Goal: Task Accomplishment & Management: Manage account settings

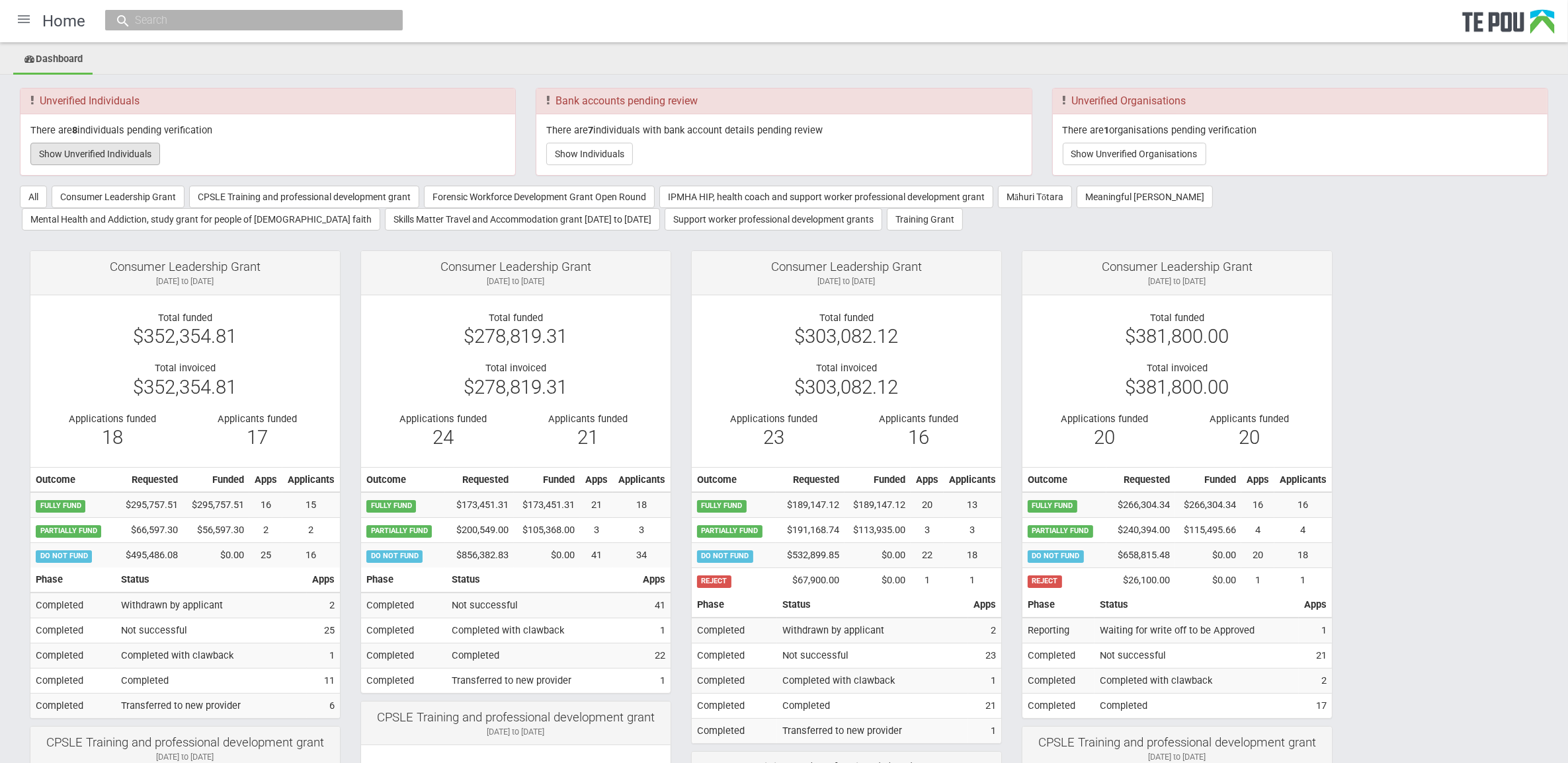
click at [109, 147] on button "Show Unverified Individuals" at bounding box center [95, 154] width 130 height 22
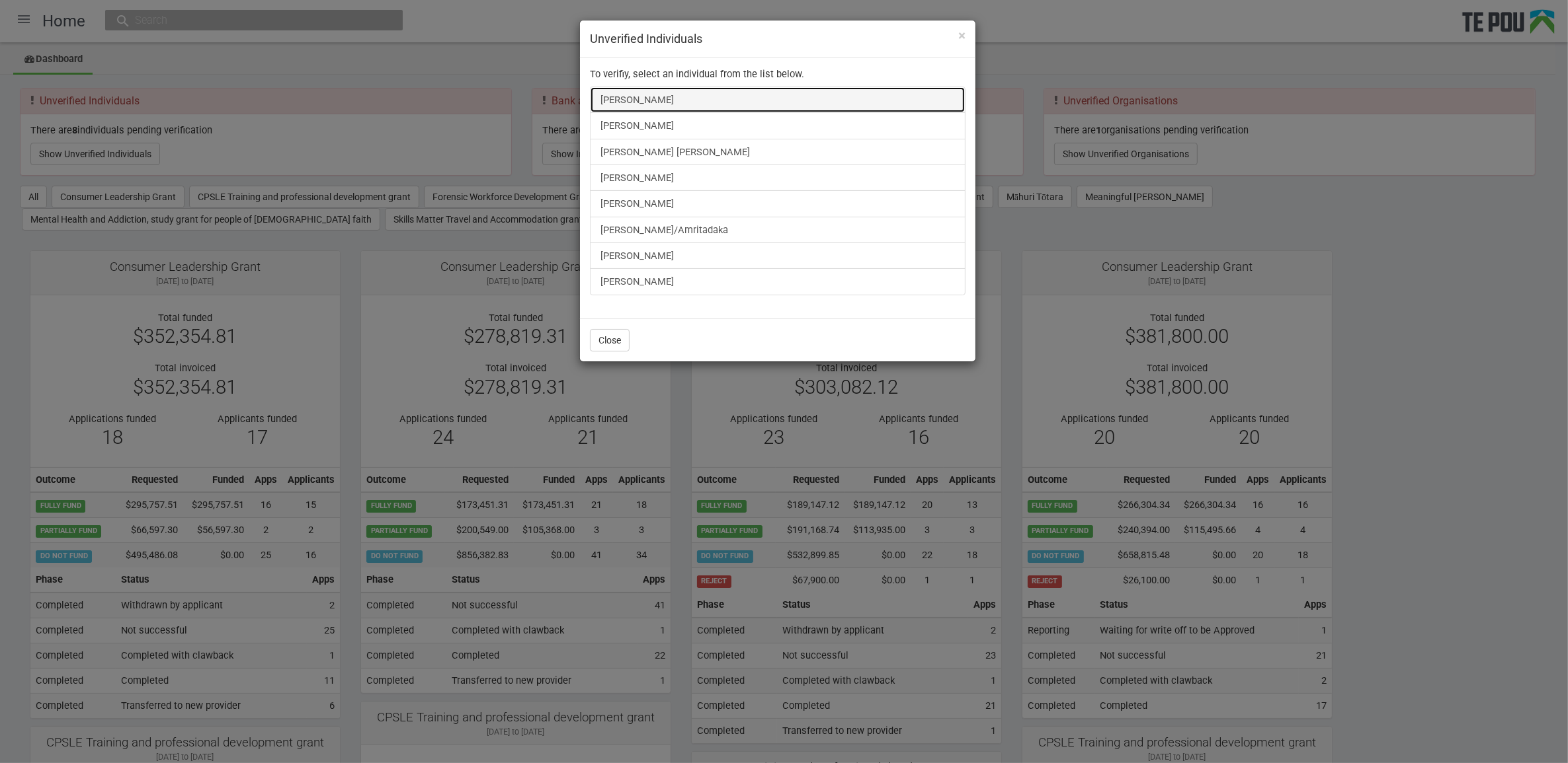
click at [736, 93] on link "[PERSON_NAME]" at bounding box center [777, 100] width 376 height 26
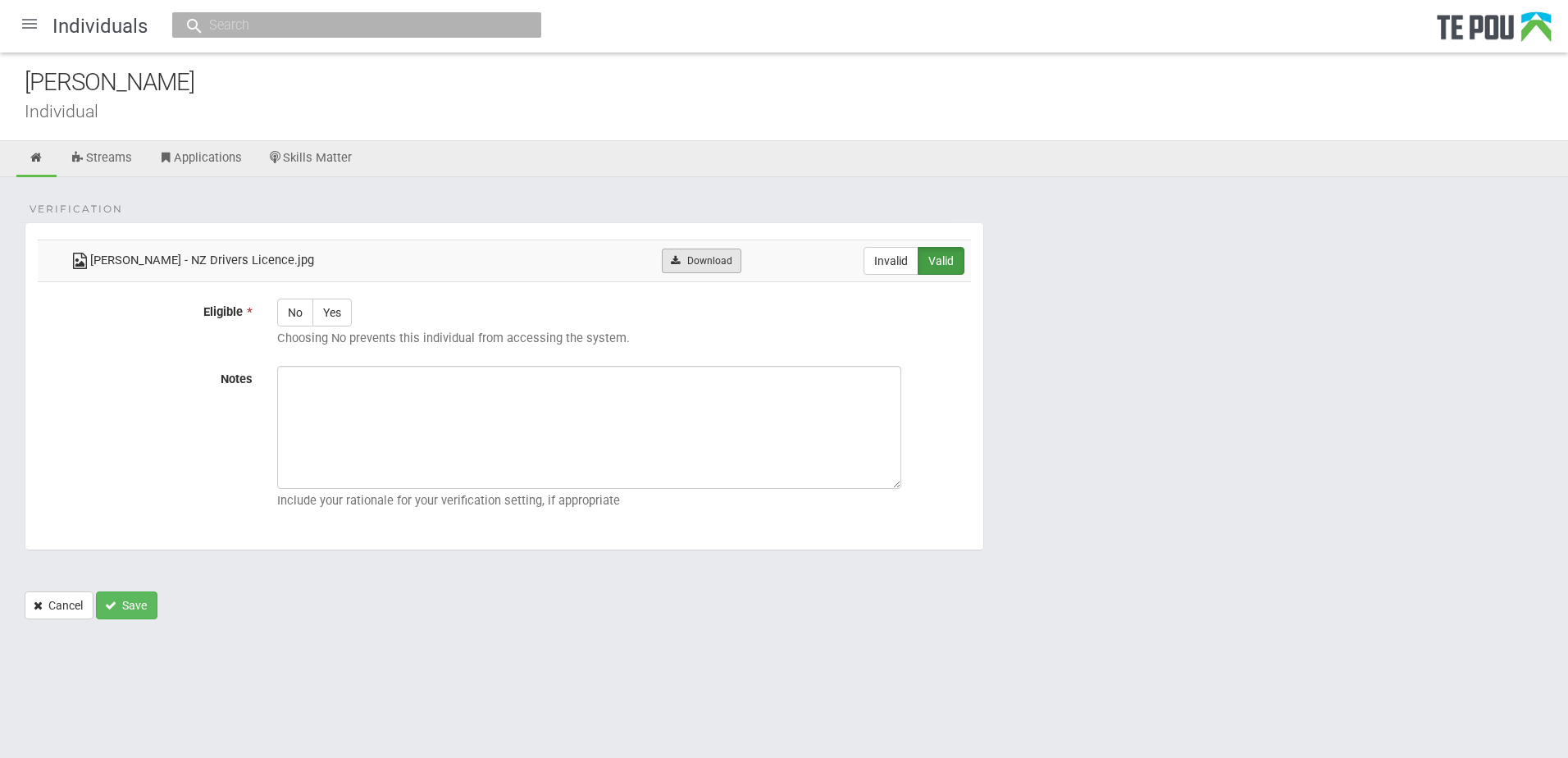
click at [701, 261] on link "Download" at bounding box center [702, 261] width 80 height 25
drag, startPoint x: 964, startPoint y: 210, endPoint x: 931, endPoint y: 200, distance: 34.5
click at [964, 210] on div "Verification Swastika Chand - NZ Drivers Licence.jpg Download Invalid Valid Eli…" at bounding box center [784, 406] width 1568 height 458
click at [954, 199] on div "Verification Swastika Chand - NZ Drivers Licence.jpg Download Invalid Valid Eli…" at bounding box center [784, 406] width 1568 height 458
click at [890, 263] on label "Invalid" at bounding box center [890, 261] width 55 height 28
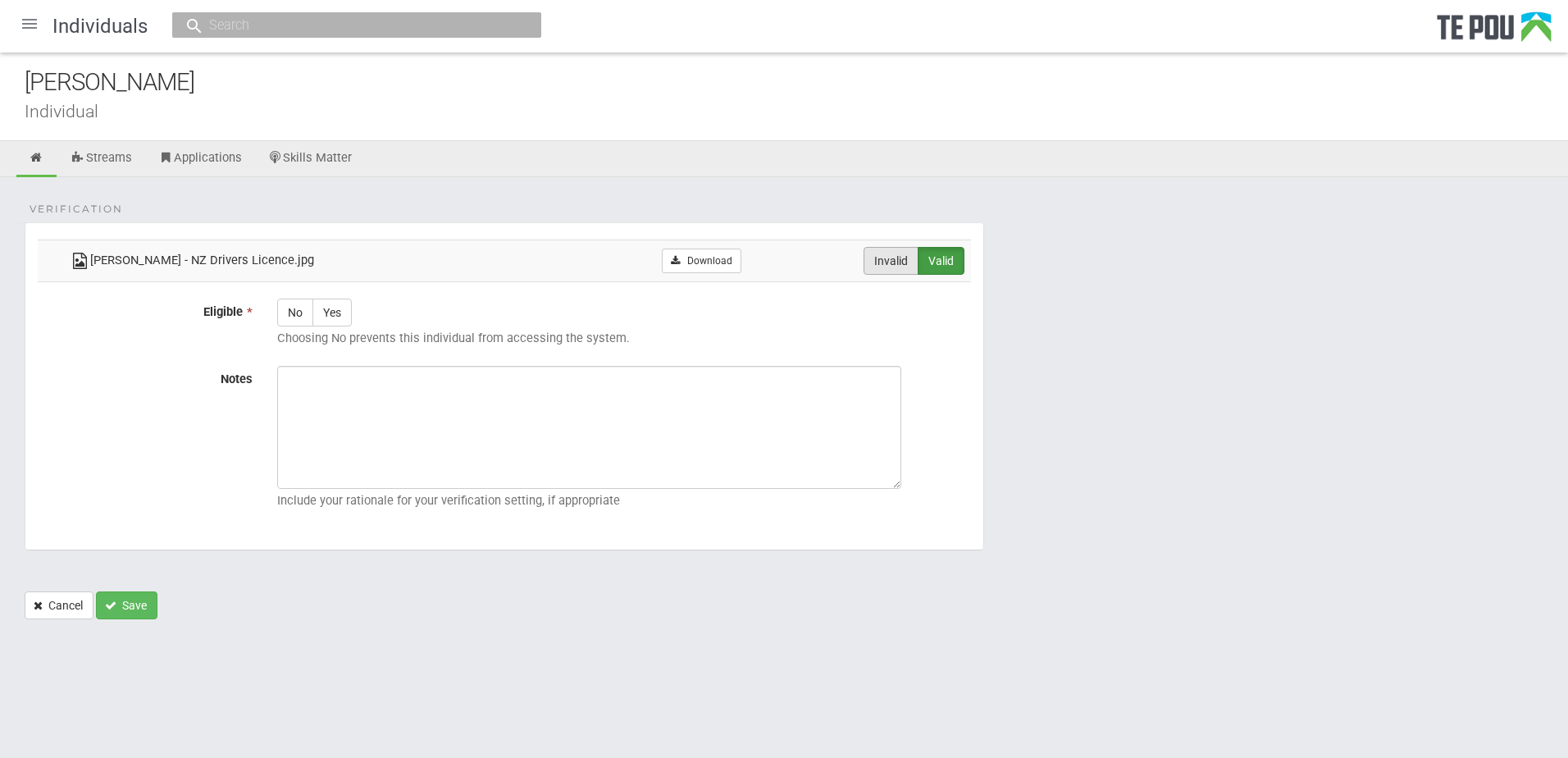
radio input "true"
click at [656, 198] on div "Verification Swastika Chand - NZ Drivers Licence.jpg Download Invalid Valid Eli…" at bounding box center [784, 406] width 1568 height 458
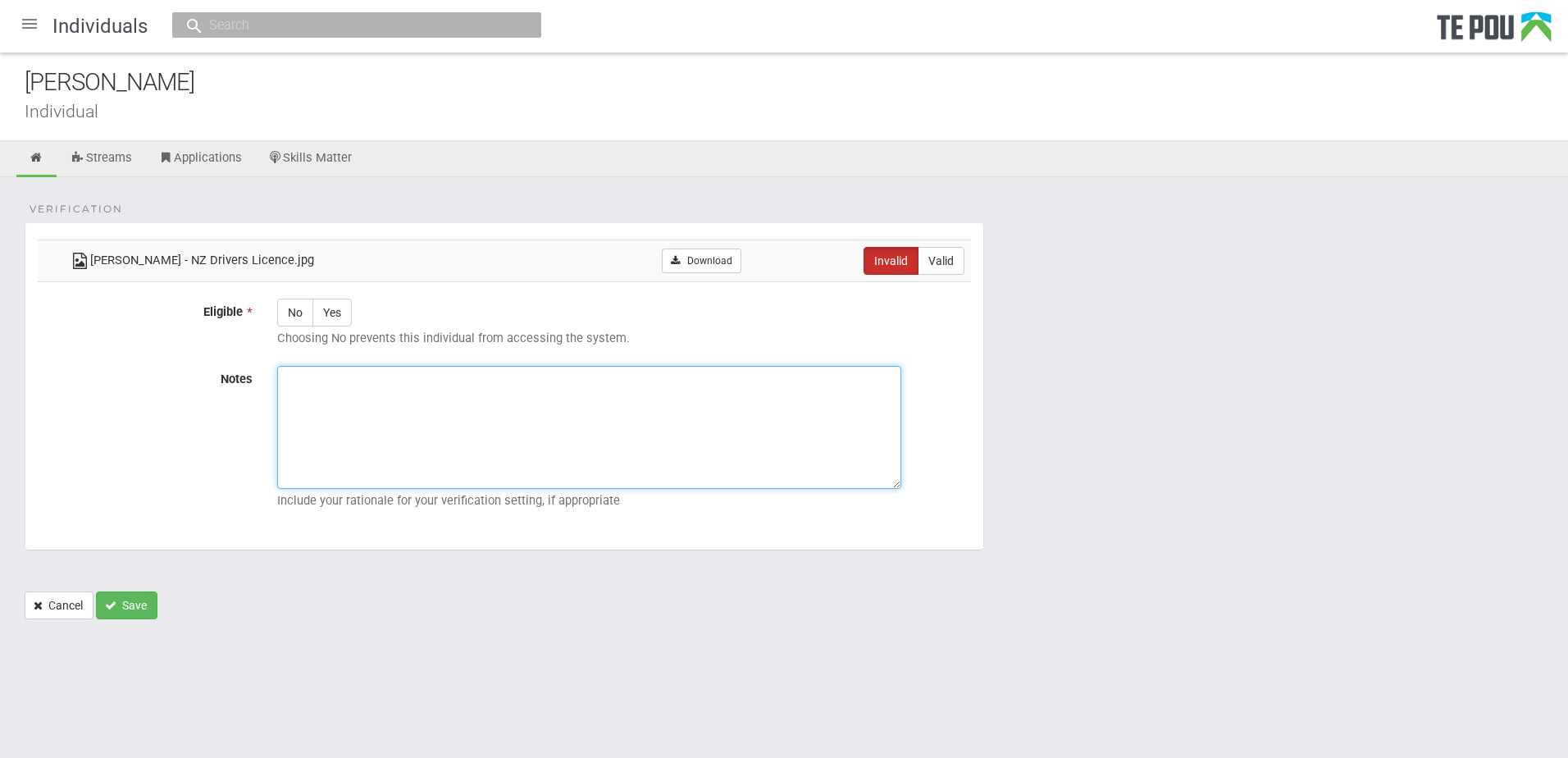
drag, startPoint x: 394, startPoint y: 434, endPoint x: 362, endPoint y: 397, distance: 48.9
click at [393, 434] on textarea "Notes" at bounding box center [589, 428] width 625 height 123
click at [39, 152] on icon at bounding box center [37, 158] width 15 height 13
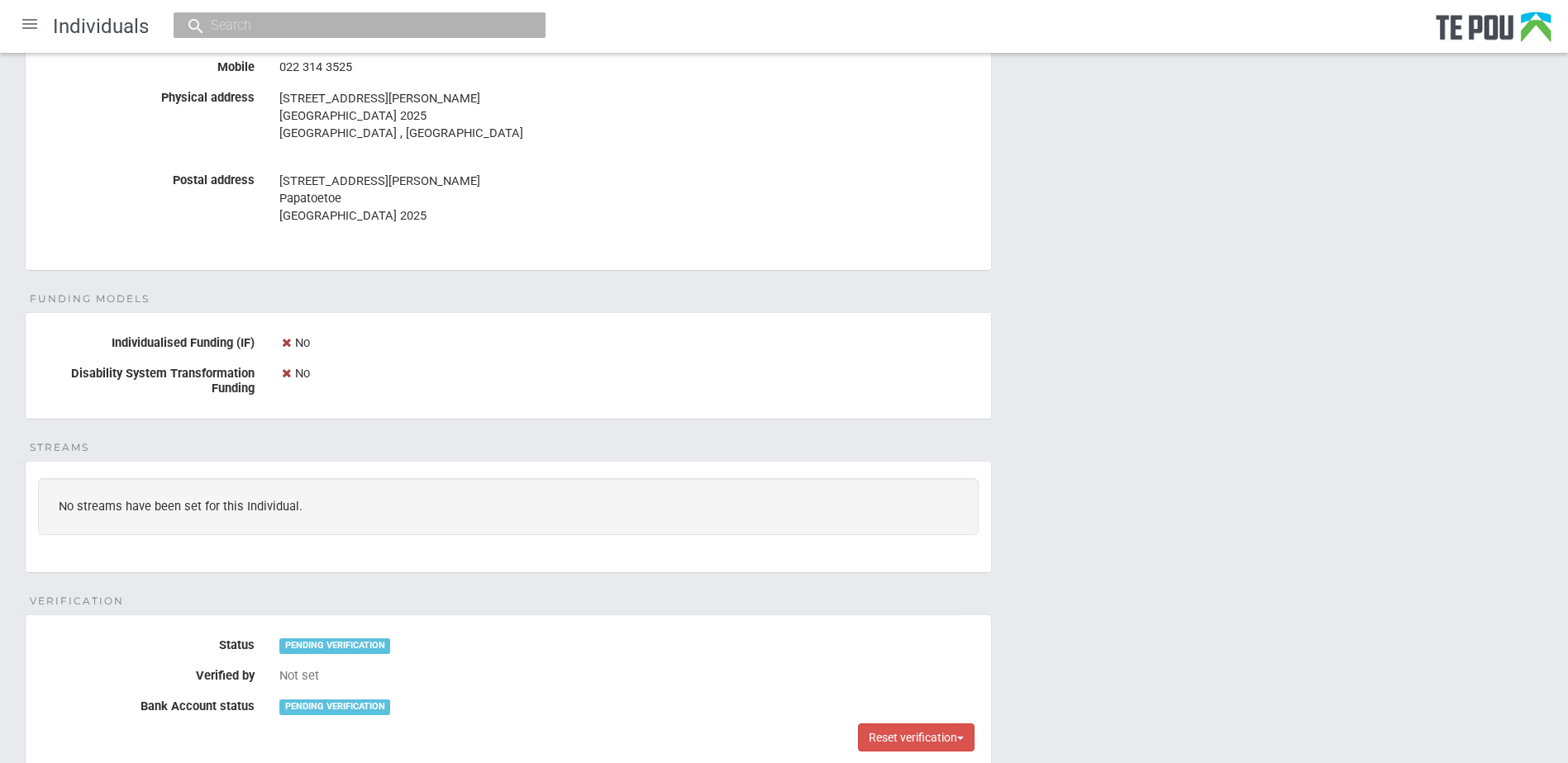
scroll to position [248, 0]
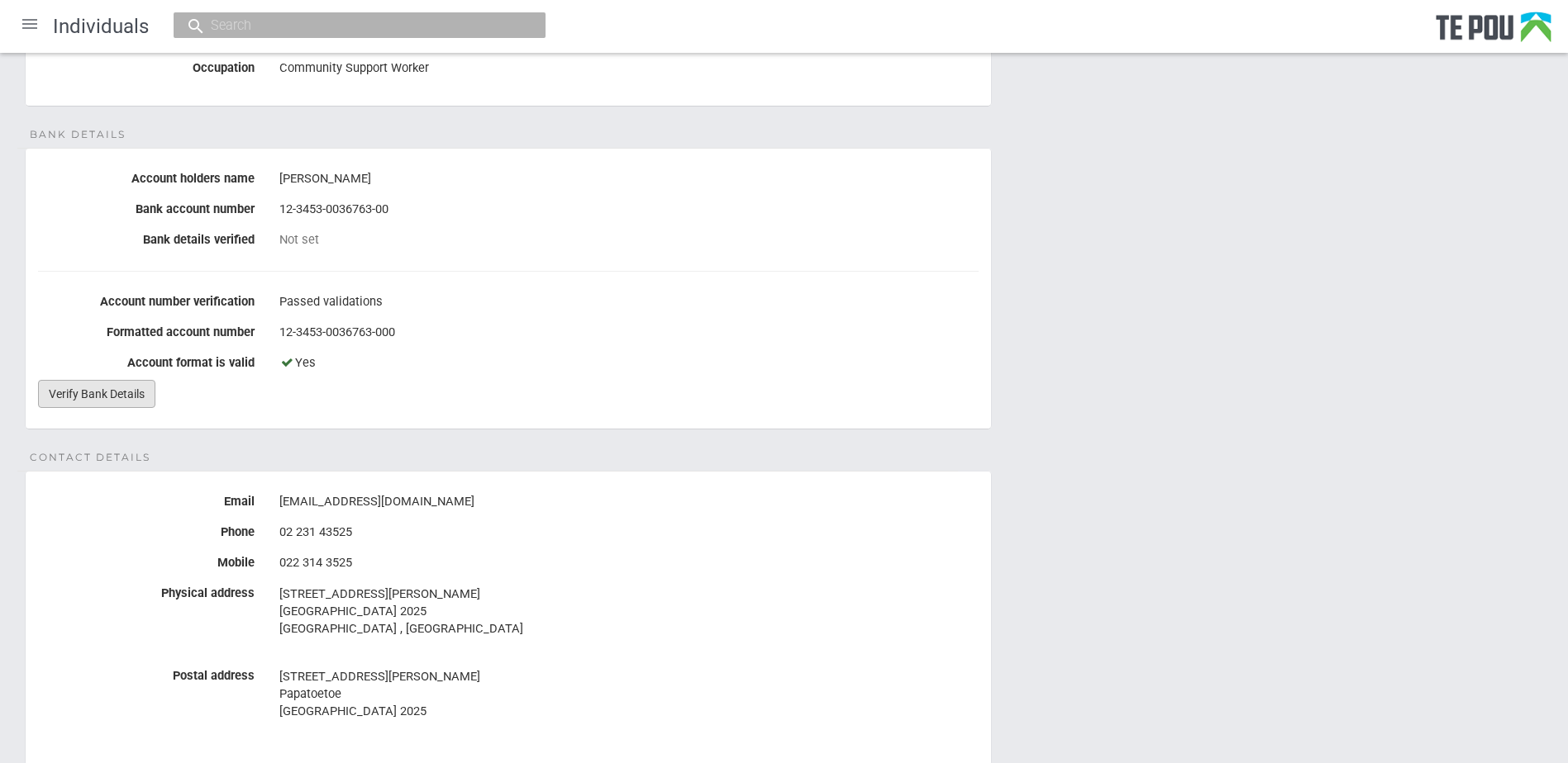
click at [108, 393] on link "Verify Bank Details" at bounding box center [96, 394] width 117 height 28
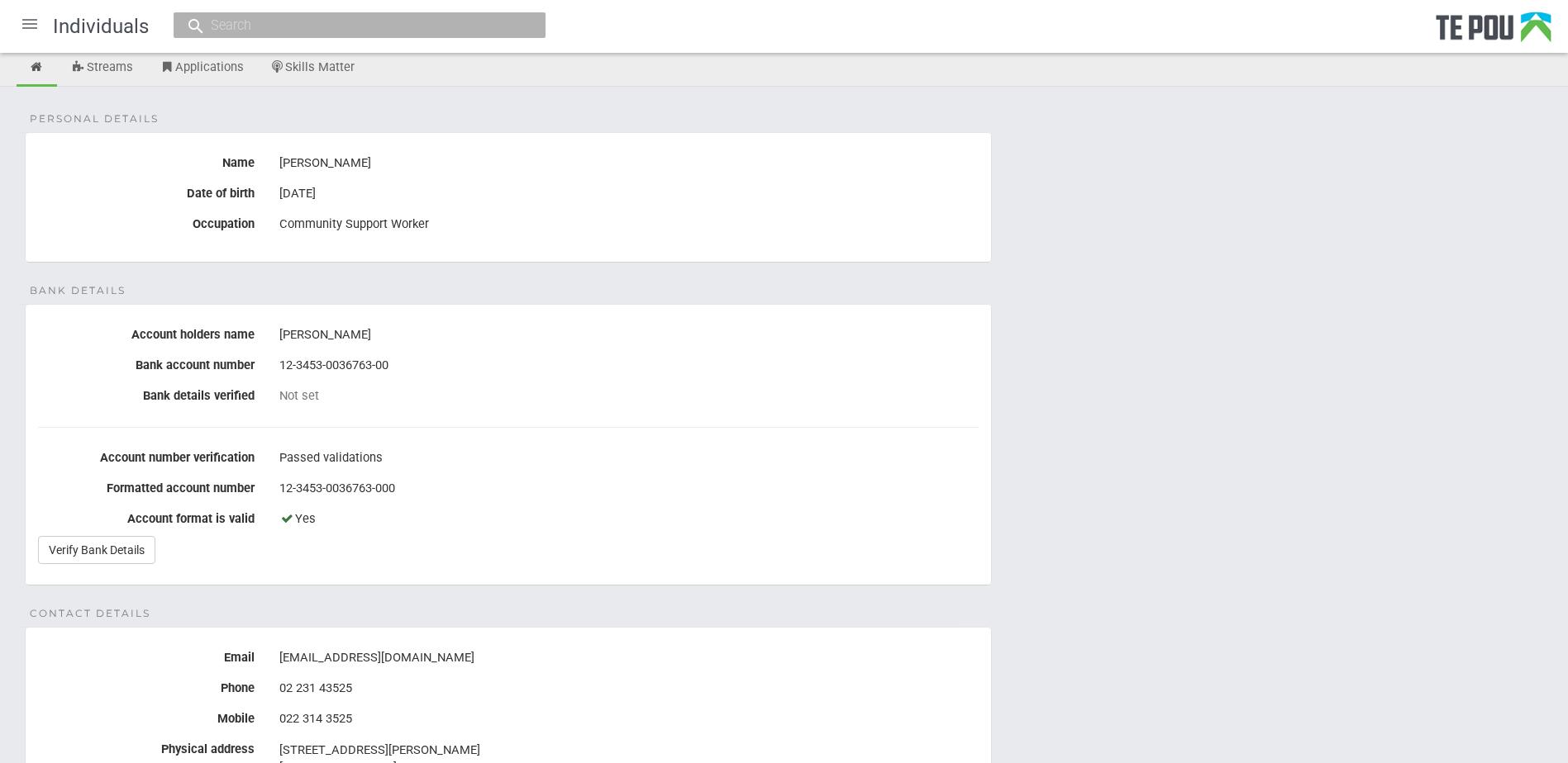
scroll to position [82, 0]
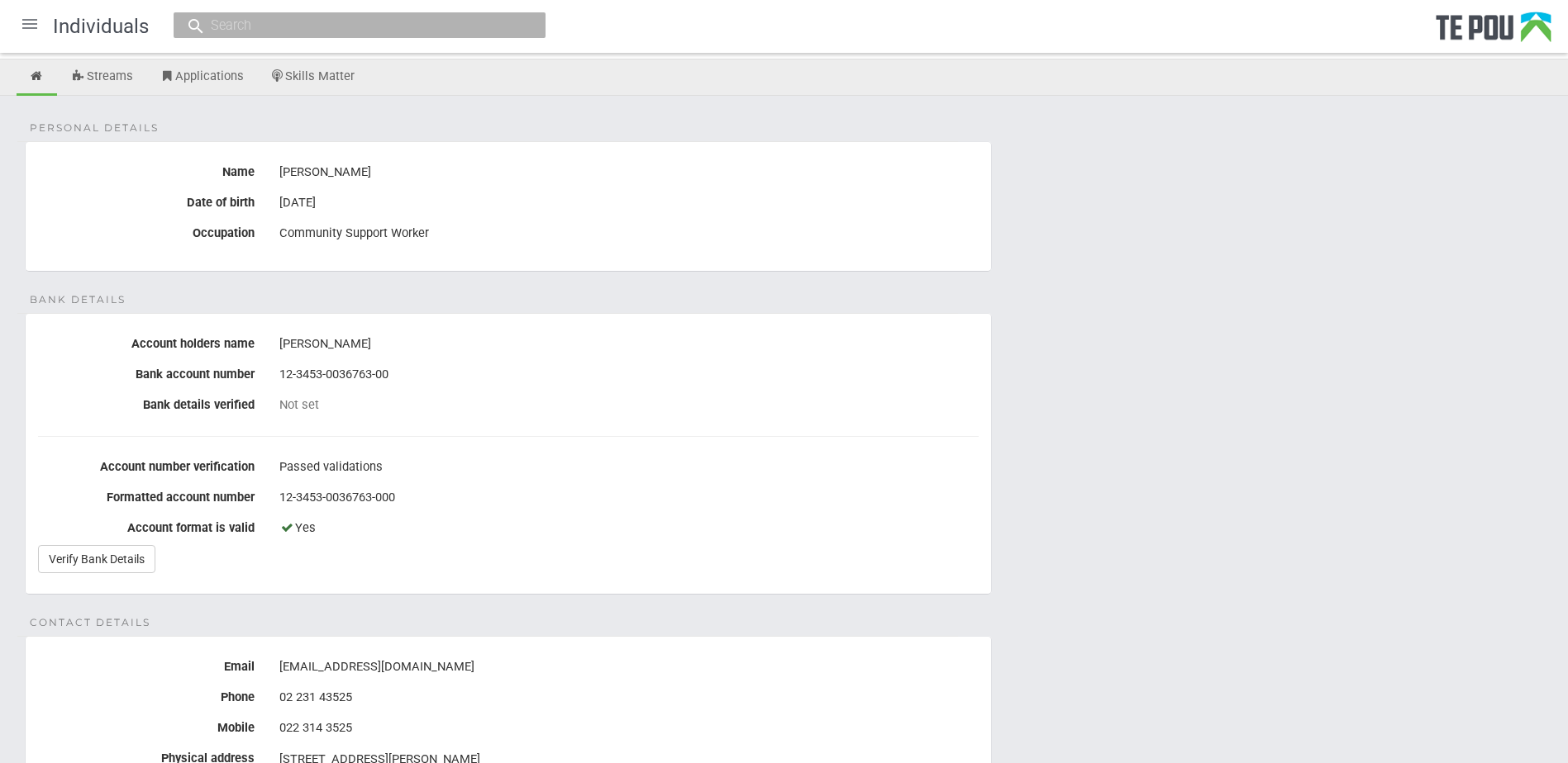
click at [461, 538] on div "Yes" at bounding box center [628, 528] width 699 height 28
drag, startPoint x: 432, startPoint y: 664, endPoint x: 282, endPoint y: 665, distance: 150.0
click at [282, 665] on div "swastikag_84@yahoo.com" at bounding box center [628, 667] width 699 height 28
click at [586, 344] on div "Swastika Chand" at bounding box center [628, 344] width 699 height 28
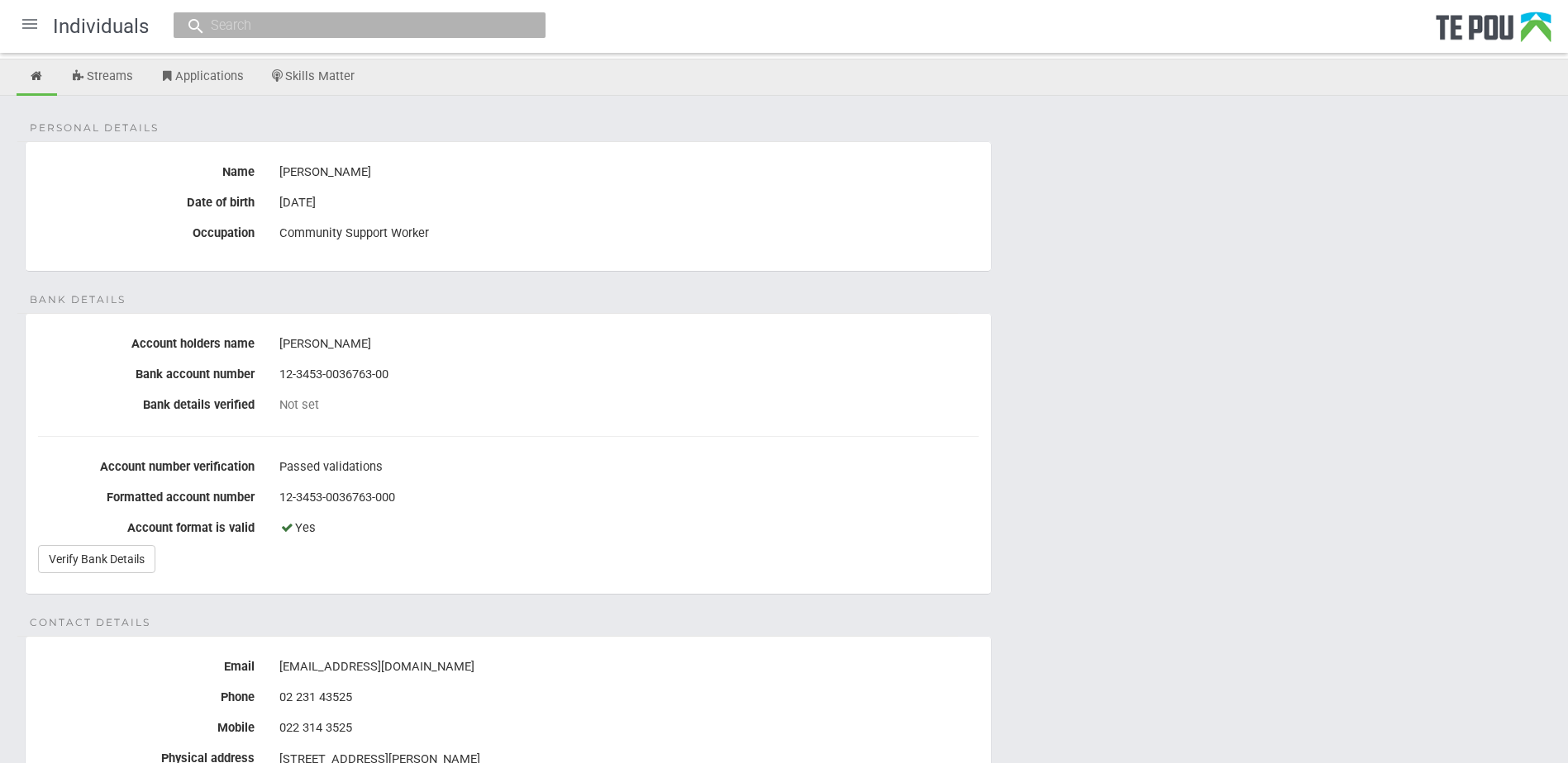
click at [631, 668] on div "swastikag_84@yahoo.com" at bounding box center [628, 667] width 699 height 28
click at [410, 461] on div "Passed validations" at bounding box center [628, 467] width 699 height 28
drag, startPoint x: 450, startPoint y: 665, endPoint x: 280, endPoint y: 668, distance: 170.0
click at [280, 668] on div "swastikag_84@yahoo.com" at bounding box center [628, 667] width 699 height 28
copy div "swastikag_84@yahoo.com"
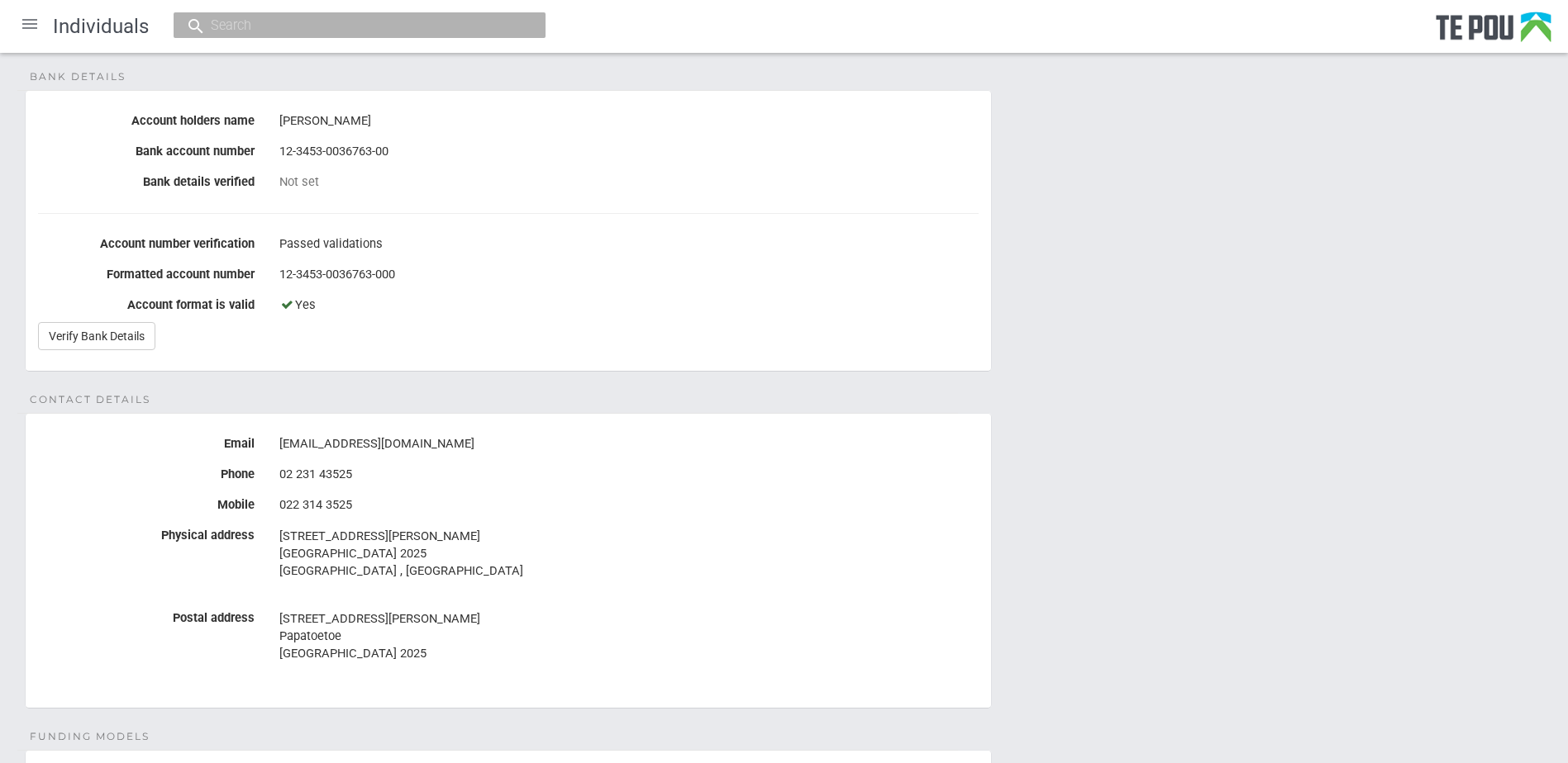
scroll to position [165, 0]
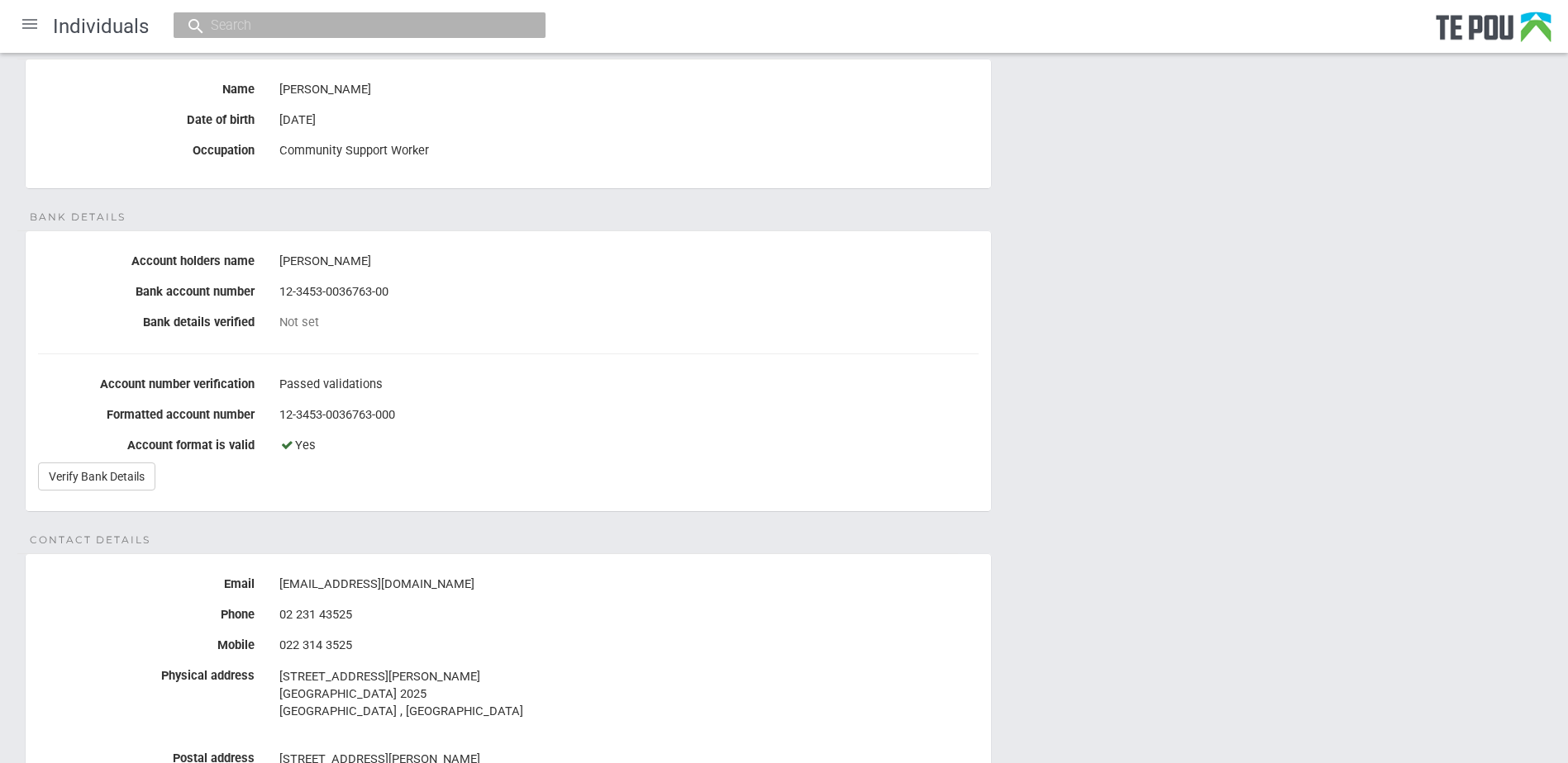
click at [743, 507] on fieldset "Bank details Account holders name Swastika Chand Bank account number 12-3453-00…" at bounding box center [508, 371] width 967 height 282
click at [778, 328] on div "Not set" at bounding box center [628, 322] width 699 height 15
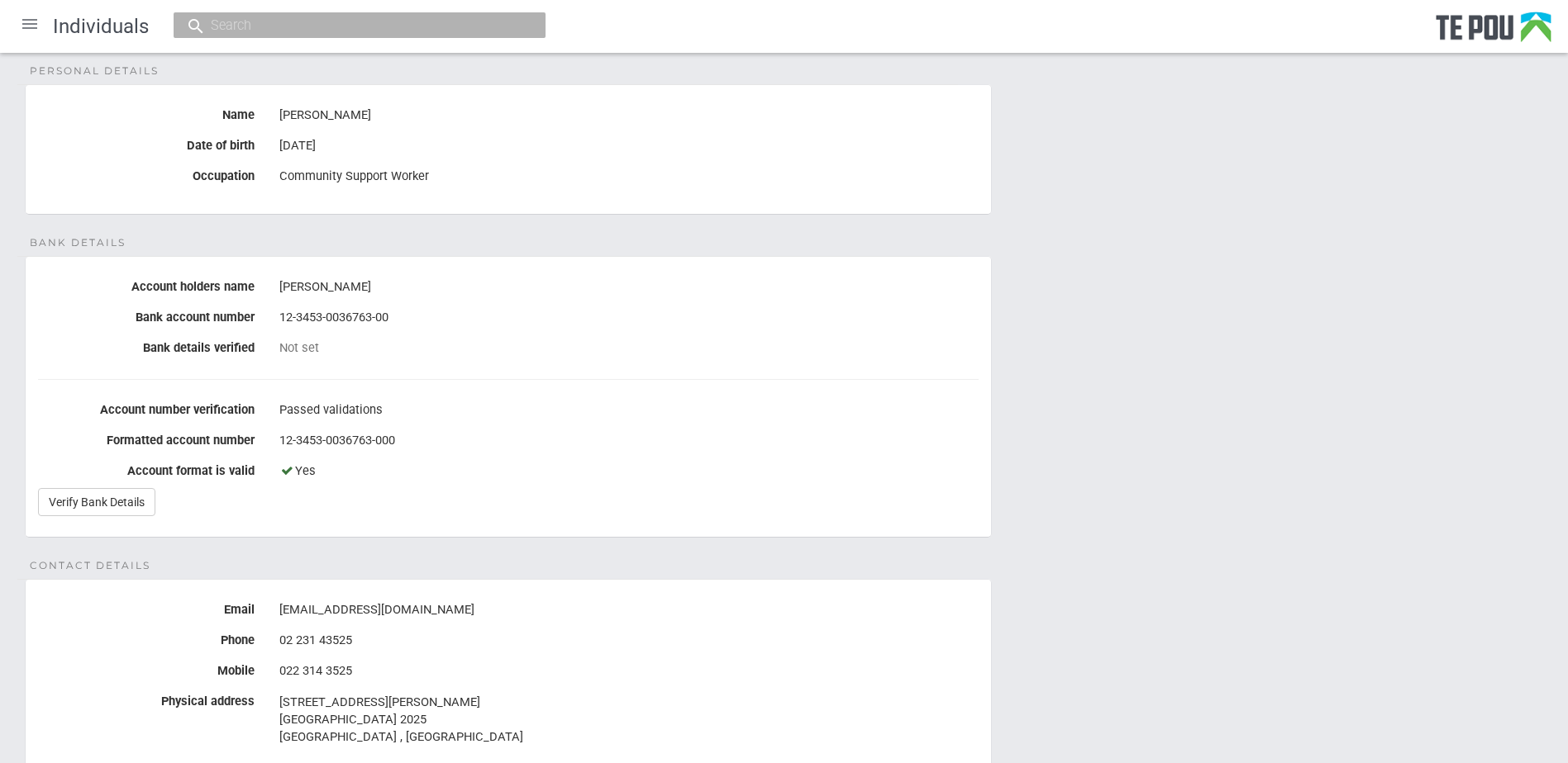
scroll to position [0, 0]
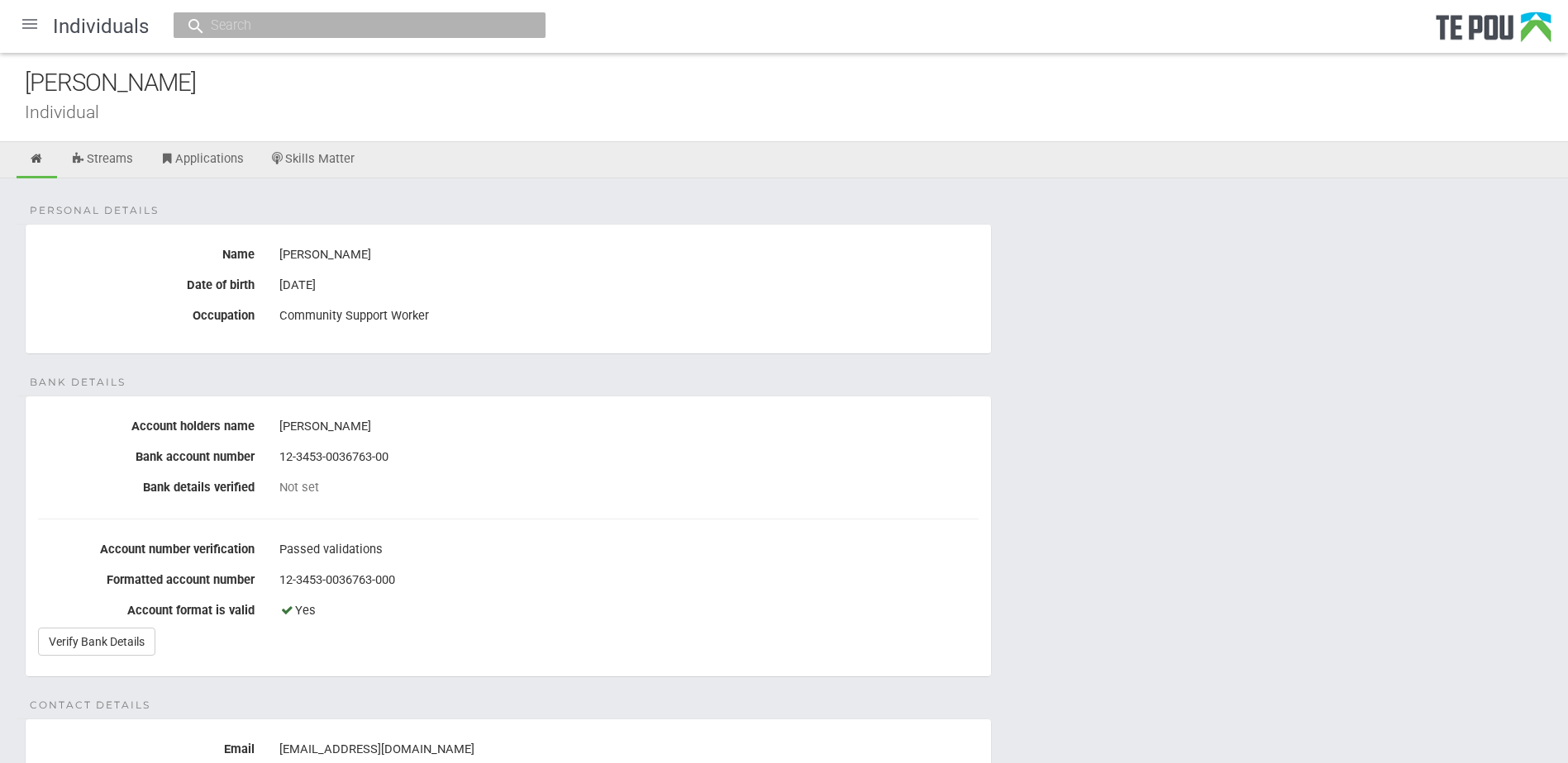
drag, startPoint x: 204, startPoint y: 92, endPoint x: -1, endPoint y: 87, distance: 205.1
copy div "Swastika Chand"
click at [38, 20] on div at bounding box center [29, 23] width 40 height 40
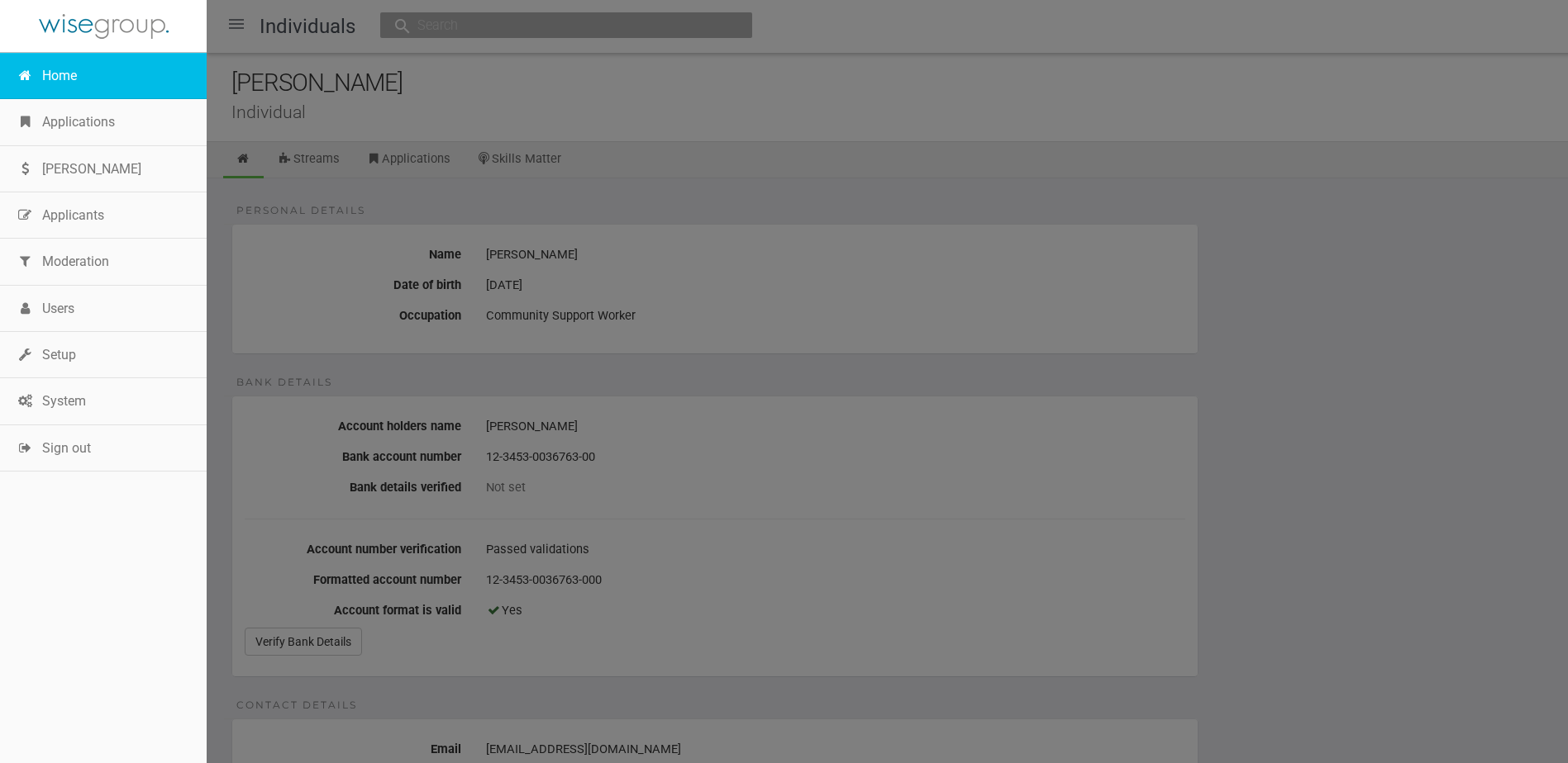
click at [55, 80] on link "Home" at bounding box center [103, 77] width 207 height 47
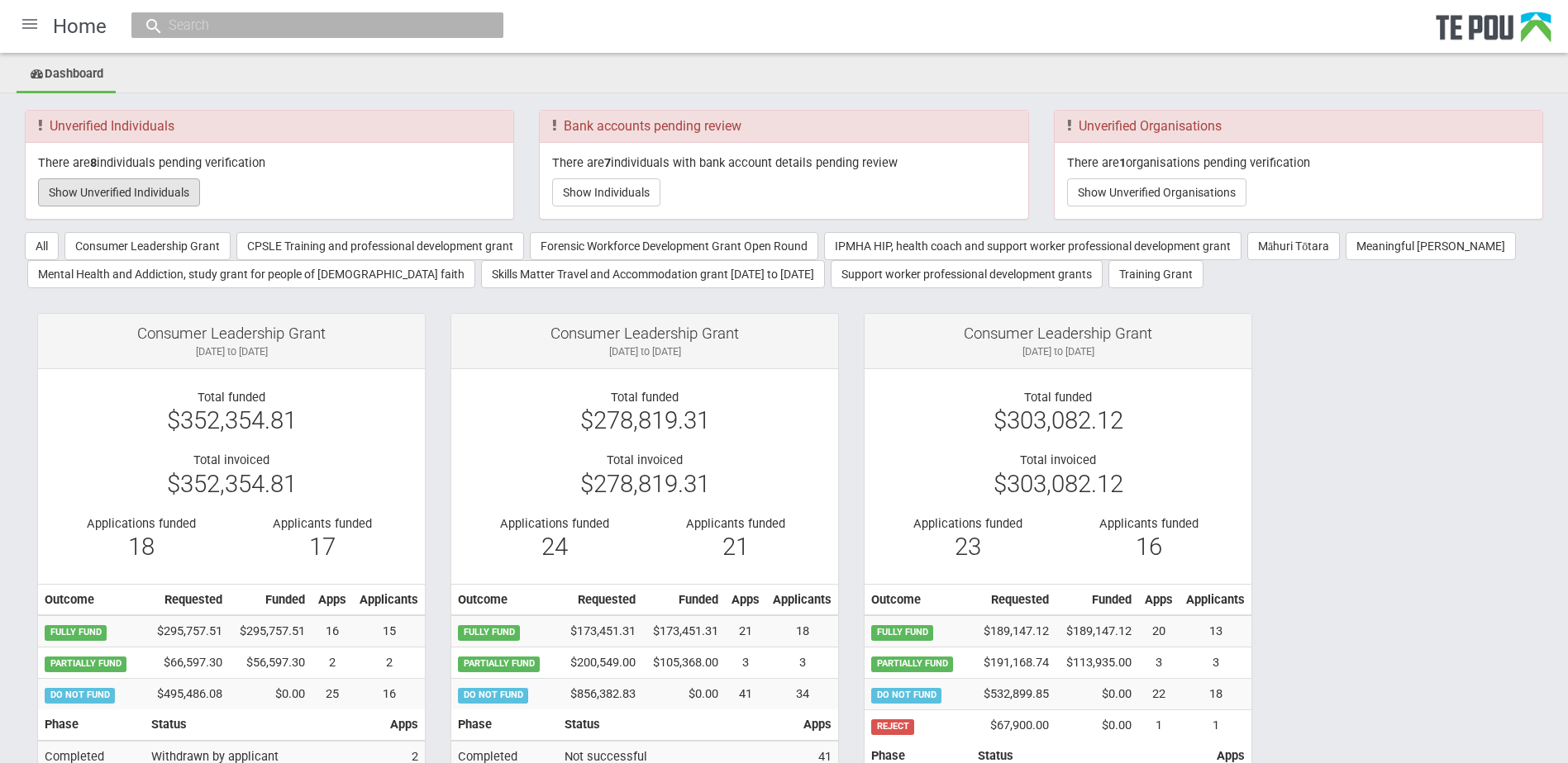
click at [164, 197] on button "Show Unverified Individuals" at bounding box center [118, 192] width 162 height 28
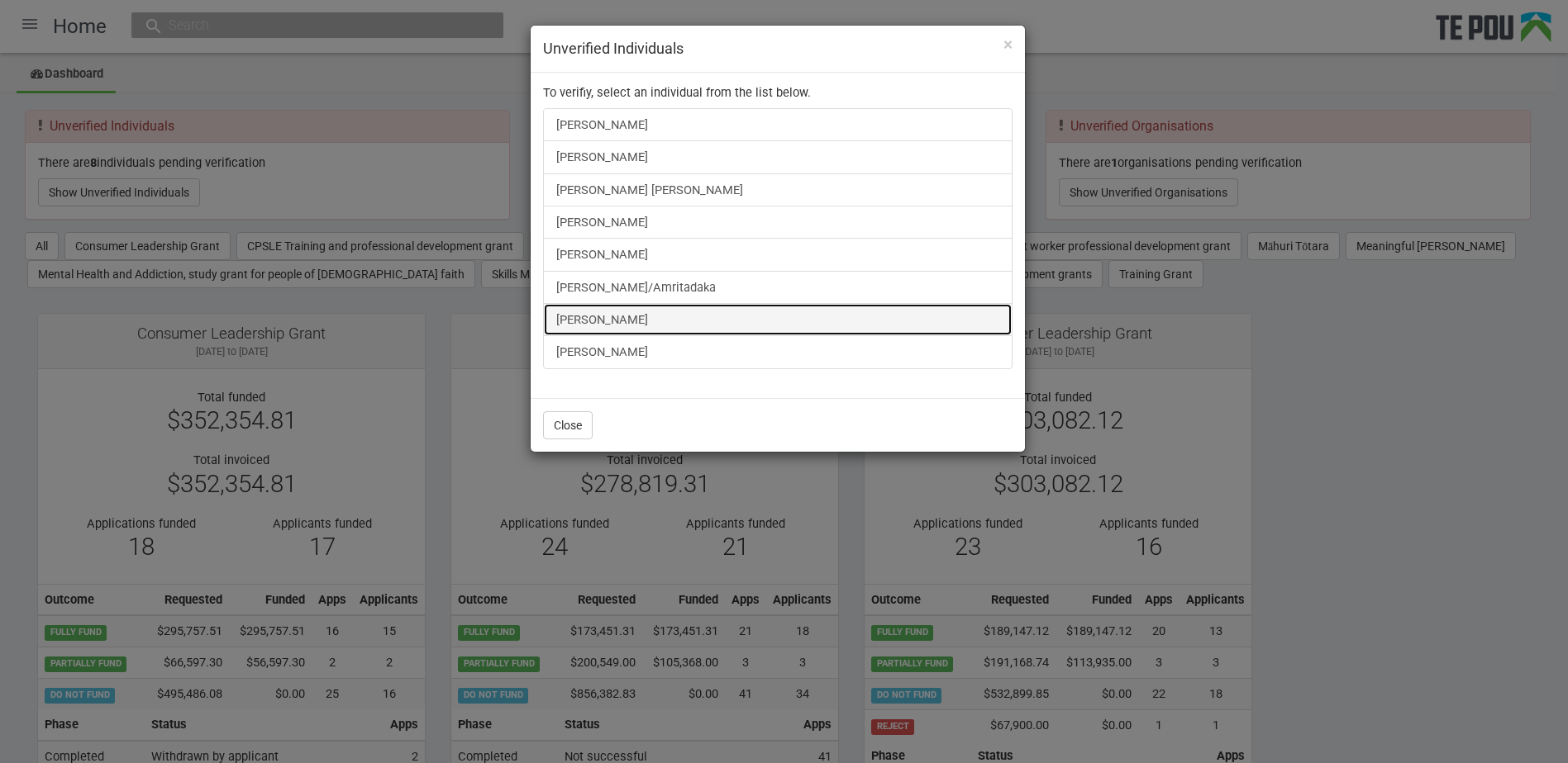
click at [603, 314] on link "[PERSON_NAME]" at bounding box center [778, 320] width 469 height 33
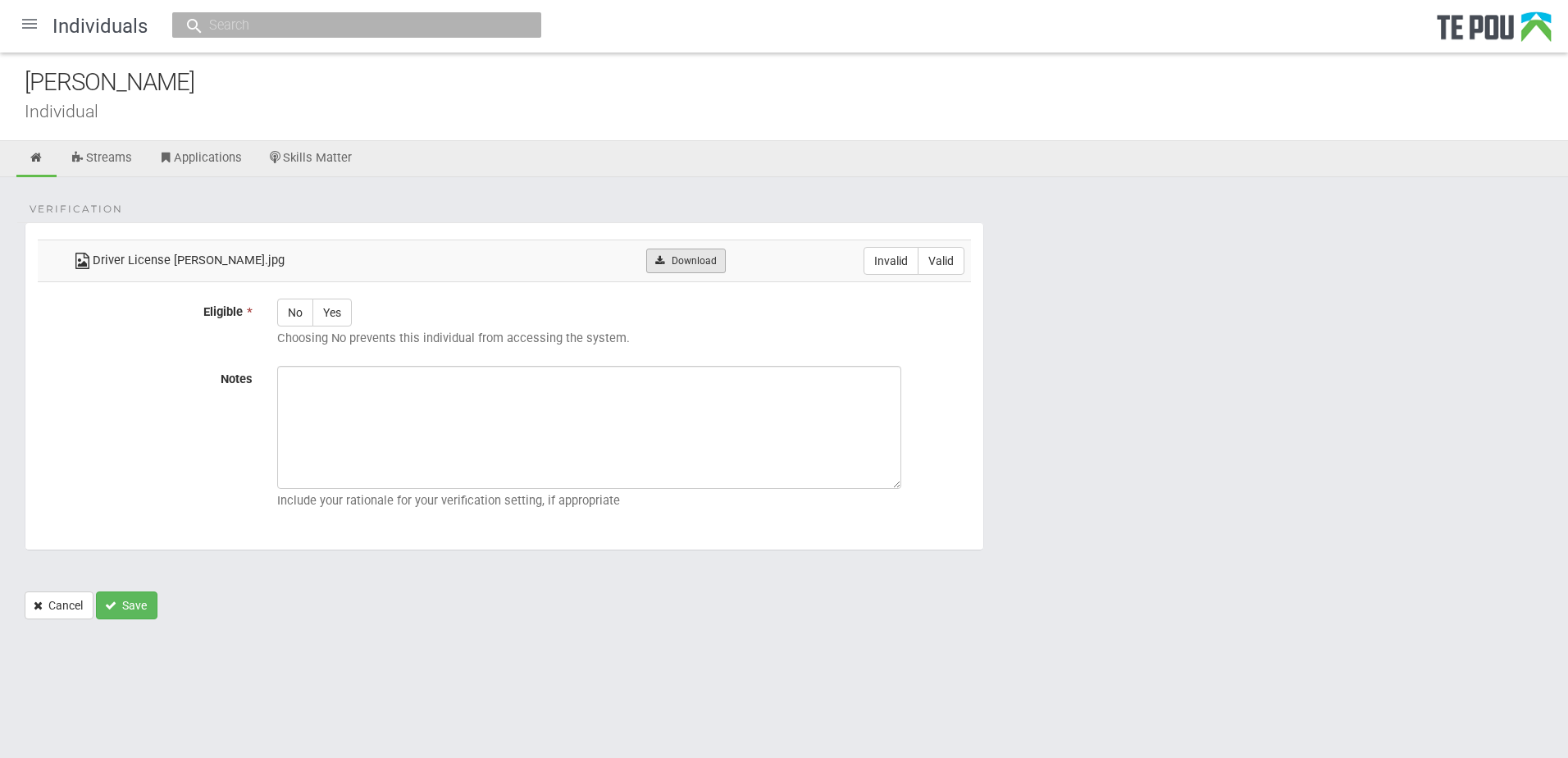
click at [656, 257] on link "Download" at bounding box center [686, 261] width 80 height 25
click at [1103, 358] on form "Verification Driver License Shiona Quayle.jpg Download Invalid Valid Eligible *…" at bounding box center [784, 421] width 1519 height 397
click at [941, 263] on label "Valid" at bounding box center [941, 261] width 47 height 28
radio input "true"
click at [41, 154] on icon at bounding box center [37, 158] width 15 height 13
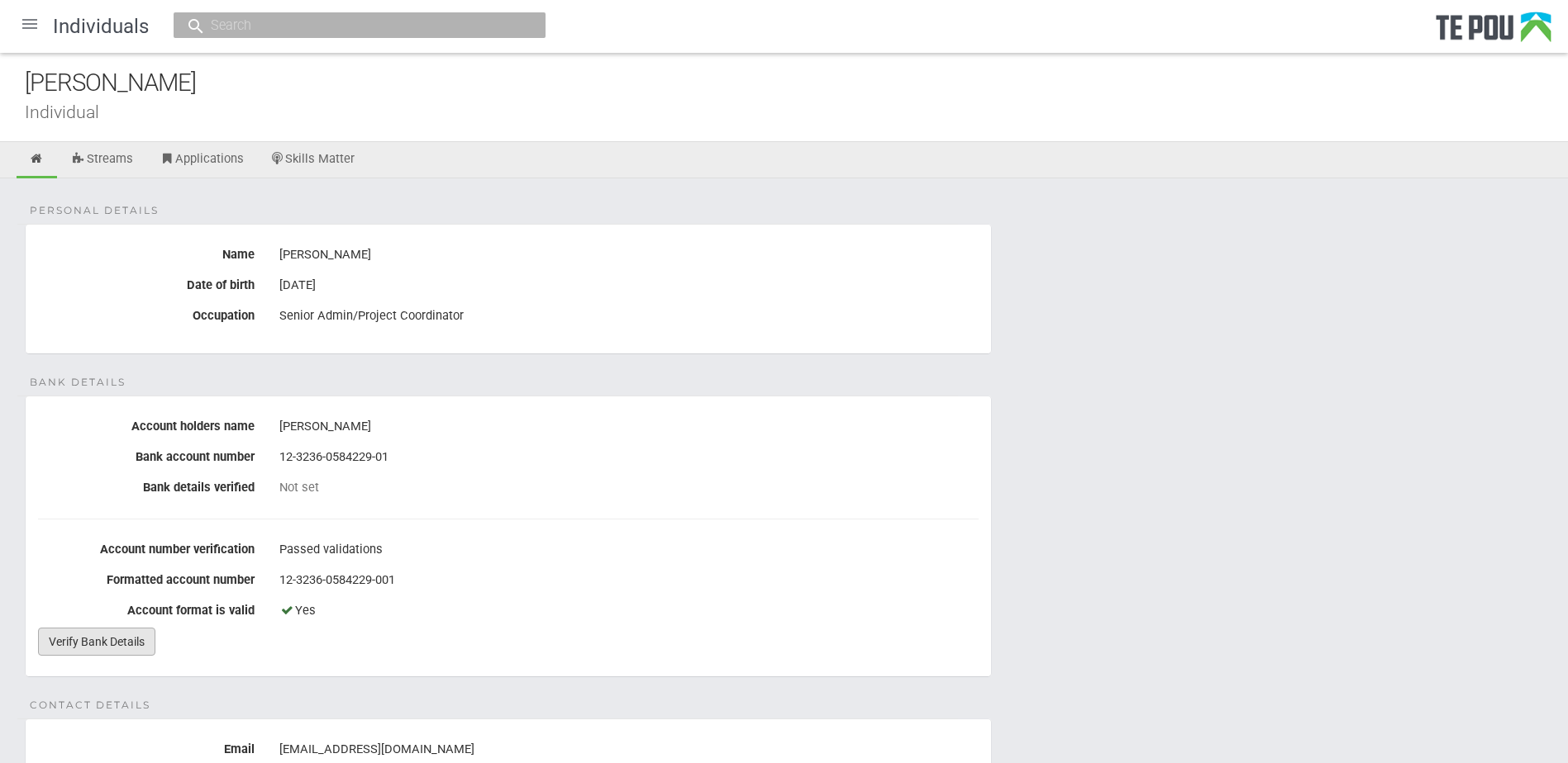
click at [101, 646] on link "Verify Bank Details" at bounding box center [96, 642] width 117 height 28
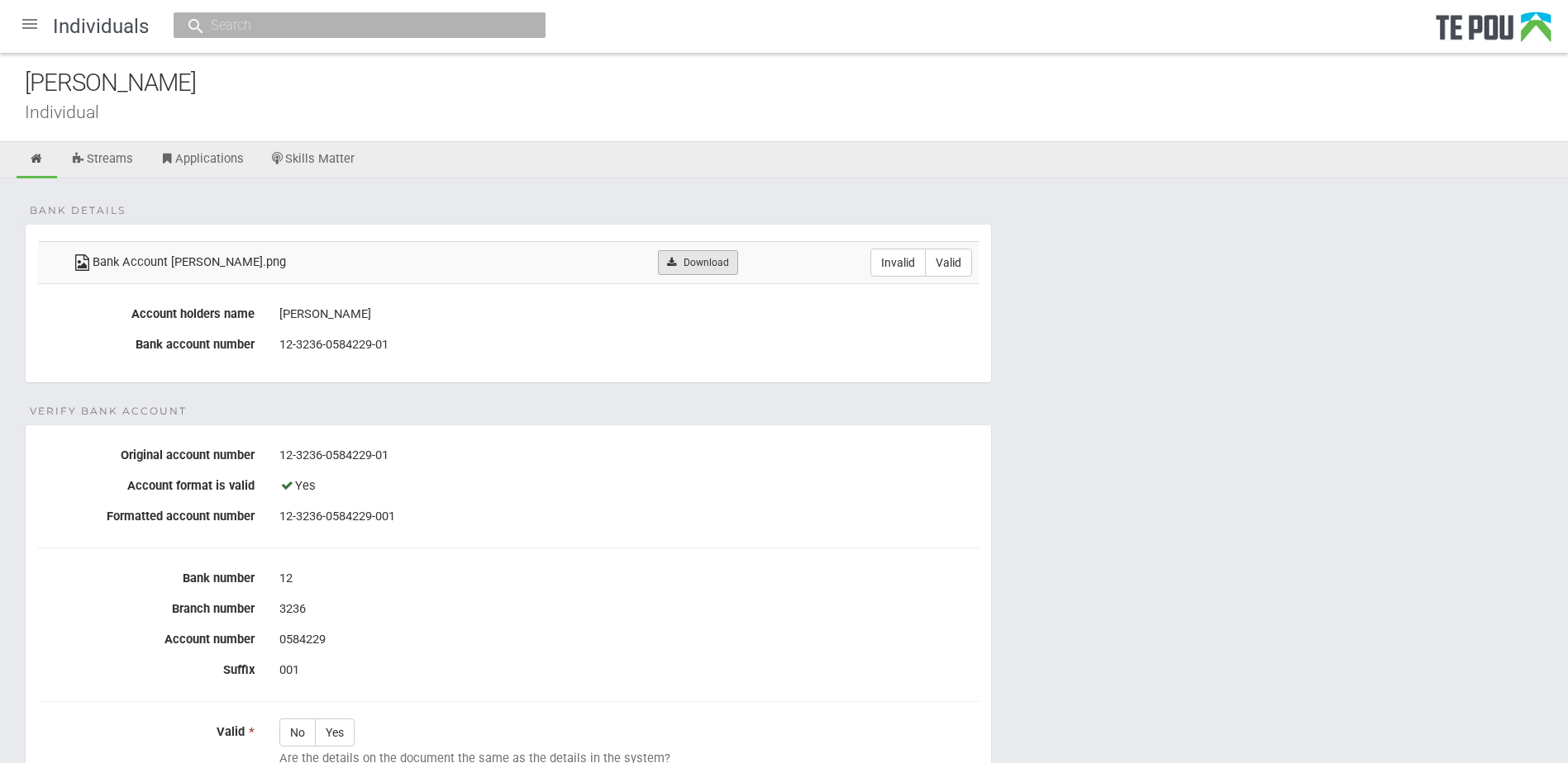
click at [668, 268] on link "Download" at bounding box center [697, 263] width 80 height 25
click at [395, 444] on div "12-3236-0584229-01" at bounding box center [628, 456] width 699 height 28
click at [903, 263] on label "Invalid" at bounding box center [897, 263] width 55 height 28
radio input "true"
click at [37, 158] on icon at bounding box center [37, 159] width 16 height 13
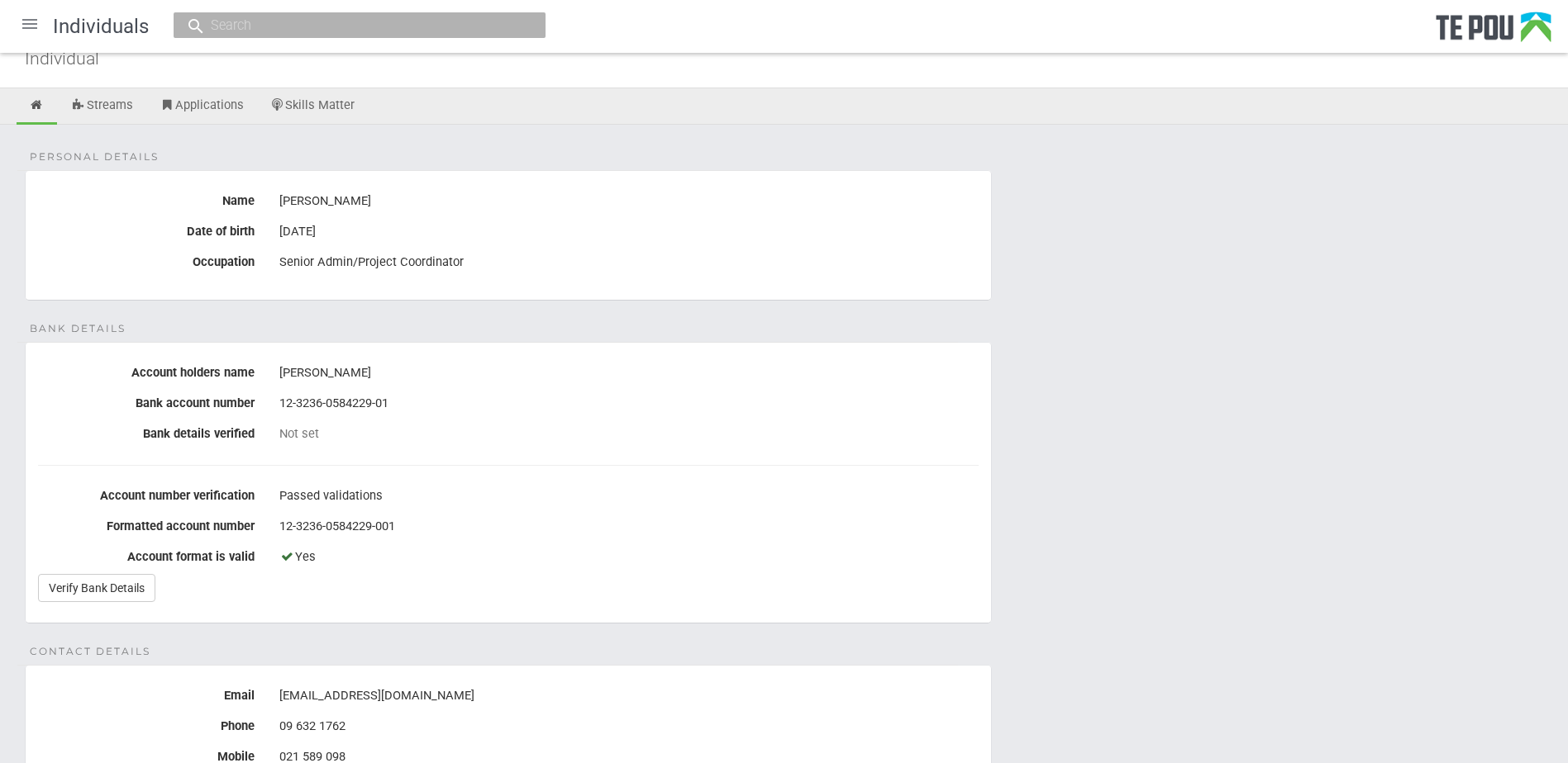
scroll to position [82, 0]
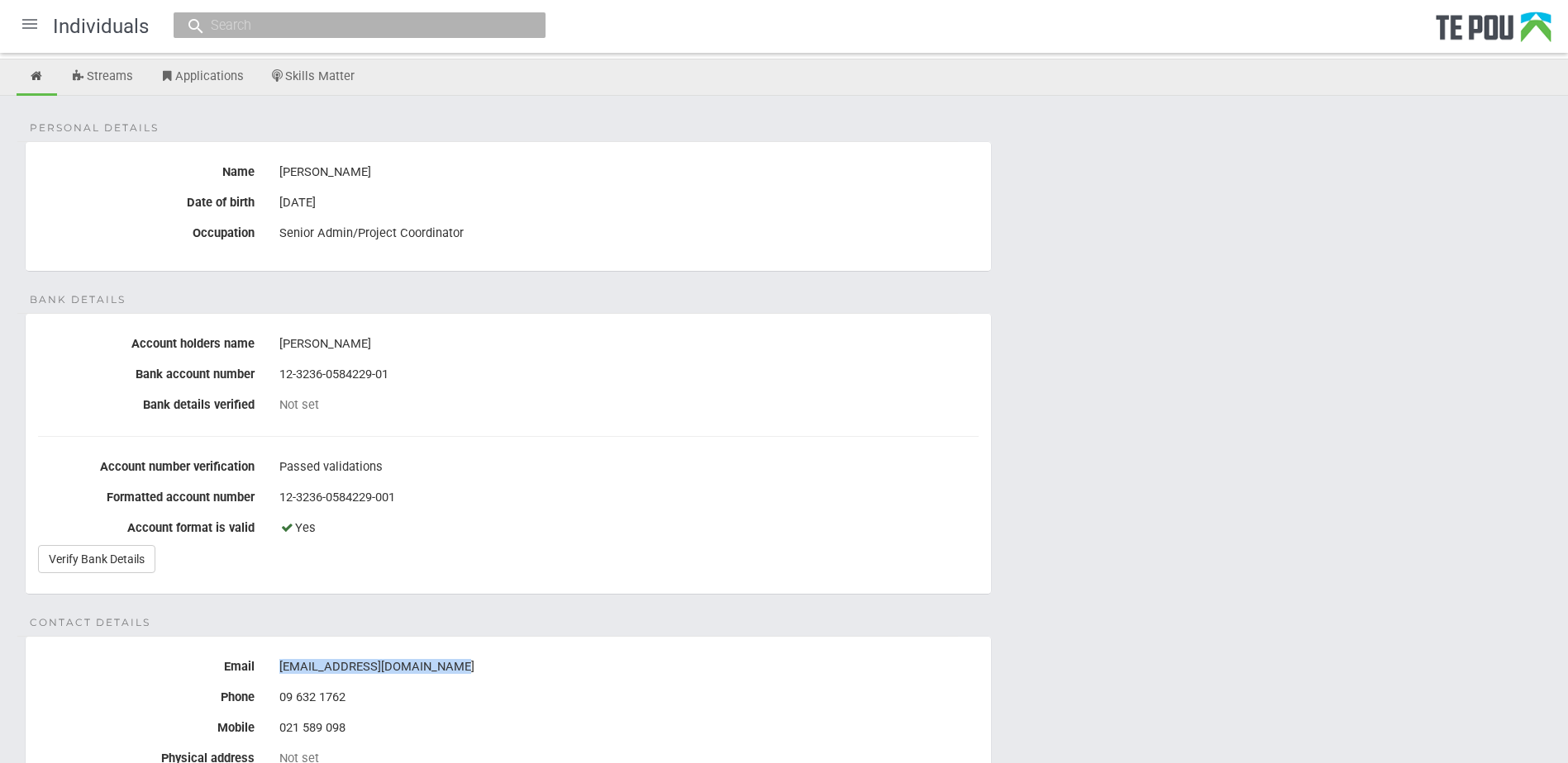
drag, startPoint x: 449, startPoint y: 664, endPoint x: 279, endPoint y: 667, distance: 170.0
click at [279, 667] on div "[EMAIL_ADDRESS][DOMAIN_NAME]" at bounding box center [628, 667] width 699 height 28
copy div "[EMAIL_ADDRESS][DOMAIN_NAME]"
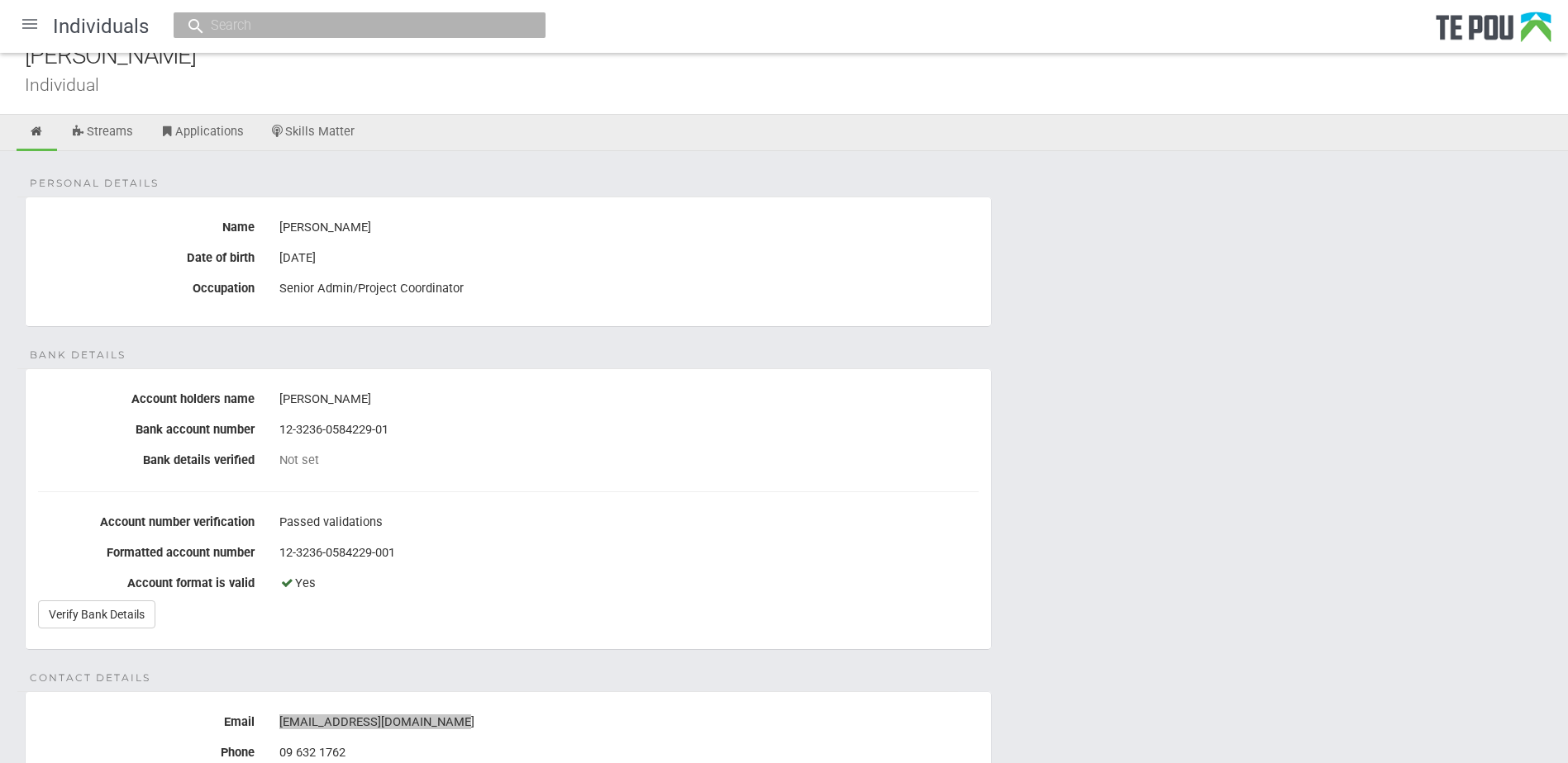
scroll to position [0, 0]
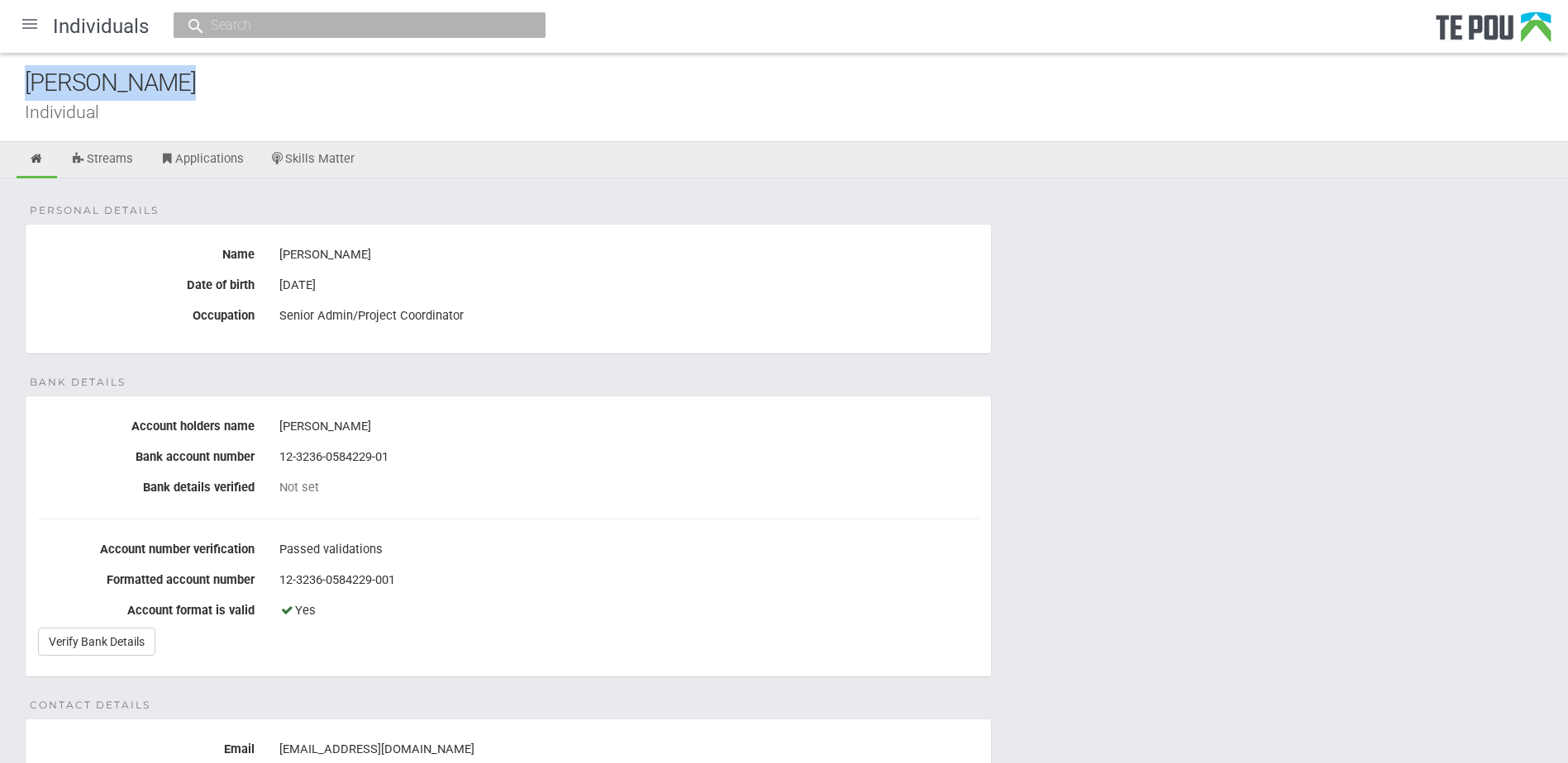
drag, startPoint x: 215, startPoint y: 86, endPoint x: -54, endPoint y: 83, distance: 269.0
click at [0, 83] on html "Home Applications Grant rounds Applicants Organisations Individuals Moderation …" at bounding box center [784, 771] width 1568 height 1542
copy div "[PERSON_NAME]"
click at [36, 162] on icon at bounding box center [37, 159] width 16 height 13
click at [35, 26] on div at bounding box center [29, 23] width 40 height 40
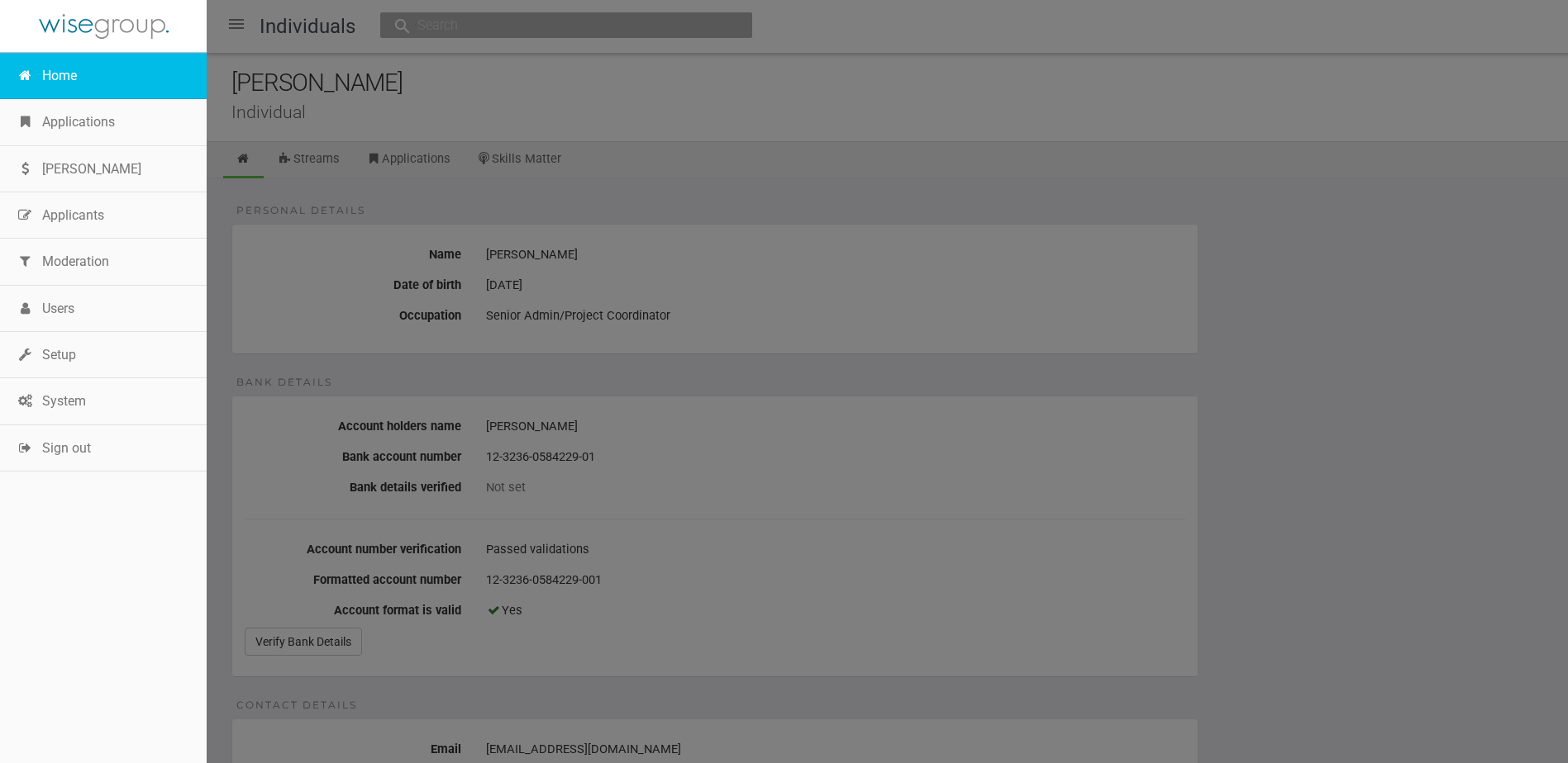
click at [63, 63] on link "Home" at bounding box center [103, 77] width 207 height 47
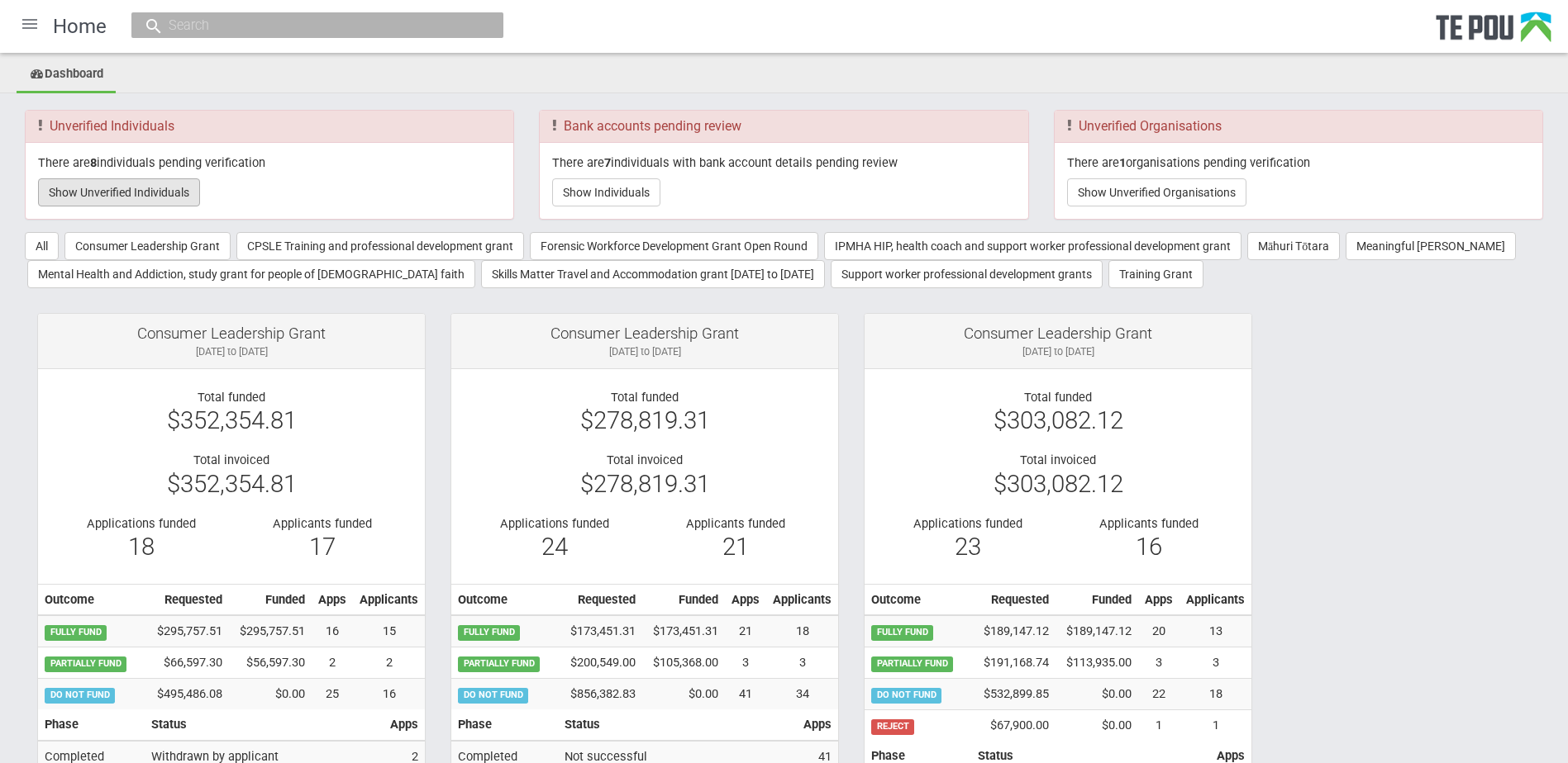
click at [143, 197] on button "Show Unverified Individuals" at bounding box center [118, 192] width 162 height 28
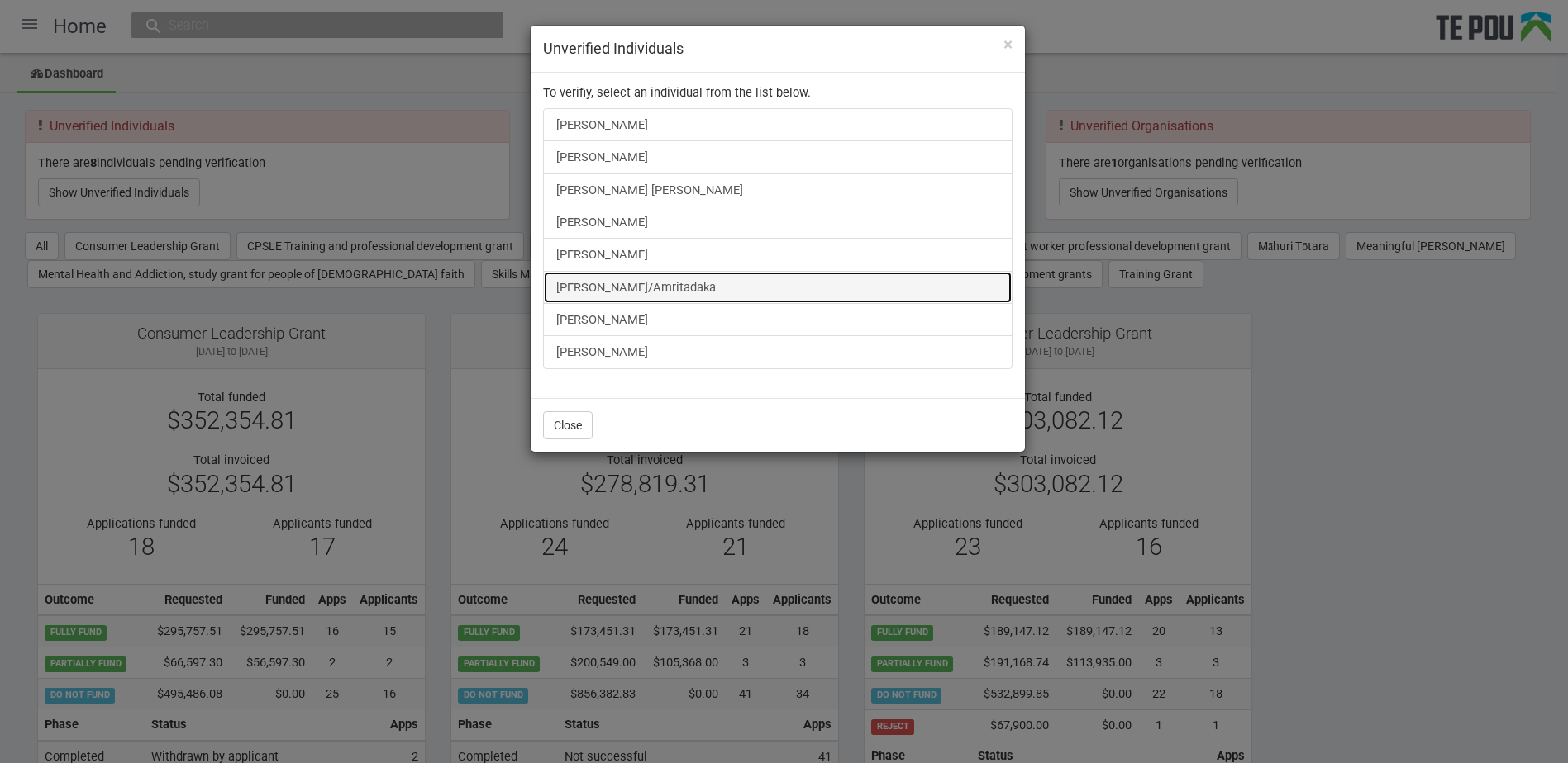
click at [641, 276] on link "[PERSON_NAME]/Amritadaka" at bounding box center [778, 288] width 469 height 33
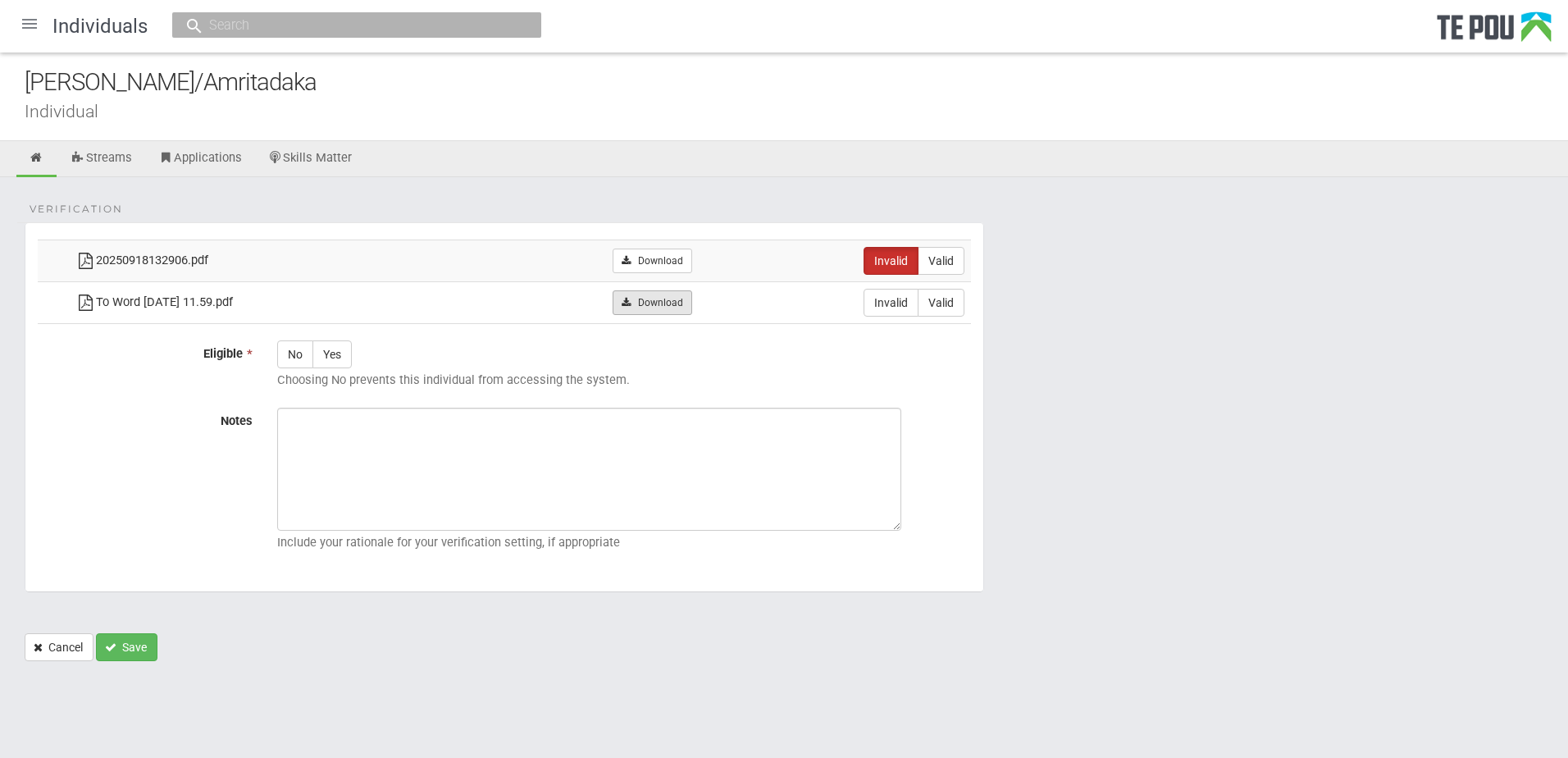
click at [669, 293] on link "Download" at bounding box center [653, 303] width 80 height 25
click at [692, 258] on link "Download" at bounding box center [653, 261] width 80 height 25
click at [689, 298] on link "Download" at bounding box center [653, 303] width 80 height 25
click at [36, 161] on icon at bounding box center [37, 158] width 15 height 13
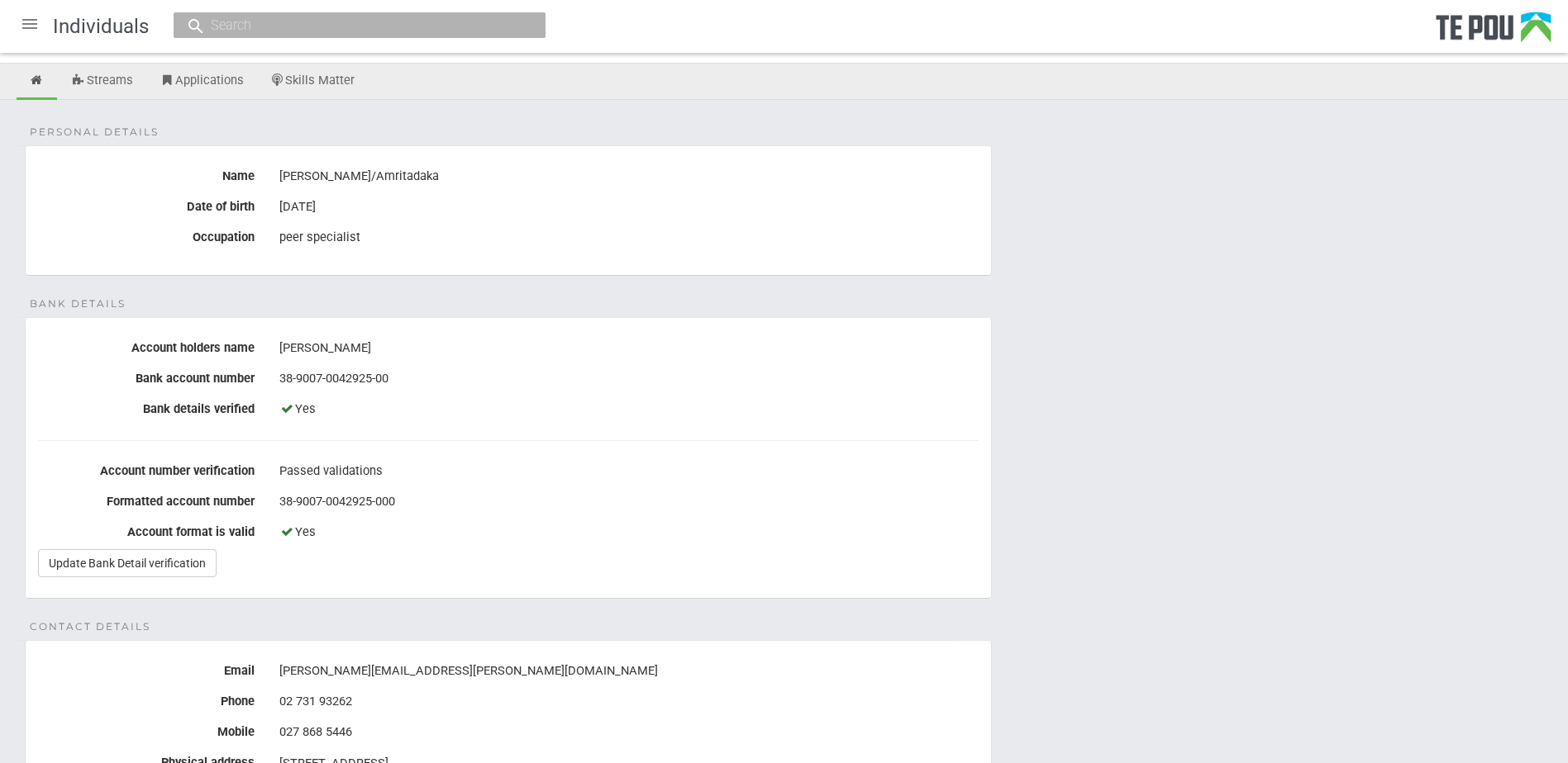
scroll to position [165, 0]
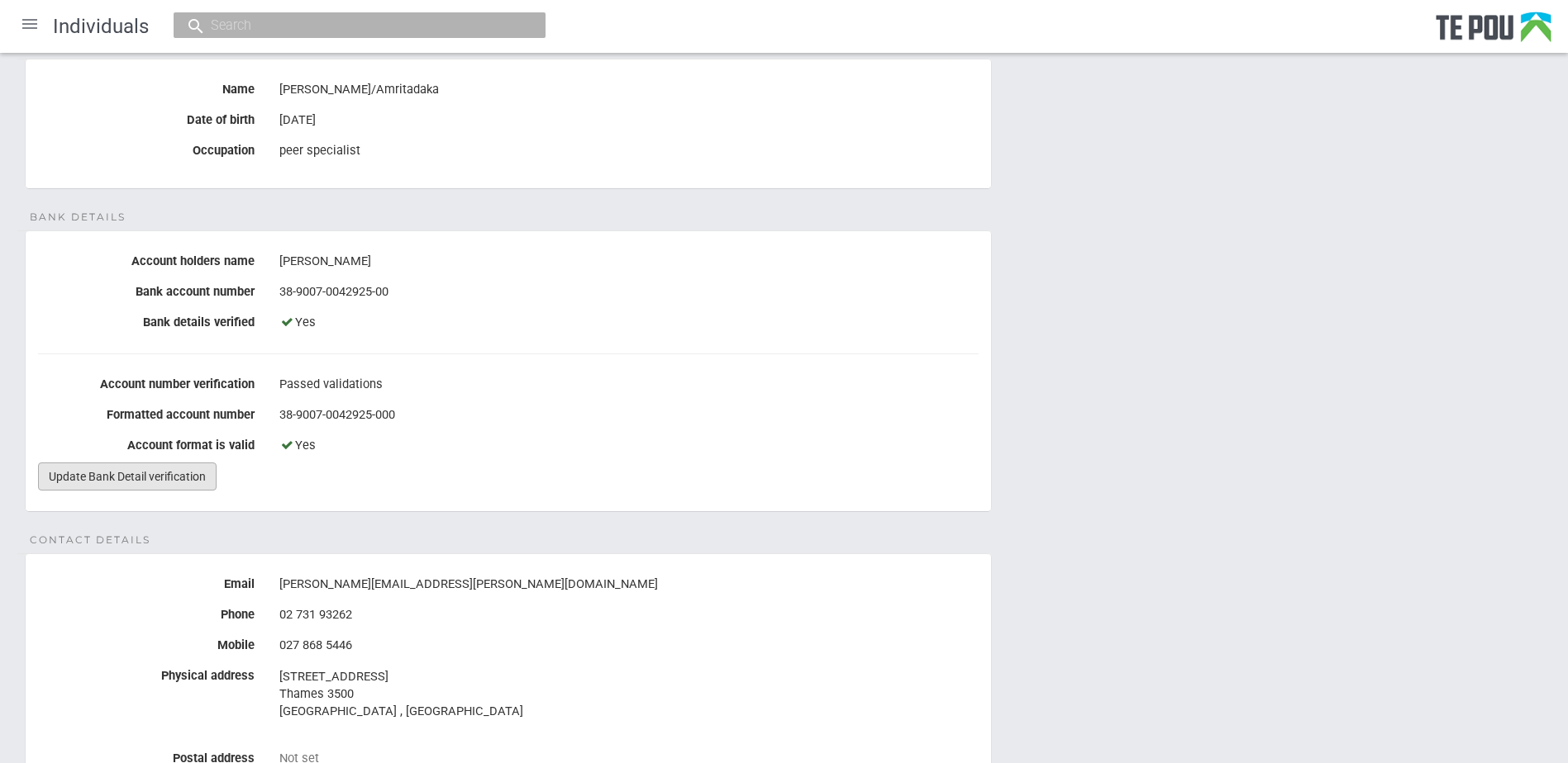
click at [170, 478] on link "Update Bank Detail verification" at bounding box center [127, 476] width 178 height 28
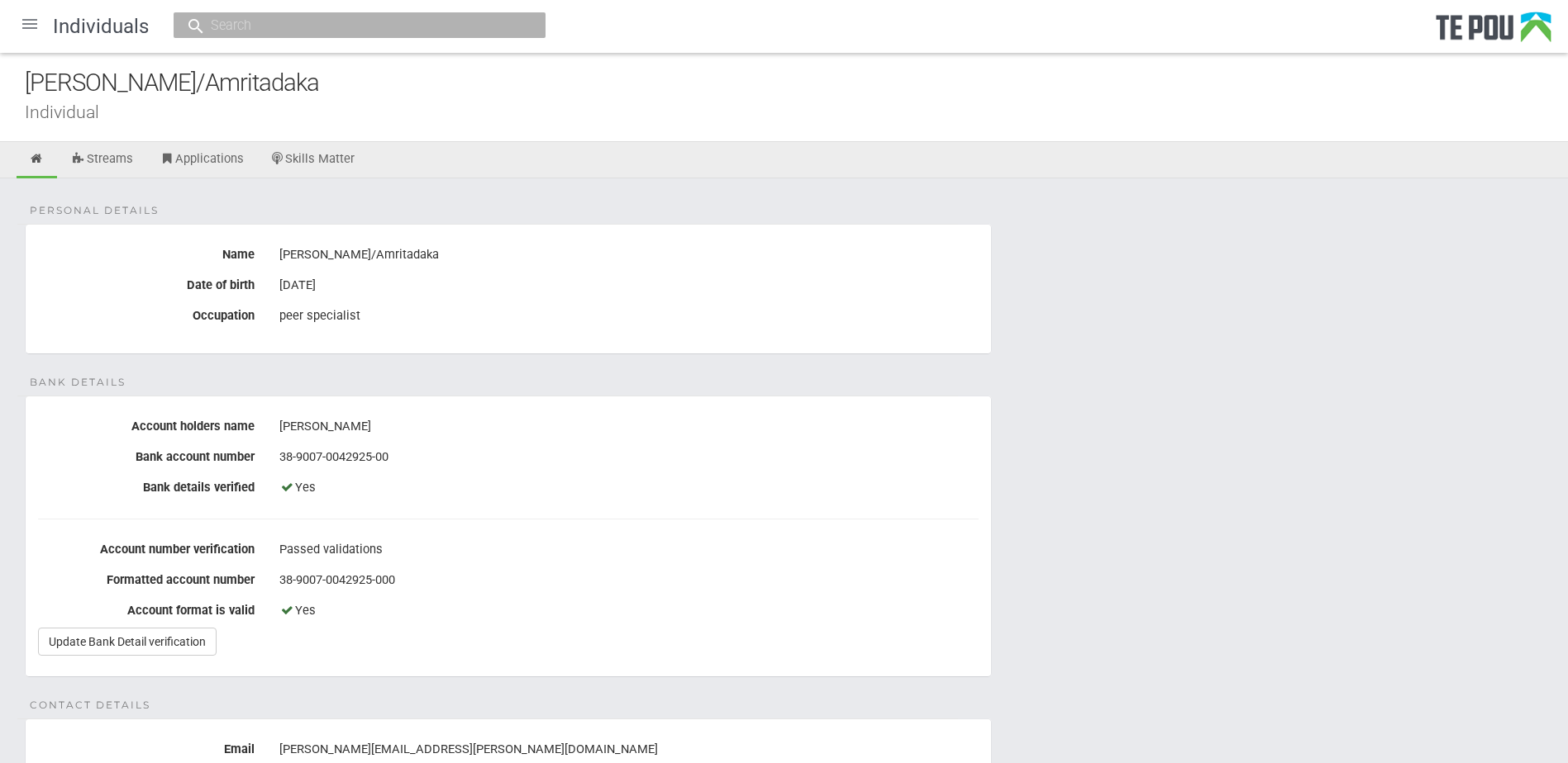
click at [34, 14] on div at bounding box center [29, 23] width 40 height 40
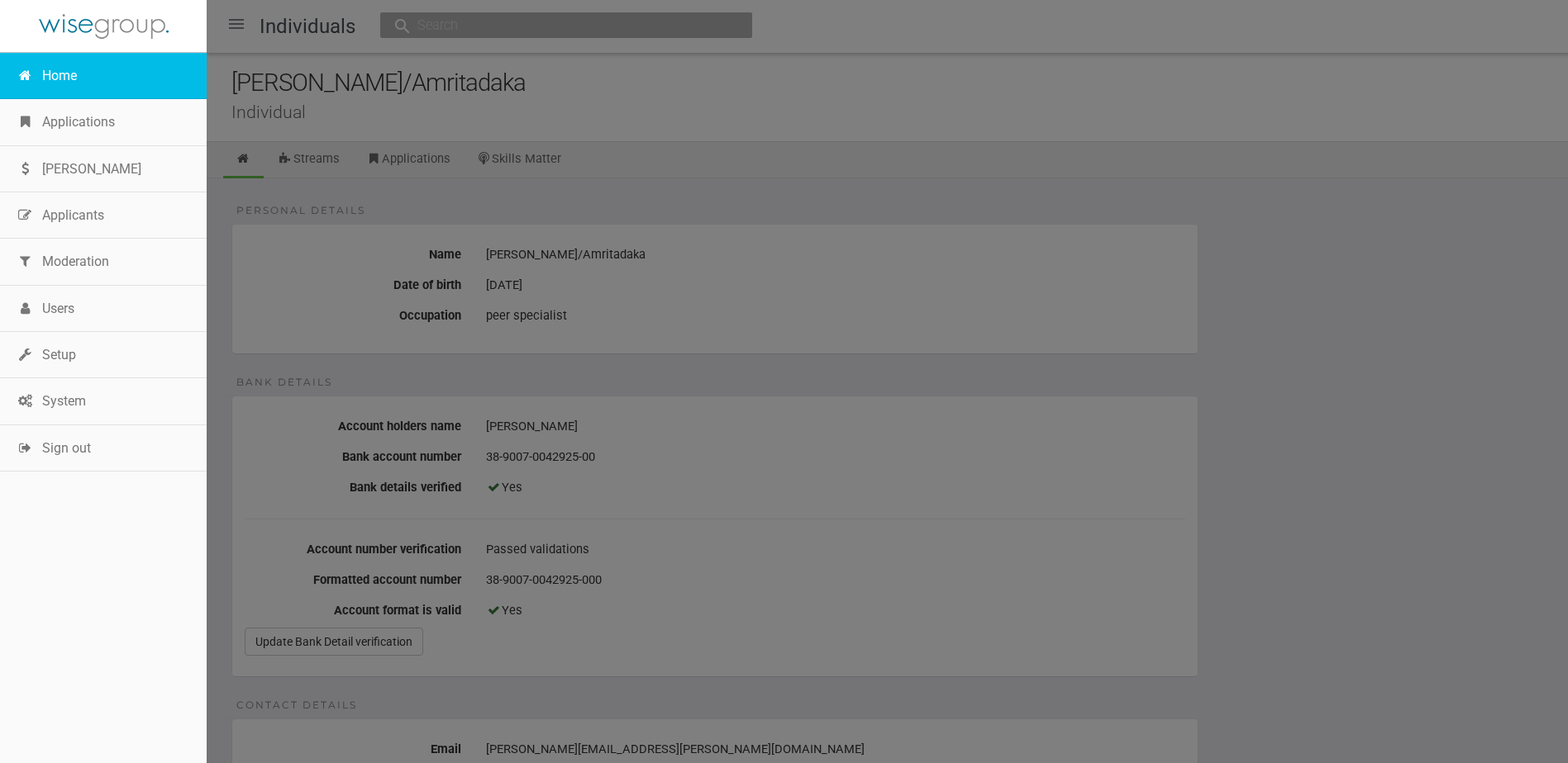
click at [63, 63] on link "Home" at bounding box center [103, 77] width 207 height 47
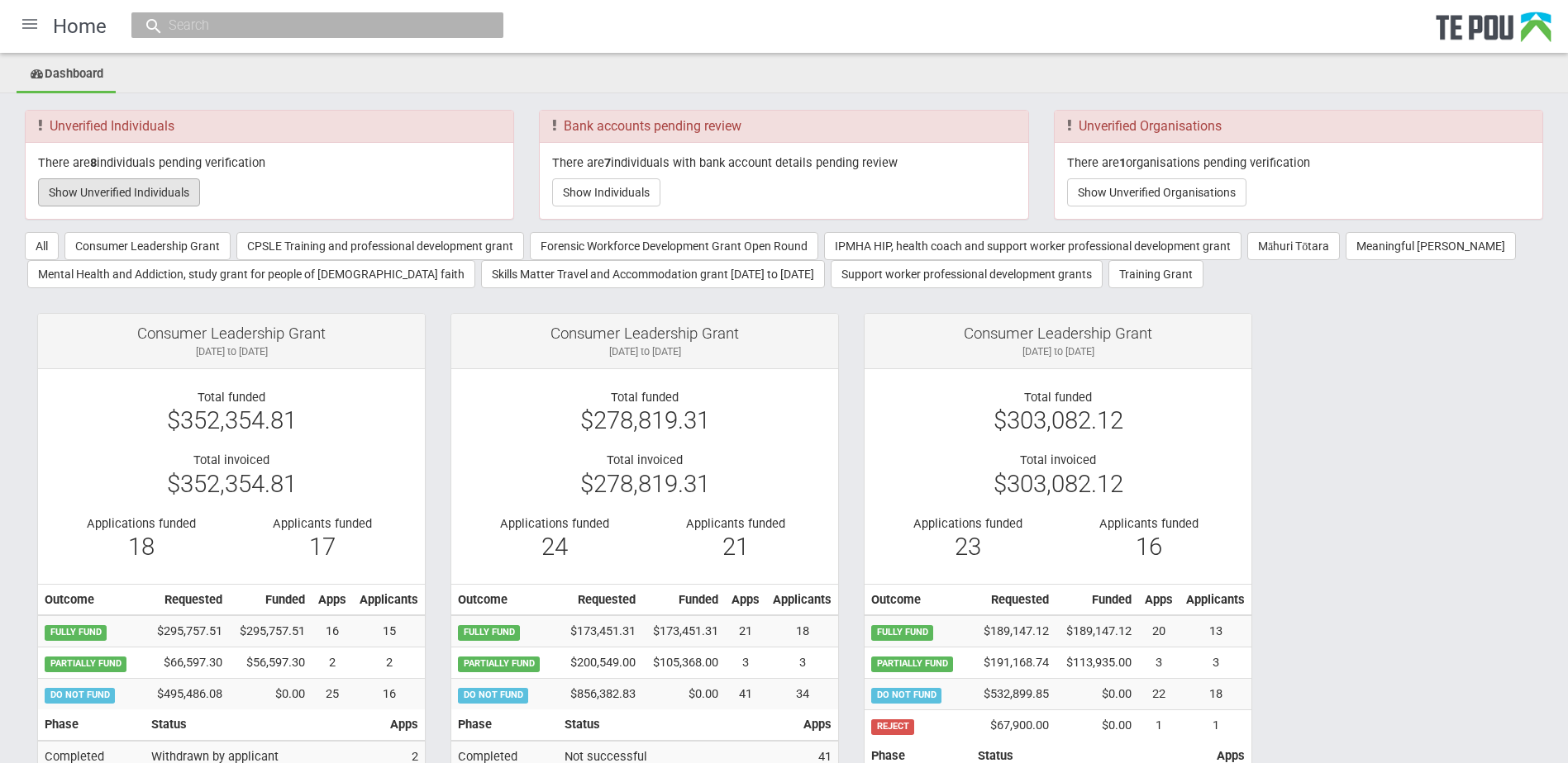
click at [166, 189] on button "Show Unverified Individuals" at bounding box center [118, 192] width 162 height 28
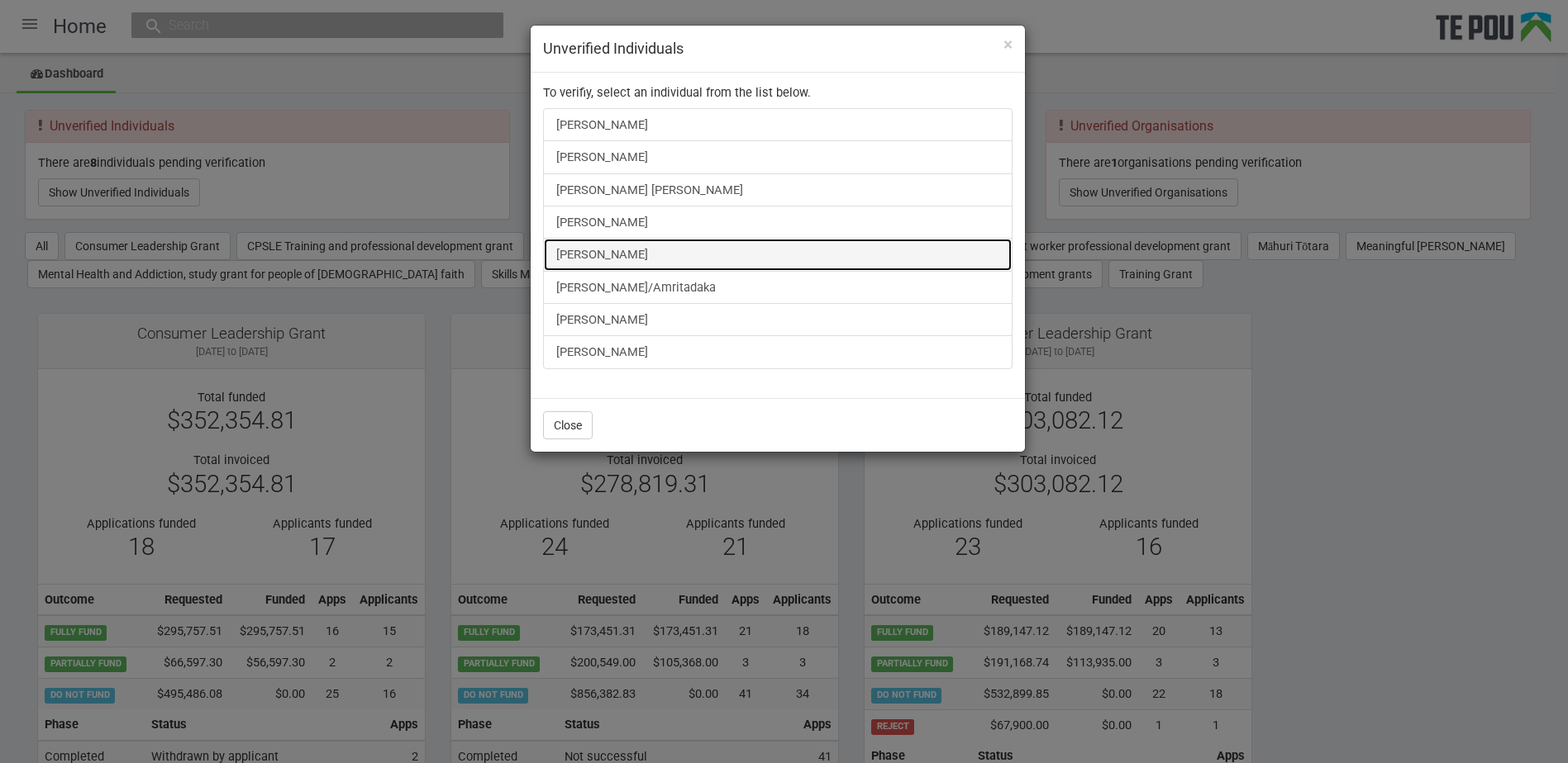
click at [585, 253] on link "Taratoa Smith" at bounding box center [778, 254] width 469 height 33
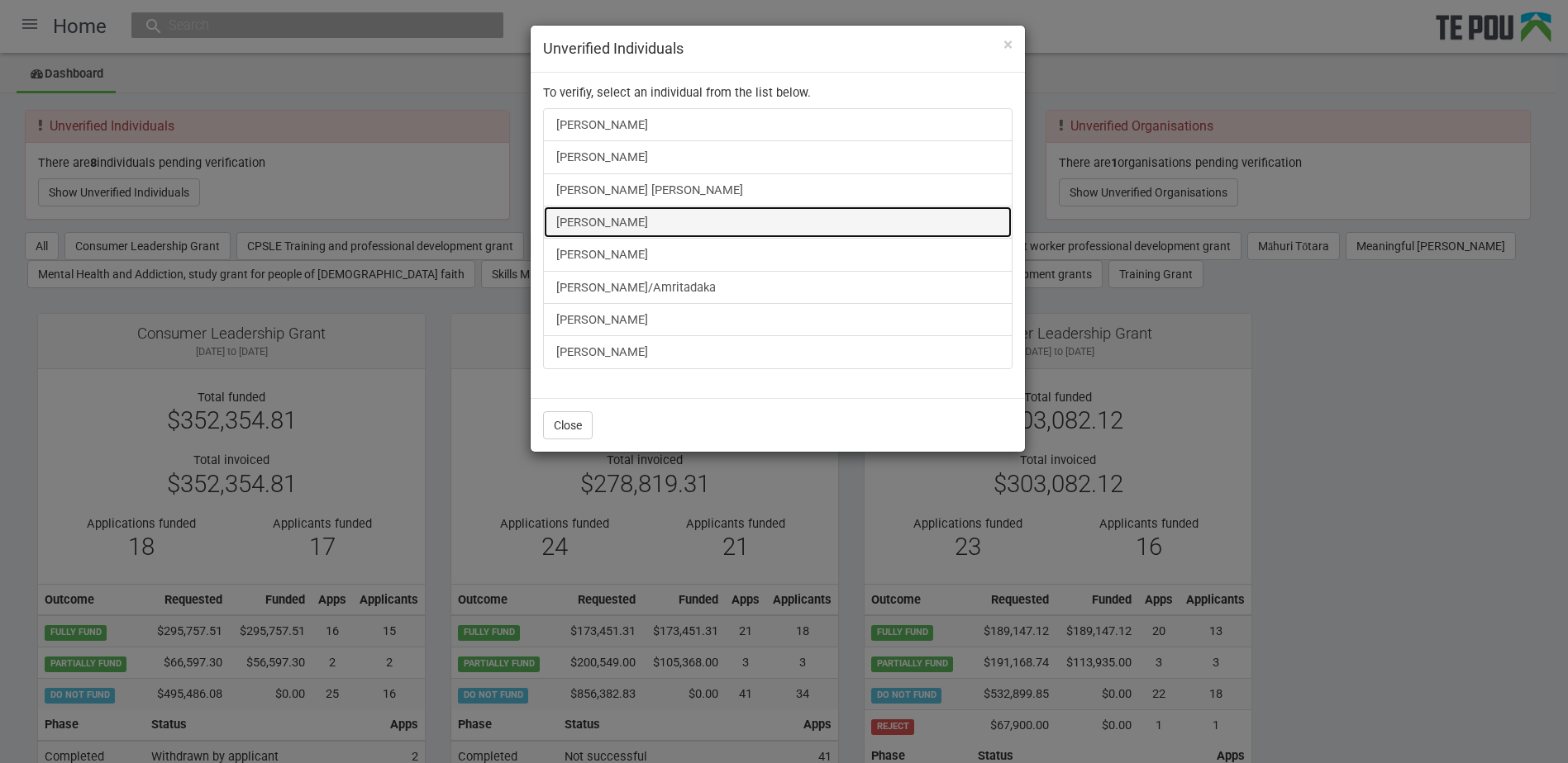
click at [608, 210] on link "[PERSON_NAME]" at bounding box center [778, 222] width 469 height 33
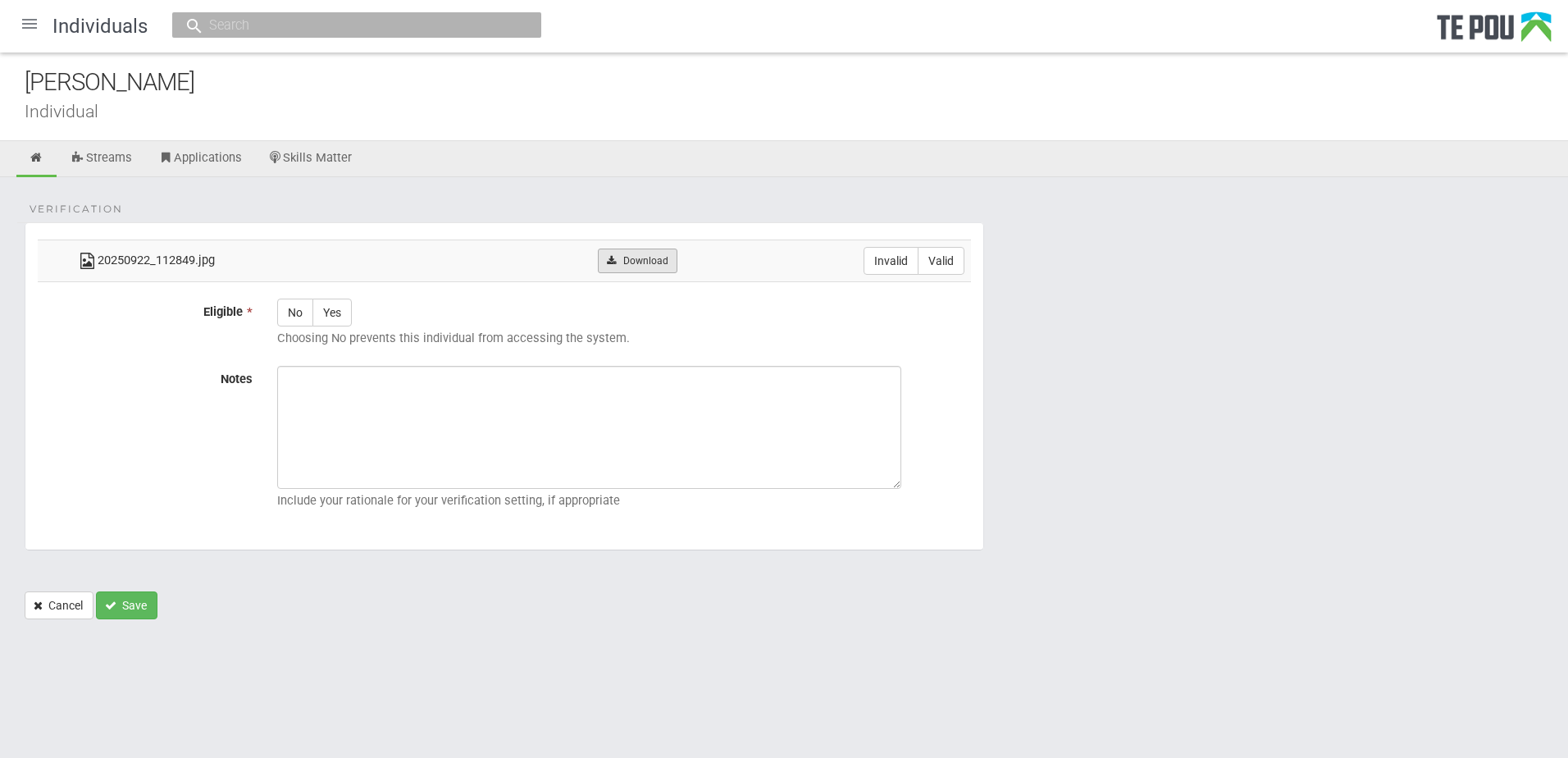
click at [623, 259] on link "Download" at bounding box center [637, 261] width 80 height 25
drag, startPoint x: 1038, startPoint y: 580, endPoint x: 950, endPoint y: 286, distance: 306.9
click at [1037, 580] on form "Verification 20250922_112849.jpg Download Invalid Valid Eligible * No Yes Choos…" at bounding box center [784, 421] width 1519 height 397
click at [941, 255] on label "Valid" at bounding box center [941, 261] width 47 height 28
radio input "true"
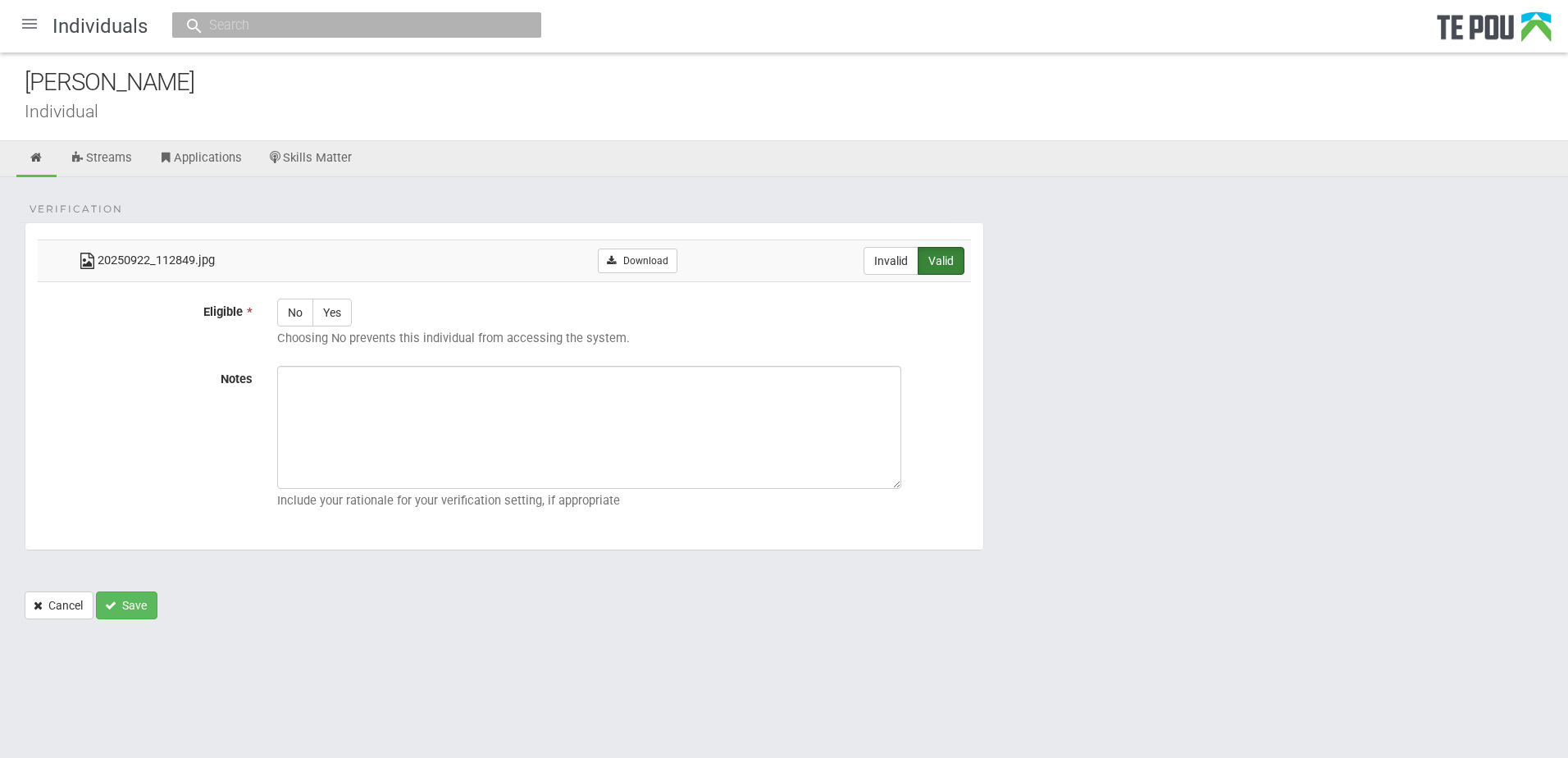
click at [1195, 489] on form "Verification 20250922_112849.jpg Download Invalid Valid Eligible * No Yes Choos…" at bounding box center [784, 421] width 1519 height 397
click at [43, 159] on icon at bounding box center [37, 158] width 15 height 13
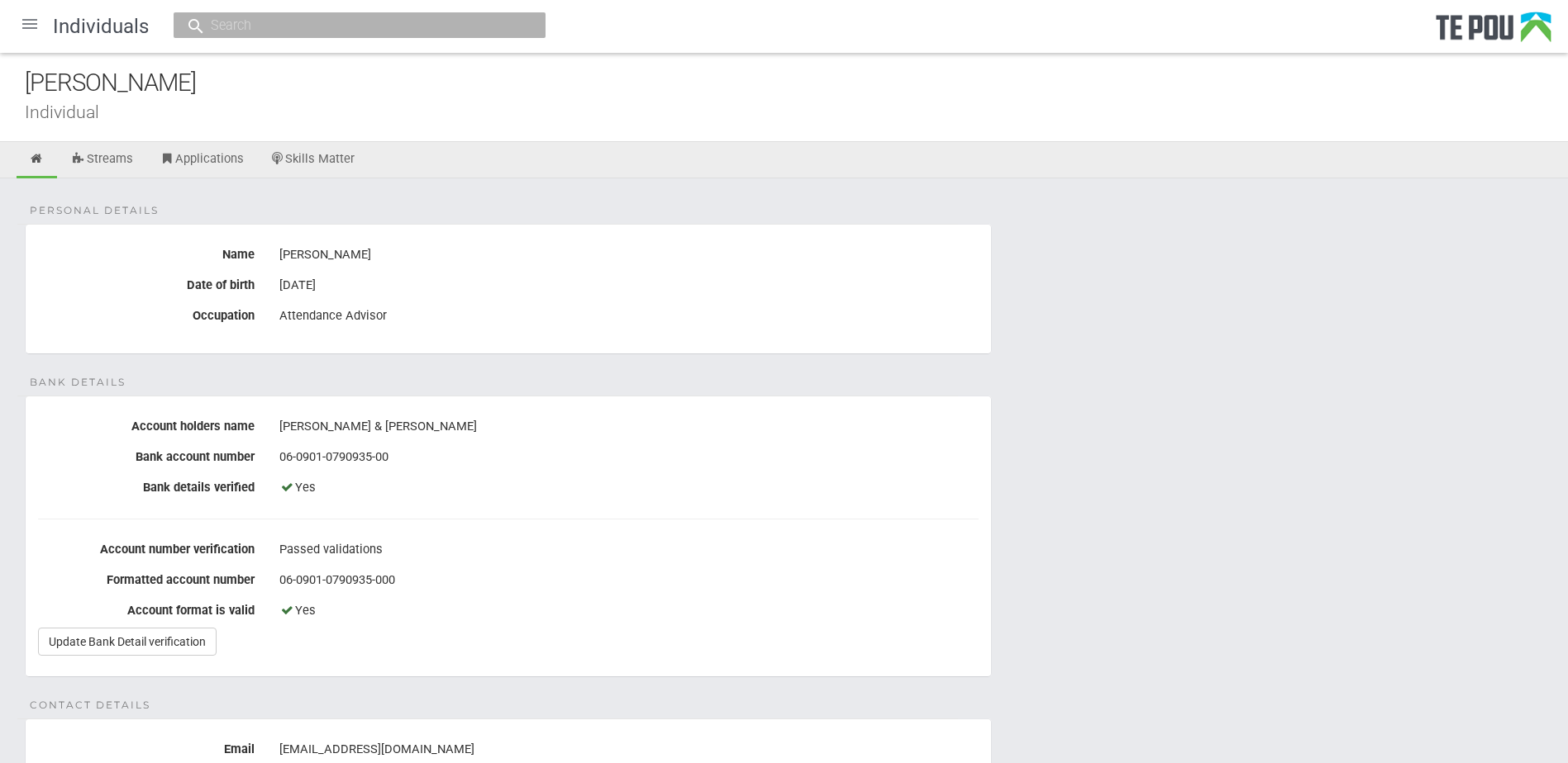
click at [499, 567] on div "06-0901-0790935-000" at bounding box center [628, 581] width 699 height 28
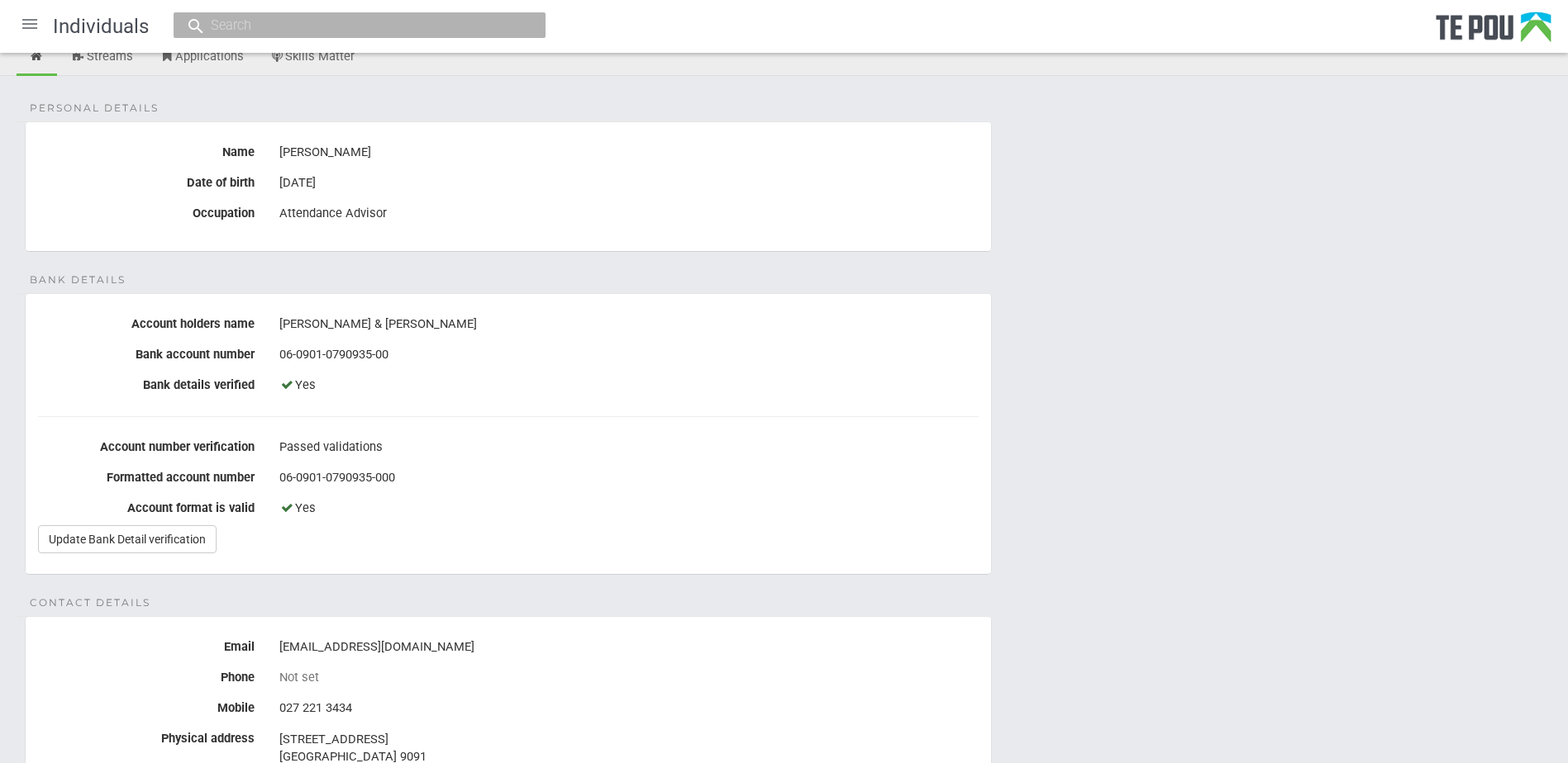
scroll to position [248, 0]
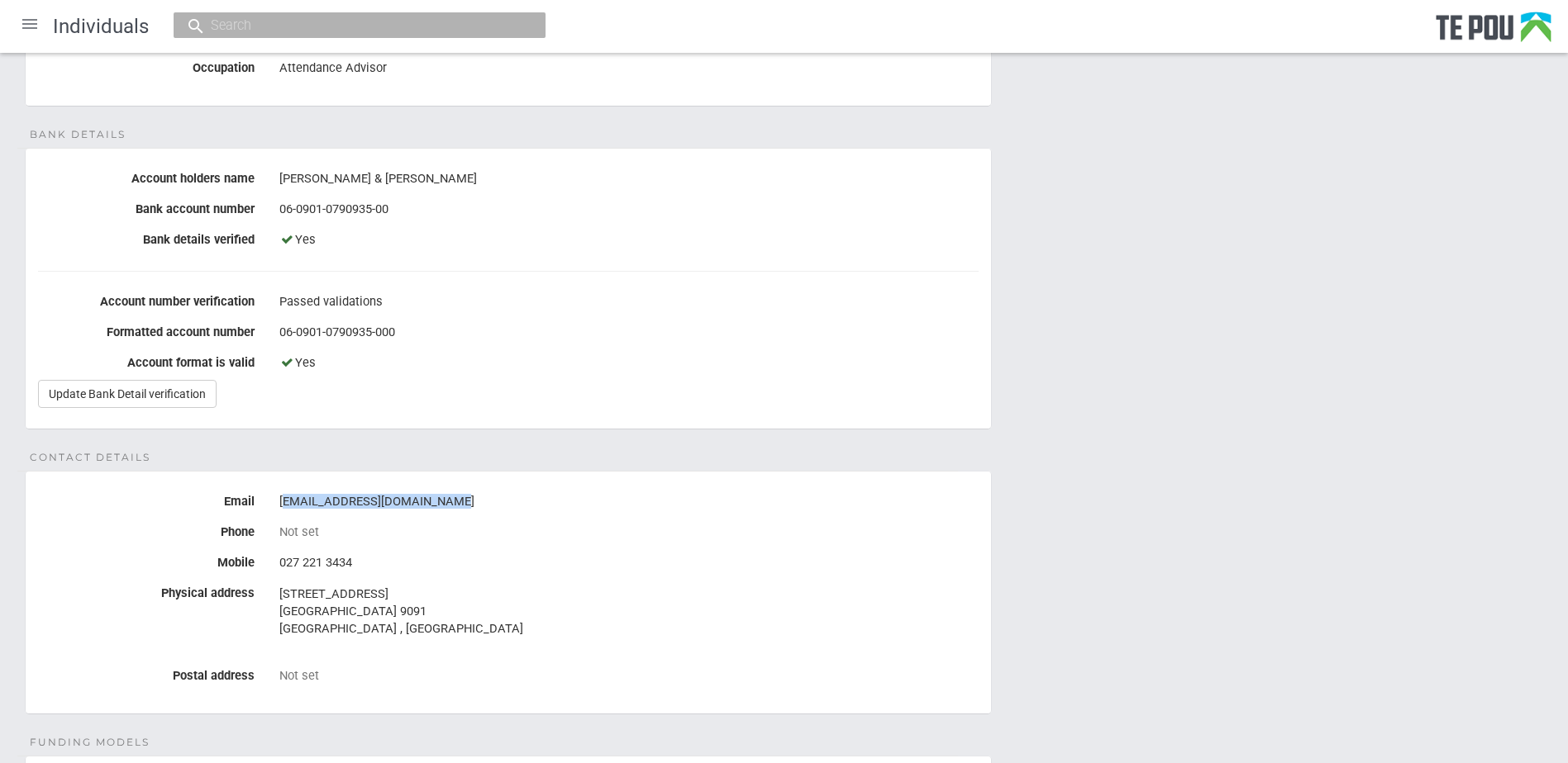
drag, startPoint x: 455, startPoint y: 506, endPoint x: 286, endPoint y: 505, distance: 169.0
click at [286, 505] on div "[EMAIL_ADDRESS][DOMAIN_NAME]" at bounding box center [628, 502] width 699 height 28
click at [508, 519] on div "Not set" at bounding box center [628, 532] width 699 height 28
drag, startPoint x: 450, startPoint y: 493, endPoint x: 277, endPoint y: 494, distance: 173.0
click at [277, 494] on div "Jlbennett2011@hotmail.co.uk" at bounding box center [628, 502] width 724 height 28
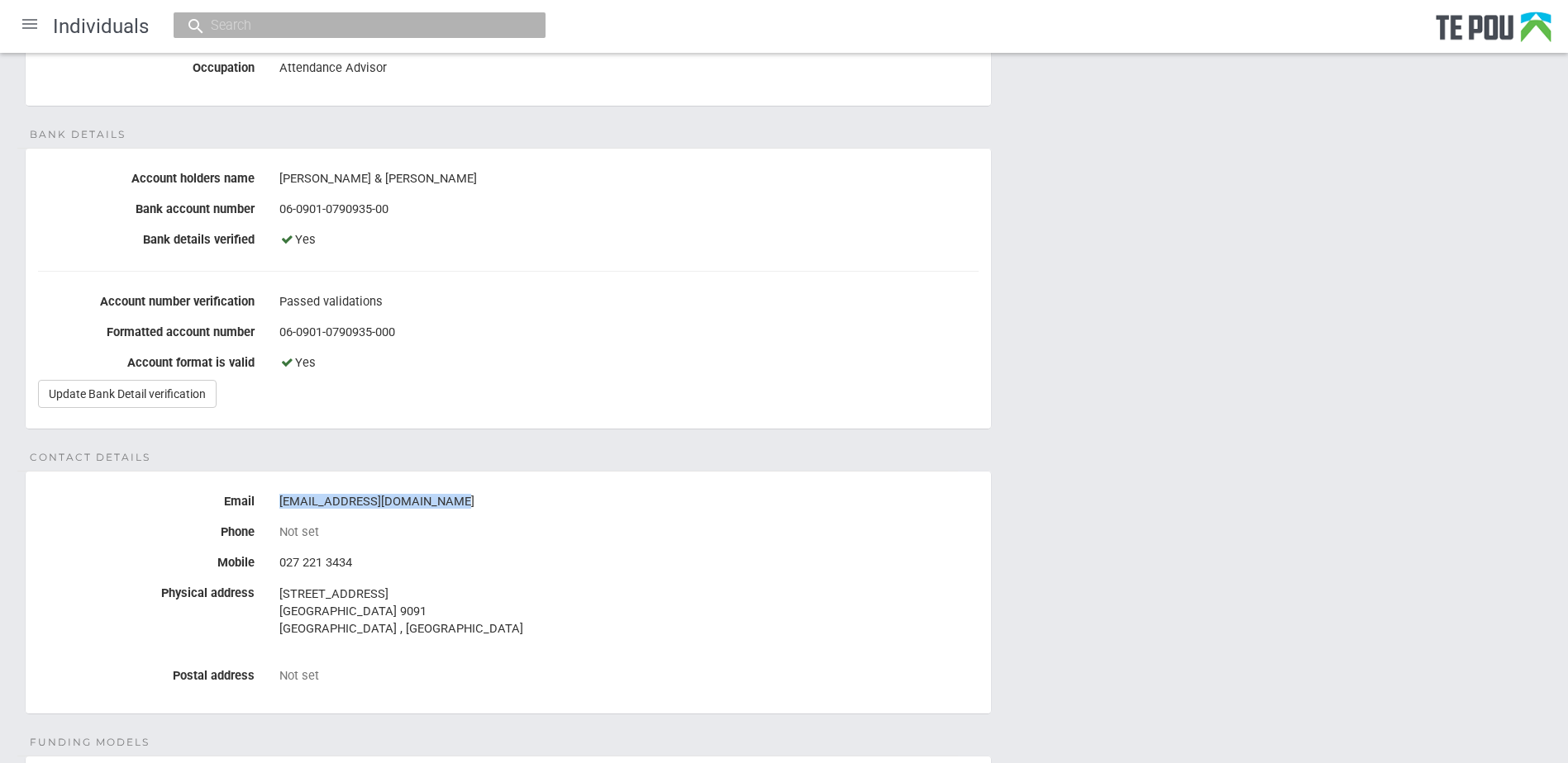
copy div "Jlbennett2011@hotmail.co.uk"
click at [510, 532] on div "Not set" at bounding box center [628, 531] width 699 height 15
click at [433, 581] on div "163 Akatore Road Taieri Beach 9091 Otago Region , New Zealand" at bounding box center [628, 620] width 699 height 80
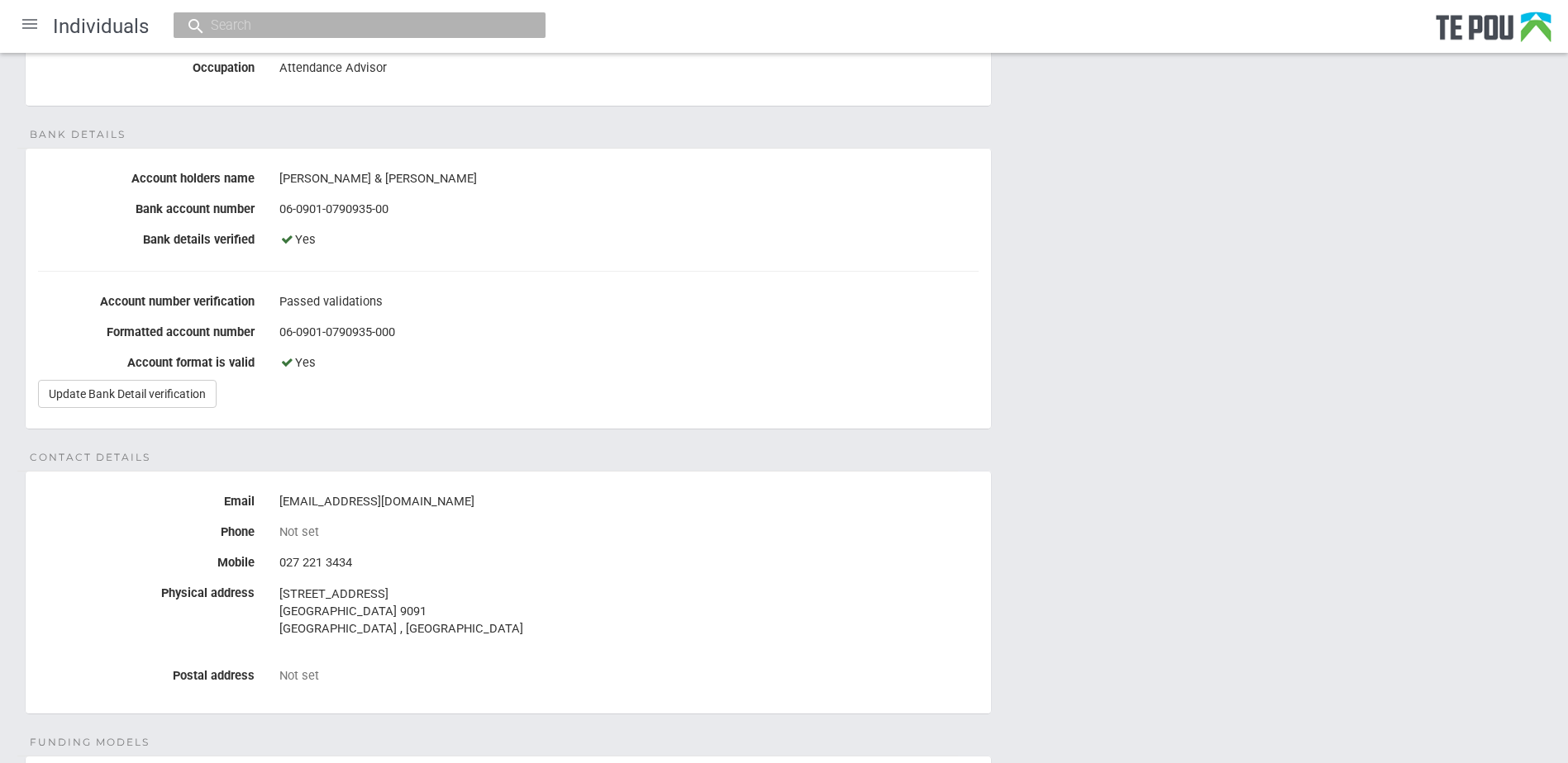
scroll to position [0, 0]
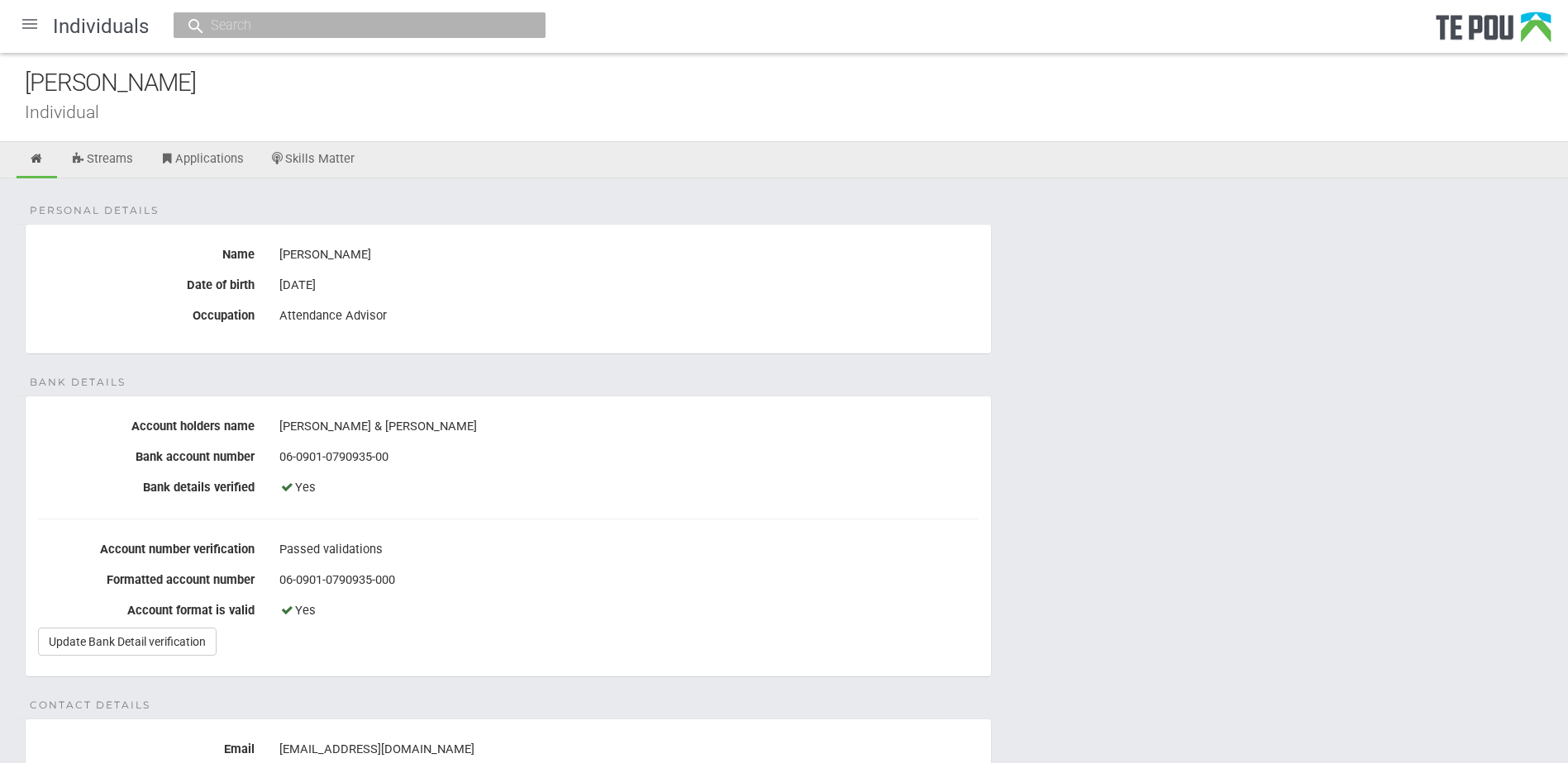
click at [631, 405] on fieldset "Bank details Account holders name James Bennett & Jessica Maher Bank account nu…" at bounding box center [508, 536] width 967 height 282
click at [636, 428] on div "James Bennett & Jessica Maher" at bounding box center [628, 427] width 699 height 28
click at [631, 428] on div "James Bennett & Jessica Maher" at bounding box center [628, 427] width 699 height 28
drag, startPoint x: 368, startPoint y: 254, endPoint x: 287, endPoint y: 253, distance: 81.0
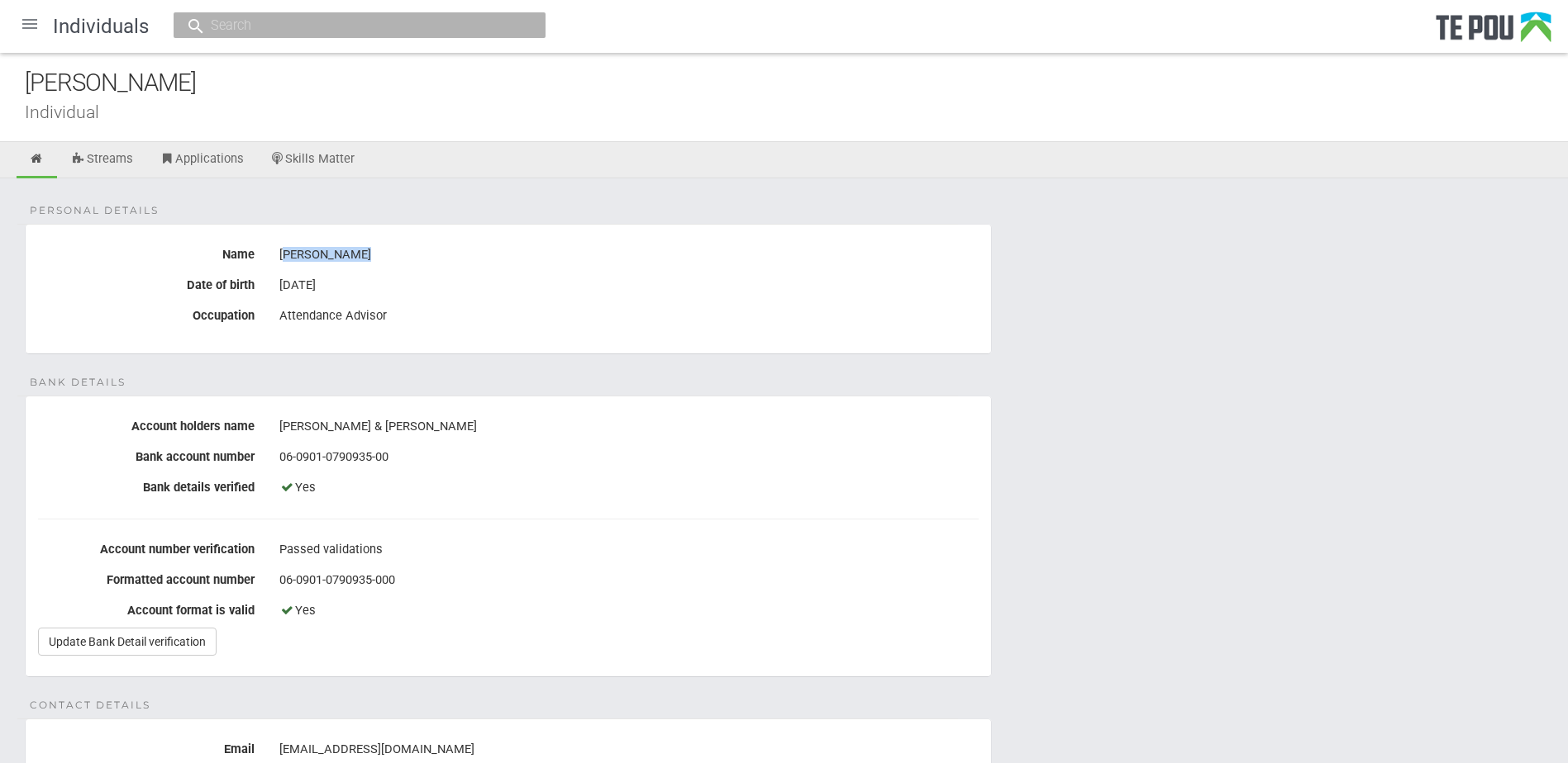
click at [287, 253] on div "James Bennett" at bounding box center [628, 255] width 699 height 28
drag, startPoint x: 287, startPoint y: 253, endPoint x: 447, endPoint y: 460, distance: 261.6
click at [447, 460] on div "06-0901-0790935-00" at bounding box center [628, 458] width 699 height 28
click at [480, 491] on div "Yes" at bounding box center [628, 488] width 699 height 28
click at [407, 270] on fieldset "Personal details Name James Bennett Date of birth 22 Jun 1991 Occupation Attend…" at bounding box center [508, 289] width 967 height 131
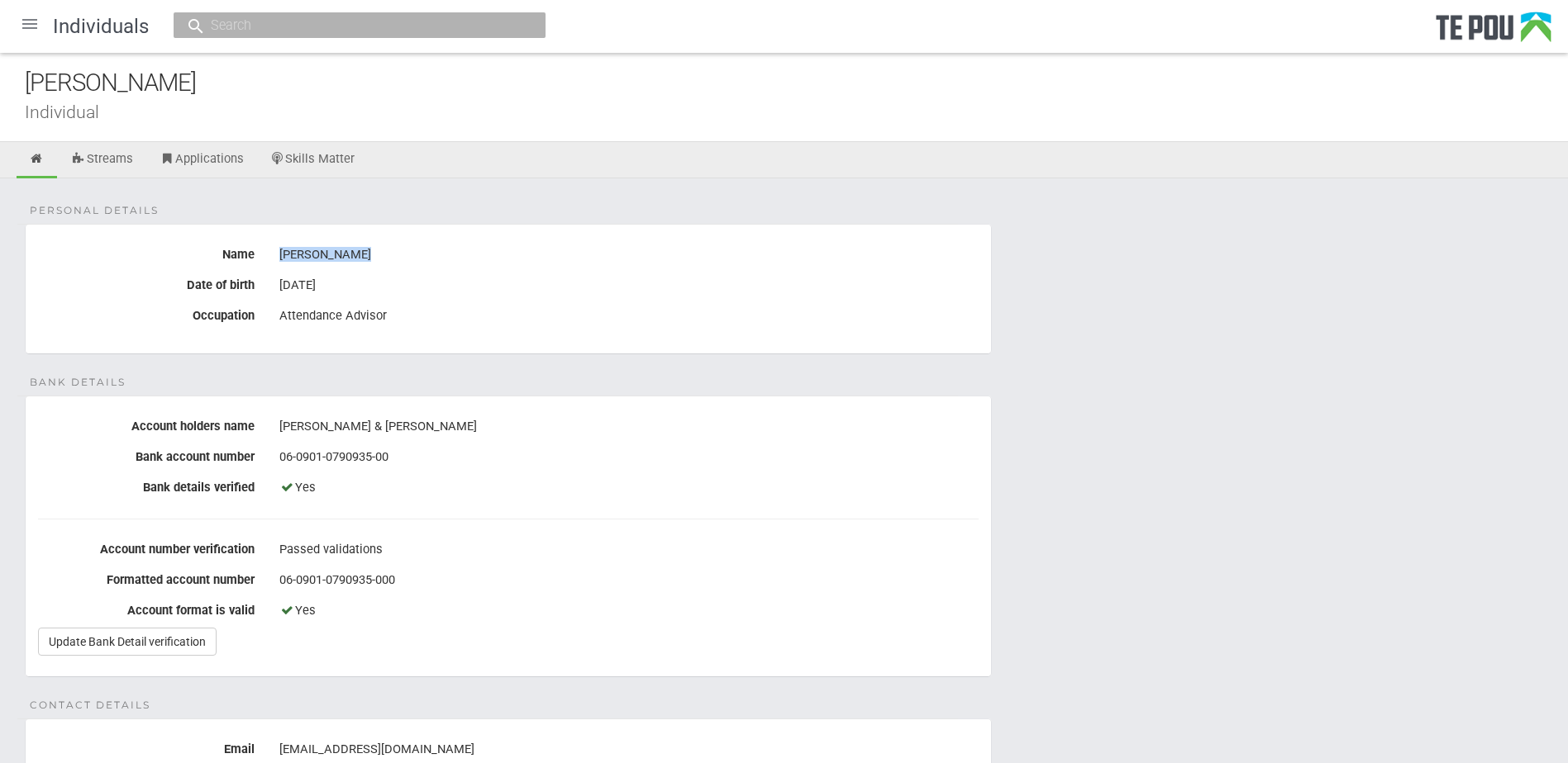
drag, startPoint x: 373, startPoint y: 254, endPoint x: 277, endPoint y: 254, distance: 96.0
click at [277, 254] on div "James Bennett" at bounding box center [628, 255] width 724 height 28
copy div "James Bennett"
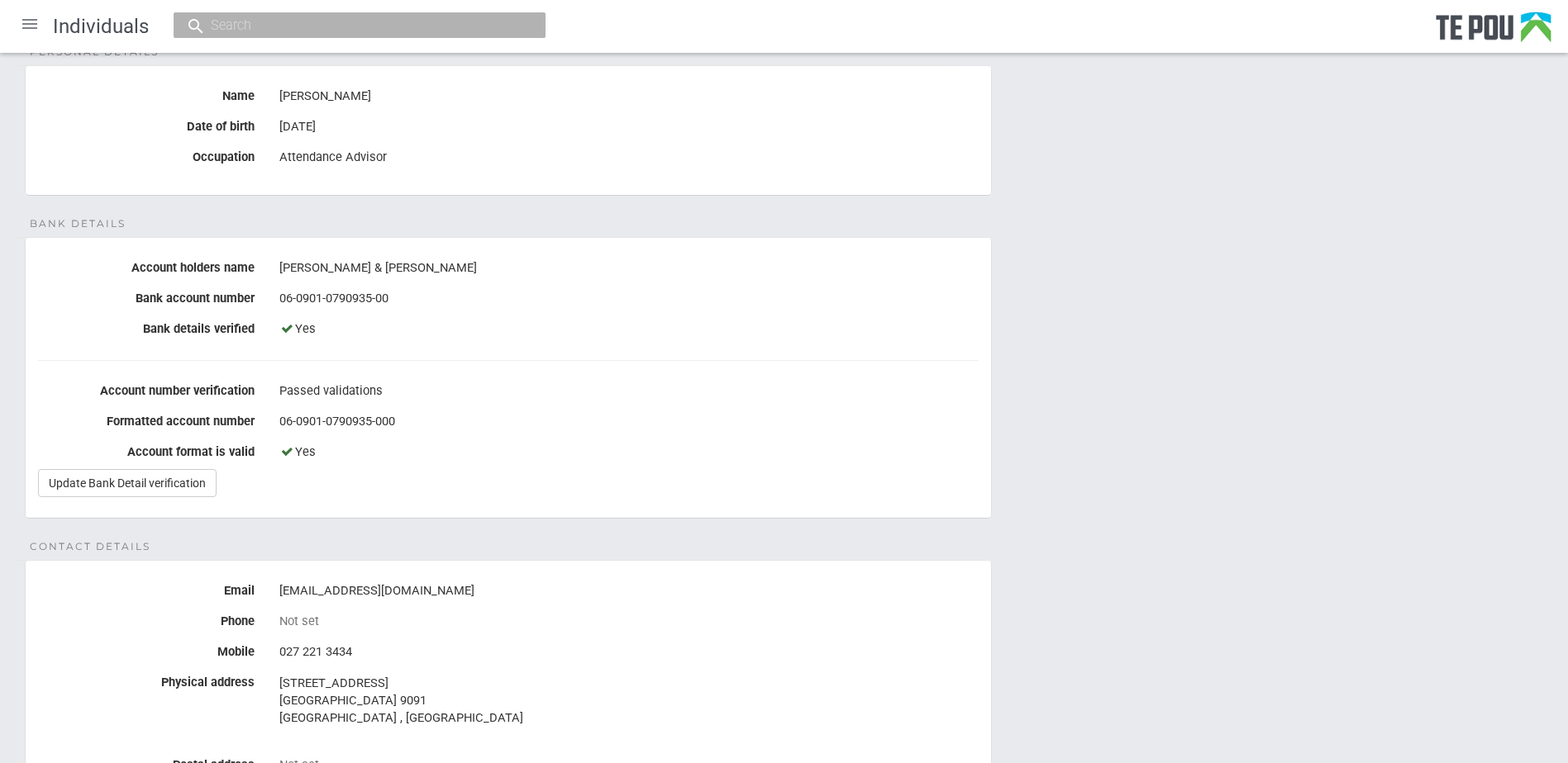
scroll to position [165, 0]
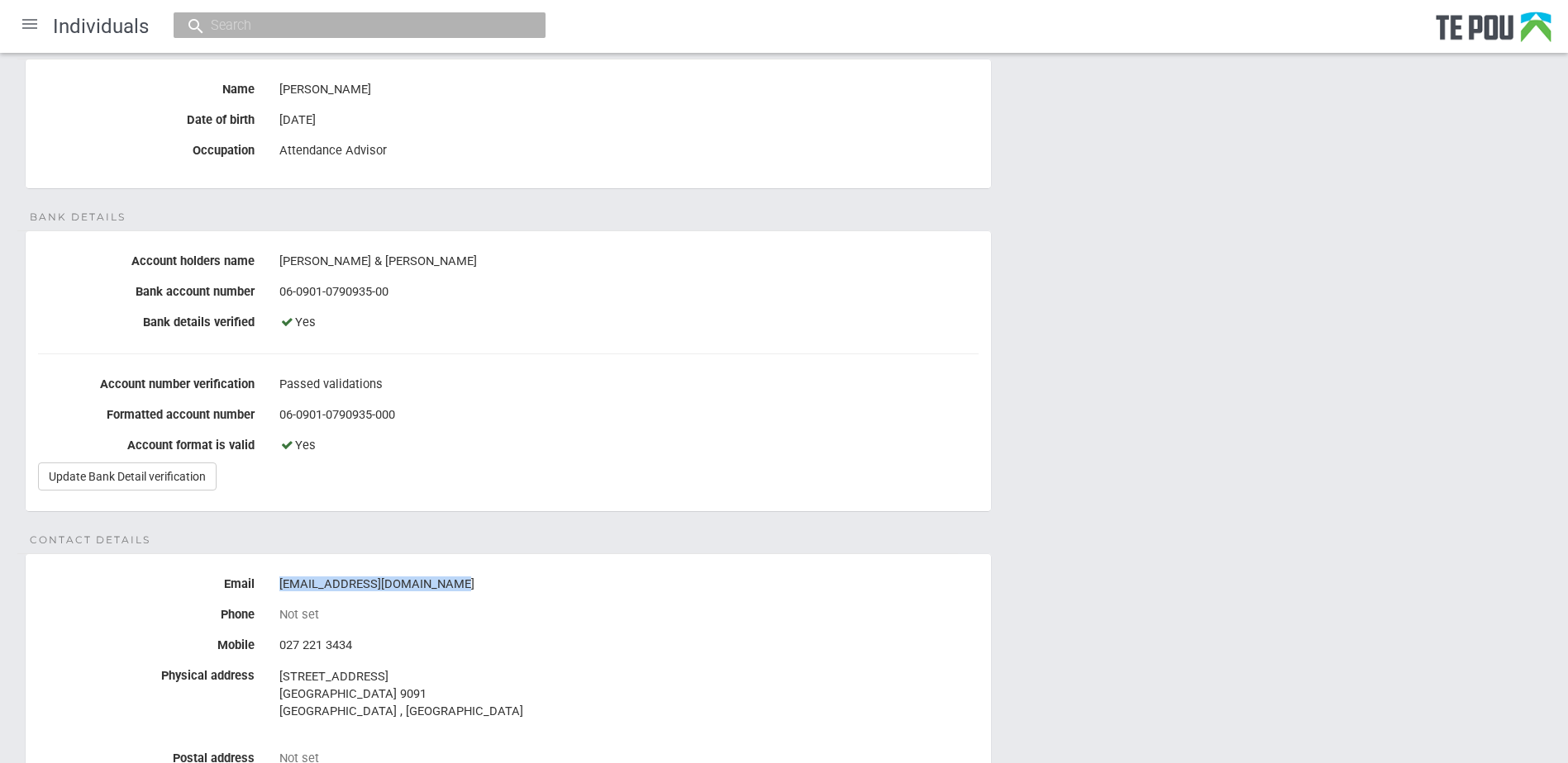
drag, startPoint x: 446, startPoint y: 585, endPoint x: 282, endPoint y: 582, distance: 164.0
click at [282, 582] on div "Jlbennett2011@hotmail.co.uk" at bounding box center [628, 585] width 699 height 28
copy div "Jlbennett2011@hotmail.co.uk"
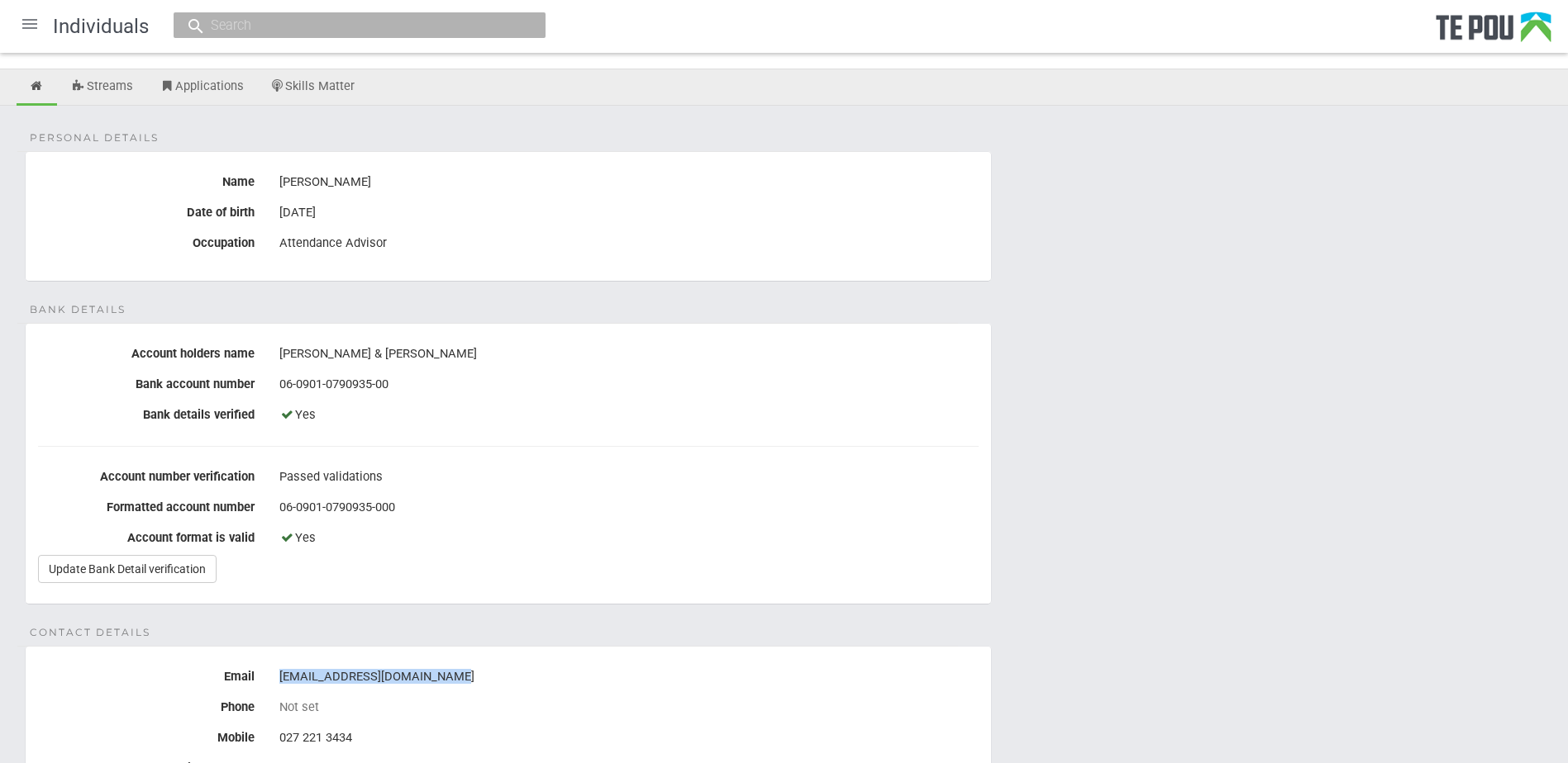
scroll to position [0, 0]
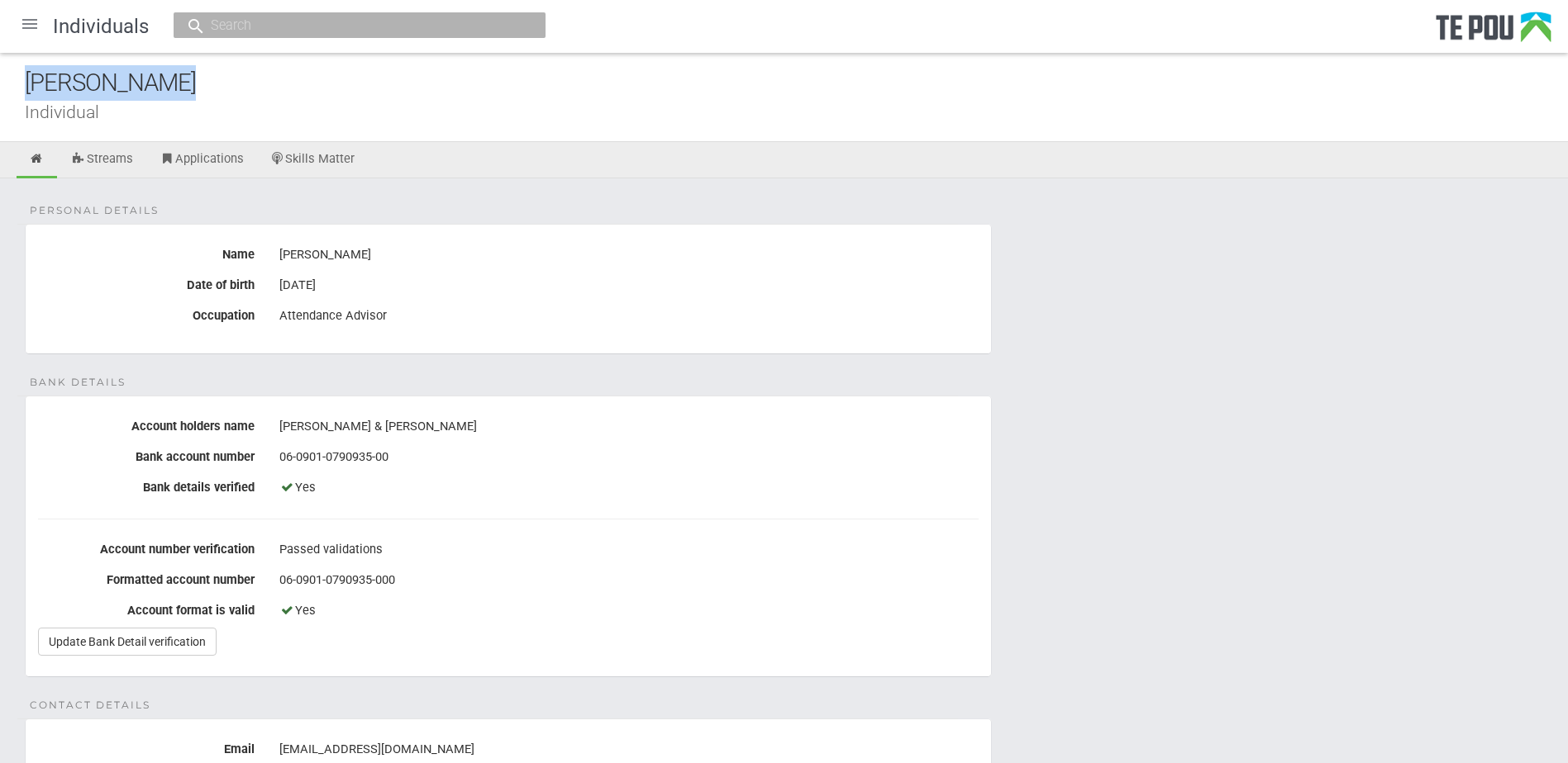
drag, startPoint x: 193, startPoint y: 76, endPoint x: 10, endPoint y: 81, distance: 183.1
click at [10, 81] on div "James Bennett Individual" at bounding box center [784, 98] width 1568 height 89
copy div "[PERSON_NAME]"
click at [624, 267] on div "James Bennett" at bounding box center [628, 255] width 699 height 28
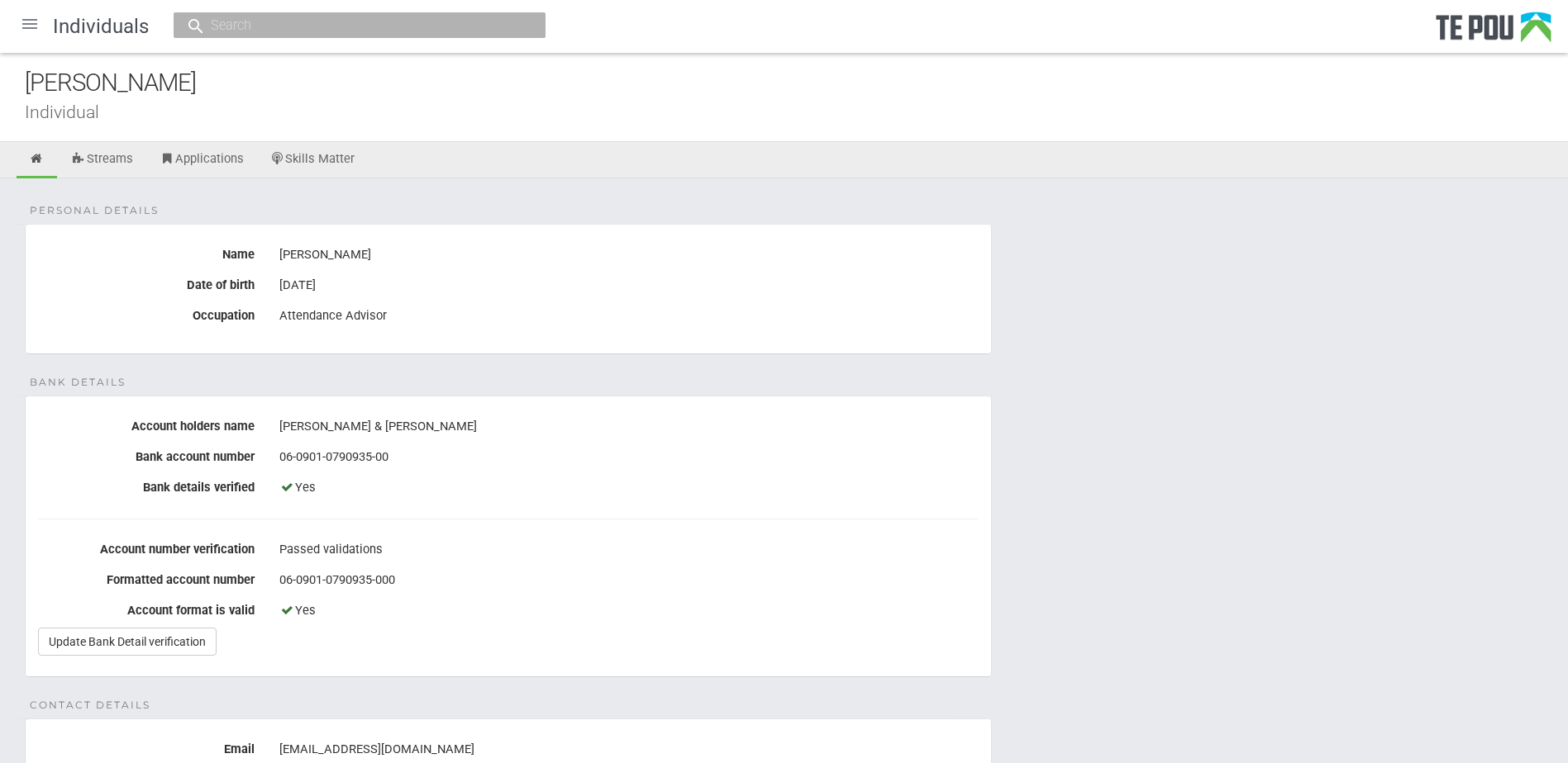
click at [22, 21] on div at bounding box center [29, 23] width 40 height 40
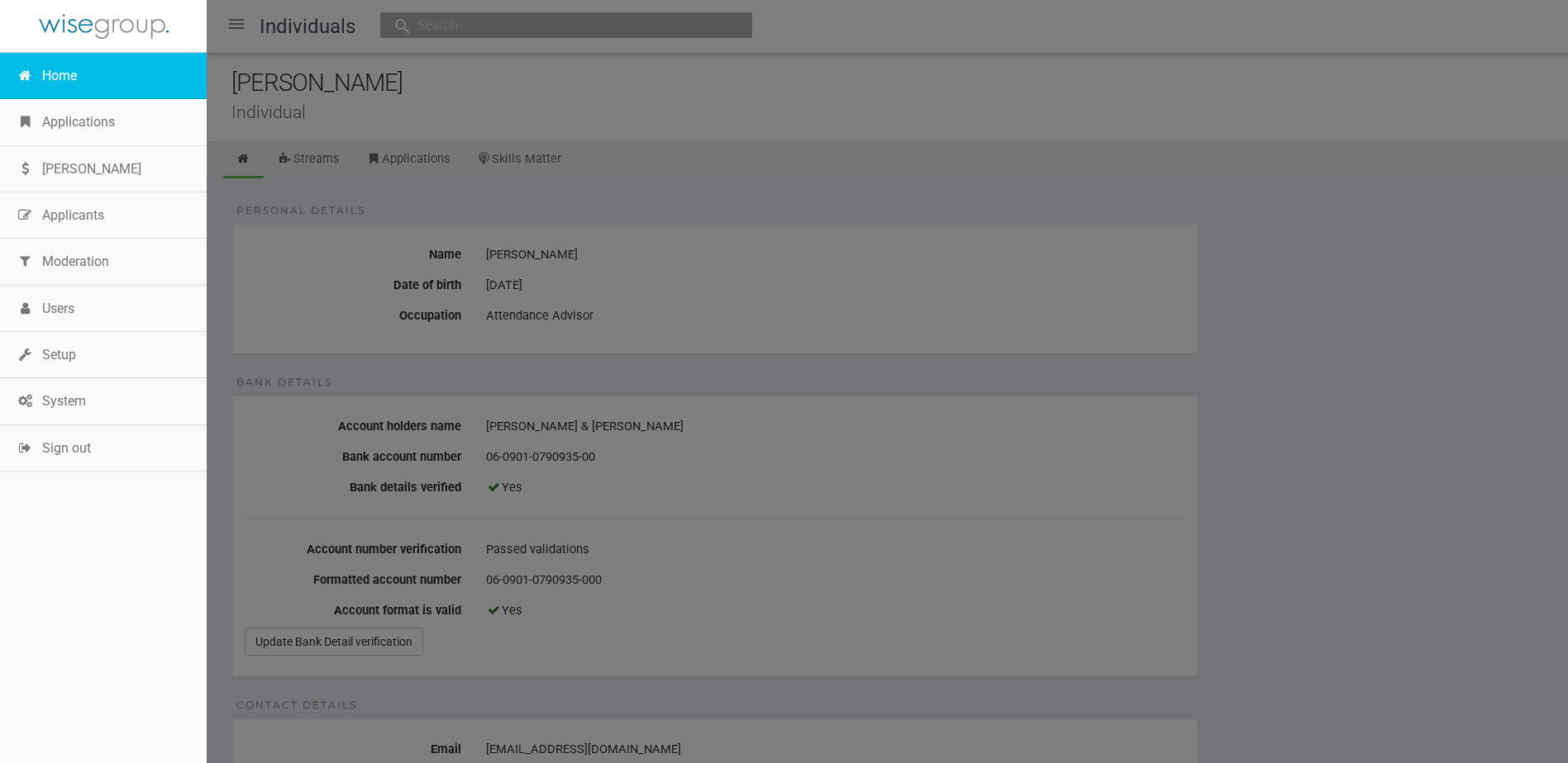
click at [72, 77] on link "Home" at bounding box center [103, 77] width 207 height 47
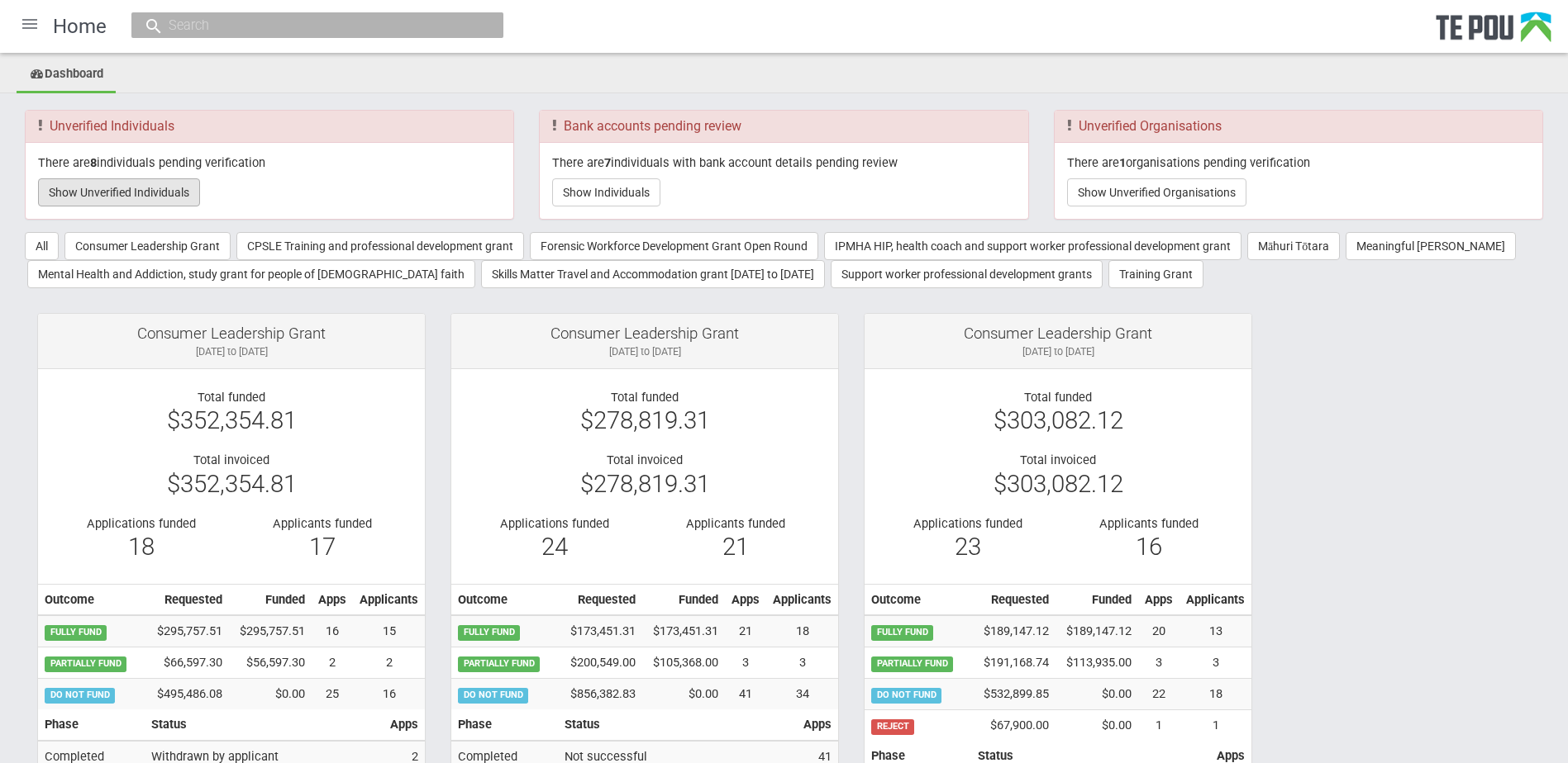
click at [126, 185] on button "Show Unverified Individuals" at bounding box center [118, 192] width 162 height 28
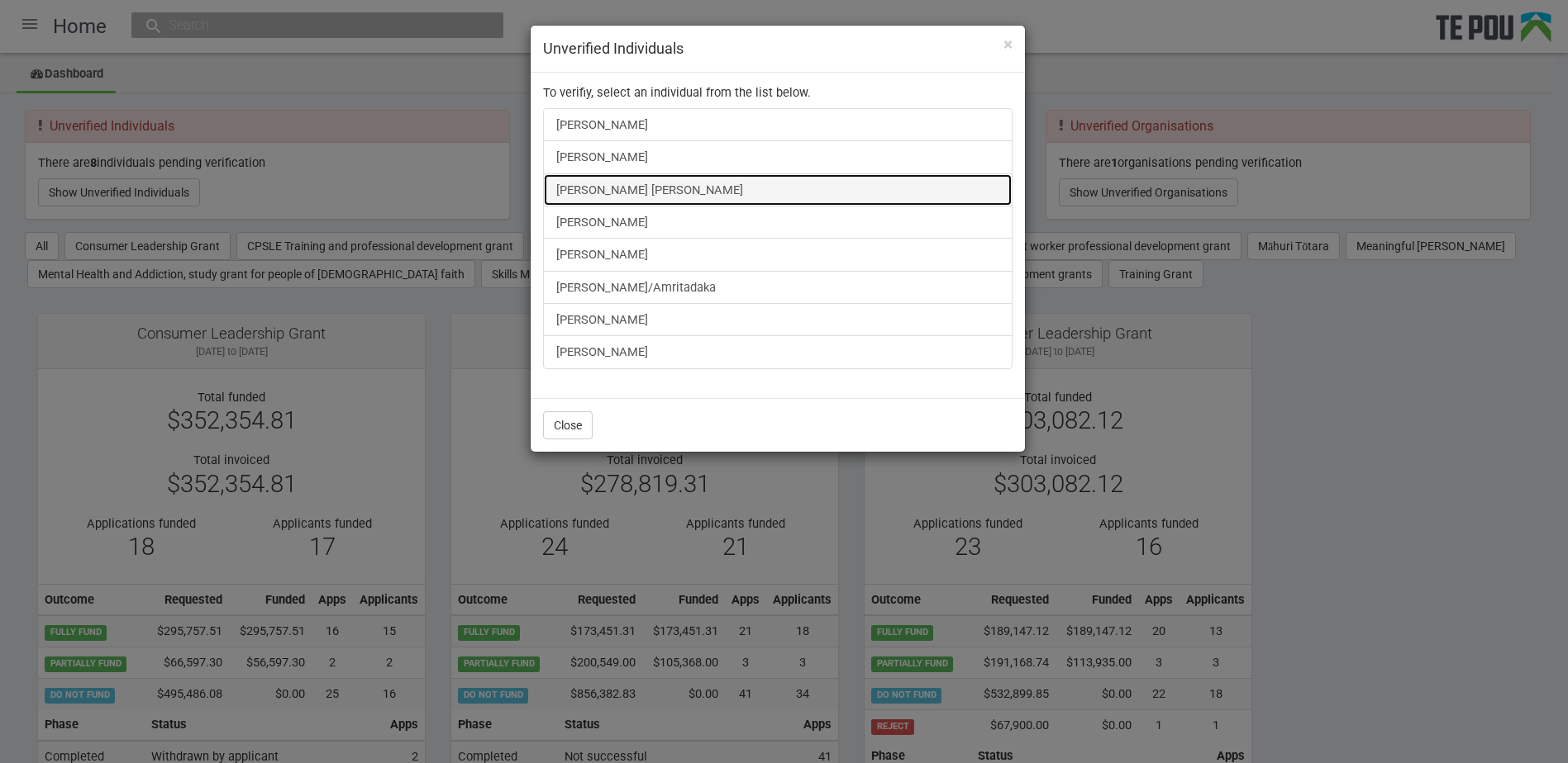
click at [660, 196] on link "[PERSON_NAME] [PERSON_NAME]" at bounding box center [778, 190] width 469 height 33
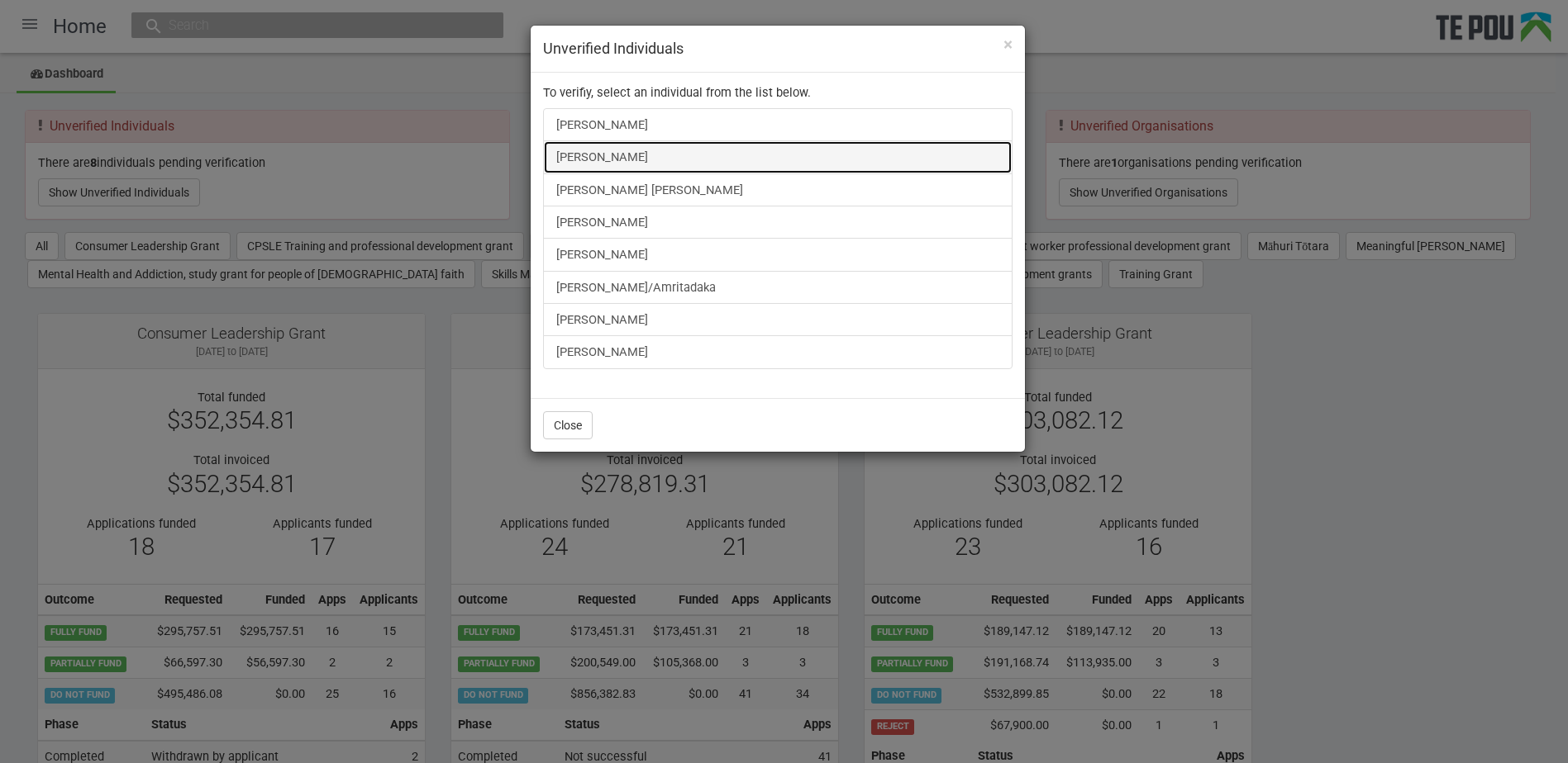
click at [607, 151] on link "[PERSON_NAME]" at bounding box center [778, 157] width 469 height 33
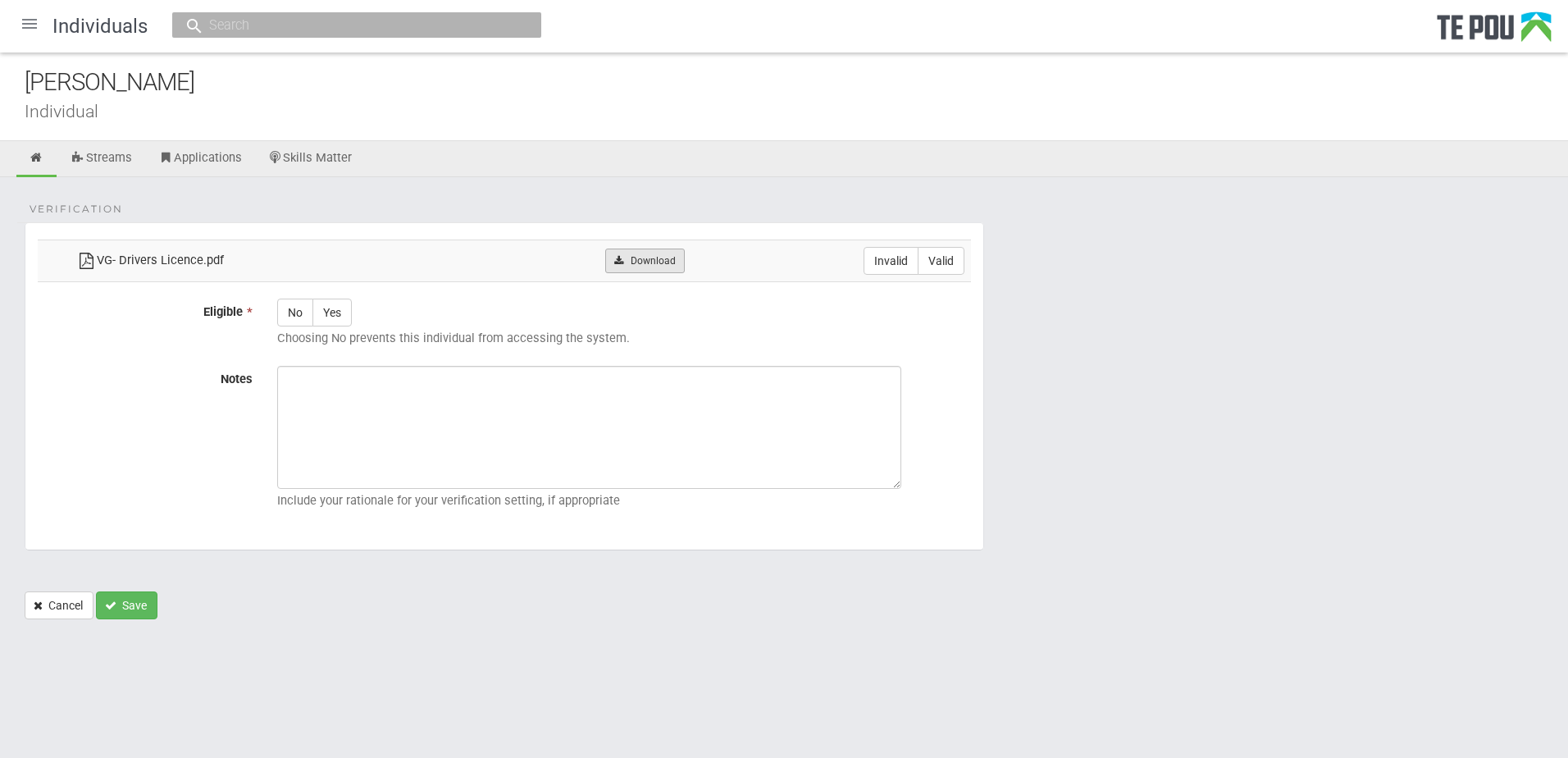
click at [641, 260] on link "Download" at bounding box center [645, 261] width 80 height 25
click at [968, 260] on td "Invalid Valid" at bounding box center [831, 260] width 280 height 41
click at [946, 260] on label "Valid" at bounding box center [941, 261] width 47 height 28
radio input "true"
click at [349, 308] on label "Yes" at bounding box center [332, 312] width 39 height 28
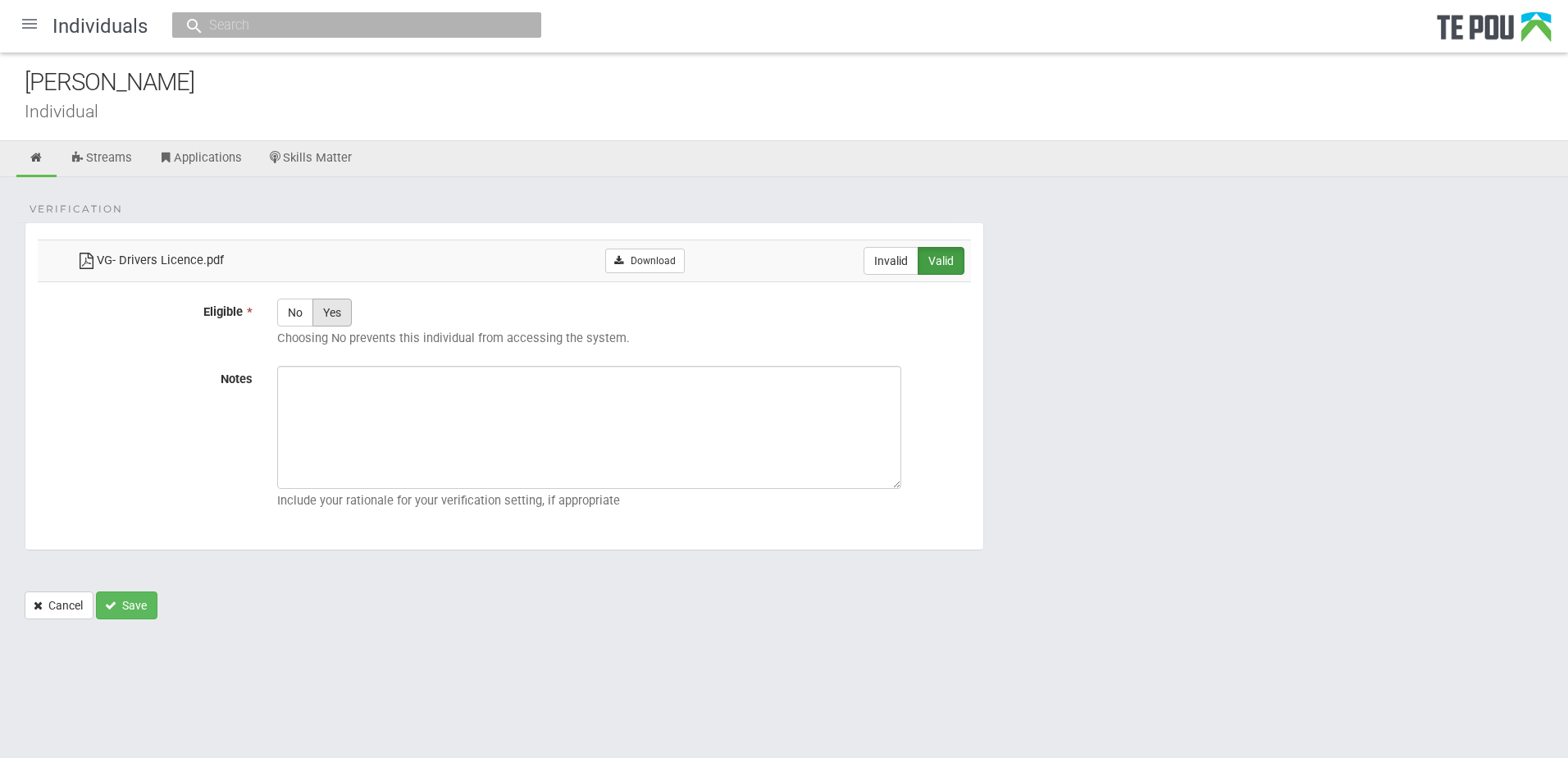
radio input "true"
click at [418, 405] on textarea "Notes" at bounding box center [589, 428] width 625 height 123
click at [486, 434] on textarea "Notes" at bounding box center [589, 428] width 625 height 123
paste textarea "Verified by Melody @ [DATE]"
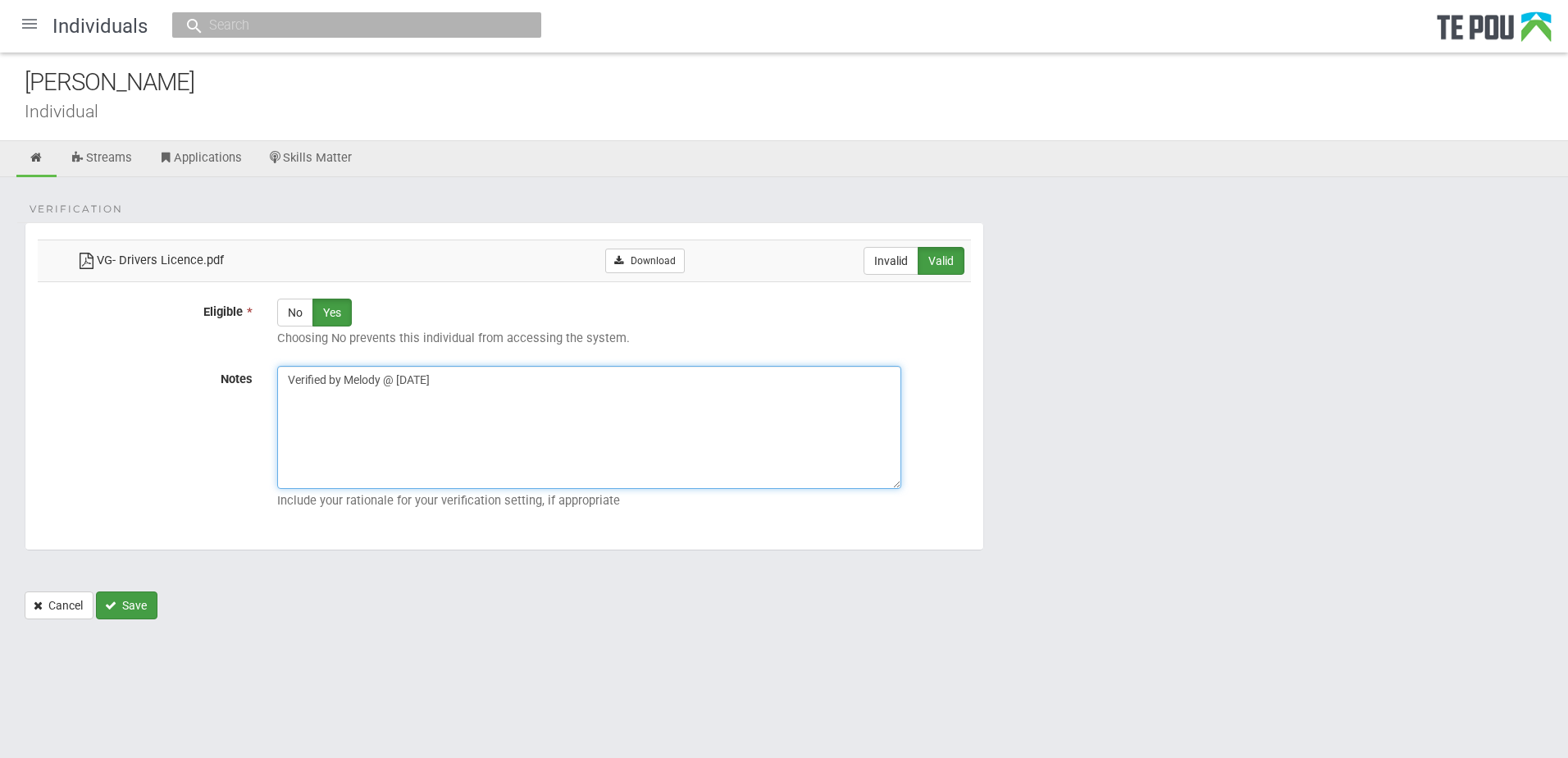
type textarea "Verified by Melody @ [DATE]"
click at [121, 599] on button "Save" at bounding box center [127, 605] width 62 height 28
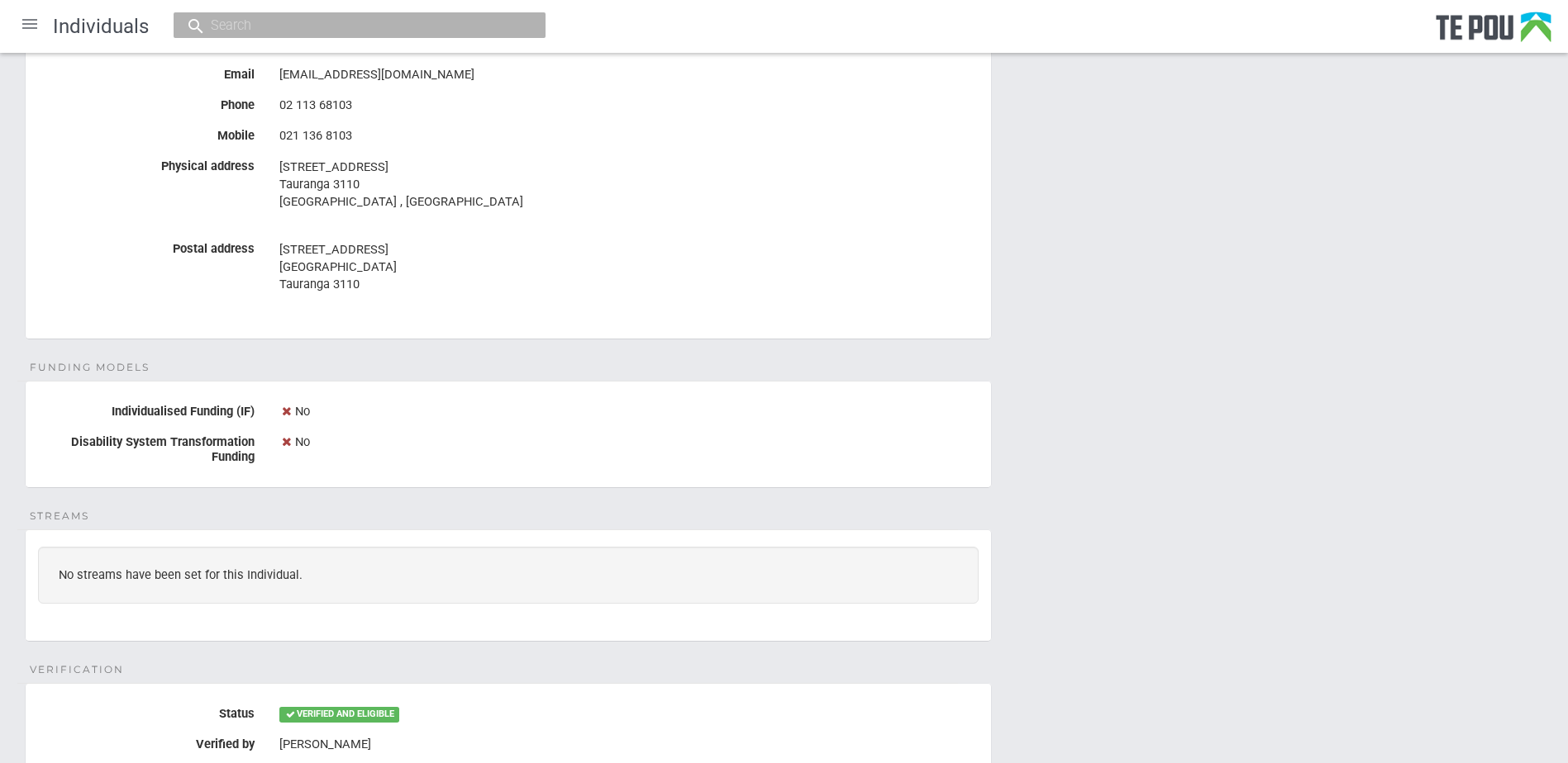
scroll to position [418, 0]
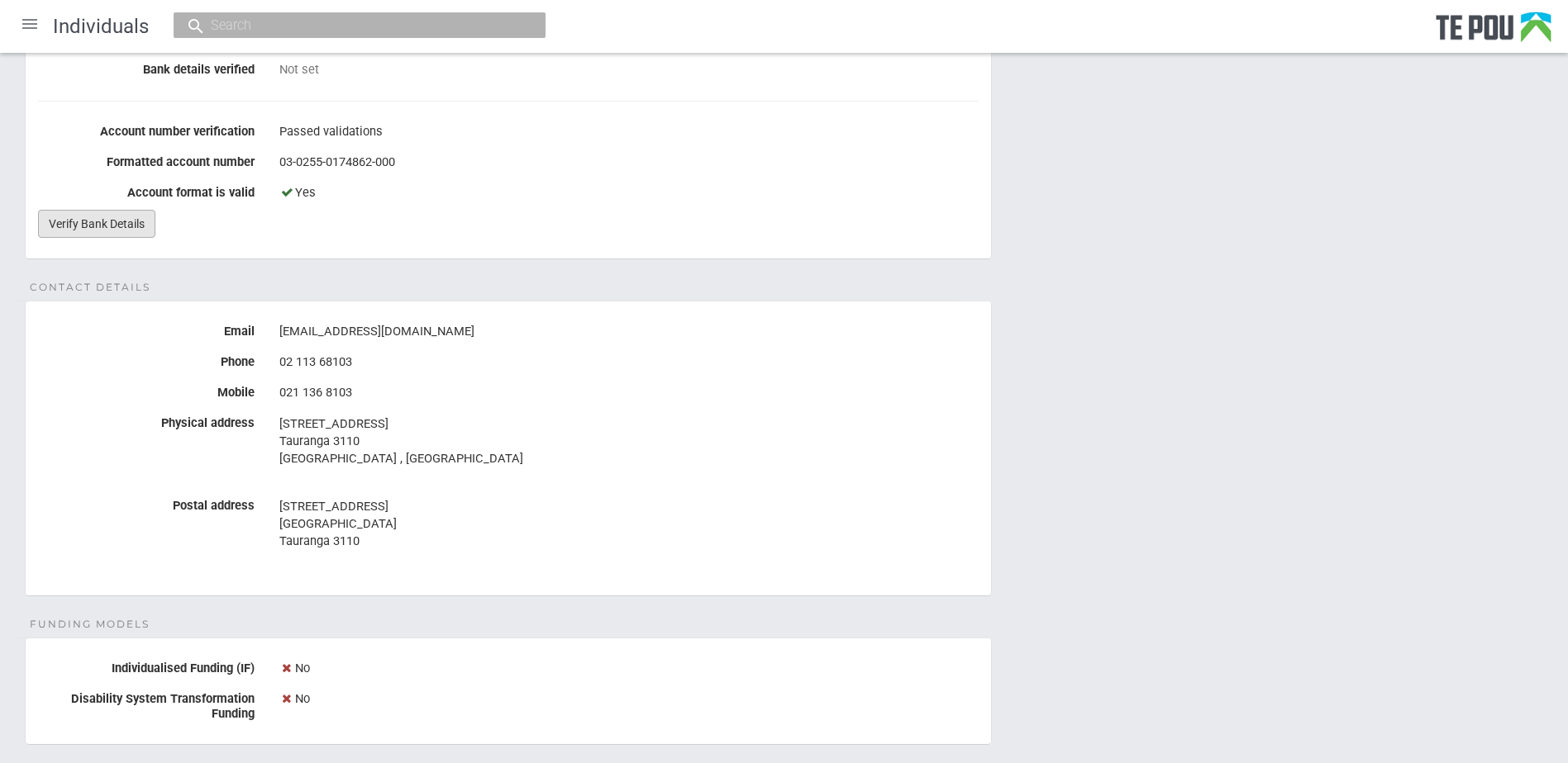
click at [142, 219] on link "Verify Bank Details" at bounding box center [96, 223] width 117 height 28
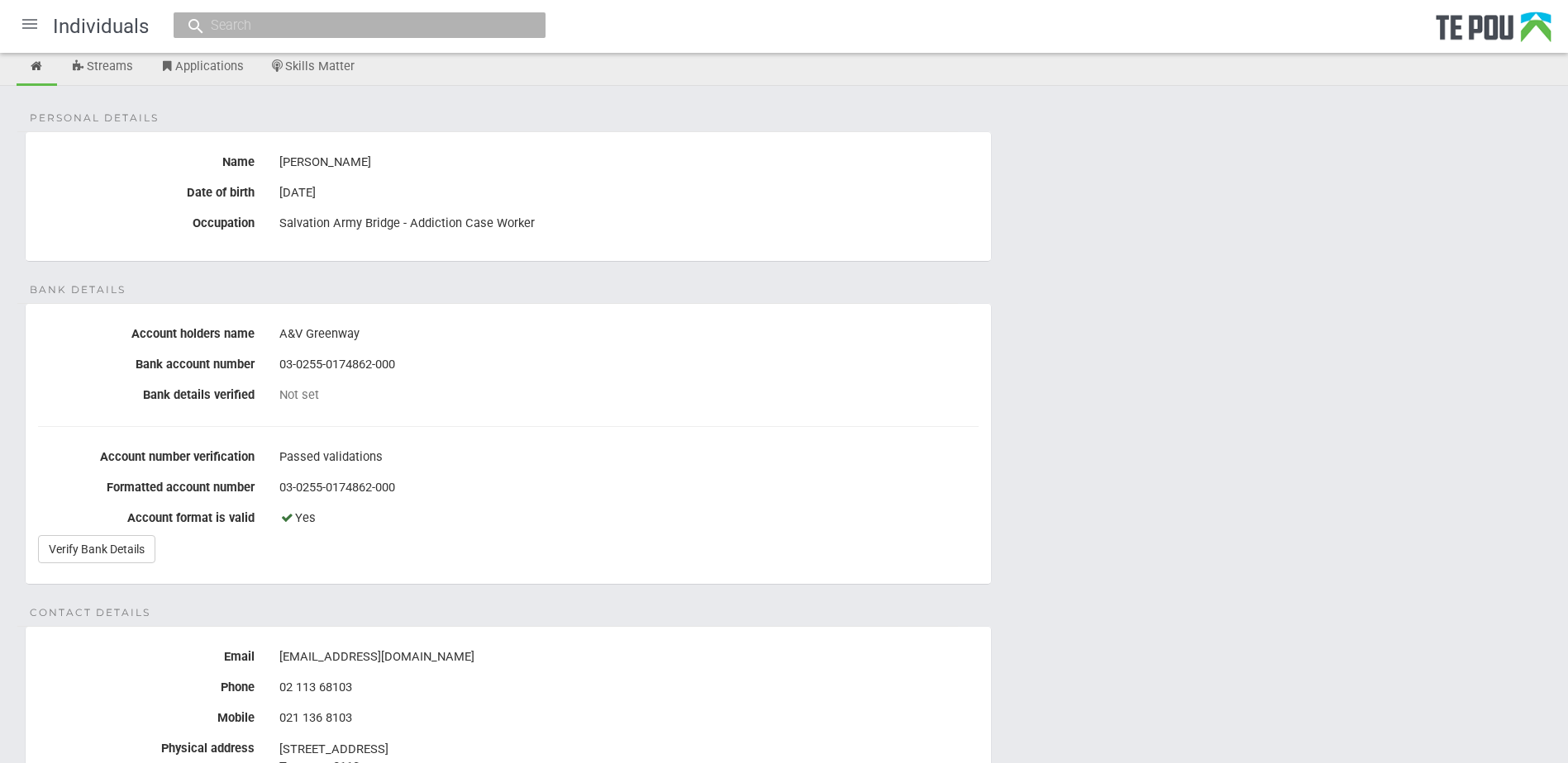
scroll to position [0, 0]
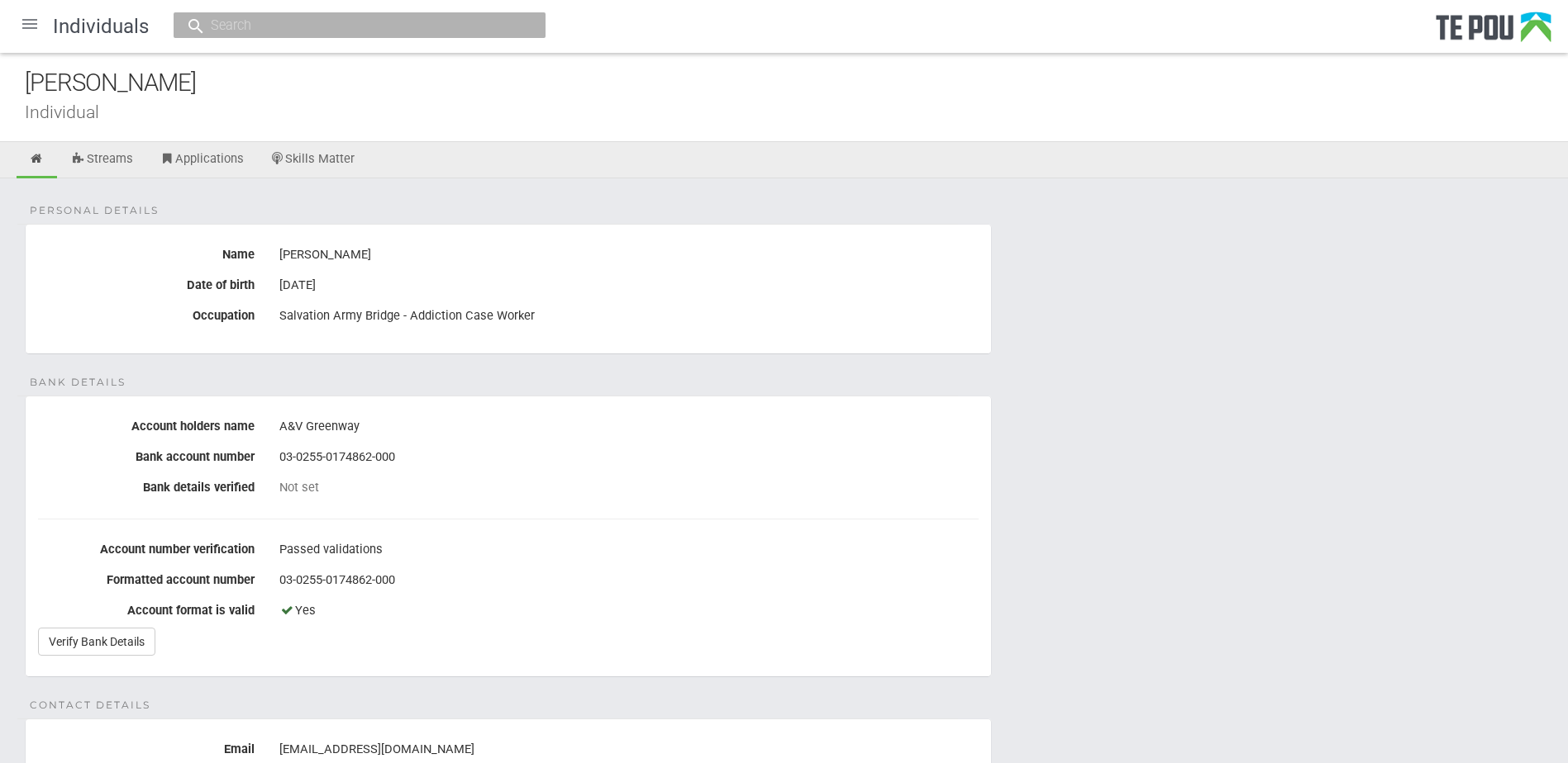
click at [41, 25] on div at bounding box center [29, 23] width 40 height 40
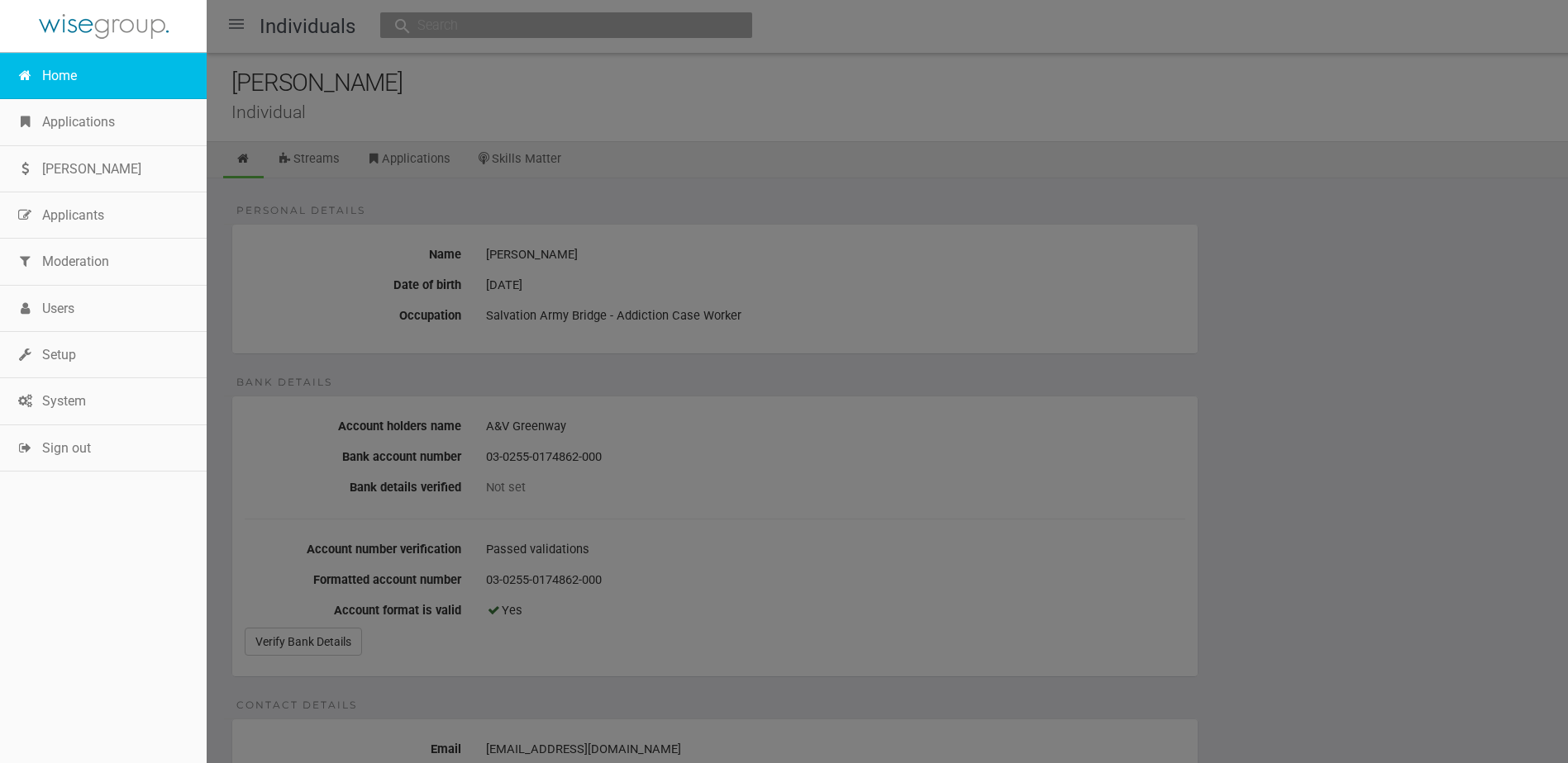
click at [50, 70] on link "Home" at bounding box center [103, 77] width 207 height 47
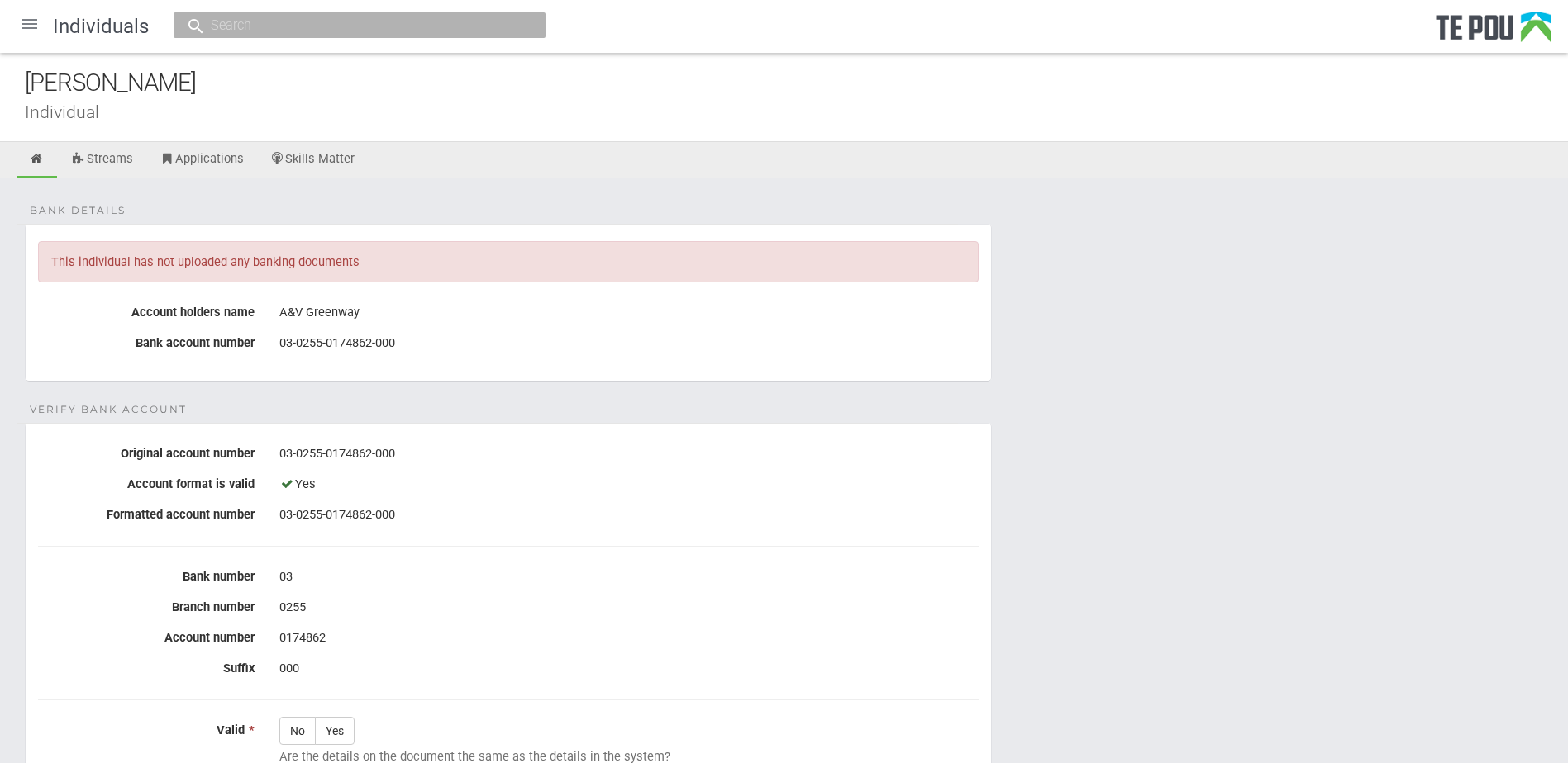
click at [1249, 400] on form "Bank details This individual has not uploaded any banking documents Account hol…" at bounding box center [784, 632] width 1519 height 816
click at [1093, 451] on form "Bank details This individual has not uploaded any banking documents Account hol…" at bounding box center [784, 632] width 1519 height 816
click at [506, 463] on div "03-0255-0174862-000" at bounding box center [628, 454] width 699 height 28
click at [512, 420] on form "Bank details This individual has not uploaded any banking documents Account hol…" at bounding box center [784, 632] width 1519 height 816
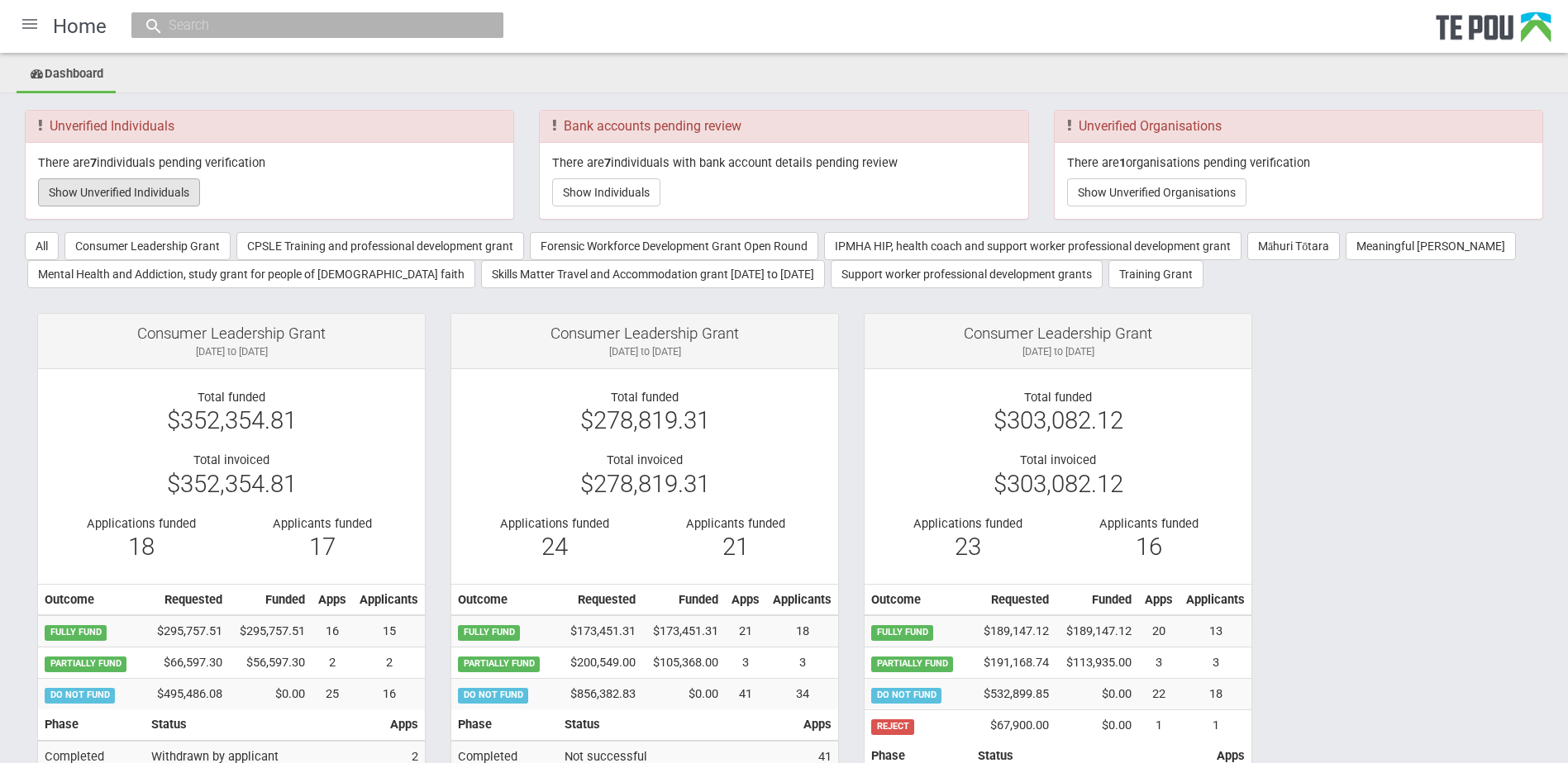
click at [154, 193] on button "Show Unverified Individuals" at bounding box center [118, 192] width 162 height 28
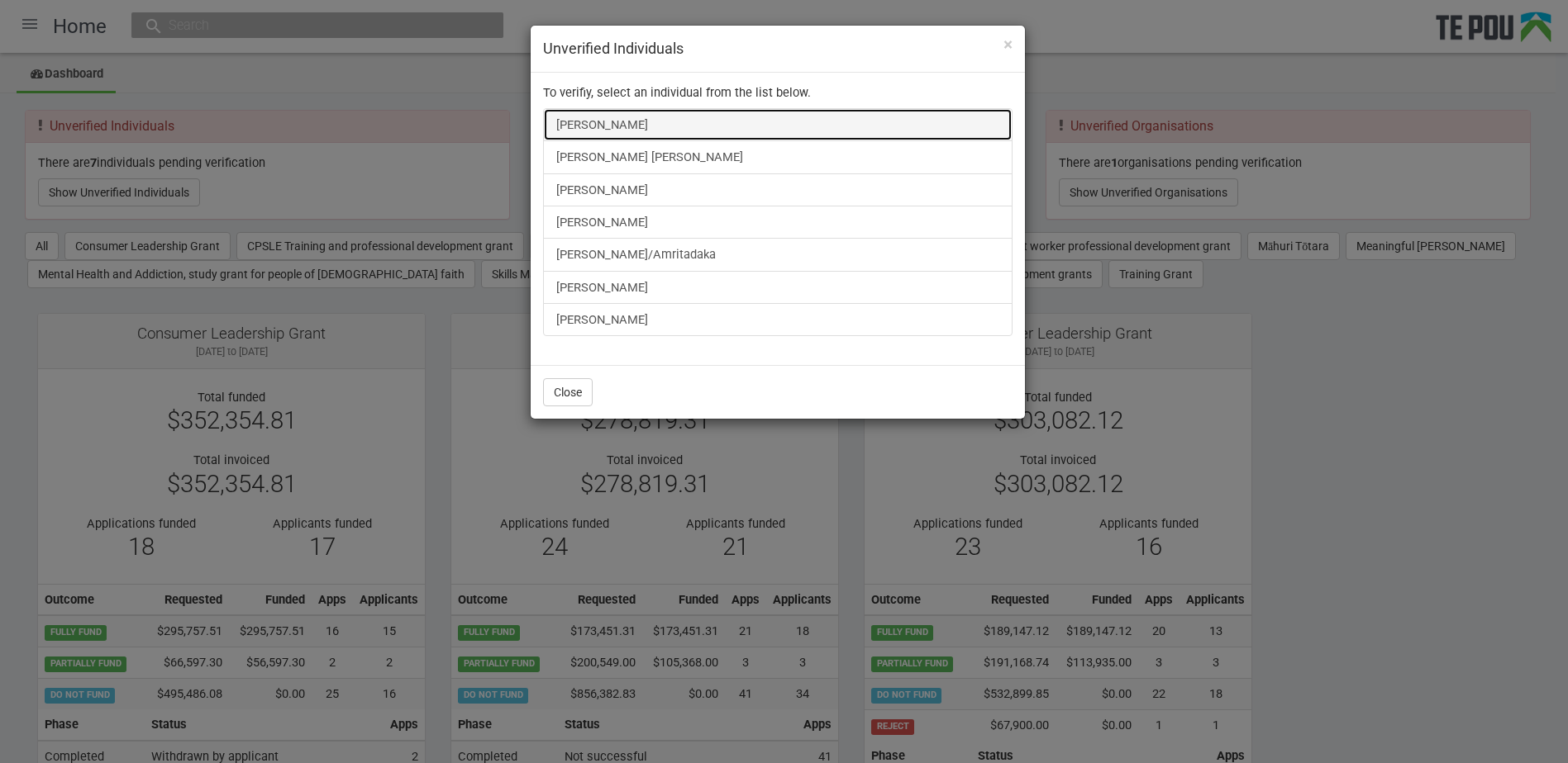
click at [600, 123] on link "[PERSON_NAME]" at bounding box center [778, 125] width 469 height 33
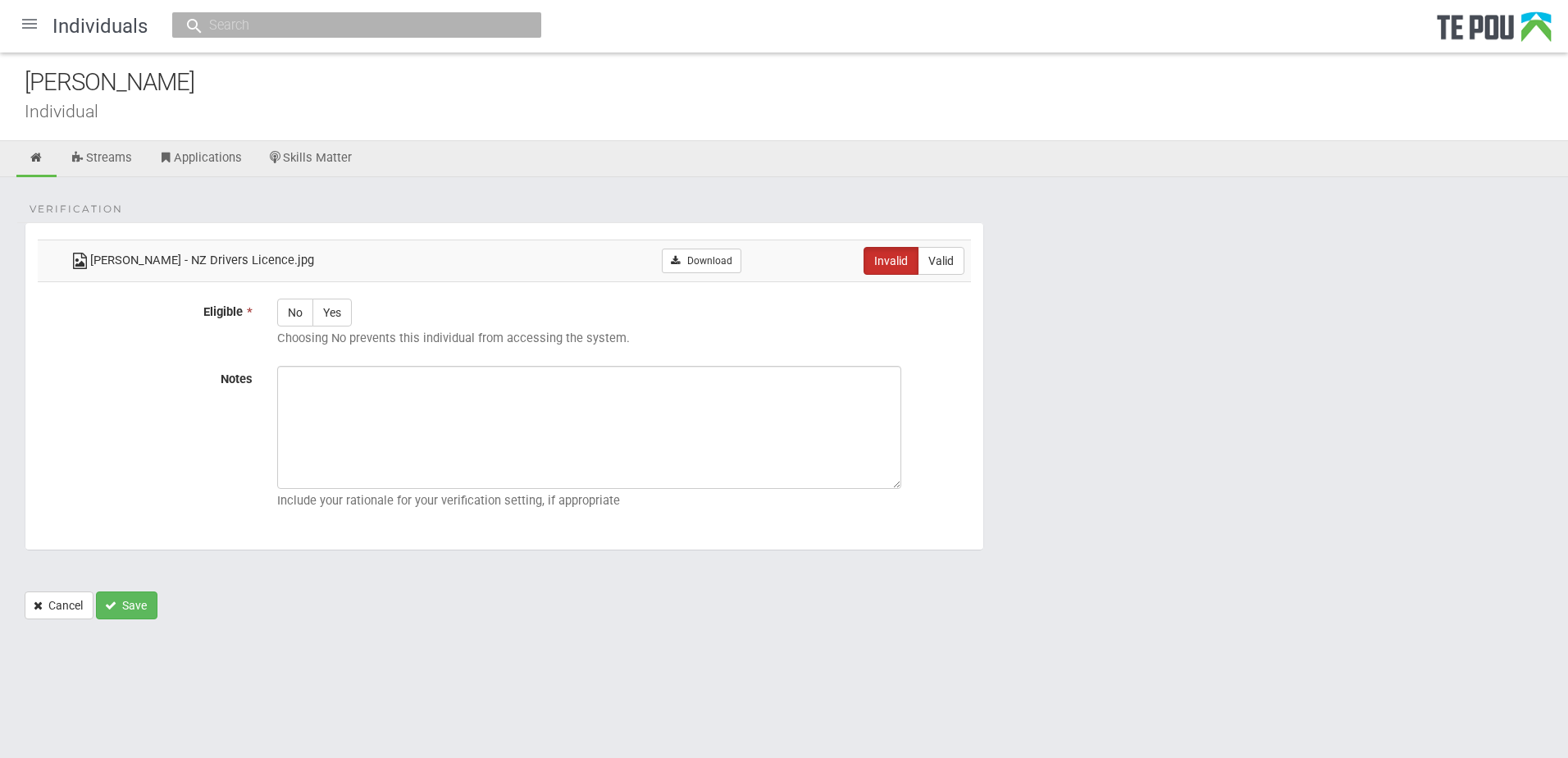
click at [28, 13] on div at bounding box center [29, 23] width 39 height 39
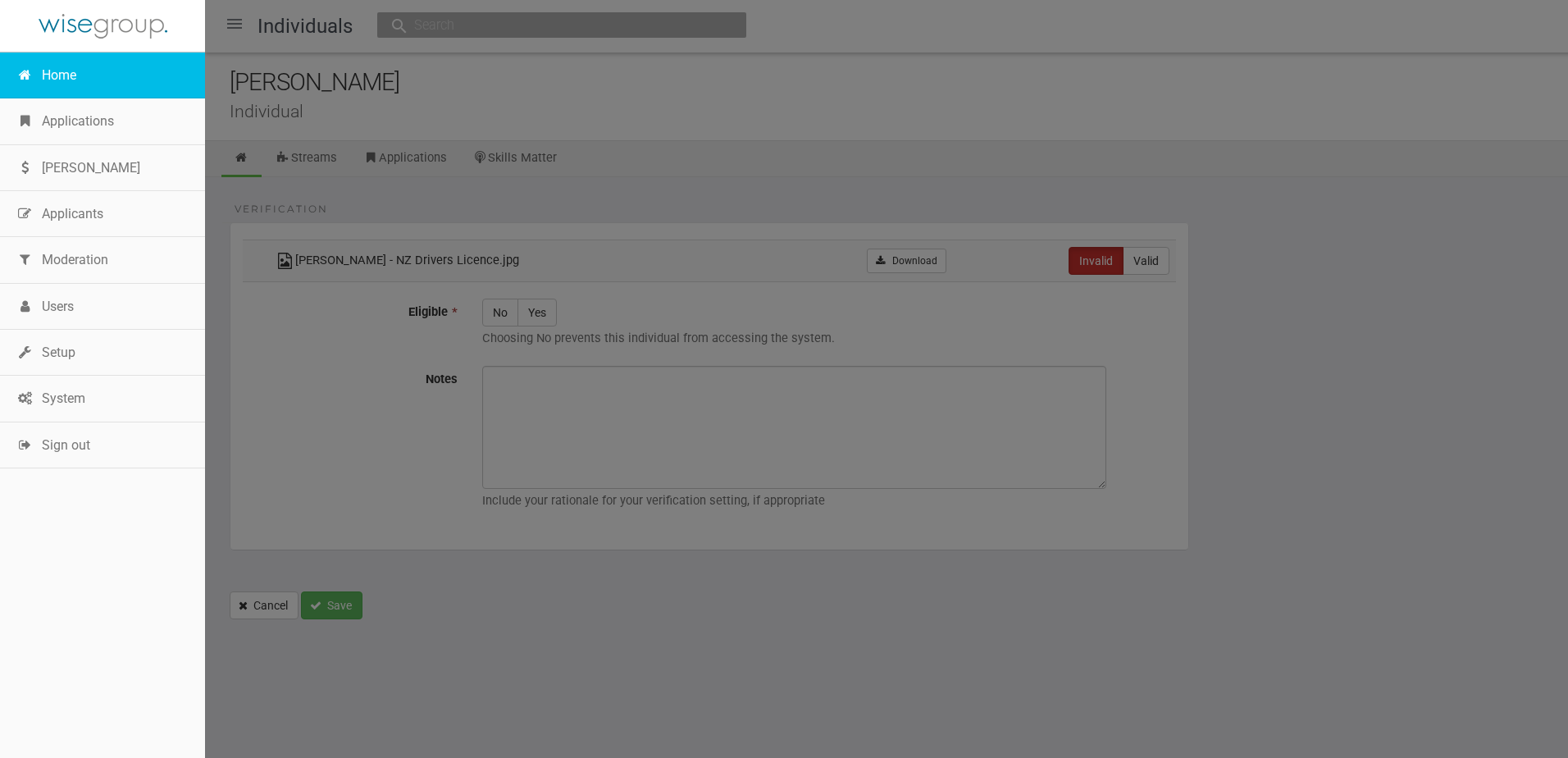
click at [73, 65] on link "Home" at bounding box center [102, 76] width 205 height 46
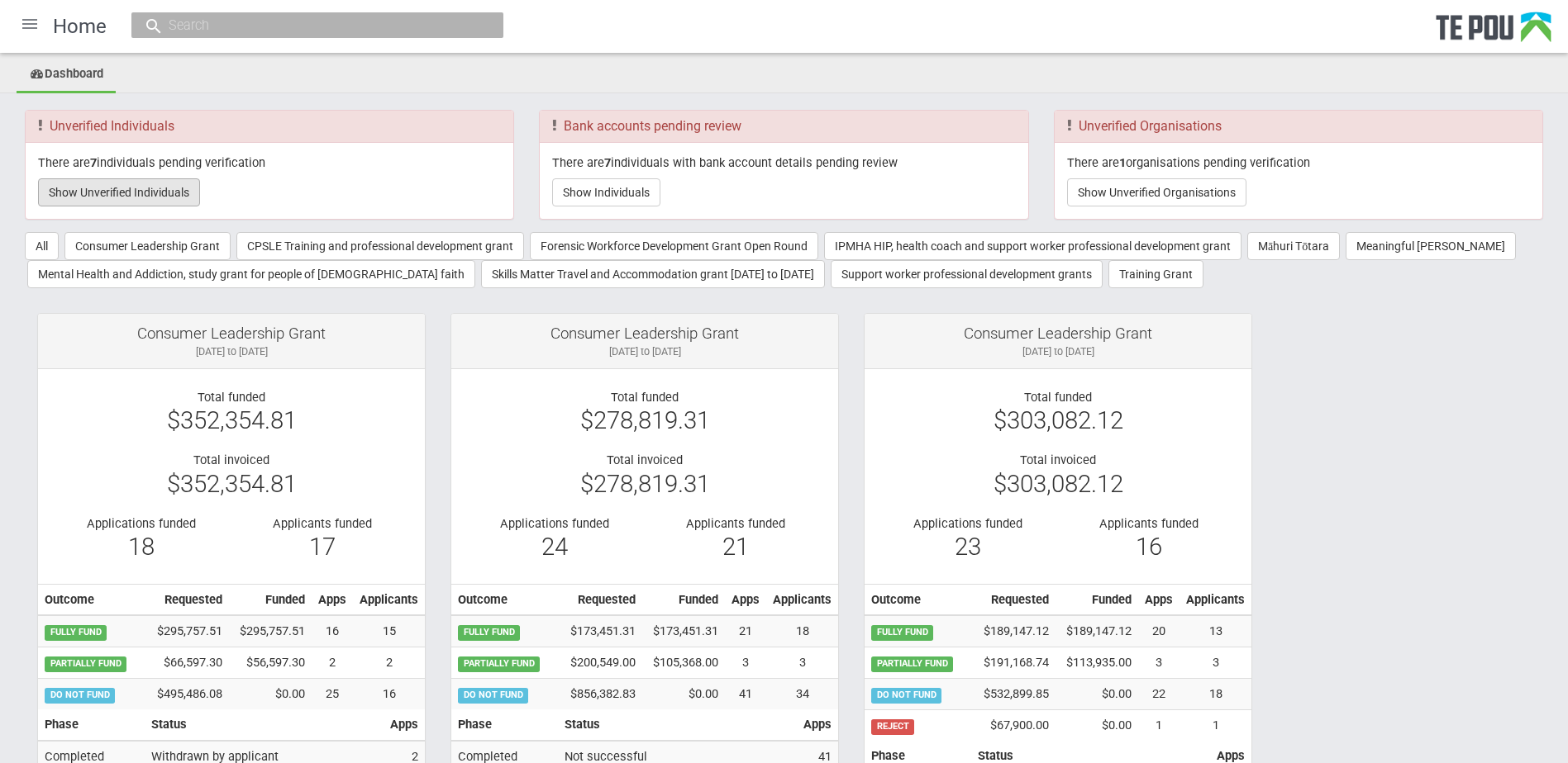
click at [92, 206] on button "Show Unverified Individuals" at bounding box center [118, 192] width 162 height 28
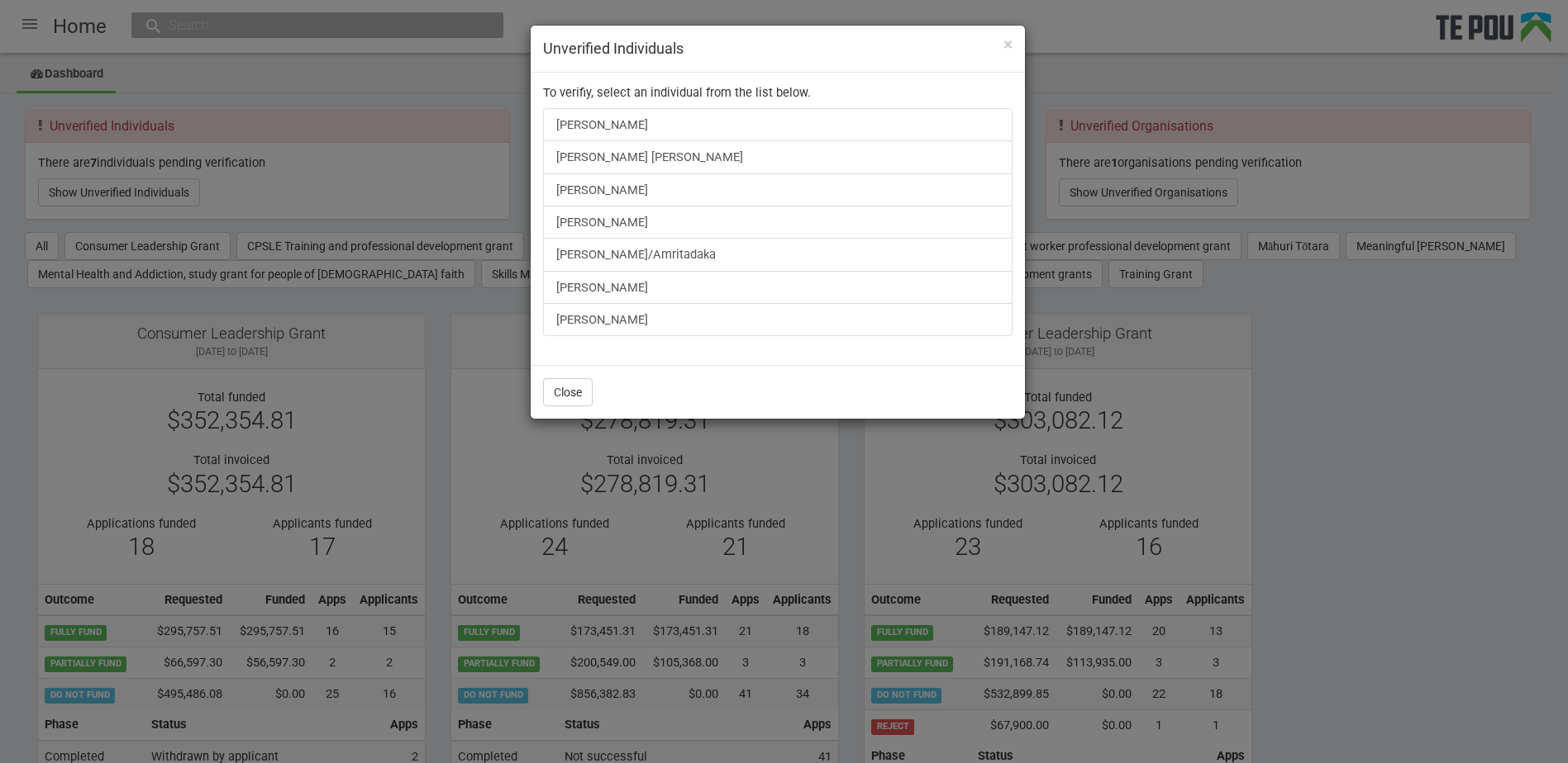
click at [1288, 359] on div "× Unverified Individuals To verifiy, select an individual from the list below. …" at bounding box center [784, 381] width 1568 height 763
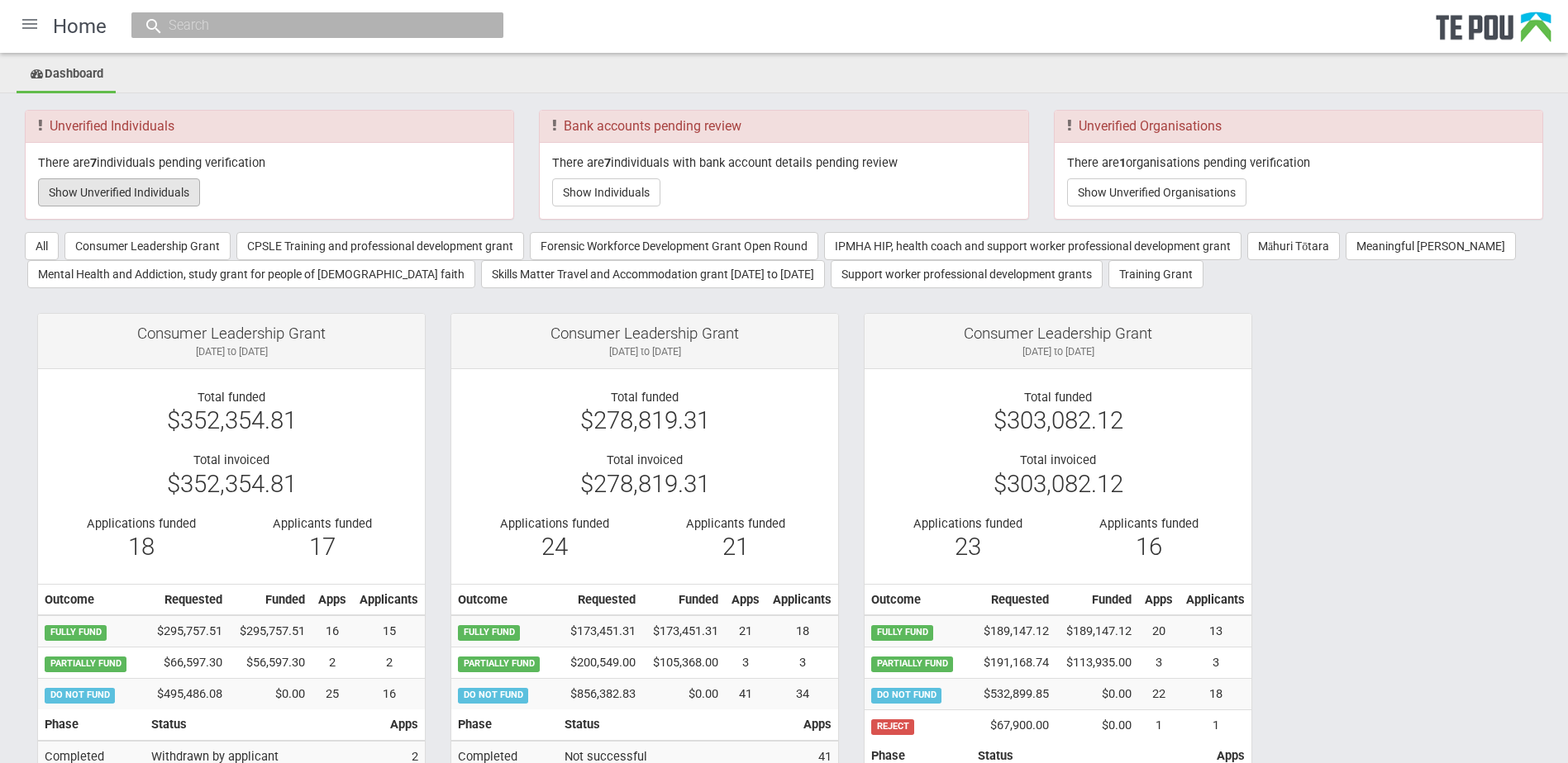
click at [133, 193] on button "Show Unverified Individuals" at bounding box center [118, 192] width 162 height 28
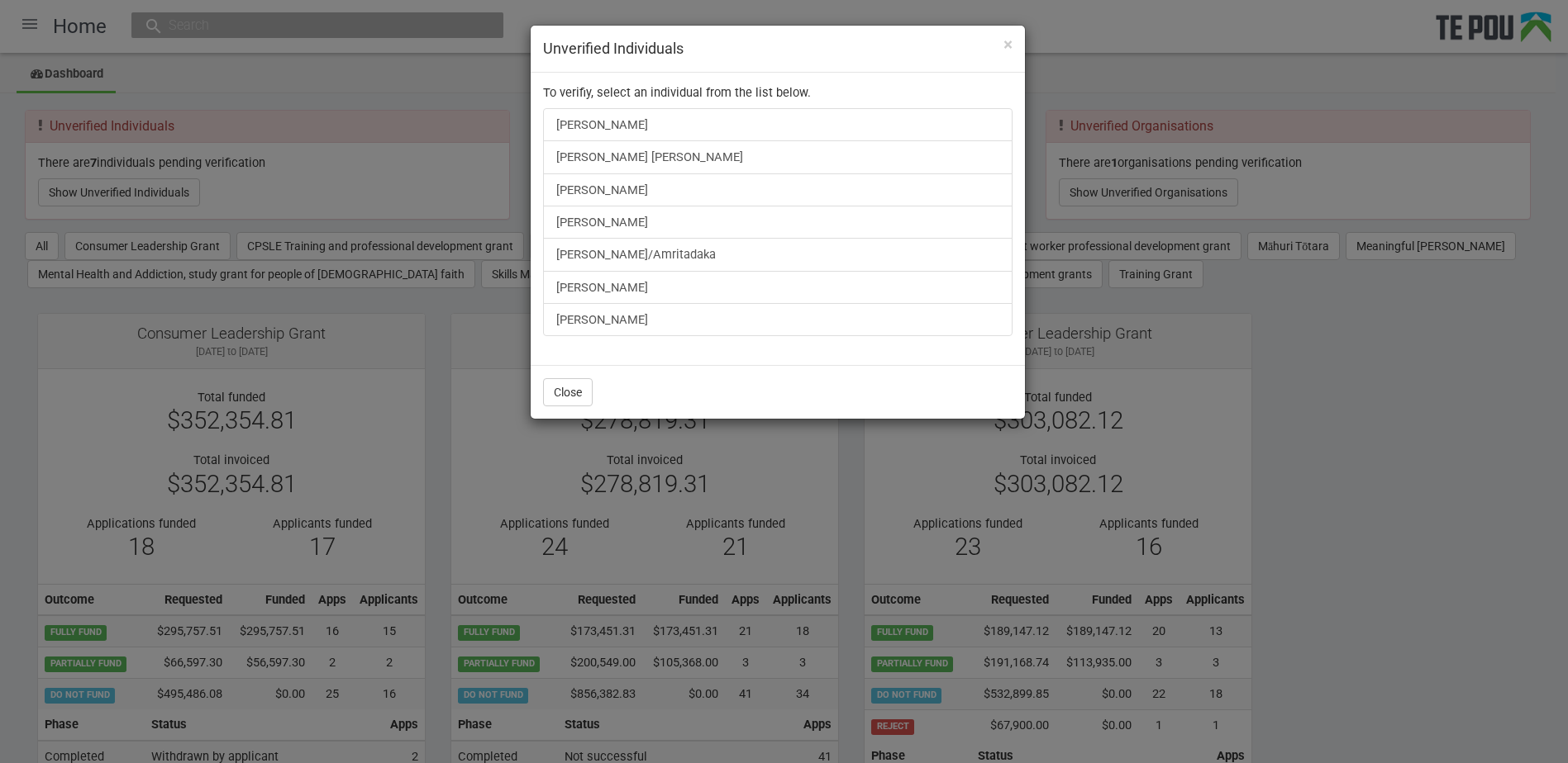
click at [1420, 461] on div "× Unverified Individuals To verifiy, select an individual from the list below. …" at bounding box center [784, 381] width 1568 height 763
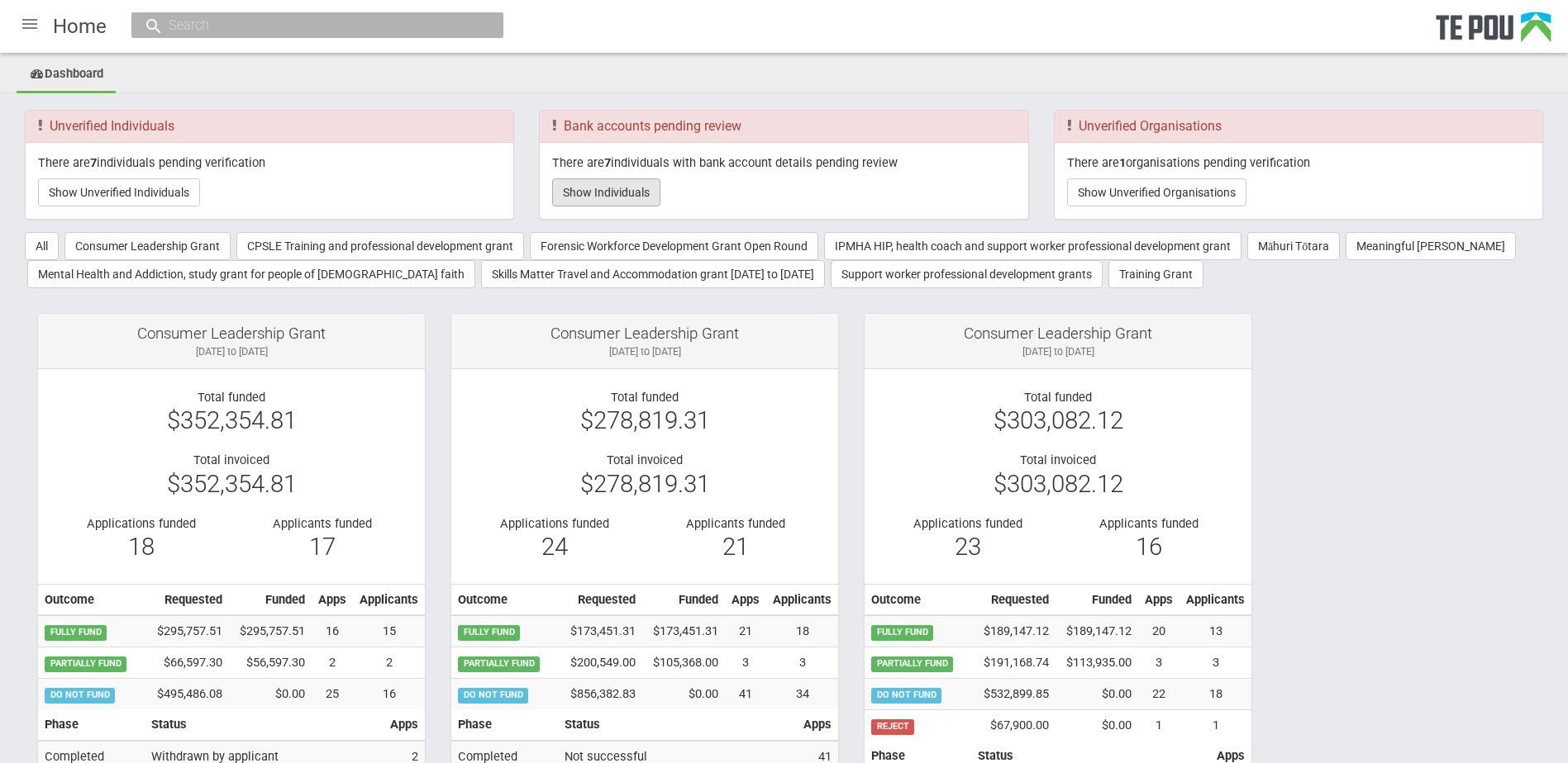
click at [641, 193] on button "Show Individuals" at bounding box center [606, 192] width 109 height 28
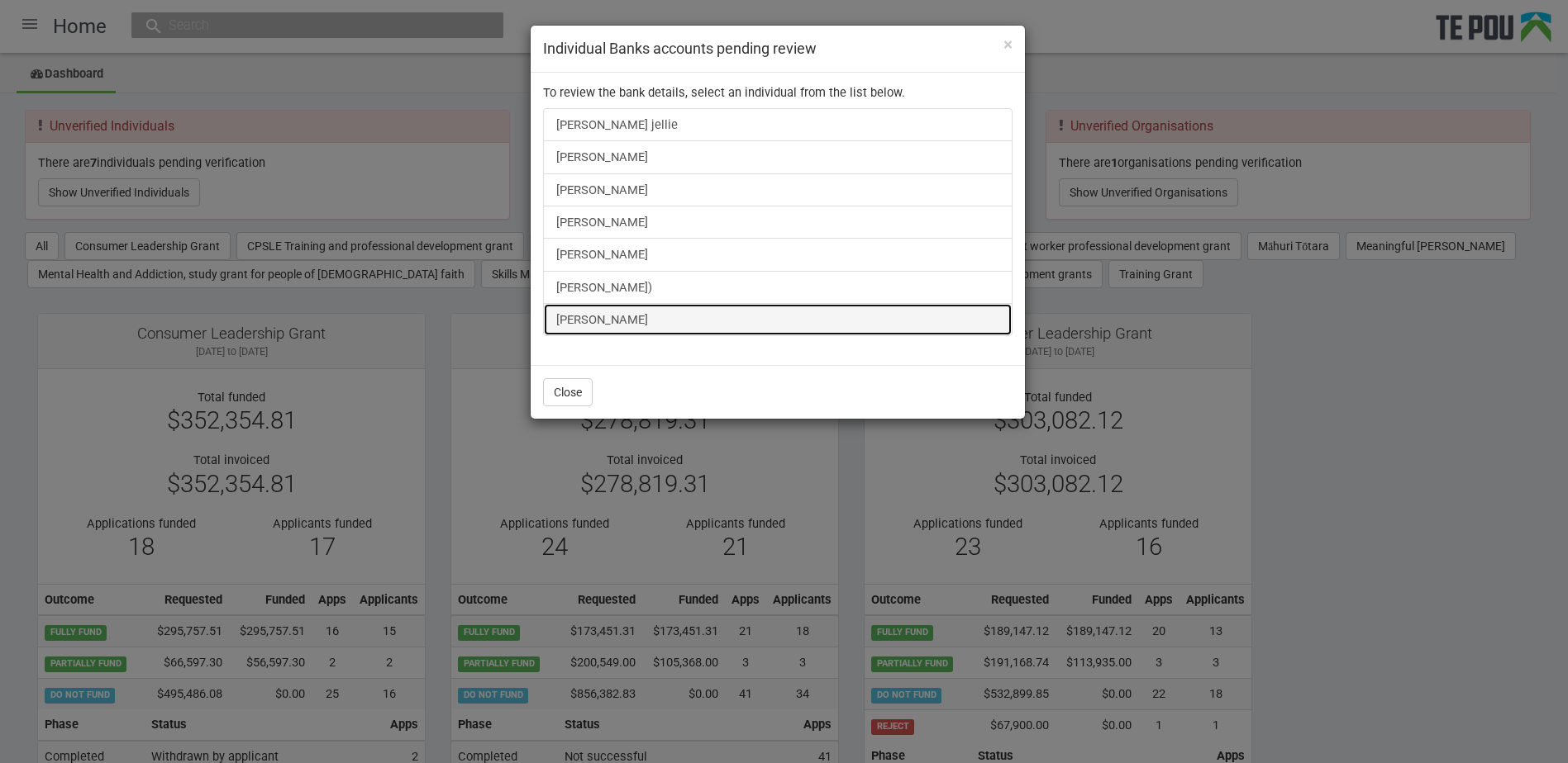
click at [608, 313] on link "Natasha Joyce" at bounding box center [778, 320] width 469 height 33
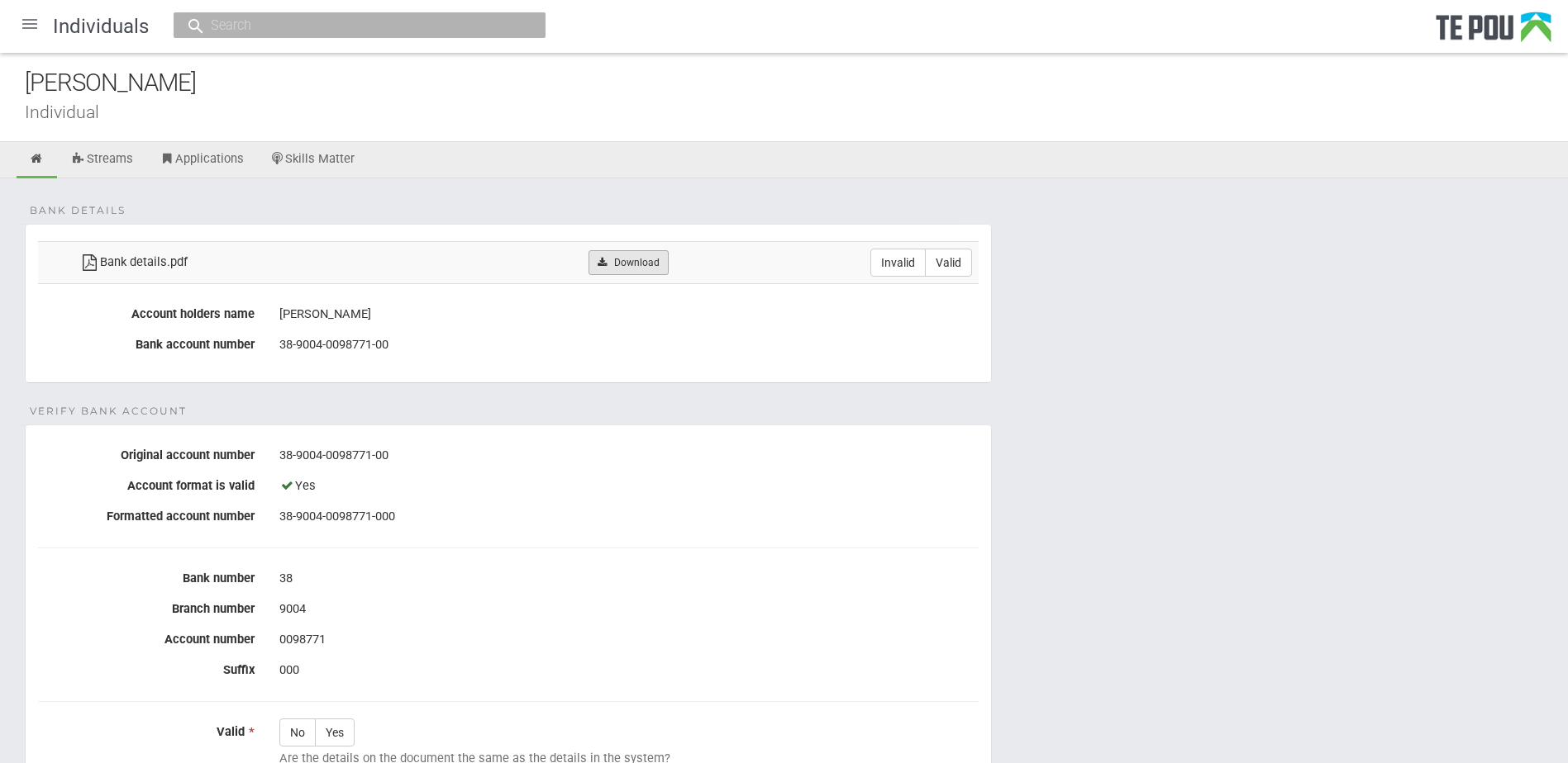
click at [659, 266] on link "Download" at bounding box center [628, 263] width 80 height 25
click at [486, 399] on form "Bank details Bank details.pdf Download Invalid Valid Account holders name [PERS…" at bounding box center [784, 633] width 1519 height 818
click at [1128, 601] on form "Bank details Bank details.pdf Download Invalid Valid Account holders name [PERS…" at bounding box center [784, 633] width 1519 height 818
click at [1060, 439] on form "Bank details Bank details.pdf Download Invalid Valid Account holders name [PERS…" at bounding box center [784, 633] width 1519 height 818
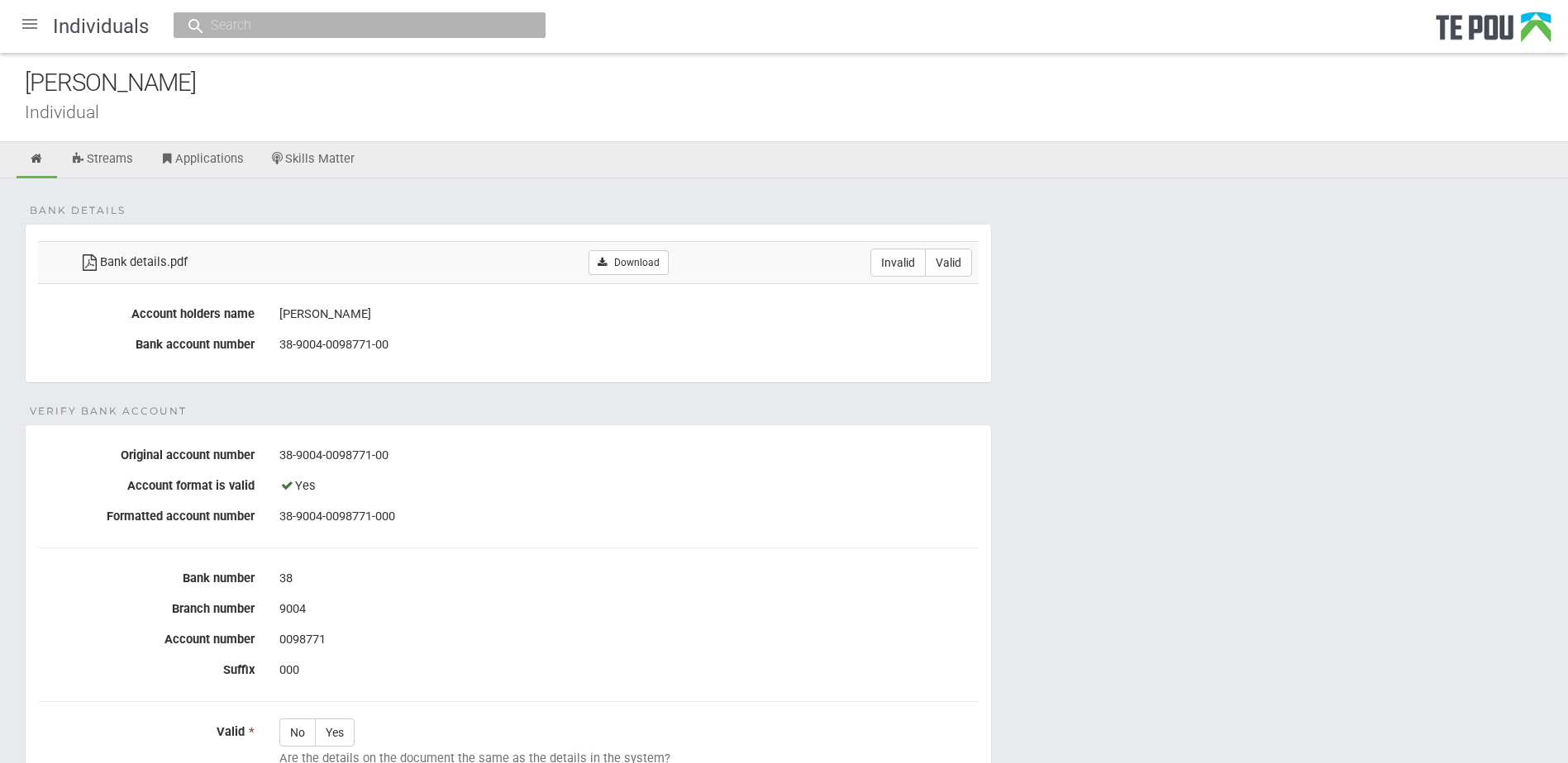
click at [939, 194] on div "Bank details Bank details.pdf Download Invalid Valid Account holders name [PERS…" at bounding box center [784, 619] width 1568 height 880
click at [933, 204] on div "Bank details Bank details.pdf Download Invalid Valid Account holders name [PERS…" at bounding box center [784, 619] width 1568 height 880
click at [761, 192] on div "Bank details Bank details.pdf Download Invalid Valid Account holders name [PERS…" at bounding box center [784, 619] width 1568 height 880
click at [757, 182] on div "Bank details Bank details.pdf Download Invalid Valid Account holders name [PERS…" at bounding box center [784, 619] width 1568 height 880
click at [640, 413] on form "Bank details Bank details.pdf Download Invalid Valid Account holders name [PERS…" at bounding box center [784, 633] width 1519 height 818
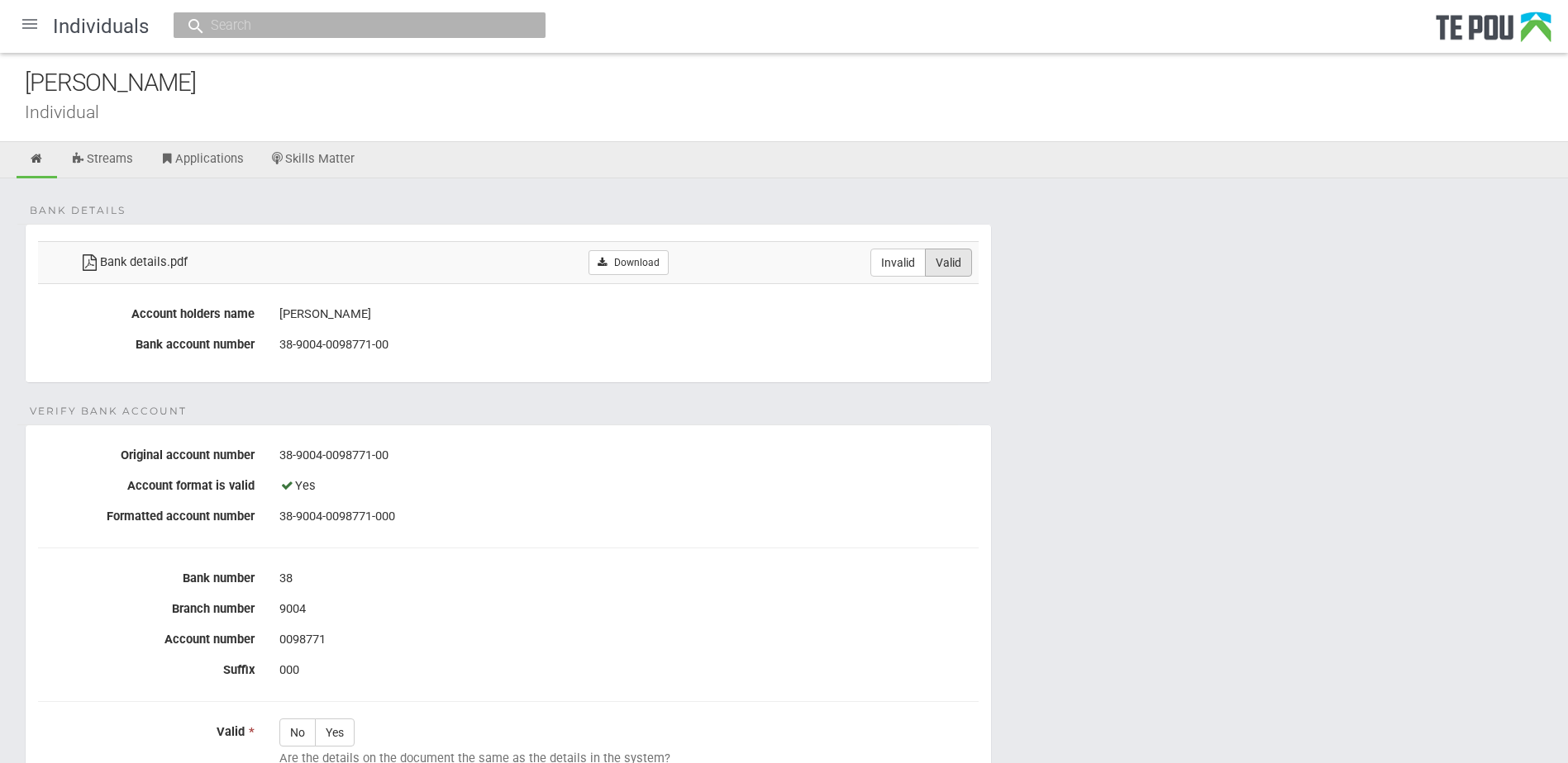
click at [942, 267] on label "Valid" at bounding box center [948, 263] width 48 height 28
radio input "true"
click at [815, 486] on div "Yes" at bounding box center [628, 486] width 699 height 28
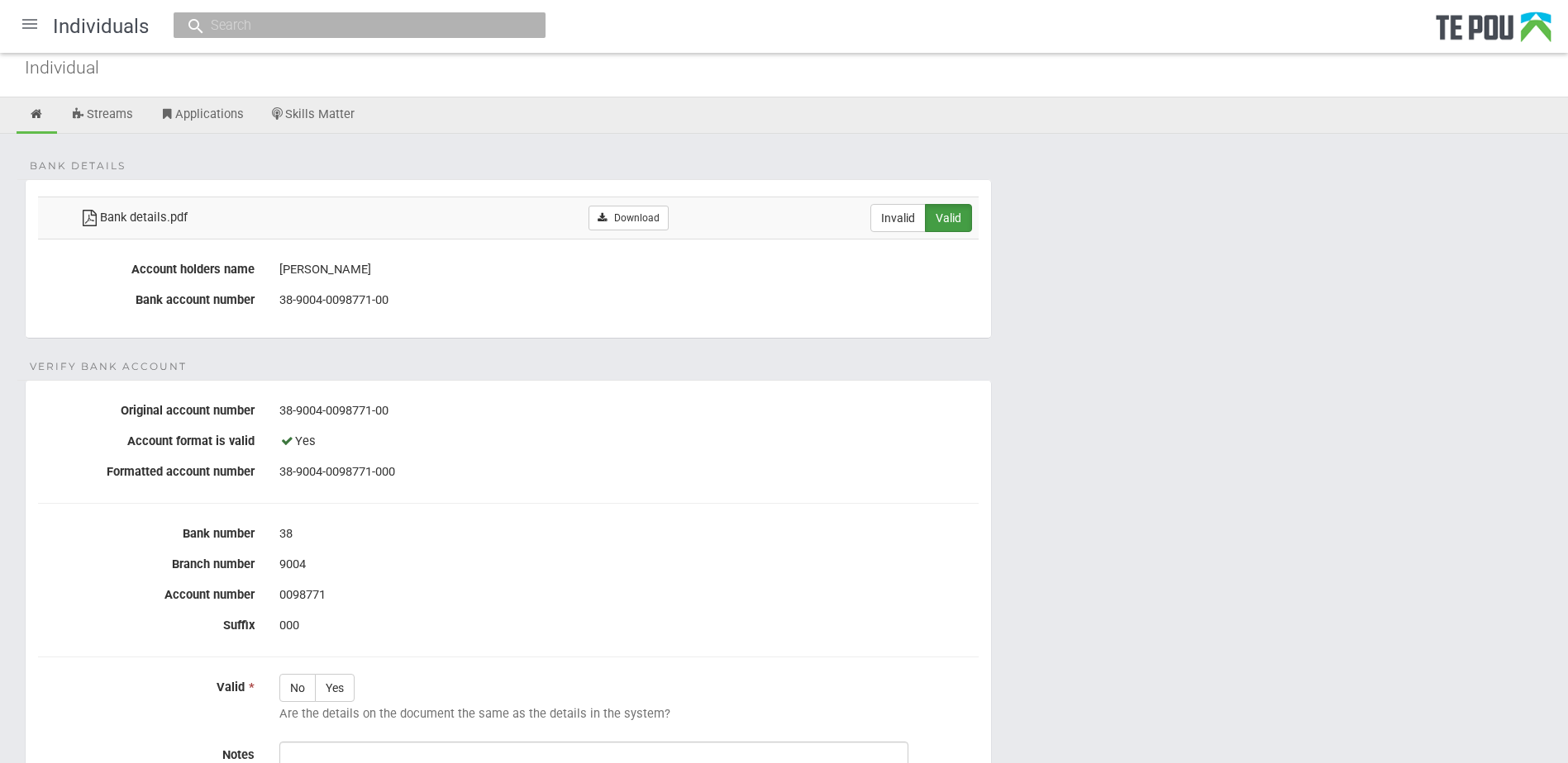
scroll to position [82, 0]
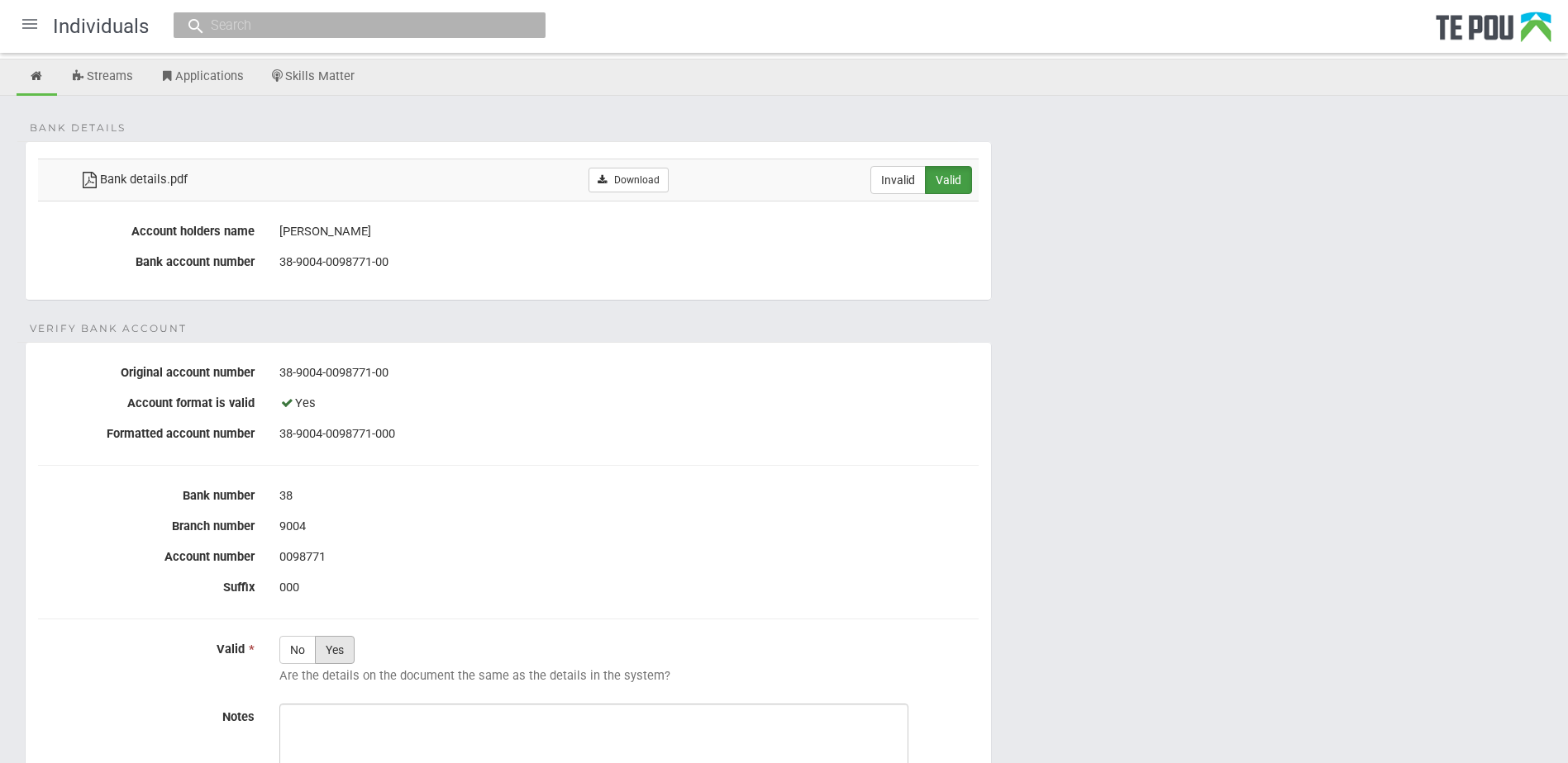
click at [345, 652] on label "Yes" at bounding box center [335, 650] width 40 height 28
radio input "true"
click at [500, 747] on textarea "Notes" at bounding box center [593, 766] width 629 height 124
paste textarea "Verified by Melody @ [DATE]"
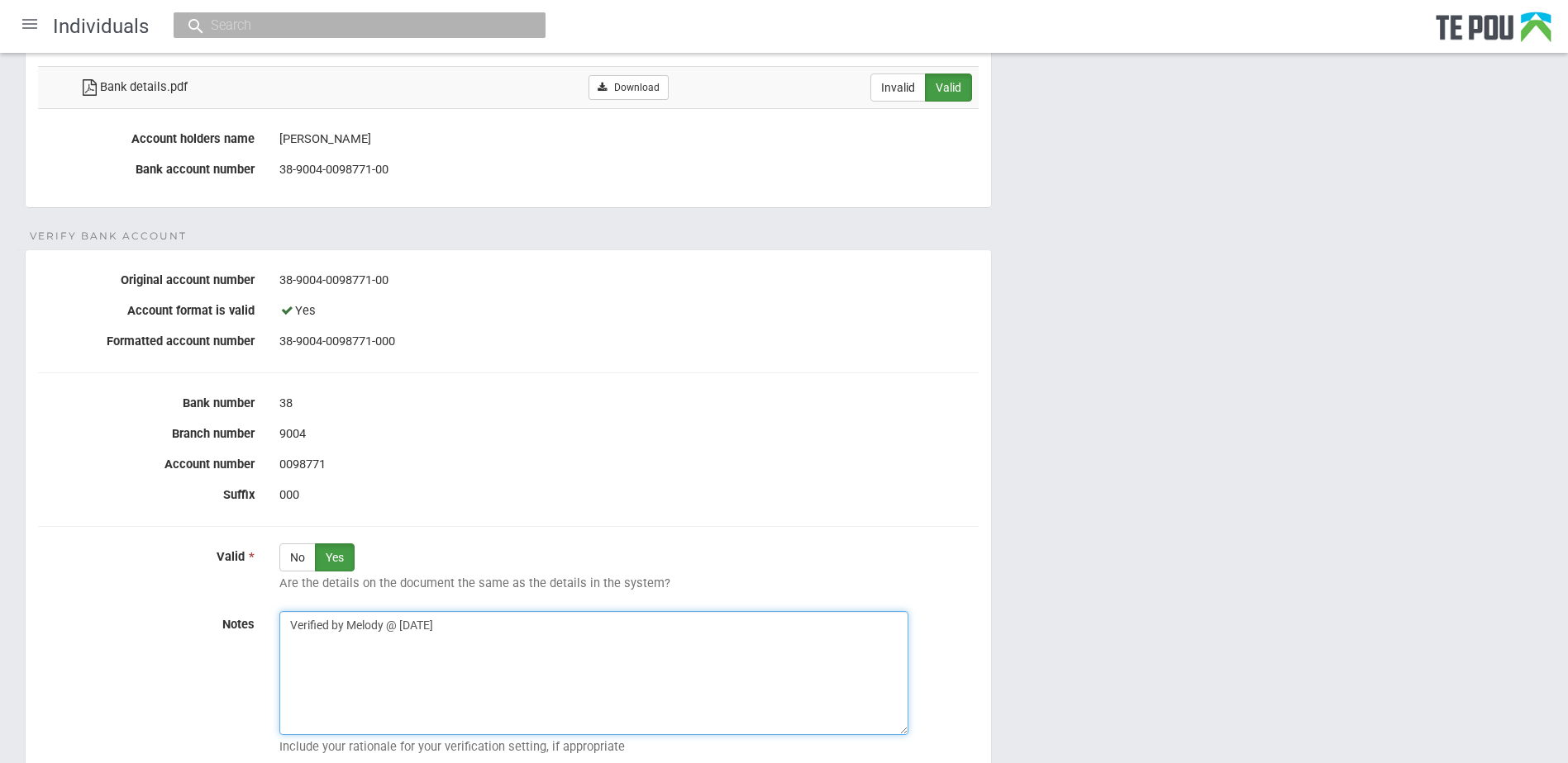
scroll to position [336, 0]
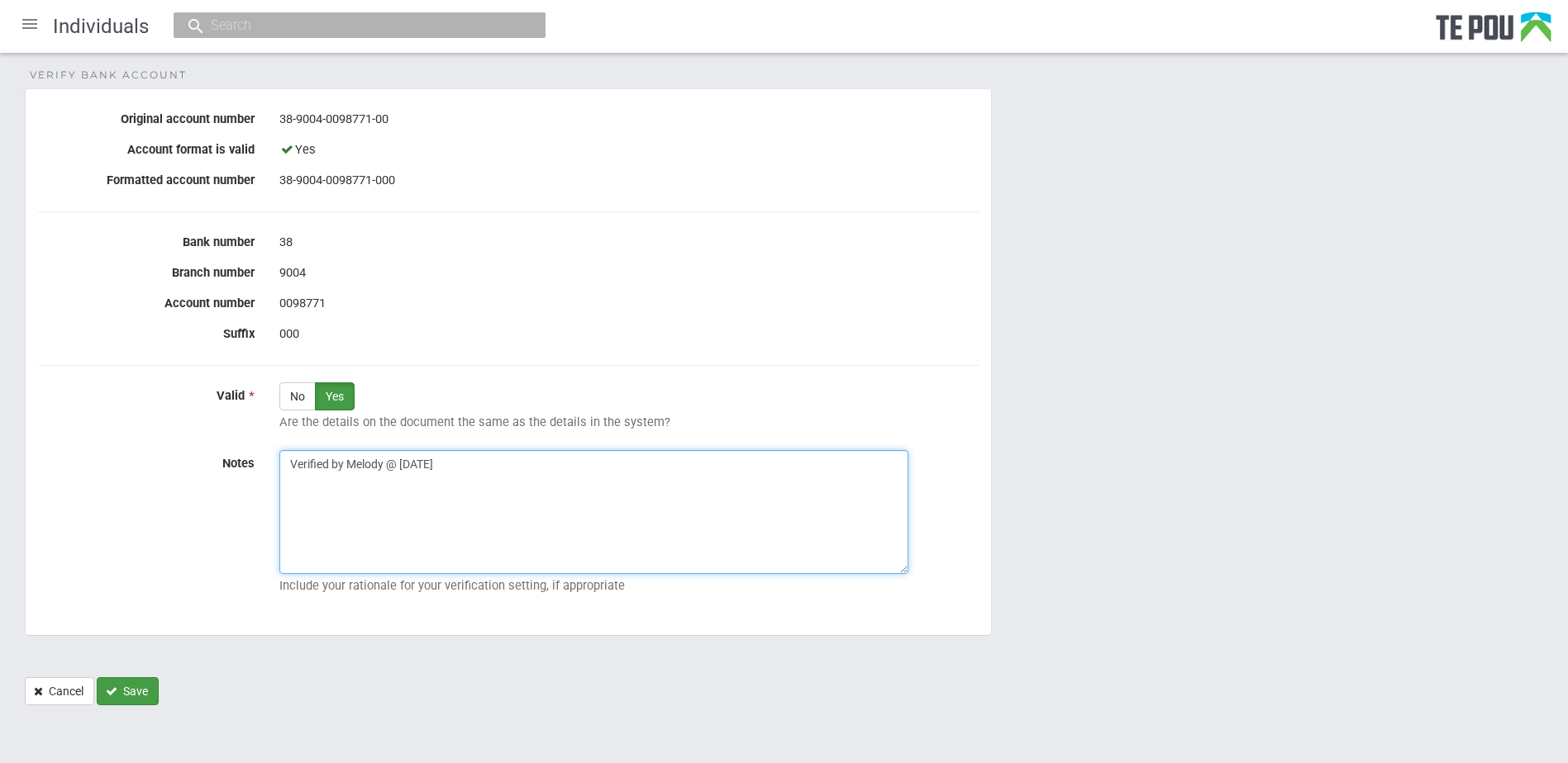
type textarea "Verified by Melody @ [DATE]"
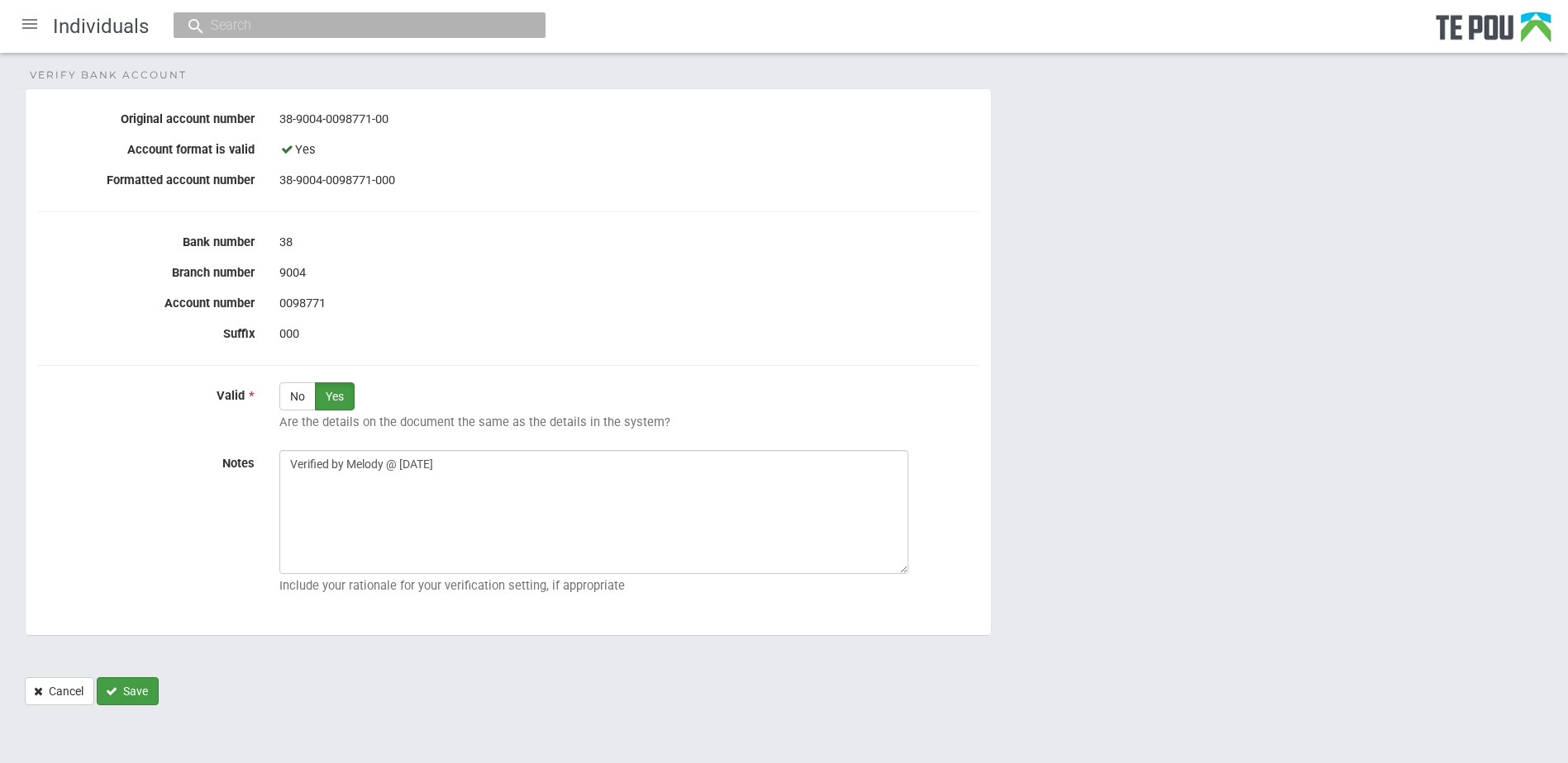
click at [132, 691] on button "Save" at bounding box center [128, 691] width 62 height 28
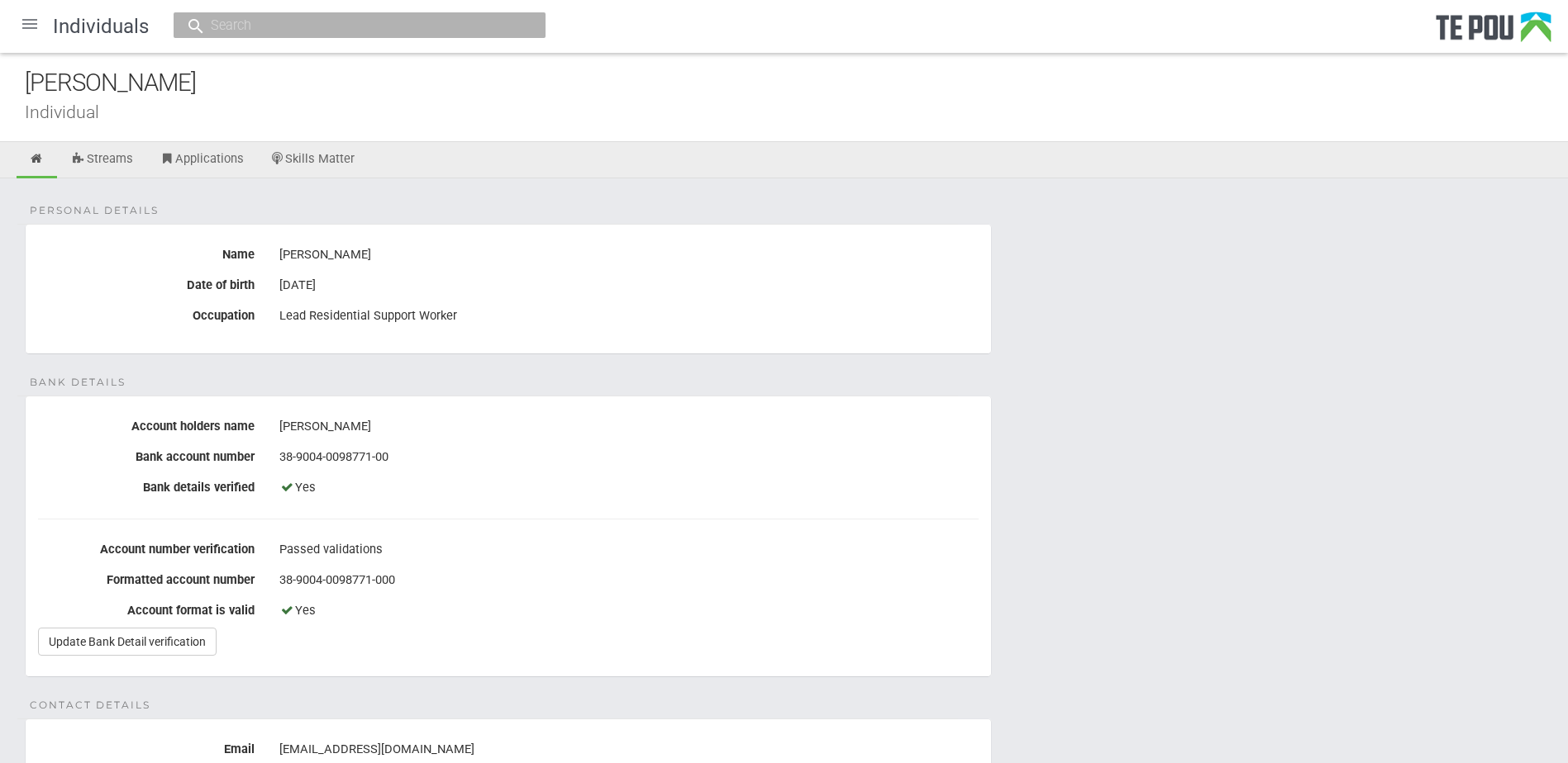
click at [31, 20] on div at bounding box center [29, 23] width 40 height 40
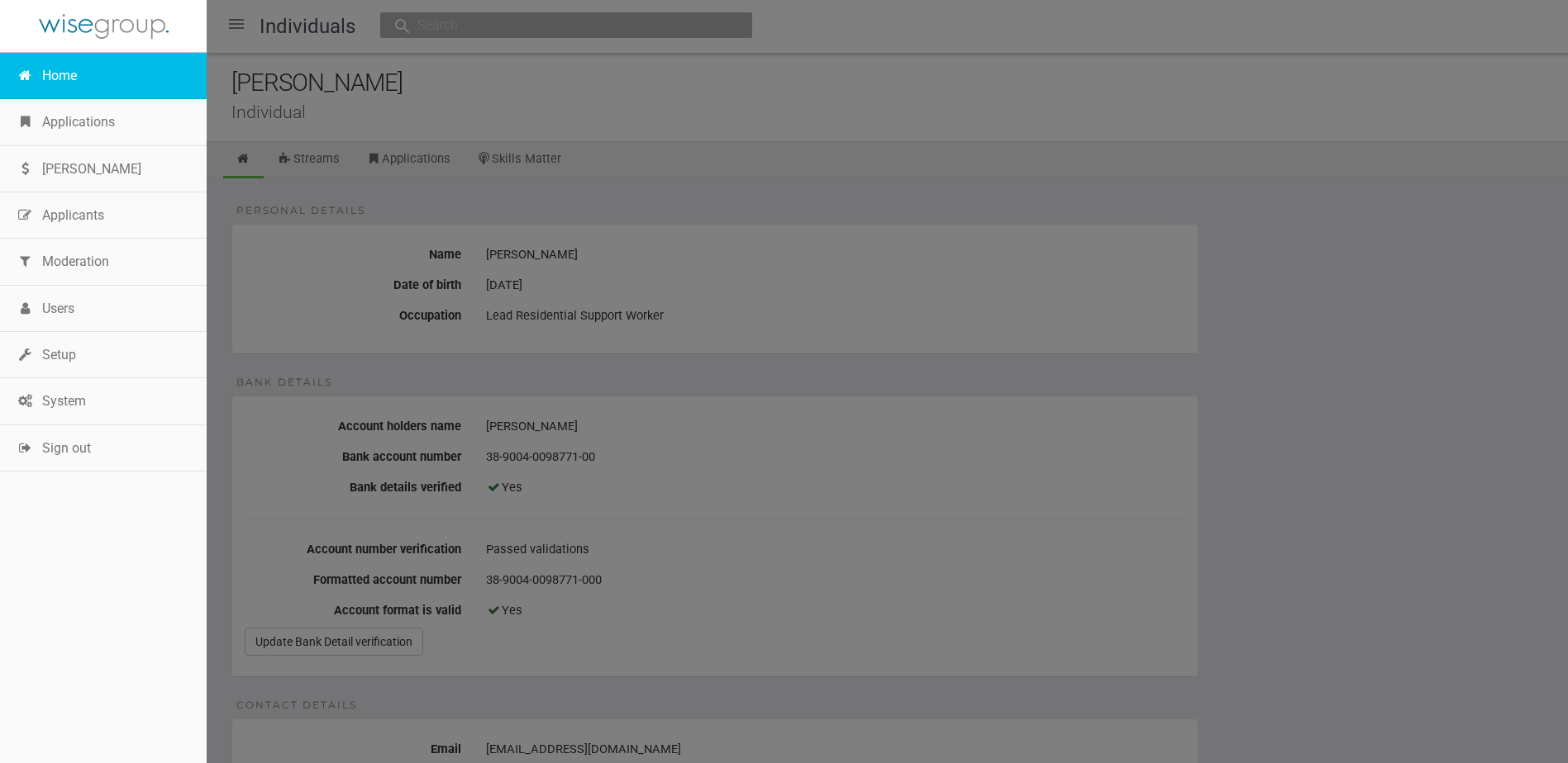
click at [57, 70] on link "Home" at bounding box center [103, 77] width 207 height 47
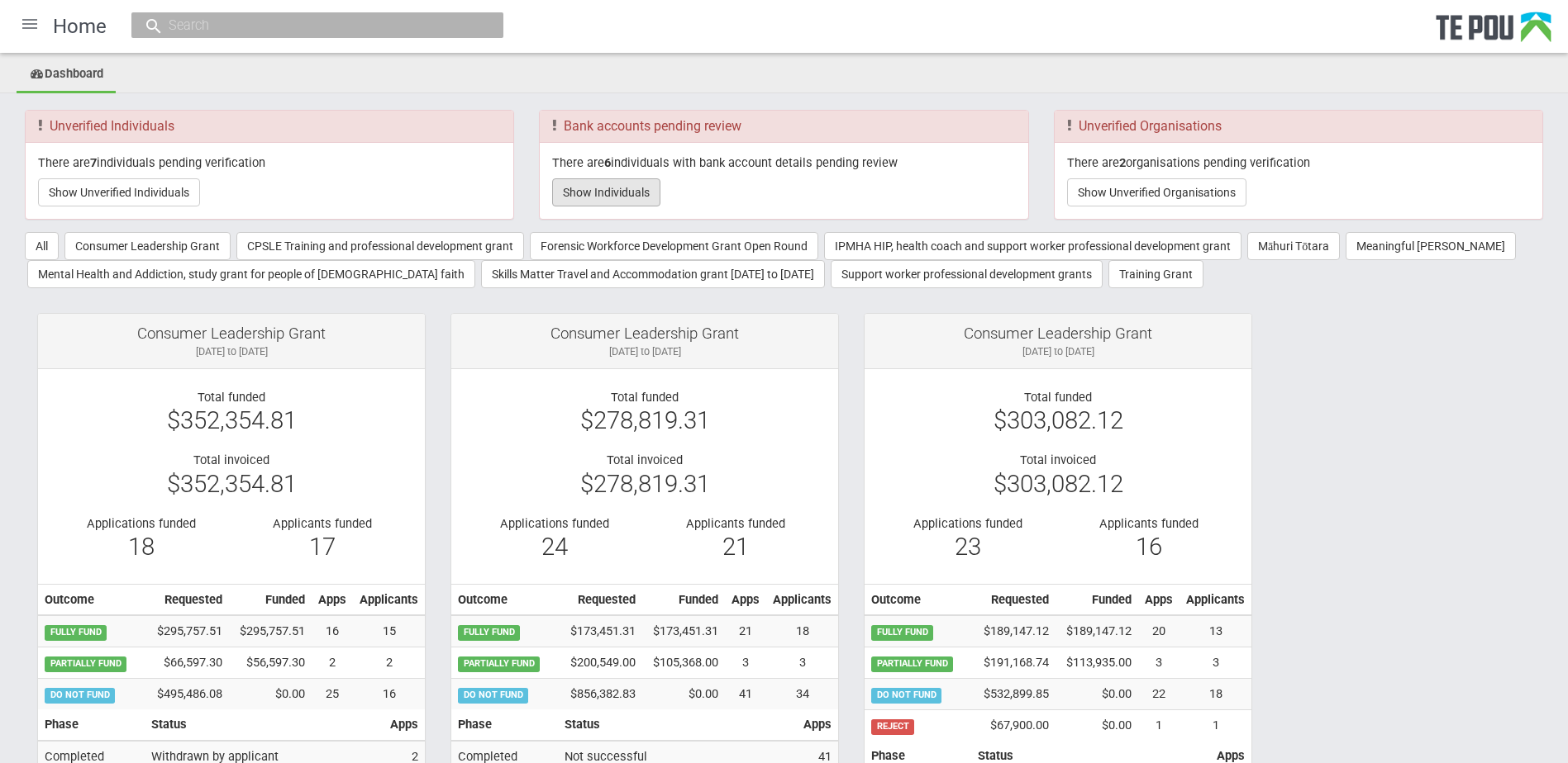
click at [642, 202] on button "Show Individuals" at bounding box center [606, 192] width 109 height 28
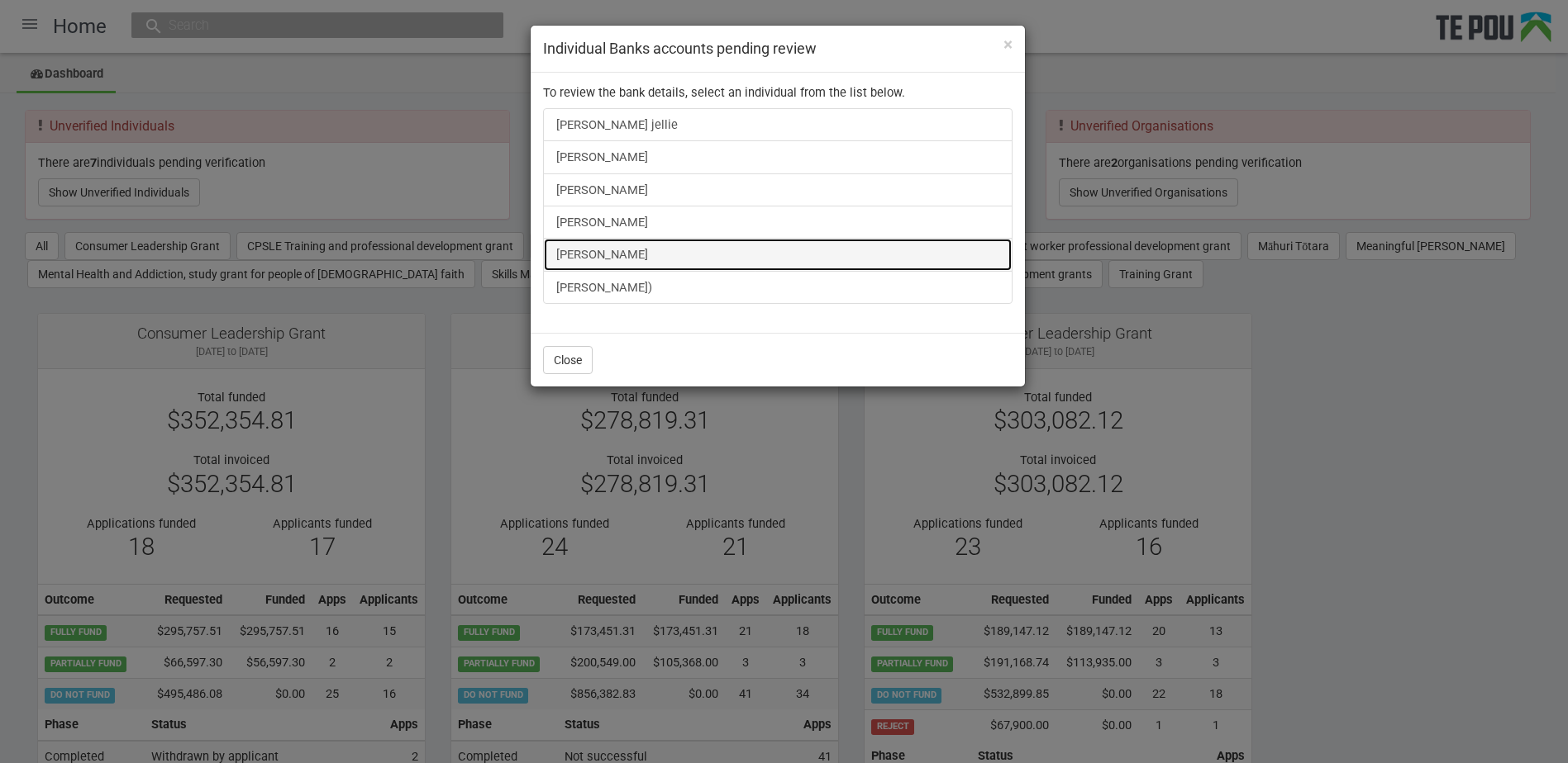
click at [603, 249] on link "Shiona Quayle" at bounding box center [778, 254] width 469 height 33
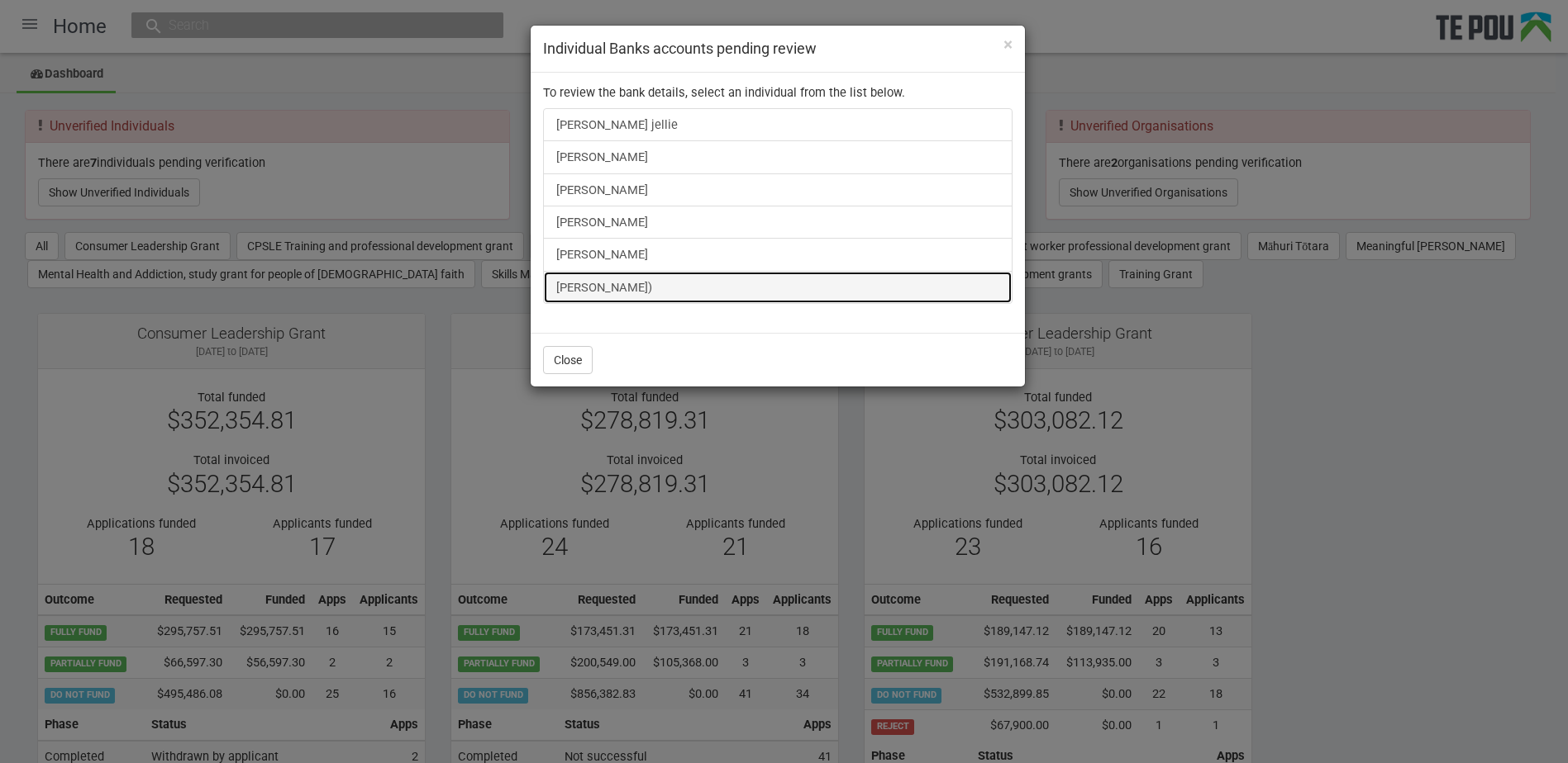
click at [619, 277] on link "Alisha Tamepo-Pehi)" at bounding box center [778, 288] width 469 height 33
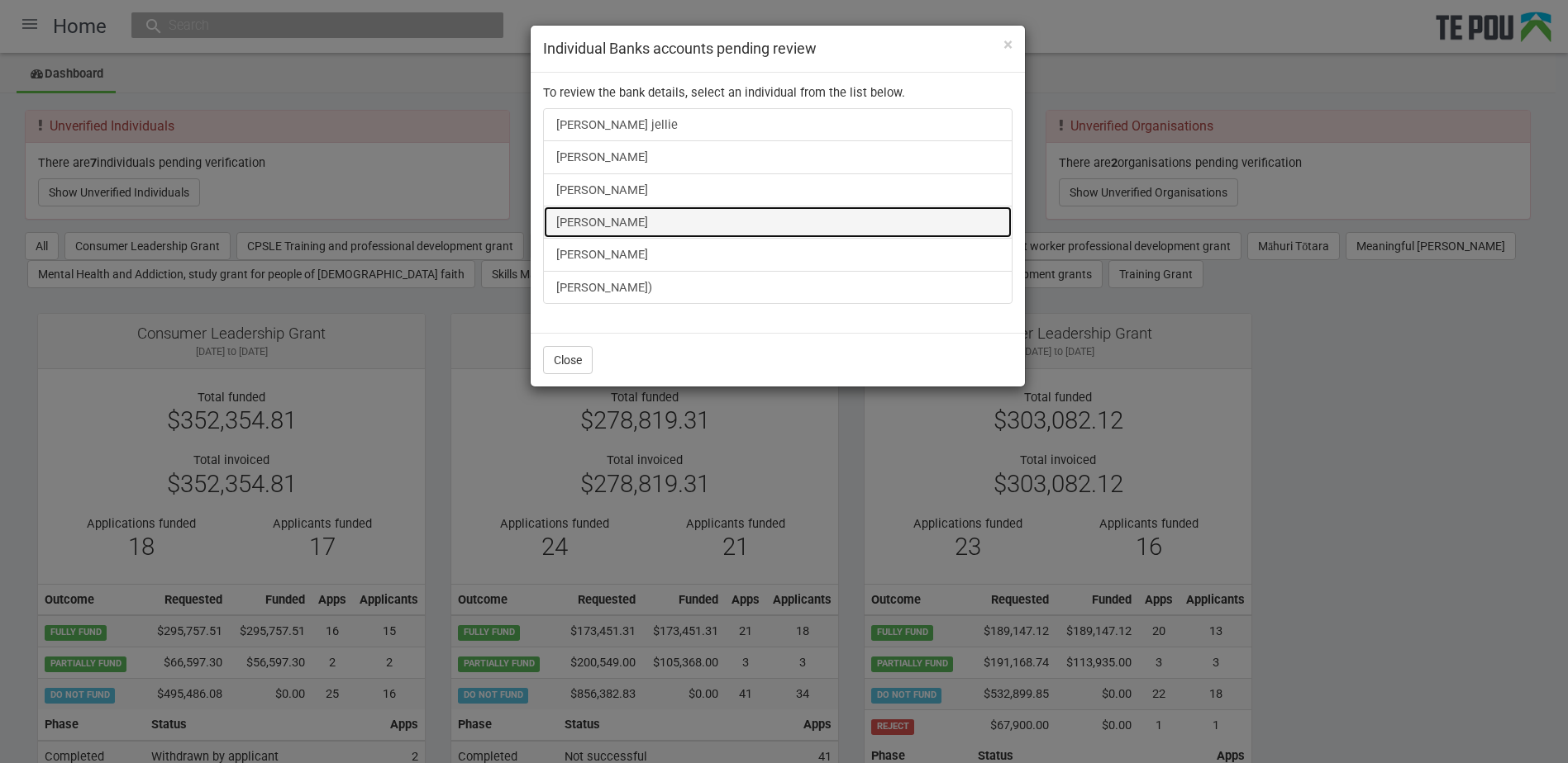
click at [592, 222] on link "[PERSON_NAME]" at bounding box center [778, 222] width 469 height 33
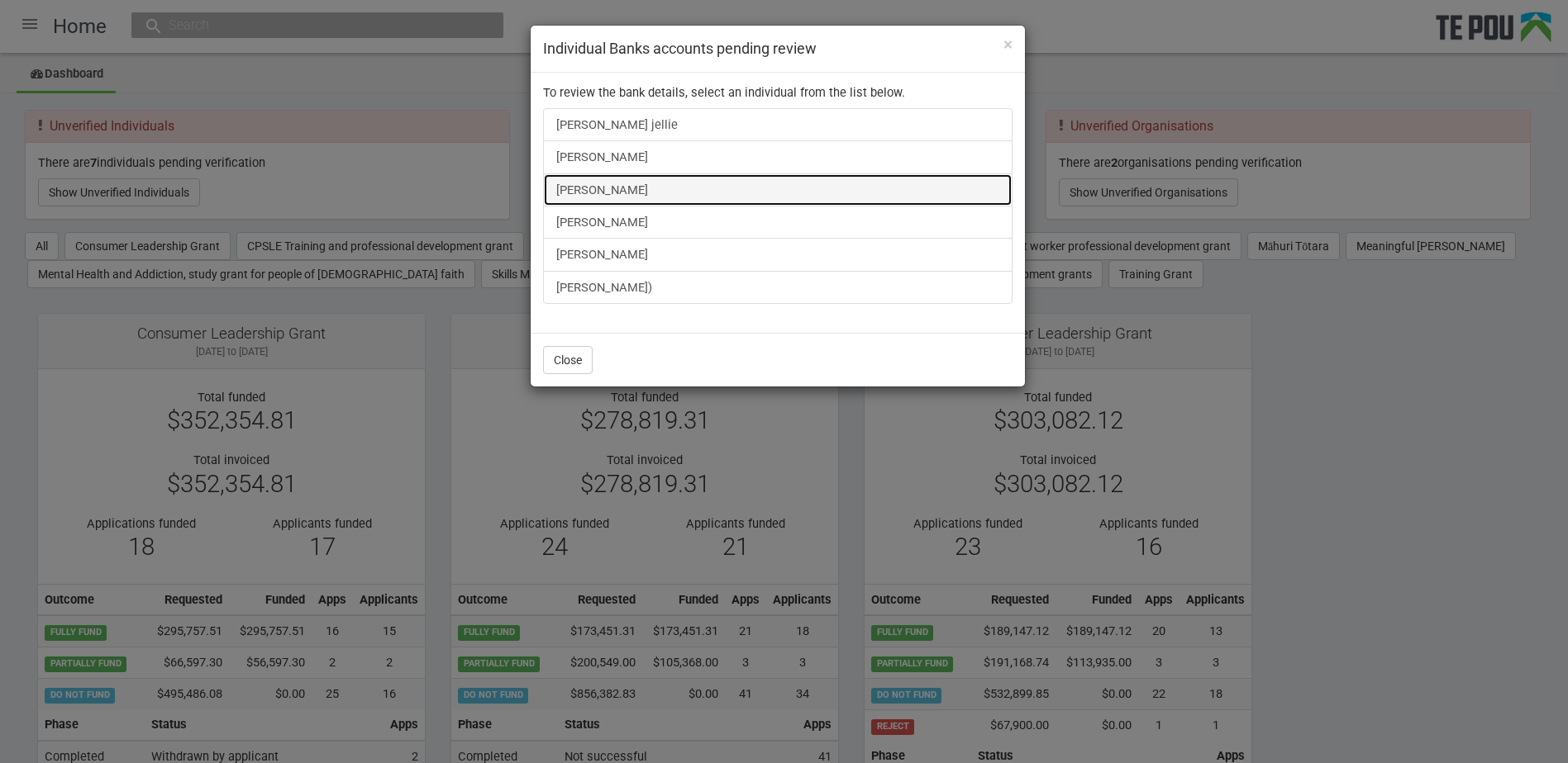
click at [635, 189] on link "[PERSON_NAME]" at bounding box center [778, 190] width 469 height 33
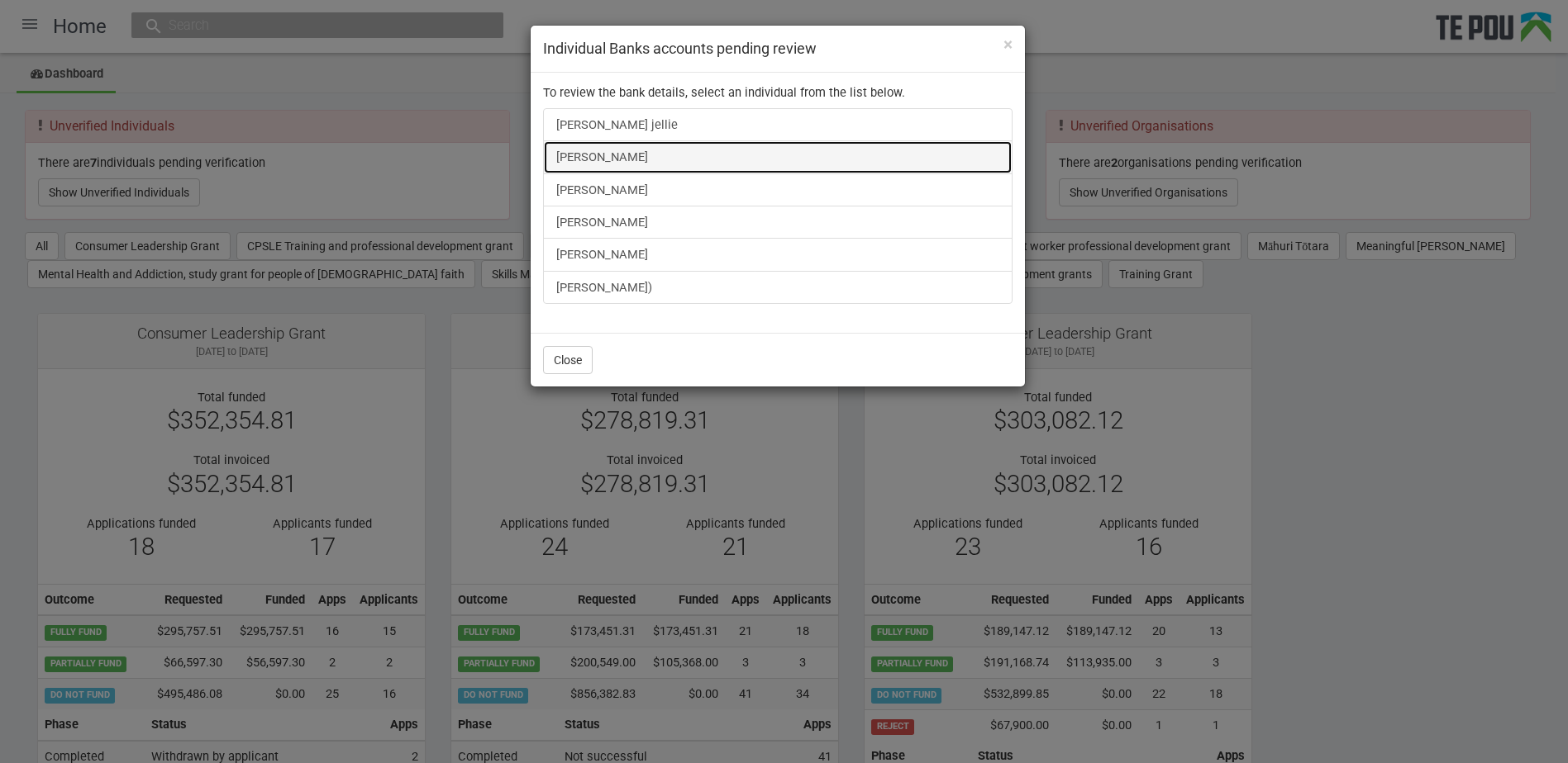
click at [595, 154] on link "[PERSON_NAME]" at bounding box center [778, 157] width 469 height 33
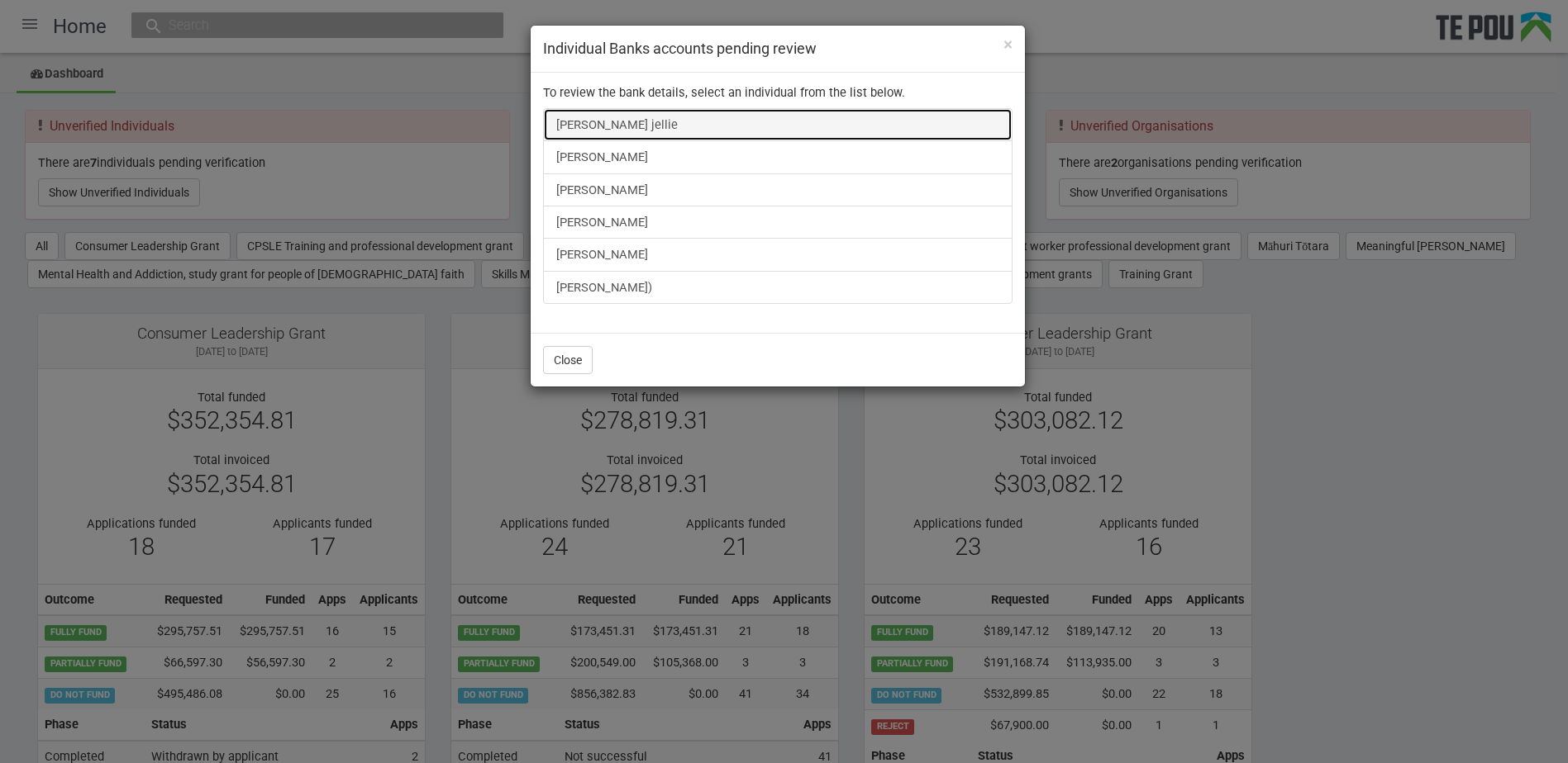
click at [603, 133] on link "Shirley Valakvi jellie" at bounding box center [778, 125] width 469 height 33
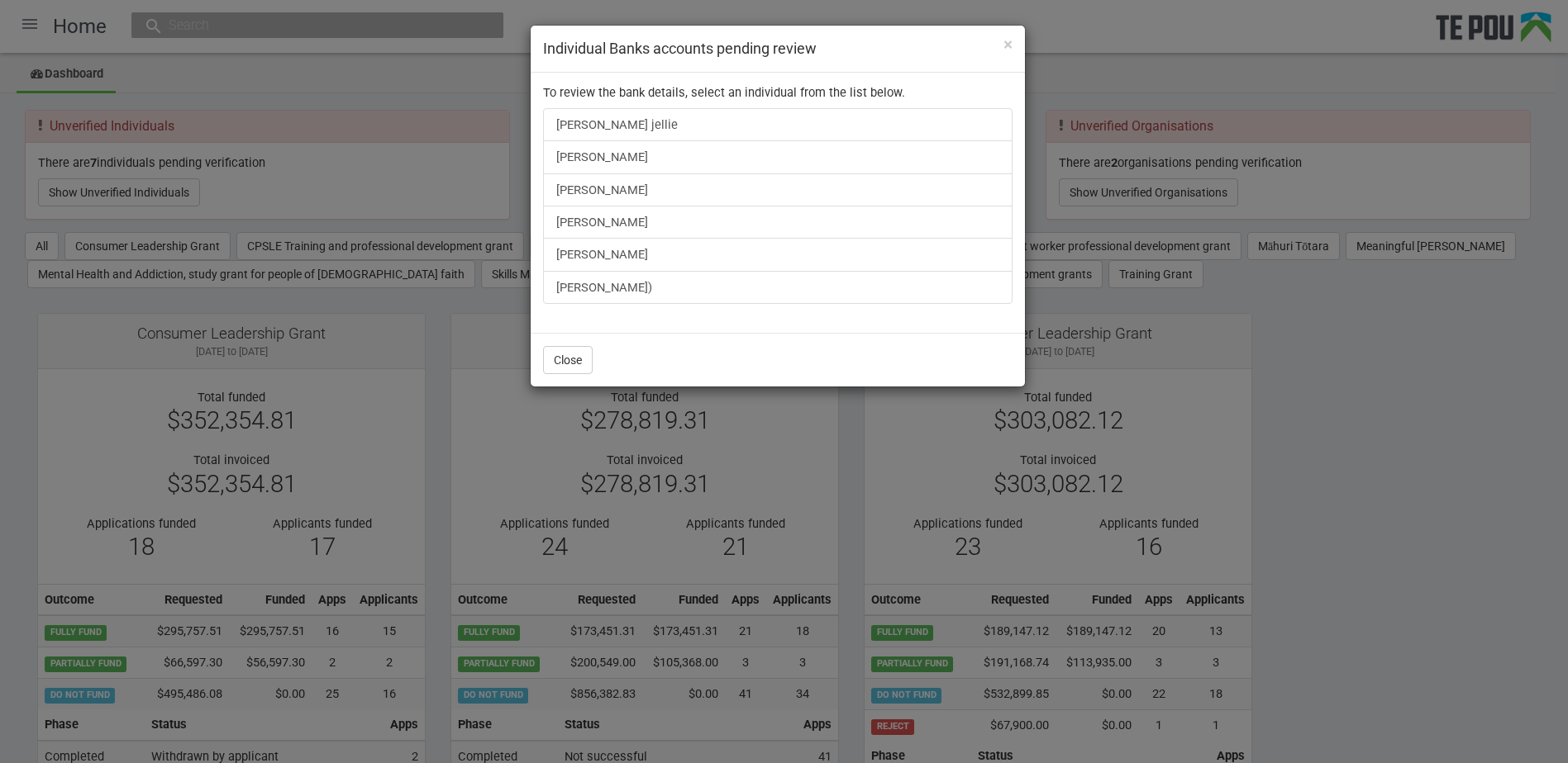
click at [1328, 112] on div "× Individual Banks accounts pending review To review the bank details, select a…" at bounding box center [784, 381] width 1568 height 763
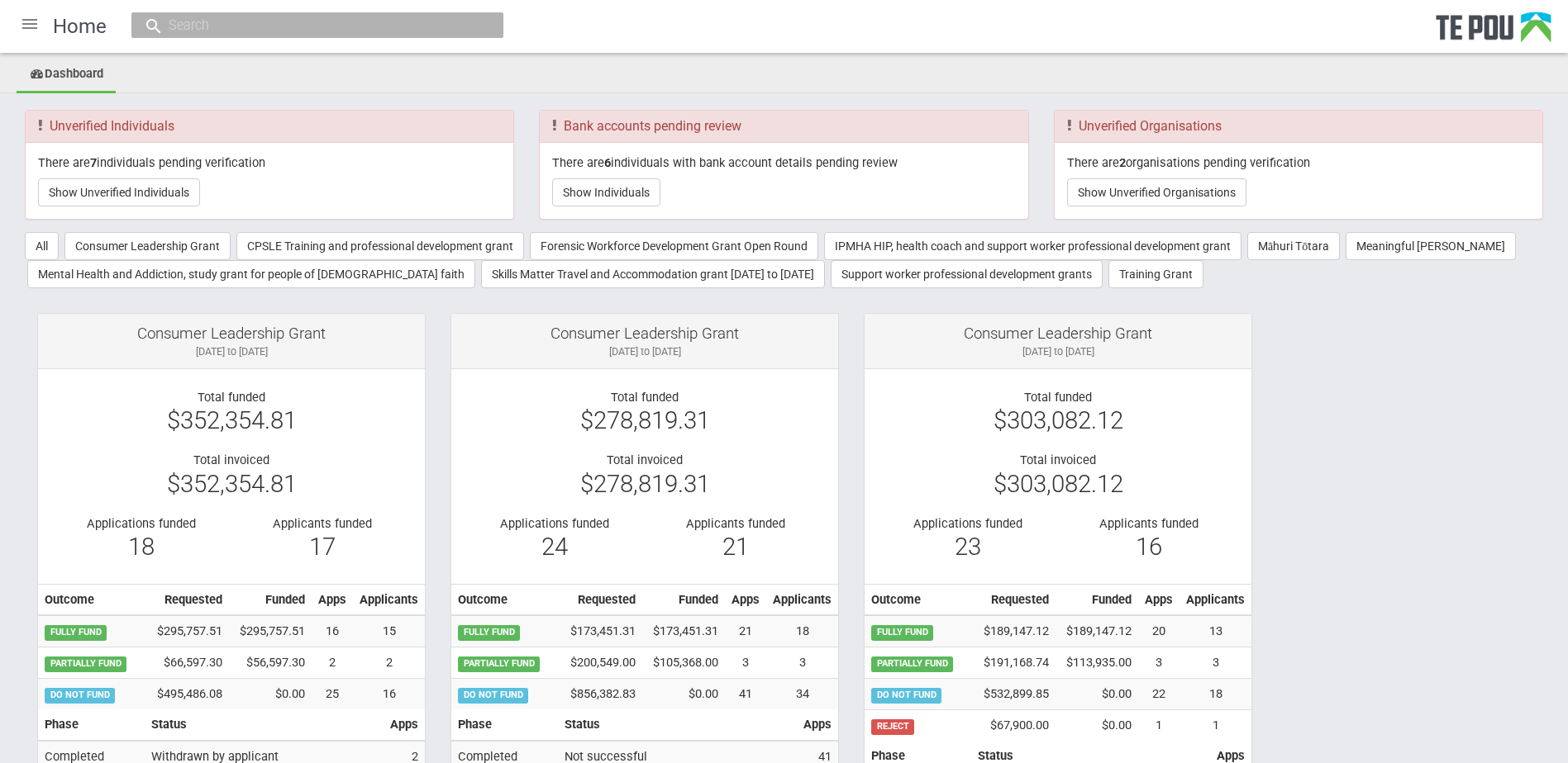
click at [38, 29] on div at bounding box center [29, 23] width 40 height 40
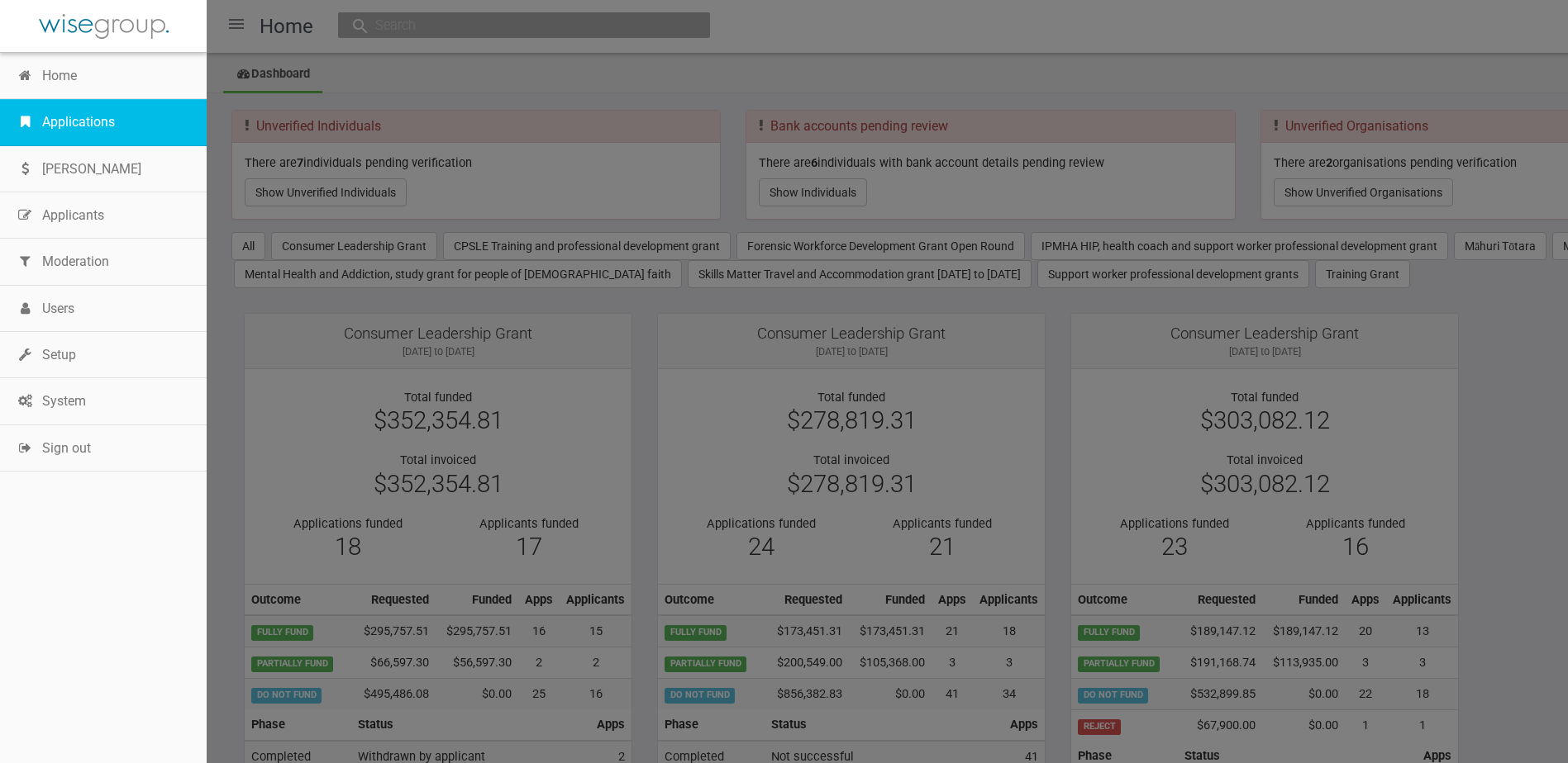
click at [76, 121] on link "Applications" at bounding box center [103, 122] width 207 height 47
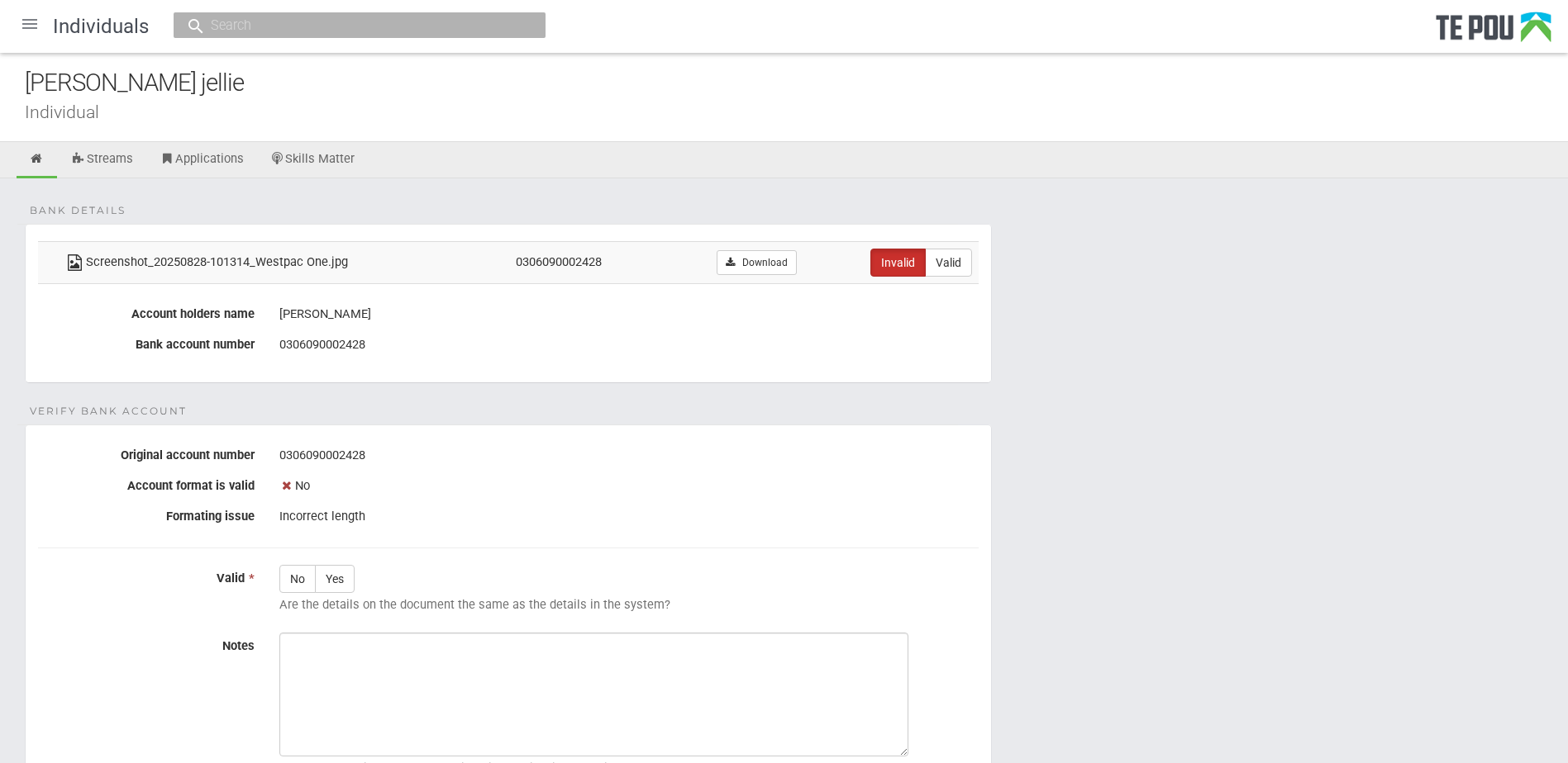
click at [1317, 384] on form "Bank details Screenshot_20250828-101314_Westpac One.jpg 0306090002428 Download …" at bounding box center [784, 556] width 1519 height 664
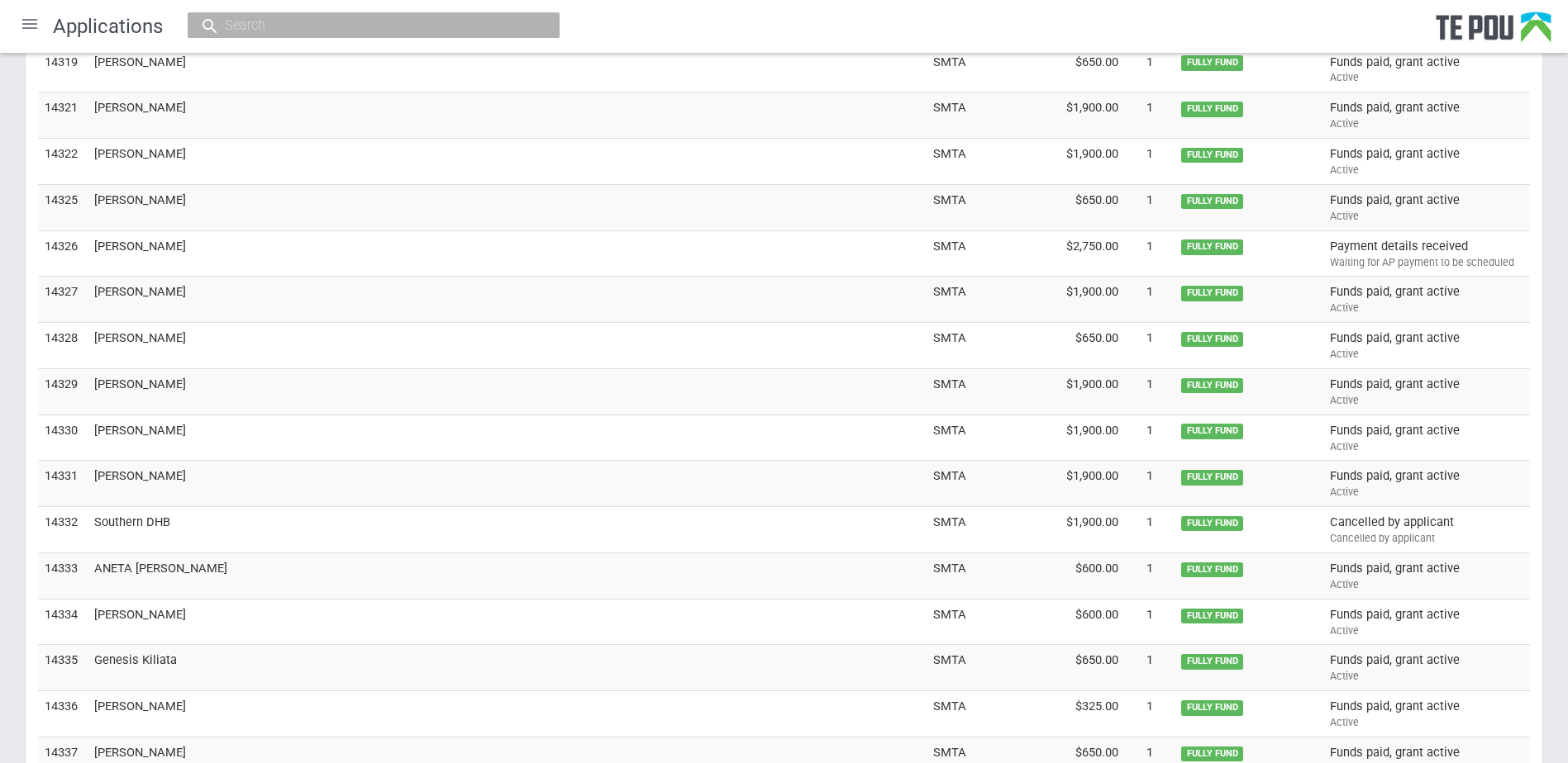
scroll to position [5263, 0]
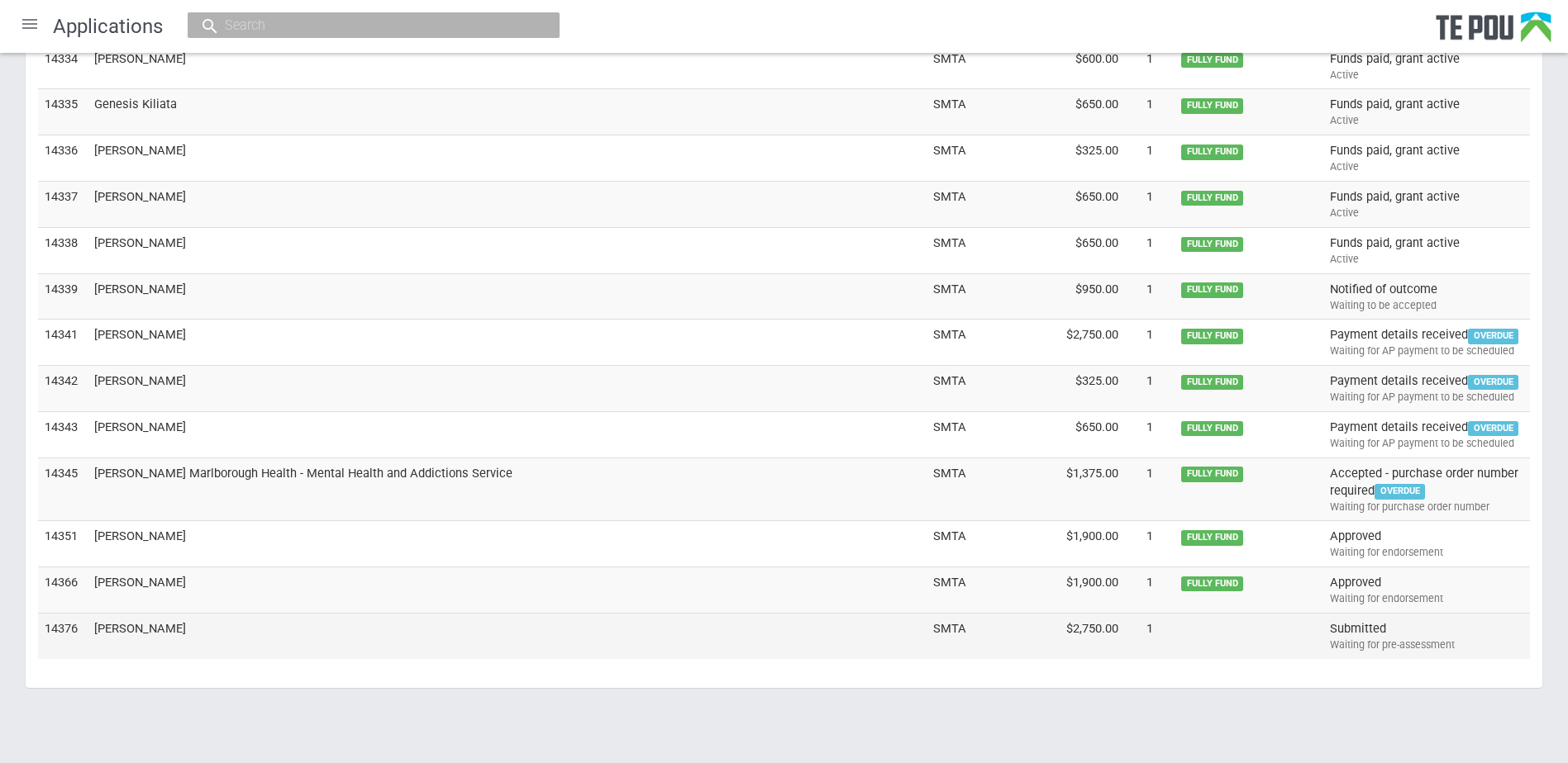
click at [118, 629] on td "[PERSON_NAME]" at bounding box center [506, 635] width 839 height 46
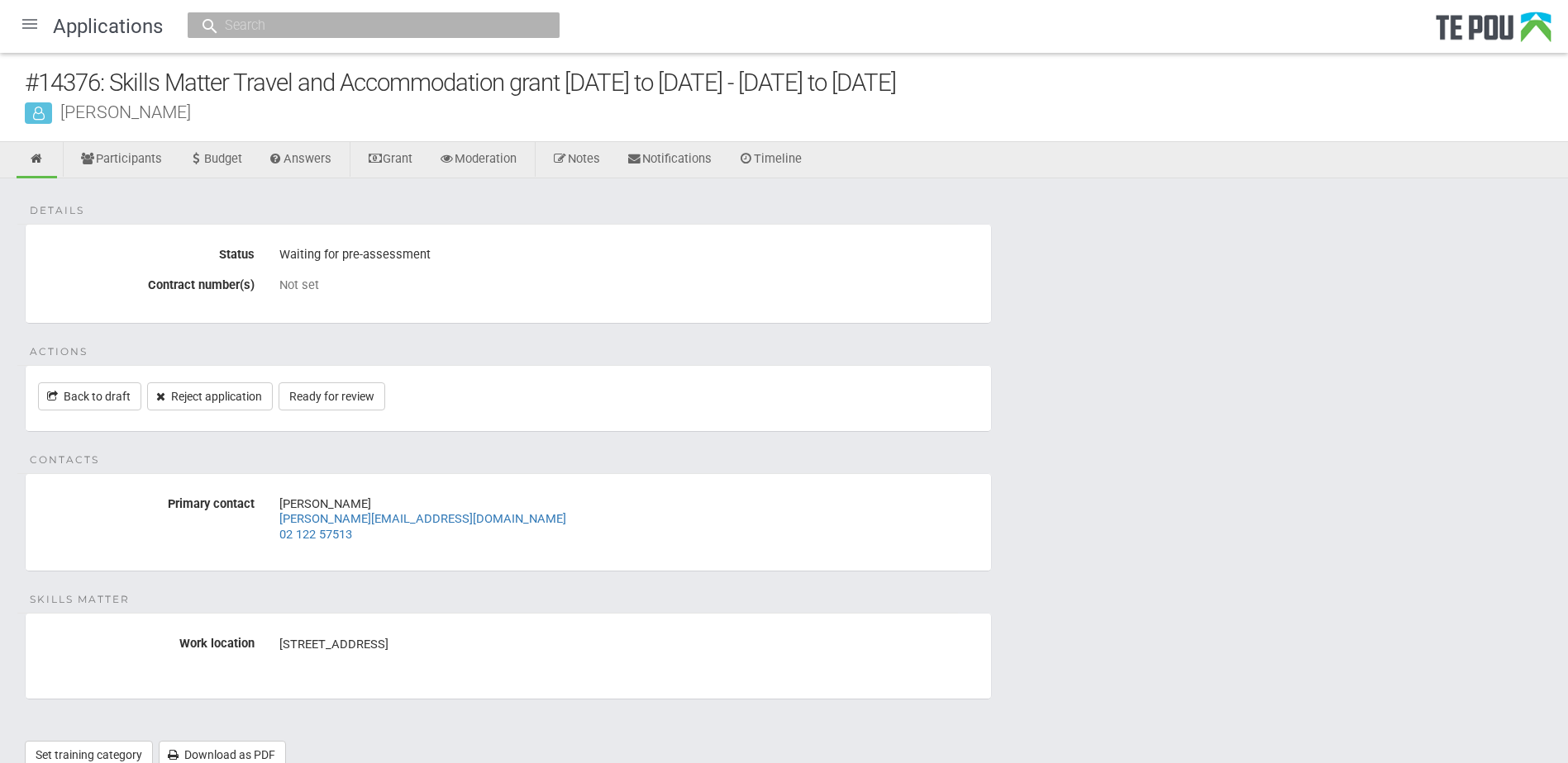
click at [1026, 236] on div "Details Status Waiting for pre-assessment Contract number(s) Not set Actions Ba…" at bounding box center [784, 482] width 1568 height 607
click at [375, 195] on div "Details Status Waiting for pre-assessment Contract number(s) Not set Actions Ba…" at bounding box center [784, 482] width 1568 height 607
drag, startPoint x: 398, startPoint y: 514, endPoint x: 280, endPoint y: 523, distance: 118.3
click at [280, 523] on div "Cory James cory@tuhiata.org.nz 02 122 57513" at bounding box center [628, 519] width 699 height 57
copy link "[PERSON_NAME][EMAIL_ADDRESS][DOMAIN_NAME]"
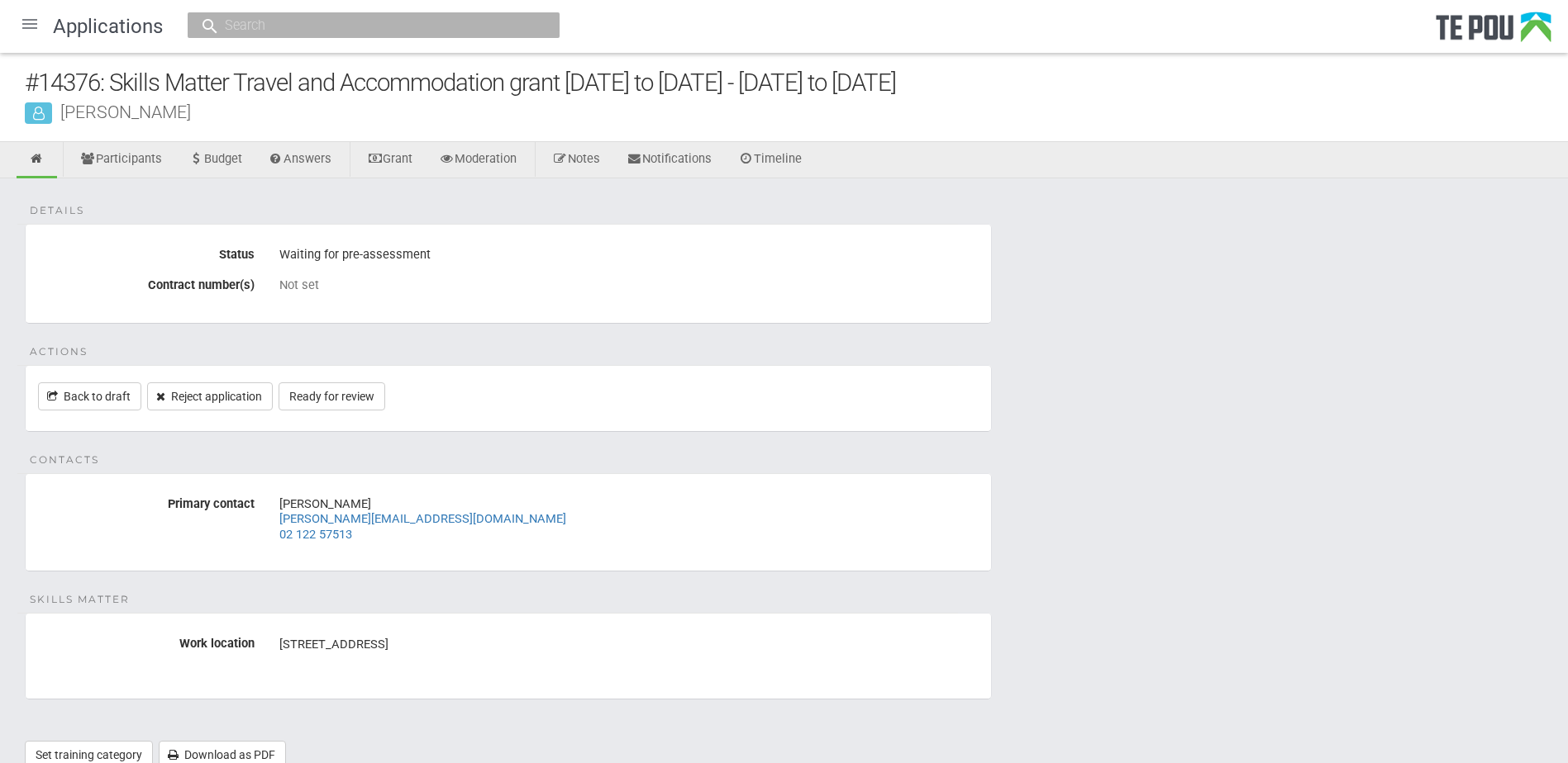
click at [1334, 501] on div "Details Status Waiting for pre-assessment Contract number(s) Not set Actions Ba…" at bounding box center [784, 482] width 1568 height 607
click at [337, 399] on link "Ready for review" at bounding box center [332, 397] width 107 height 28
click at [1262, 640] on div "Details Status Waiting for pre-assessment Contract number(s) Not set Actions Ba…" at bounding box center [784, 482] width 1568 height 607
click at [304, 25] on input "text" at bounding box center [366, 25] width 291 height 17
paste input "[PERSON_NAME][EMAIL_ADDRESS][DOMAIN_NAME]"
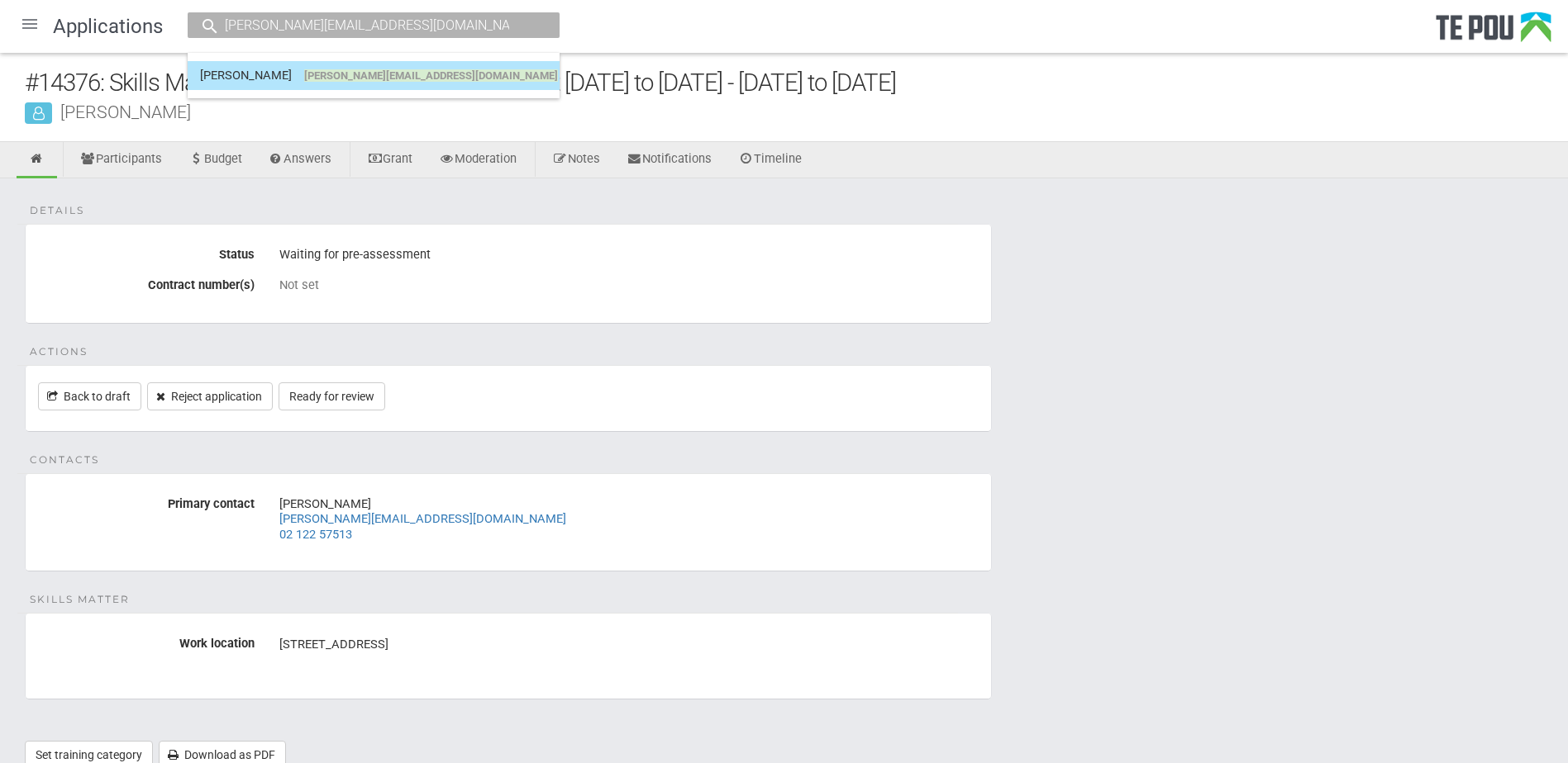
type input "[PERSON_NAME][EMAIL_ADDRESS][DOMAIN_NAME]"
click at [304, 61] on li "Cory James [EMAIL_ADDRESS][DOMAIN_NAME]" at bounding box center [373, 76] width 372 height 29
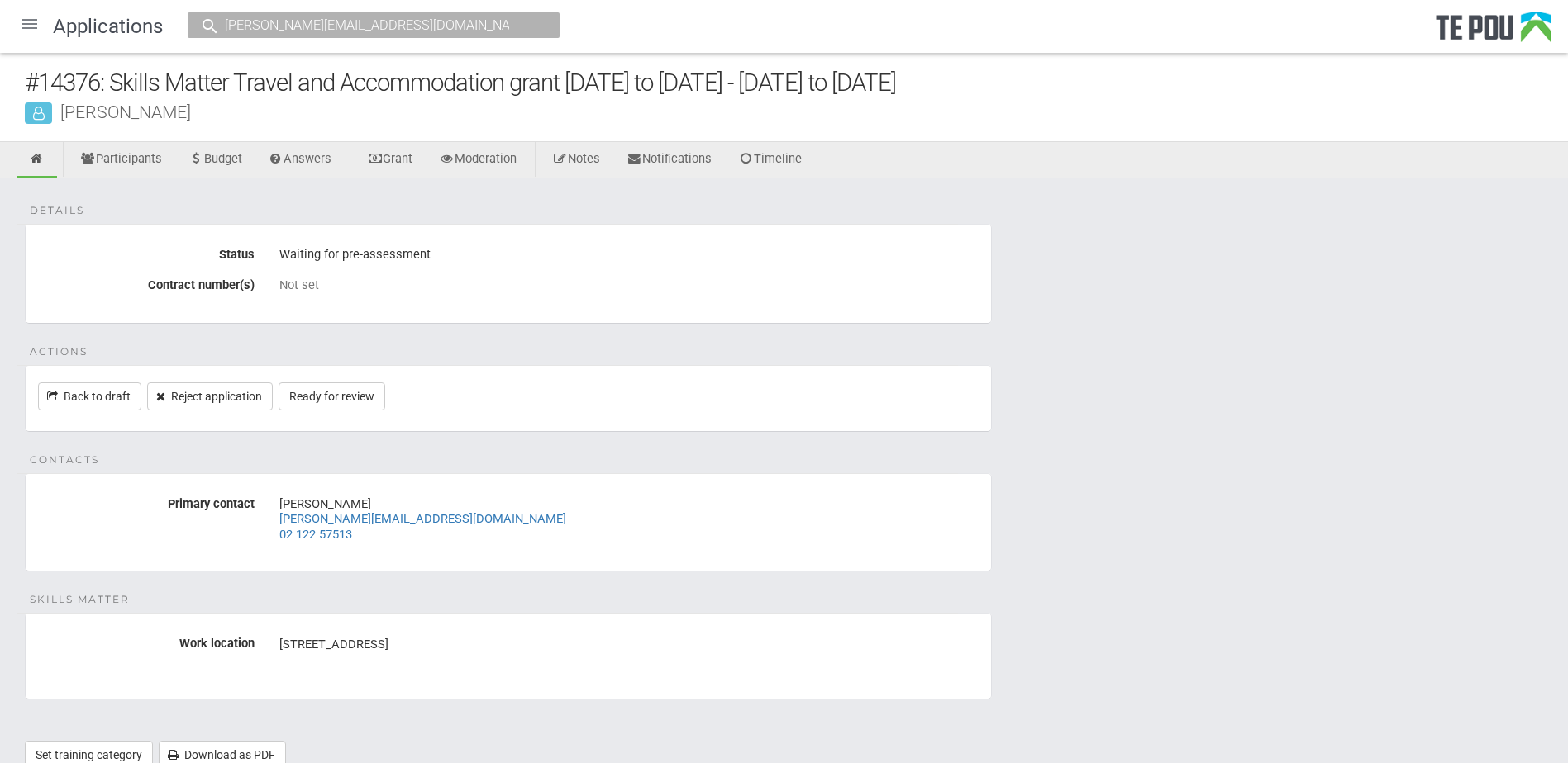
click at [365, 24] on input "cory@tuhiata.org.nz" at bounding box center [366, 25] width 291 height 17
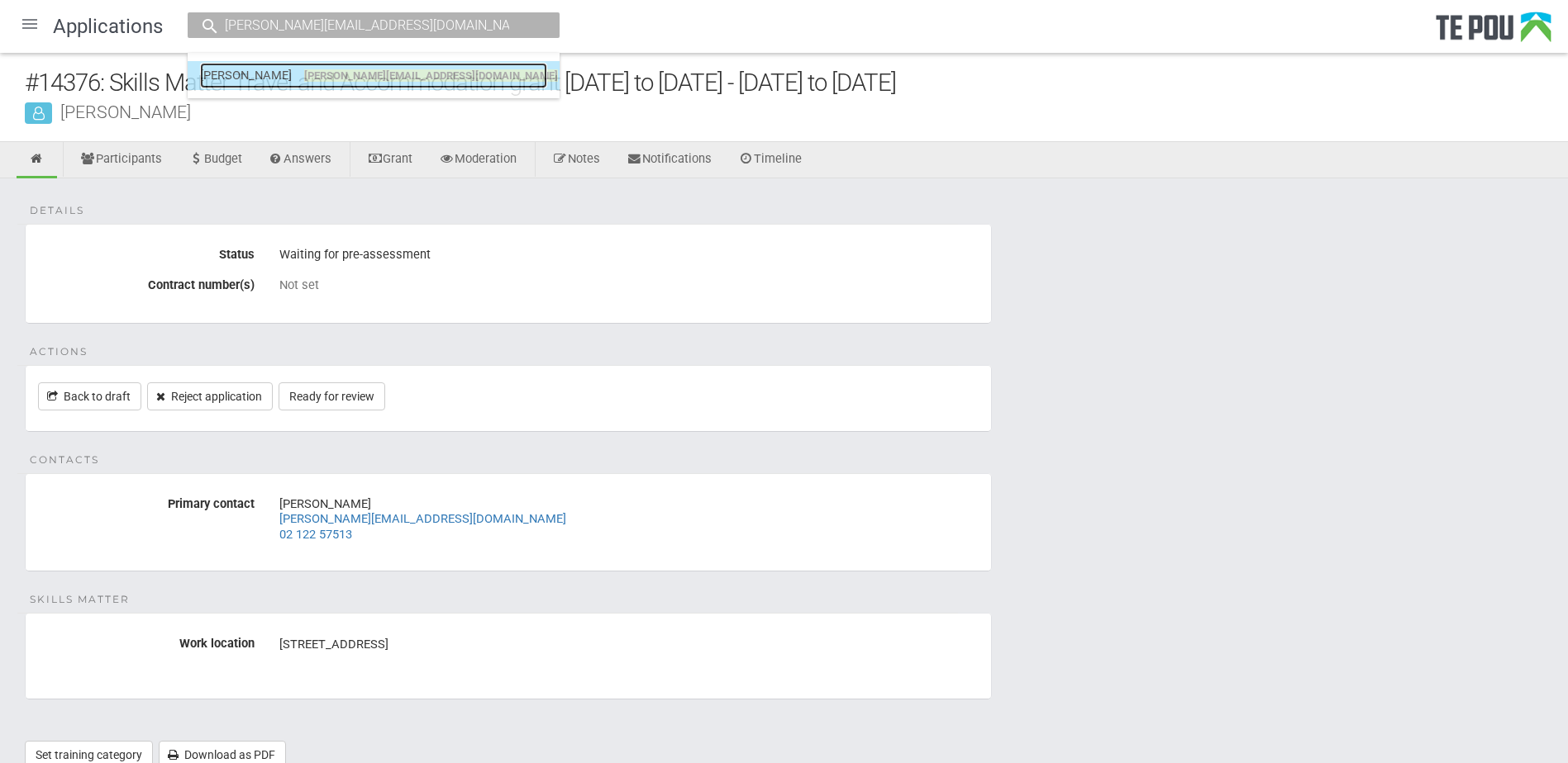
click at [363, 73] on span "cory@tuhiata.org.nz" at bounding box center [432, 76] width 254 height 13
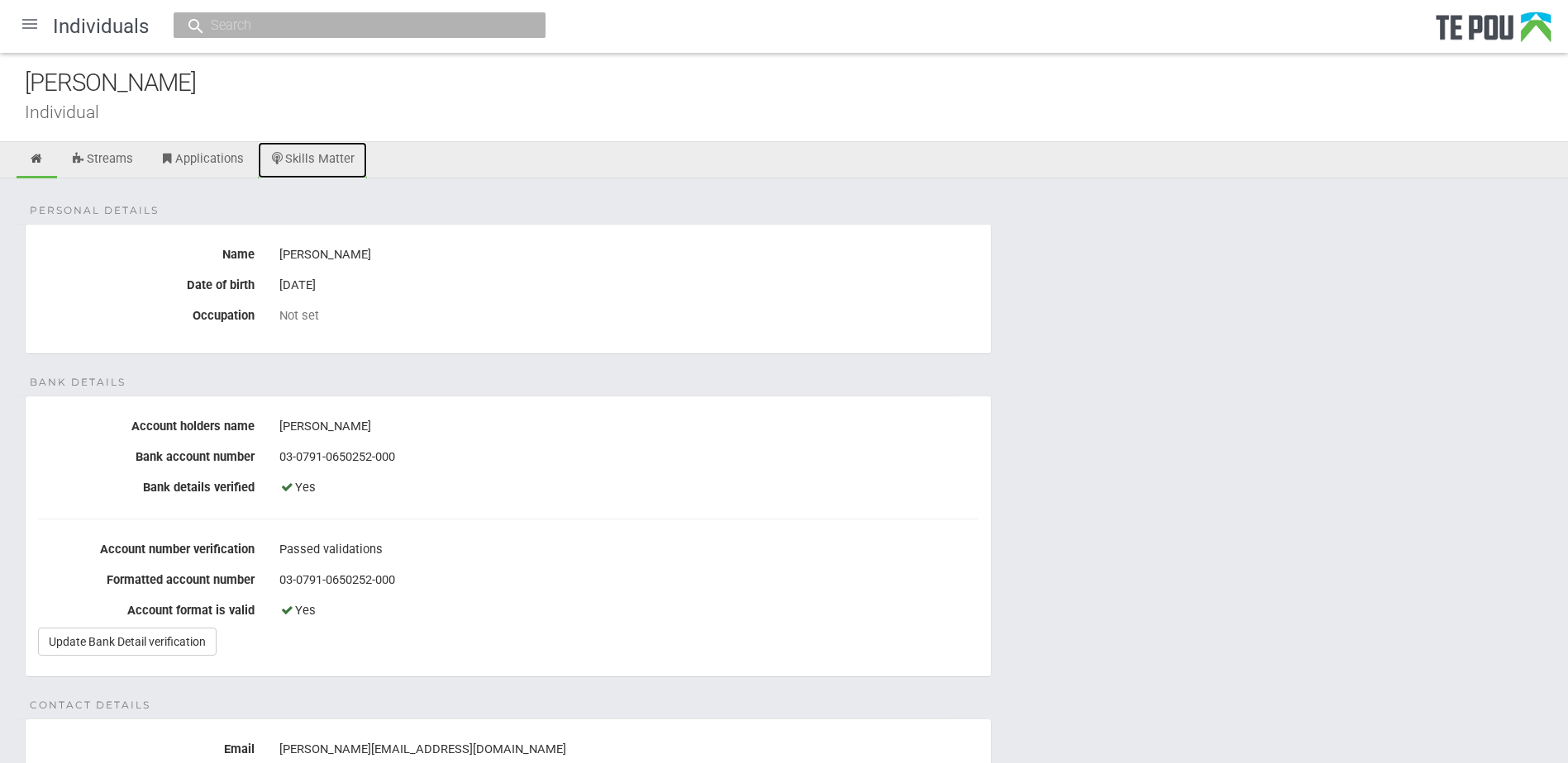
click at [318, 146] on link "Skills Matter" at bounding box center [312, 160] width 110 height 36
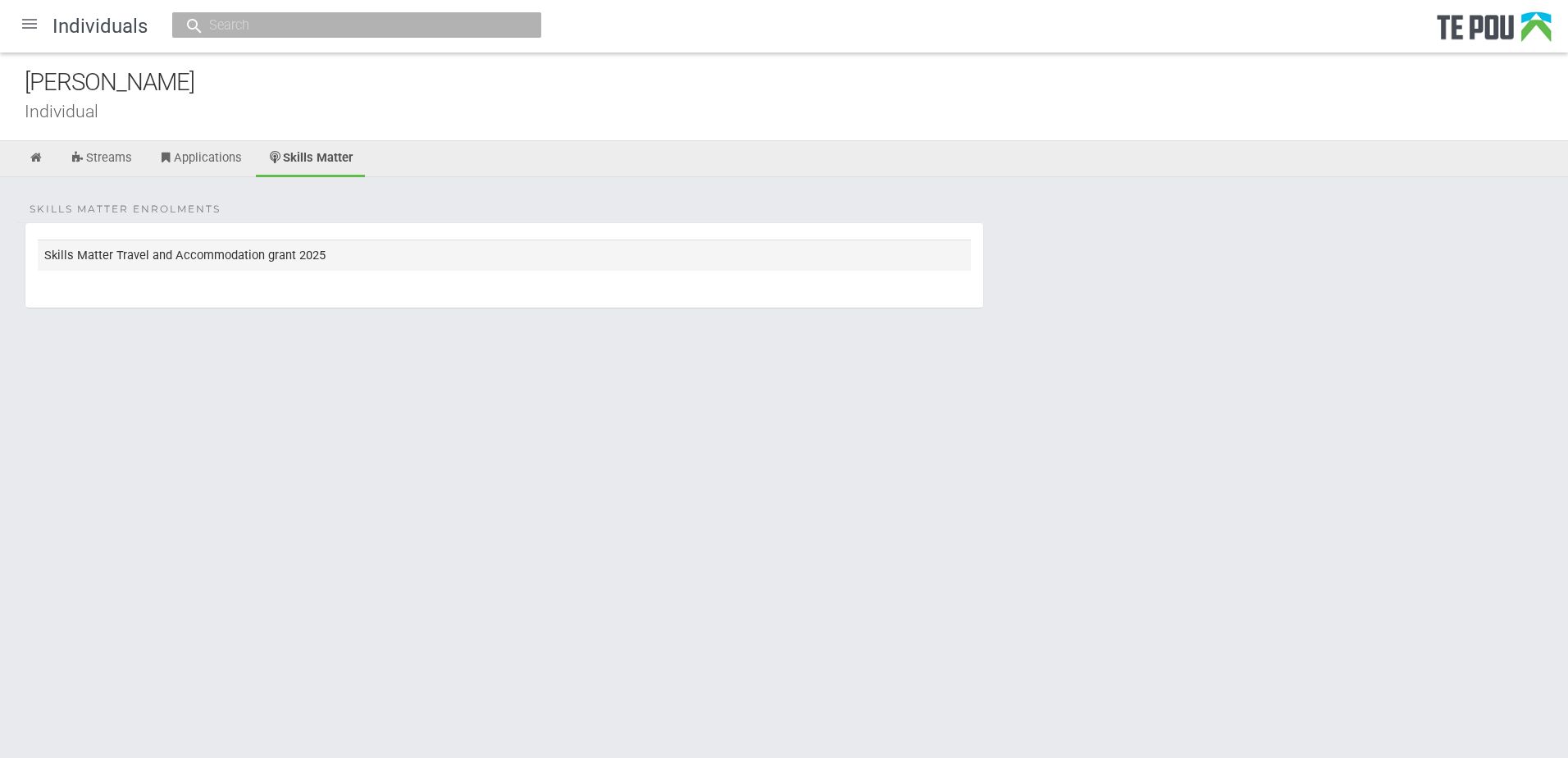
click at [266, 248] on td "Skills Matter Travel and Accommodation grant 2025" at bounding box center [504, 255] width 934 height 31
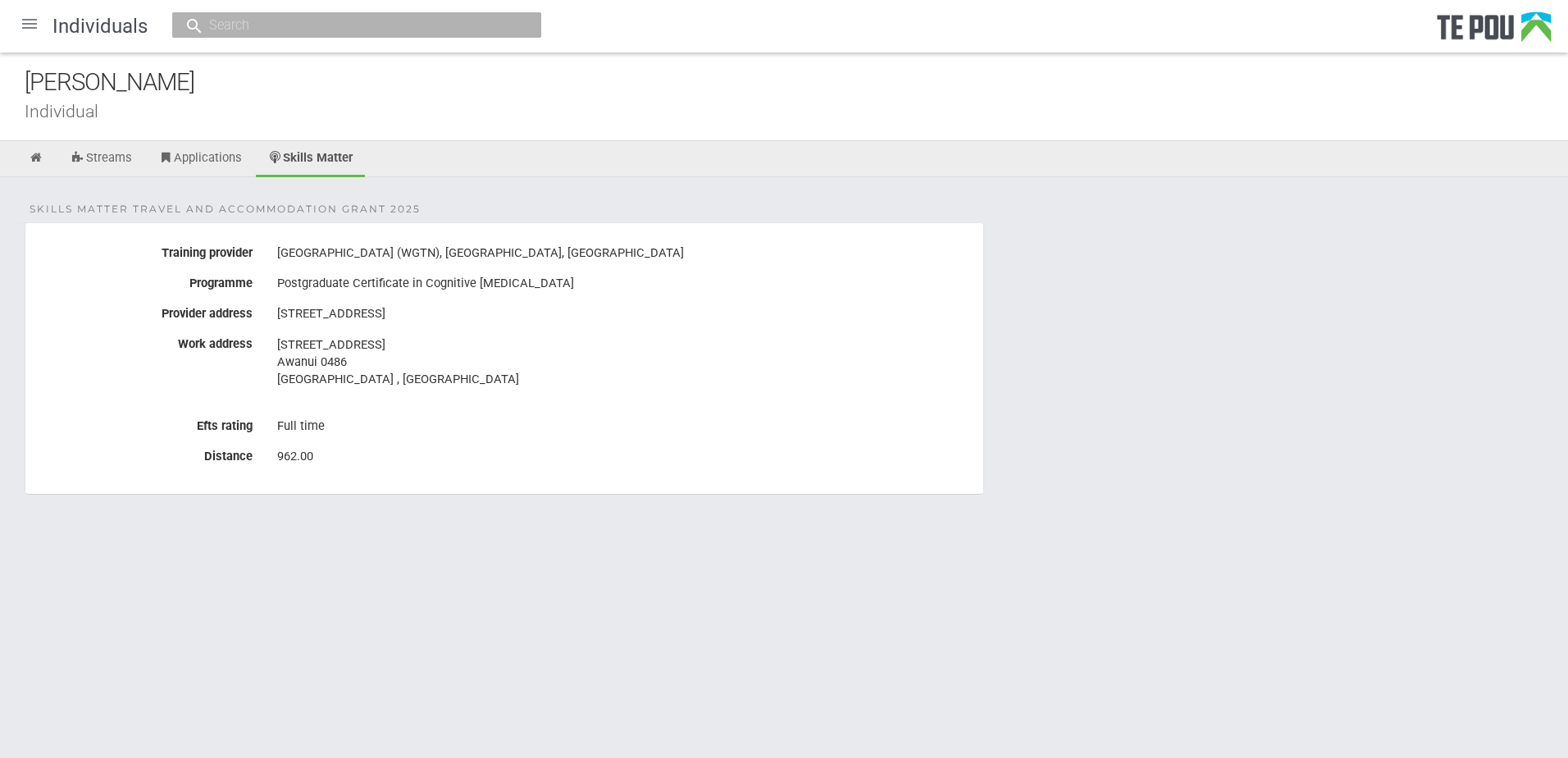
click at [419, 413] on div "Full time" at bounding box center [624, 427] width 694 height 28
click at [595, 415] on div "Full time" at bounding box center [624, 427] width 694 height 28
click at [26, 31] on div at bounding box center [29, 23] width 39 height 39
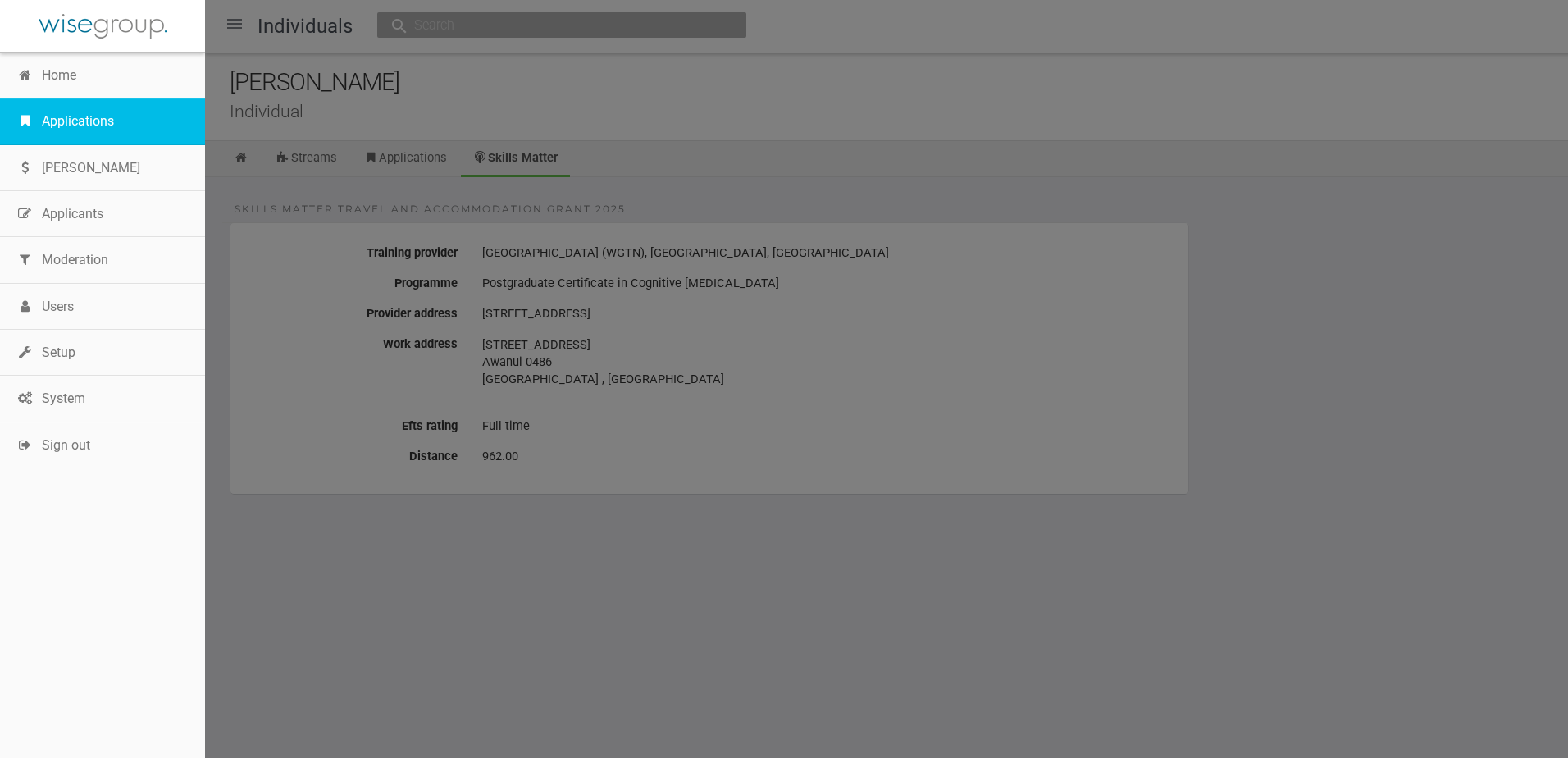
click at [69, 108] on link "Applications" at bounding box center [102, 121] width 205 height 46
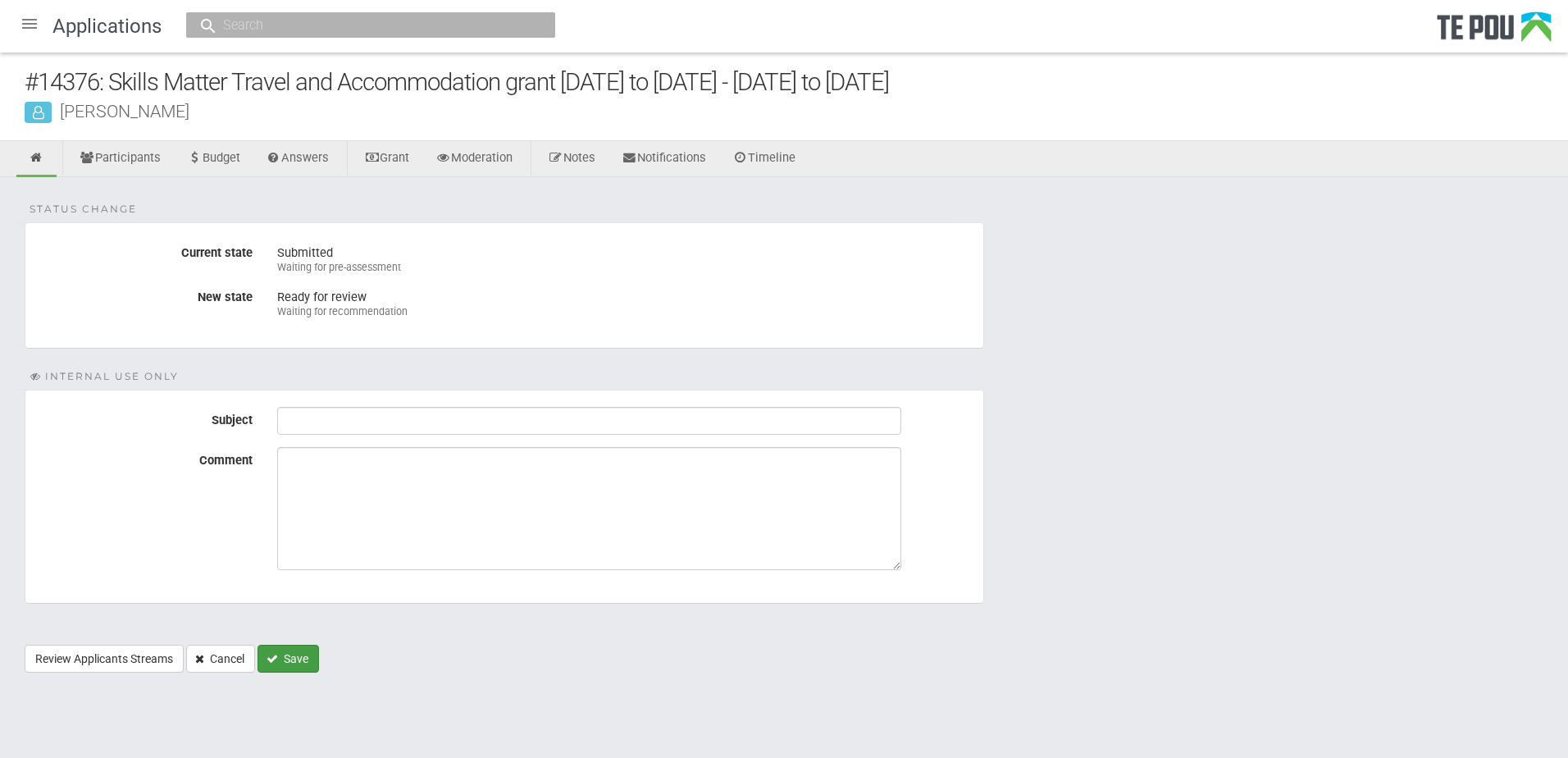
click at [283, 658] on button "Save" at bounding box center [289, 659] width 62 height 28
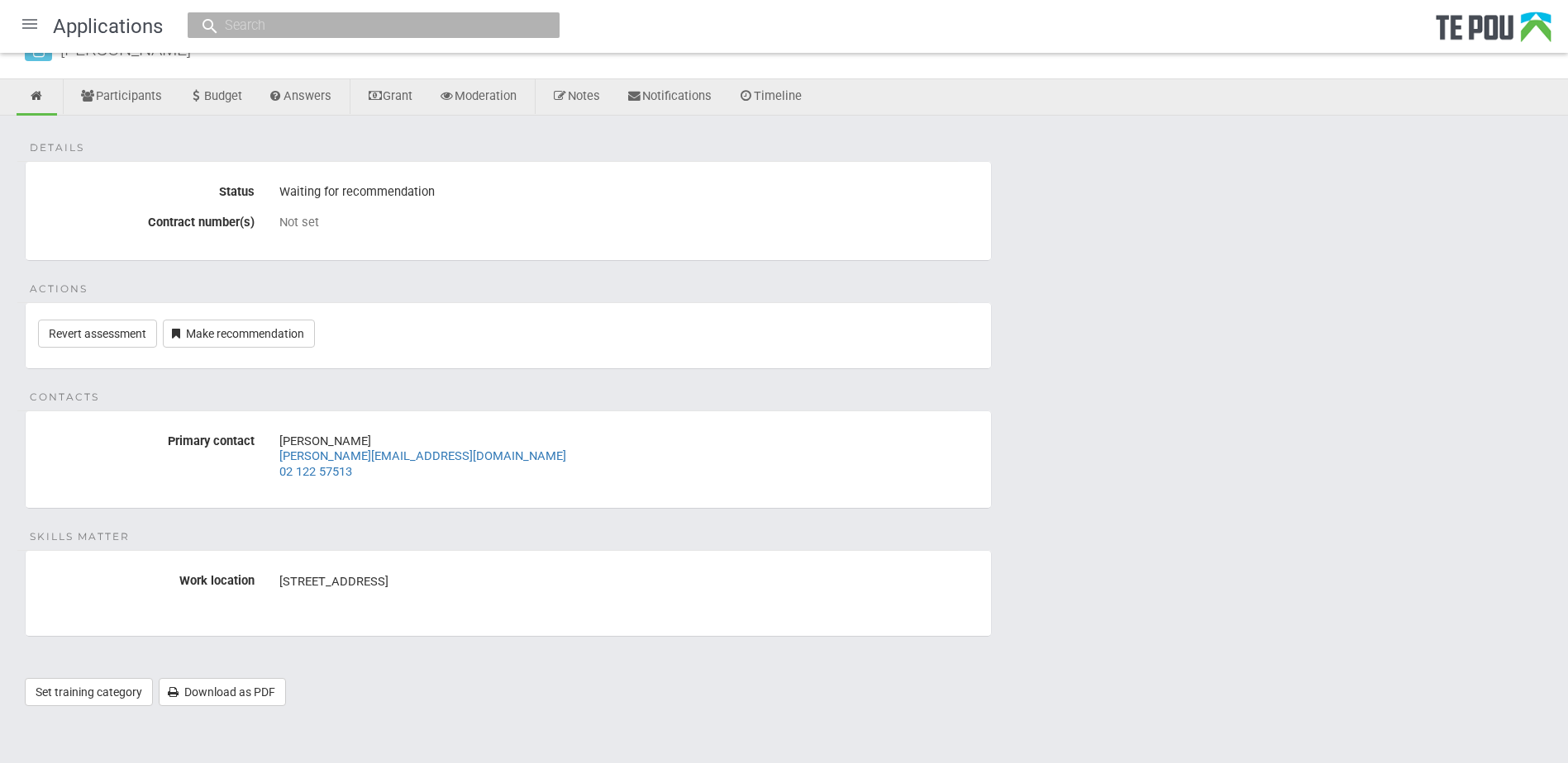
scroll to position [64, 0]
click at [215, 330] on link "Make recommendation" at bounding box center [239, 333] width 152 height 28
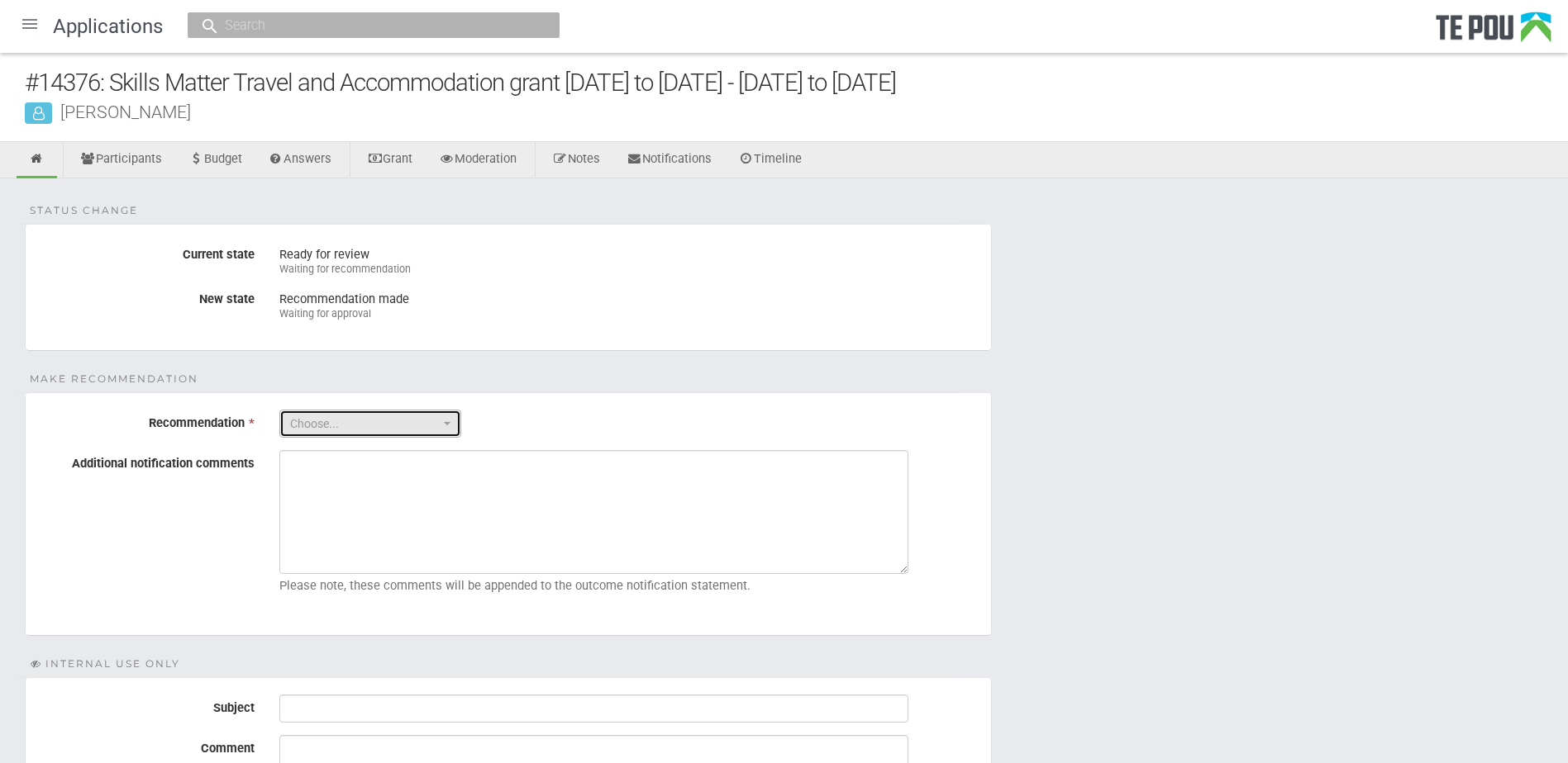
click at [434, 434] on button "Choose..." at bounding box center [369, 424] width 181 height 28
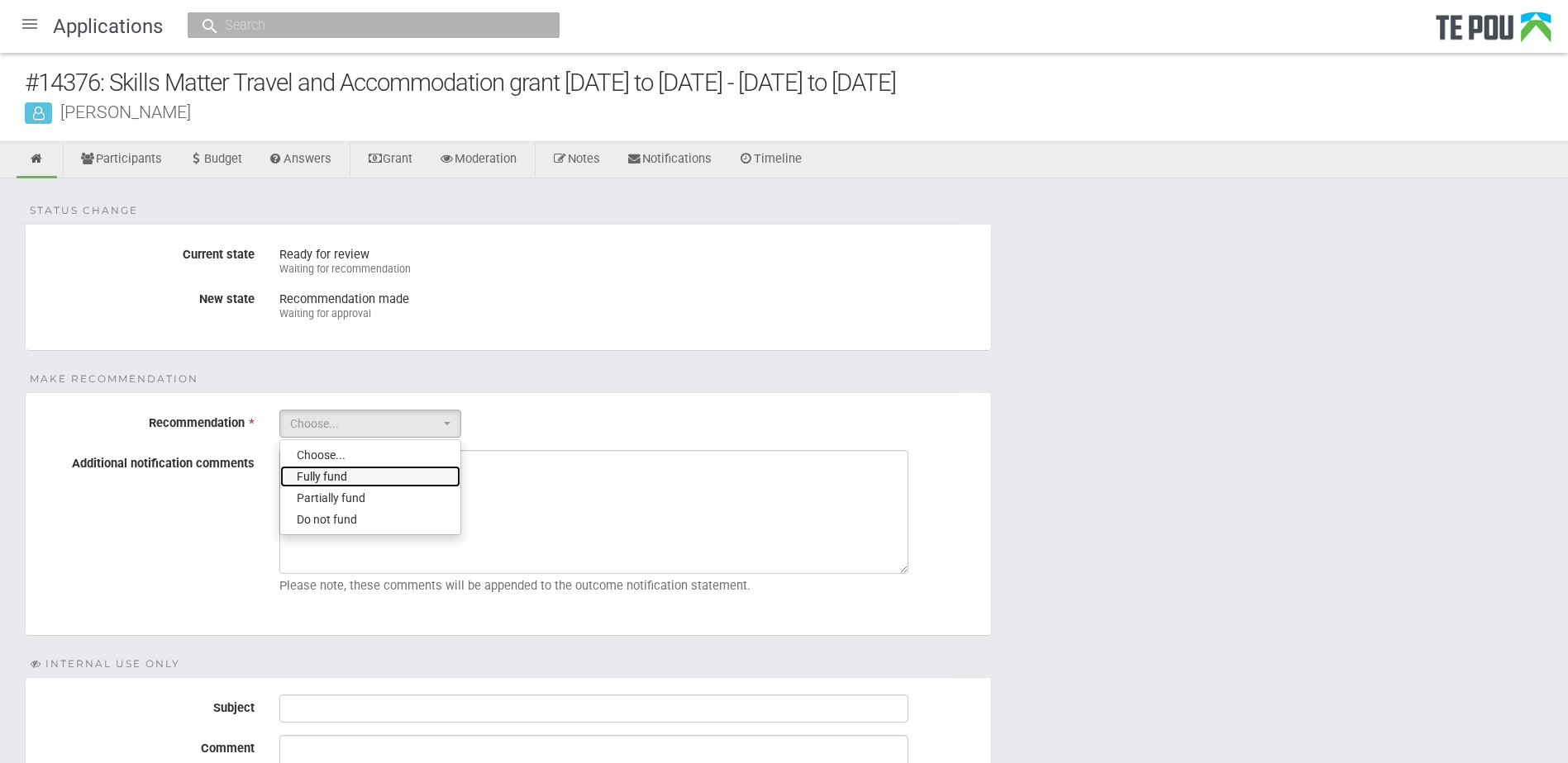
click at [355, 474] on link "Fully fund" at bounding box center [370, 477] width 180 height 21
select select "0"
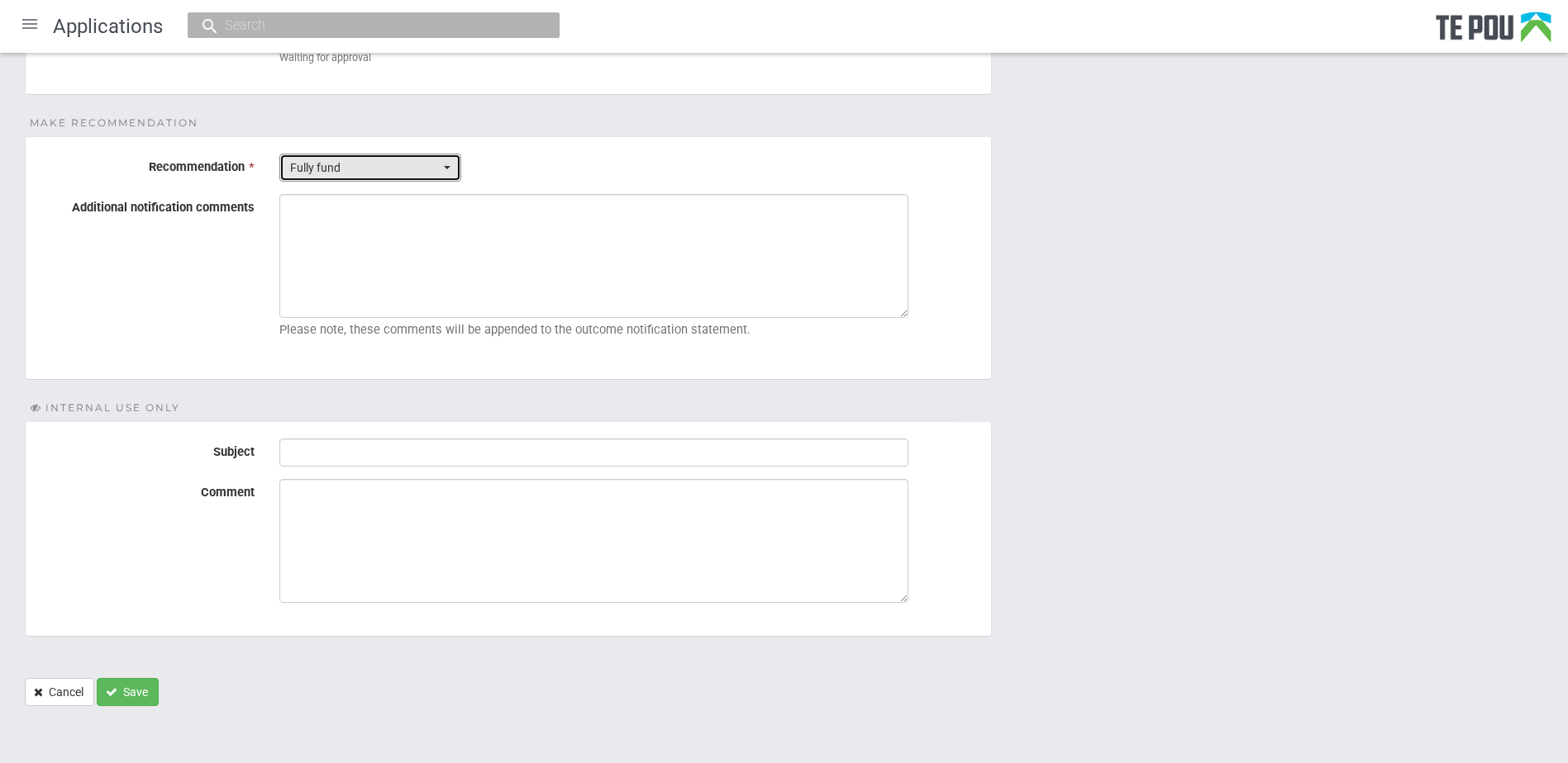
scroll to position [257, 0]
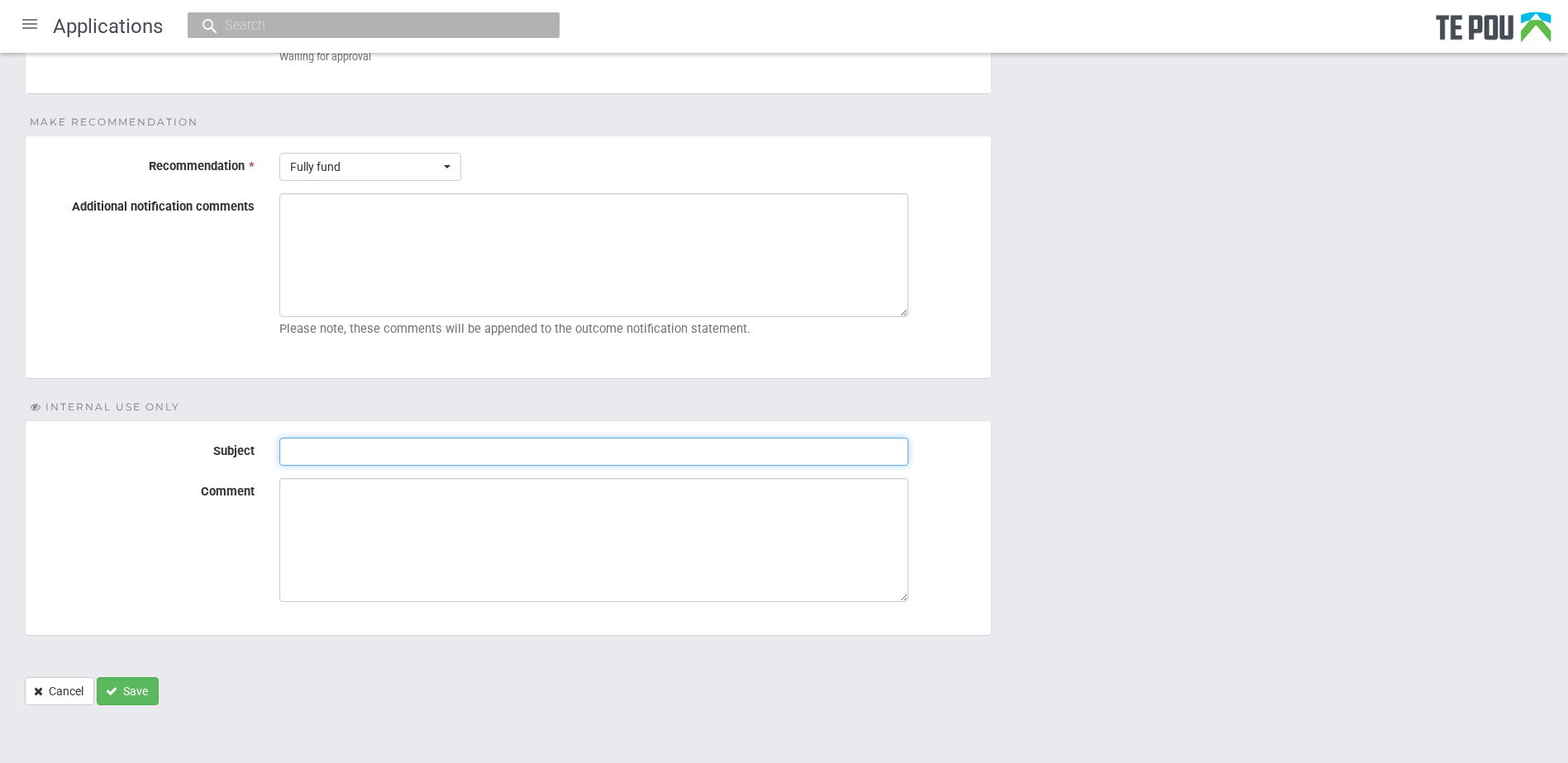
click at [433, 453] on input "Subject" at bounding box center [593, 452] width 629 height 28
type input "Pre-Assessment Notes"
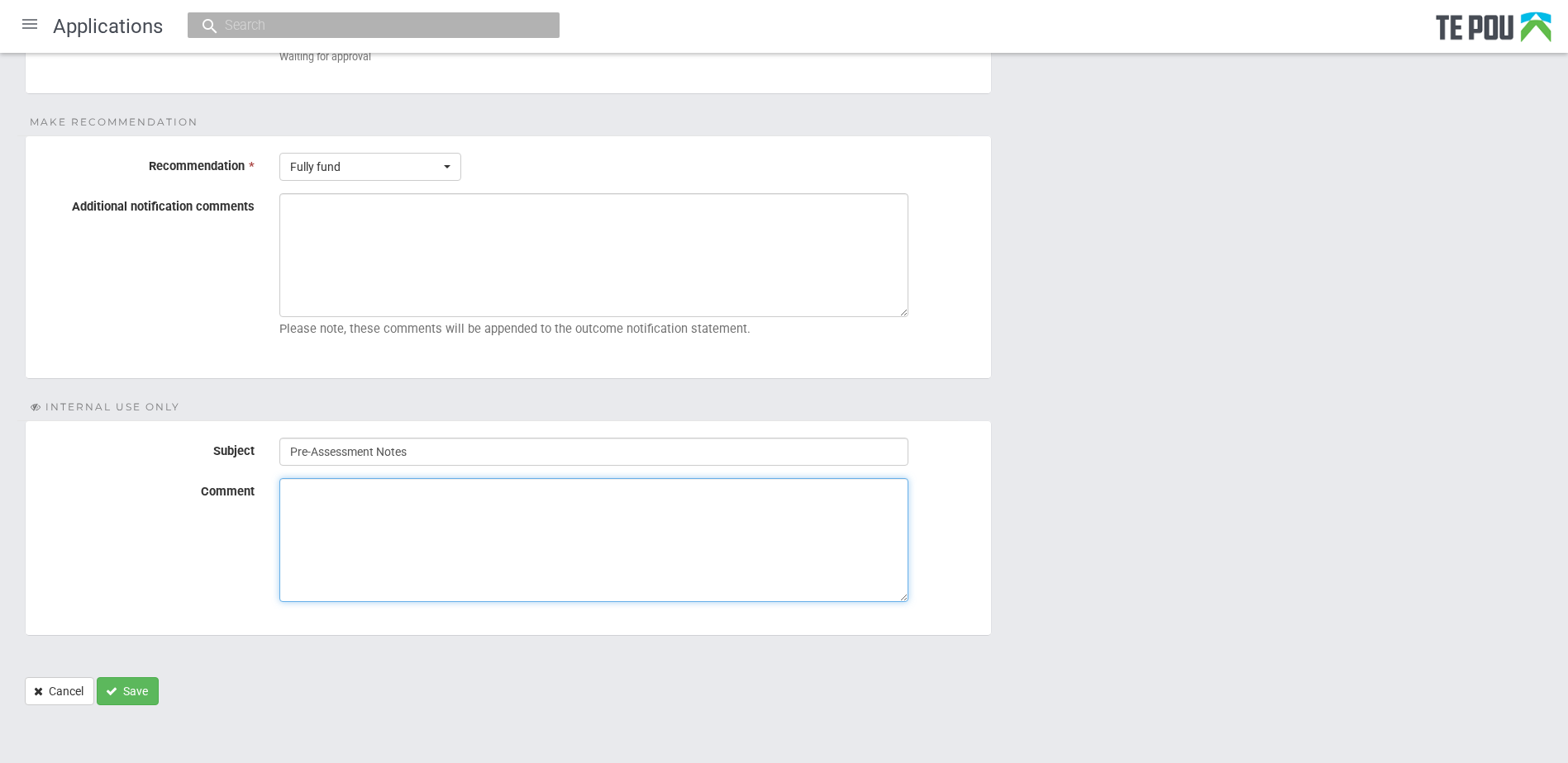
click at [505, 591] on textarea "Comment" at bounding box center [593, 540] width 629 height 124
paste textarea "Applicant is included on the enrolment list, full time"
type textarea "Applicant is included on the enrolment list, full time"
click at [158, 689] on button "Save" at bounding box center [128, 691] width 62 height 28
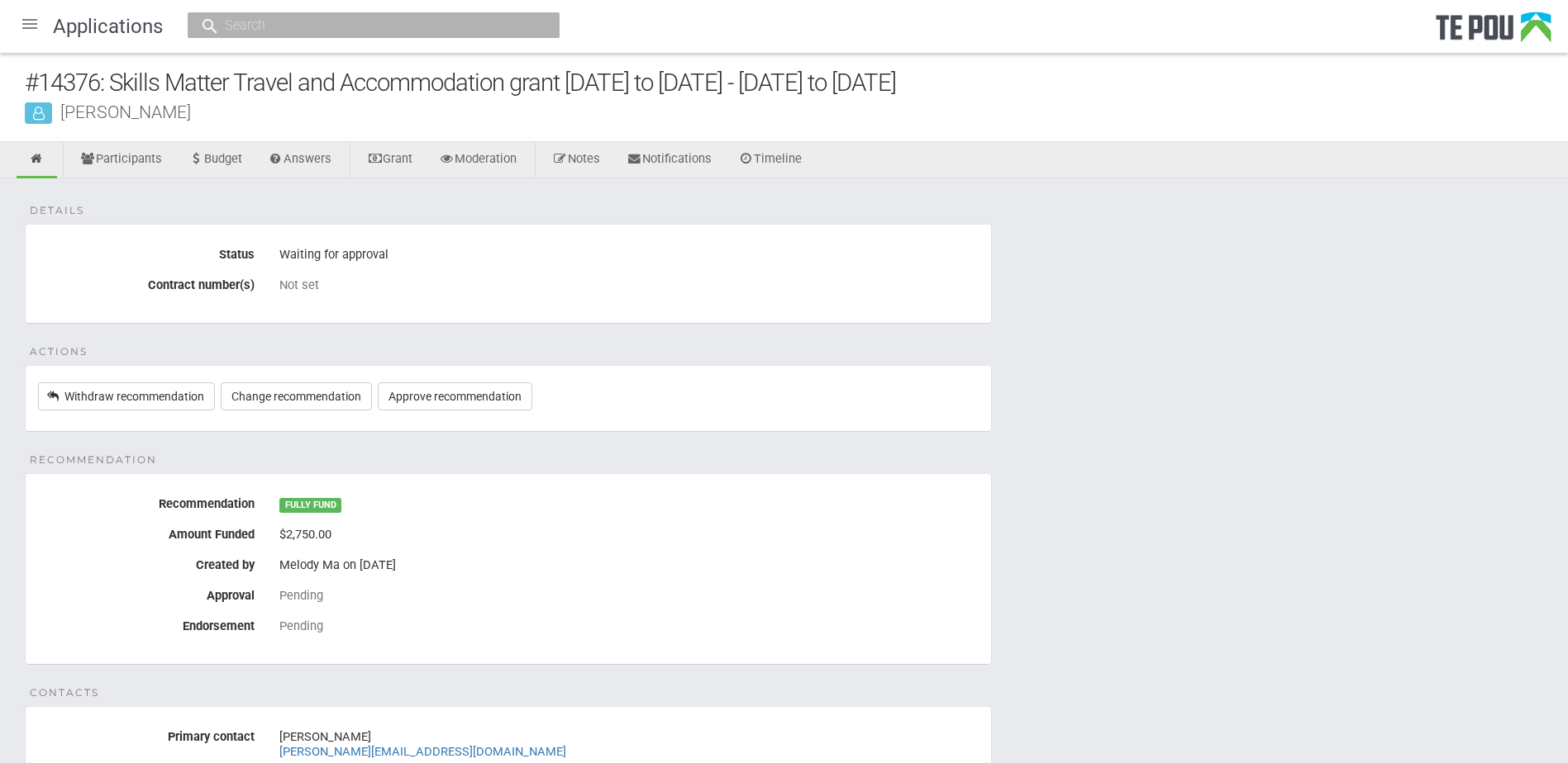
click at [1245, 310] on div "Details Status Waiting for approval Contract number(s) Not set Actions Withdraw…" at bounding box center [784, 598] width 1568 height 841
drag, startPoint x: 1310, startPoint y: 523, endPoint x: 982, endPoint y: 474, distance: 331.6
click at [1289, 523] on div "Details Status Waiting for approval Contract number(s) Not set Actions Withdraw…" at bounding box center [784, 598] width 1568 height 841
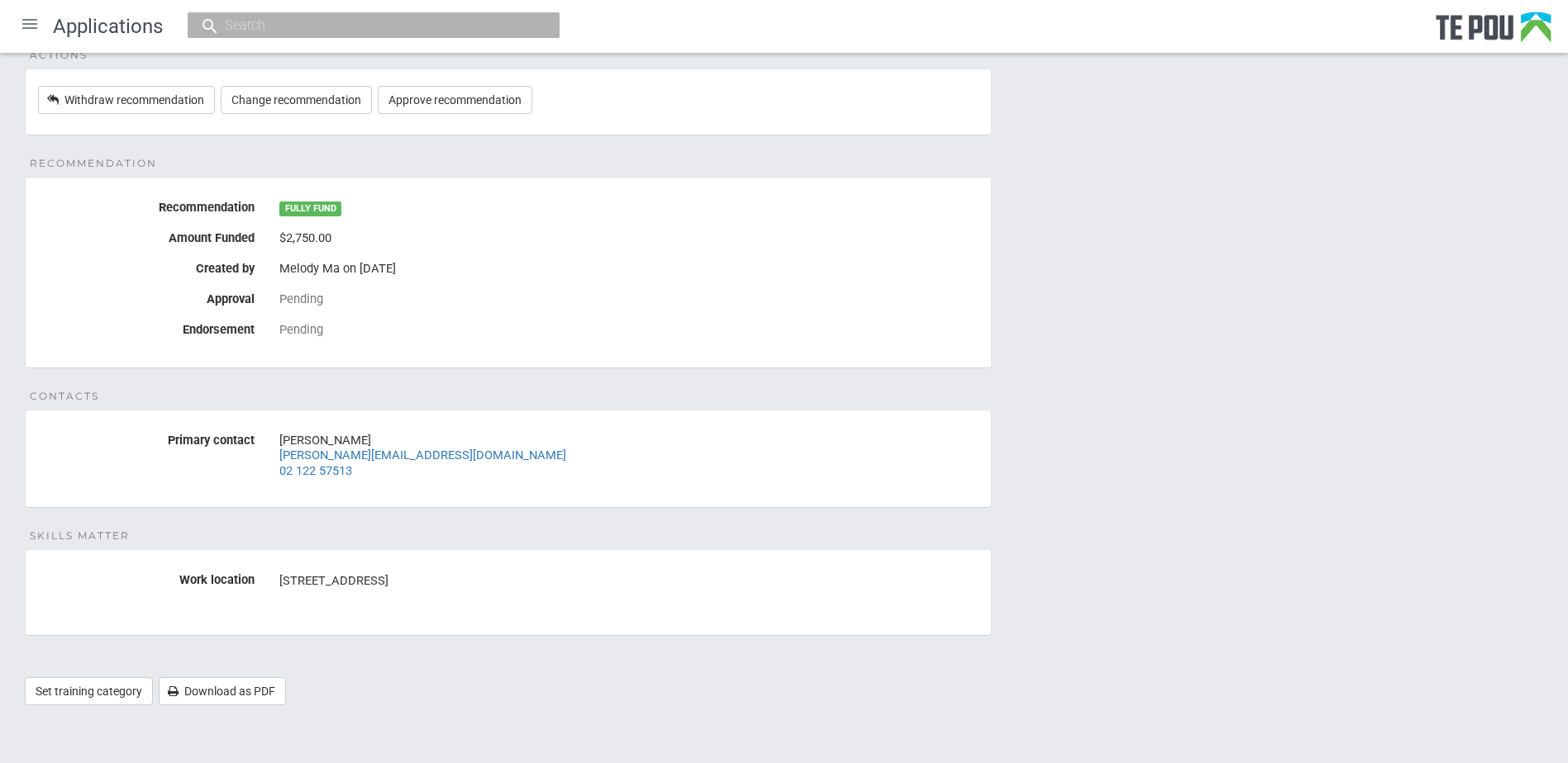
scroll to position [48, 0]
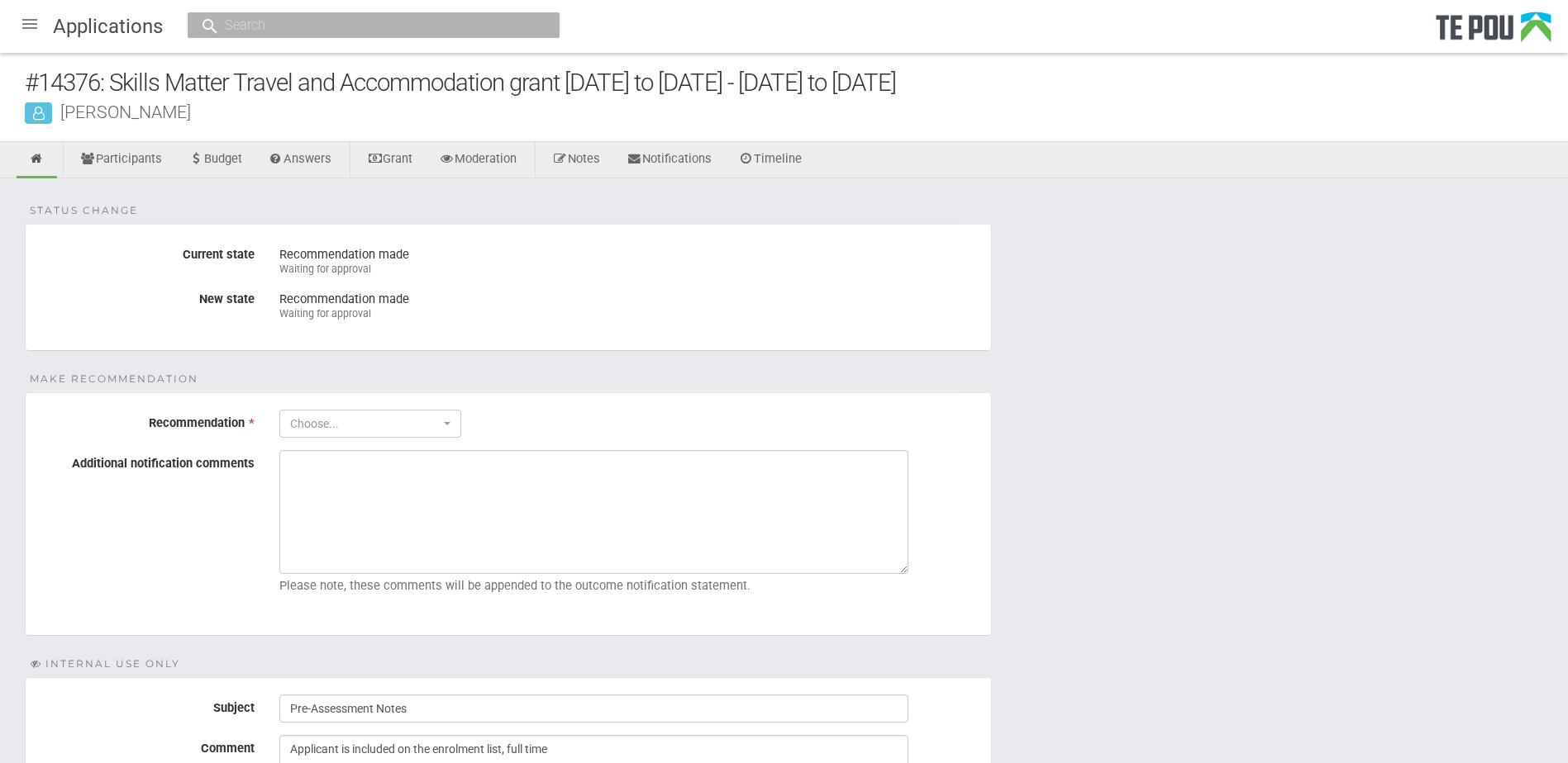
select select "0"
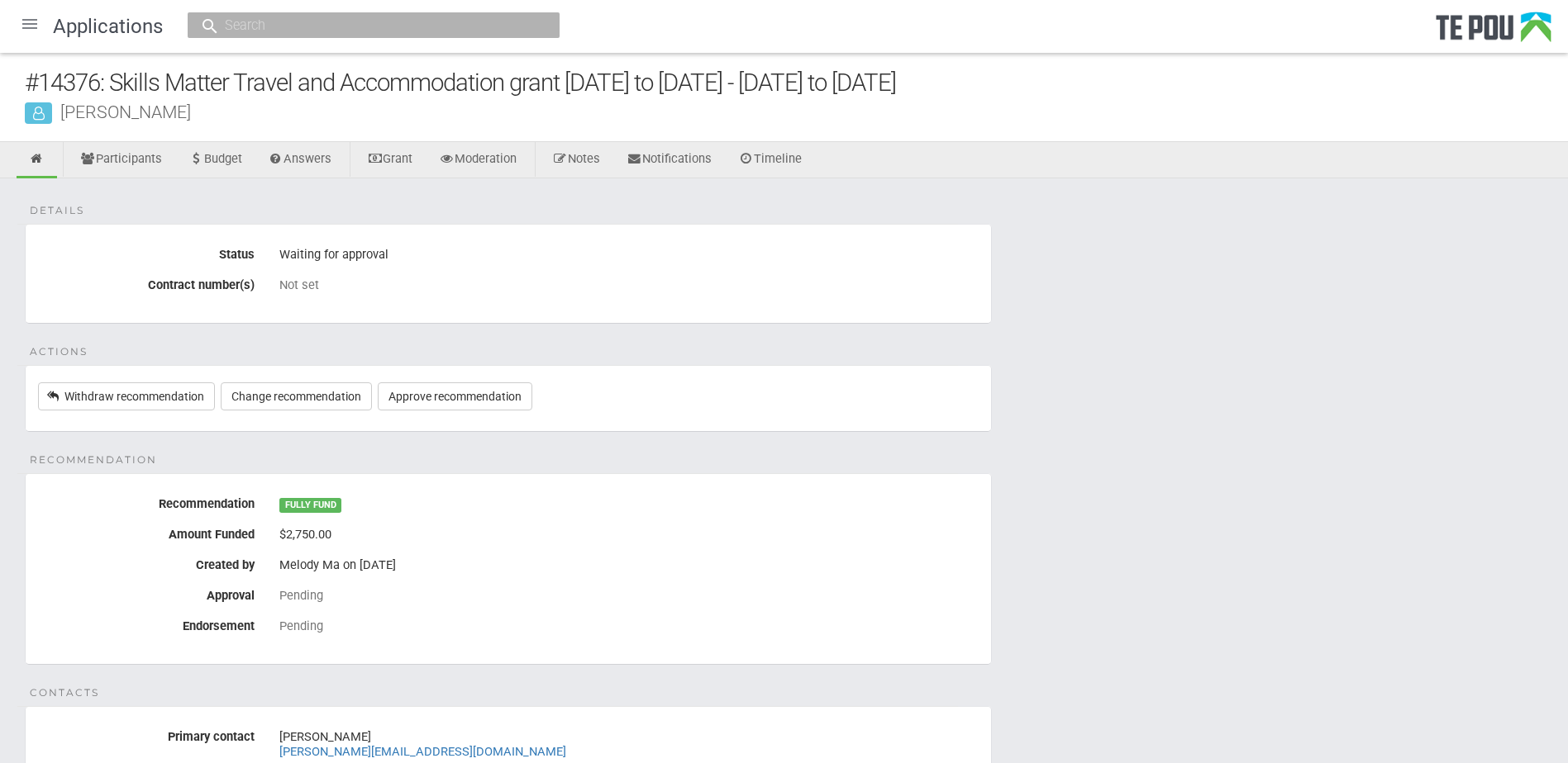
scroll to position [48, 0]
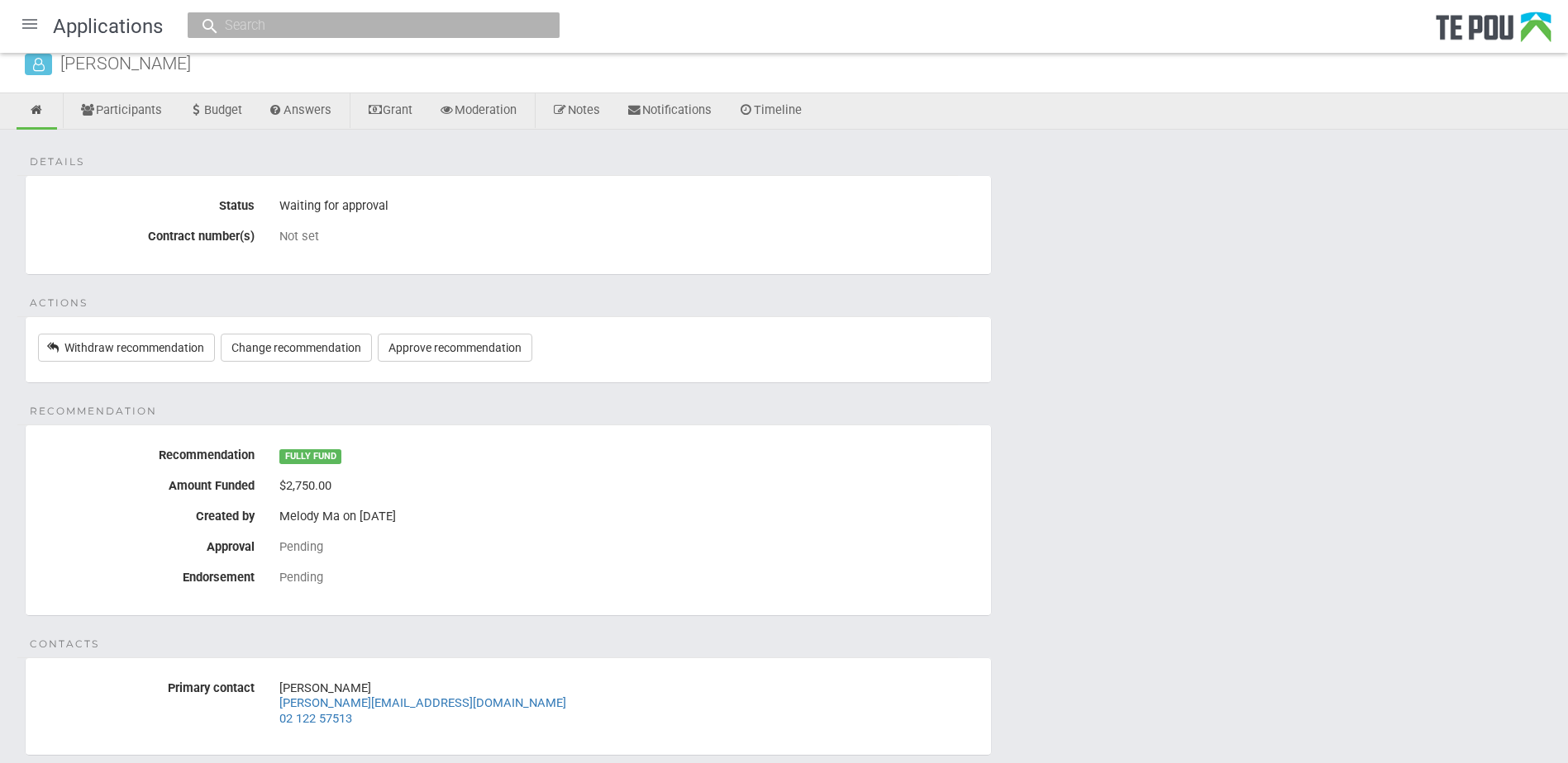
click at [1552, 307] on div "Details Status Waiting for approval Contract number(s) Not set Actions Withdraw…" at bounding box center [784, 550] width 1568 height 841
click at [879, 503] on div "Melody Ma on 24 Sep 2025" at bounding box center [628, 517] width 699 height 28
click at [865, 503] on div "Melody Ma on 24 Sep 2025" at bounding box center [628, 517] width 699 height 28
click at [1113, 408] on div "Details Status Waiting for approval Contract number(s) Not set Actions Withdraw…" at bounding box center [784, 550] width 1568 height 841
click at [349, 42] on div "Applications" at bounding box center [784, 26] width 1568 height 53
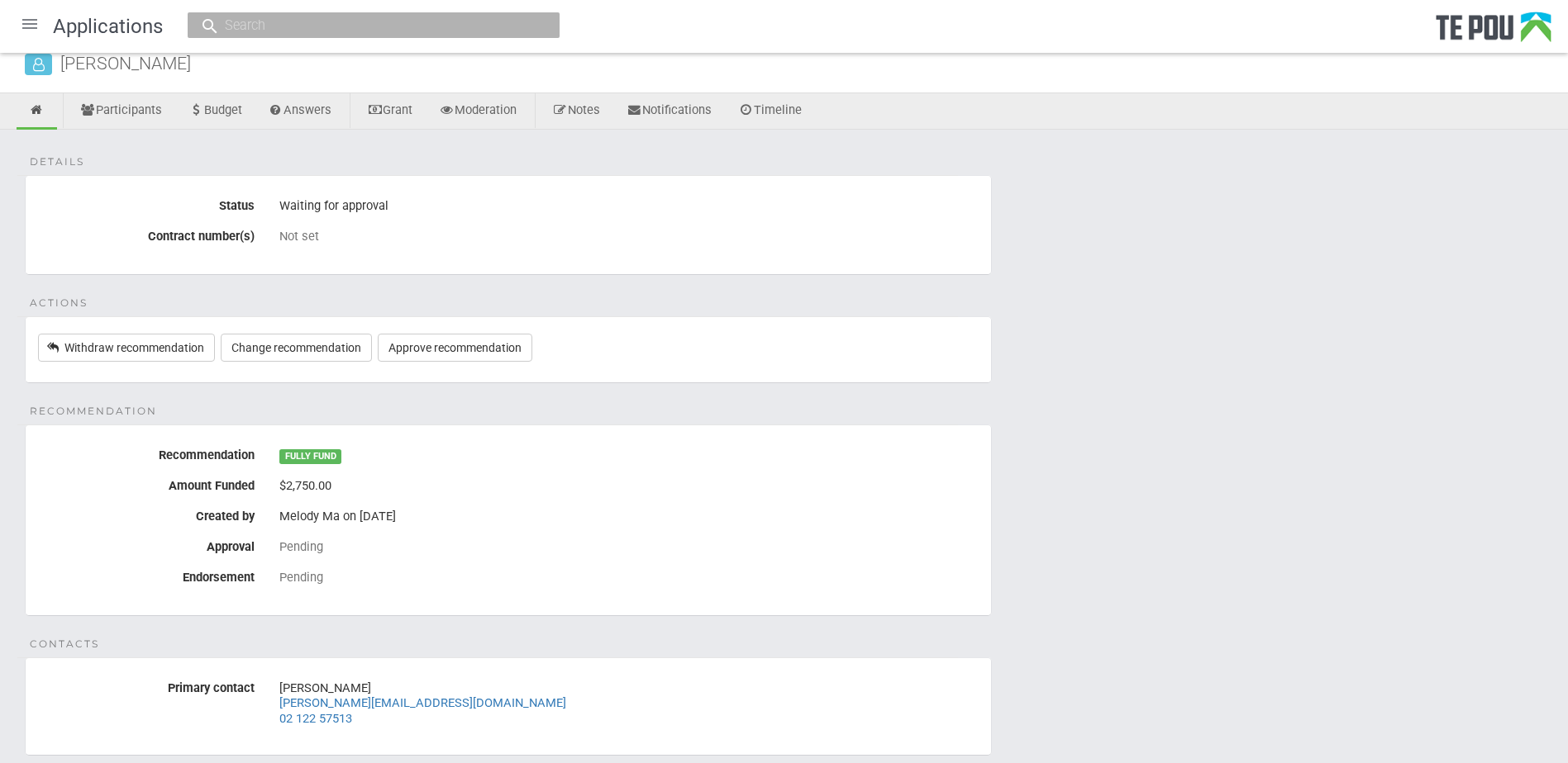
click at [331, 21] on input "text" at bounding box center [366, 25] width 291 height 17
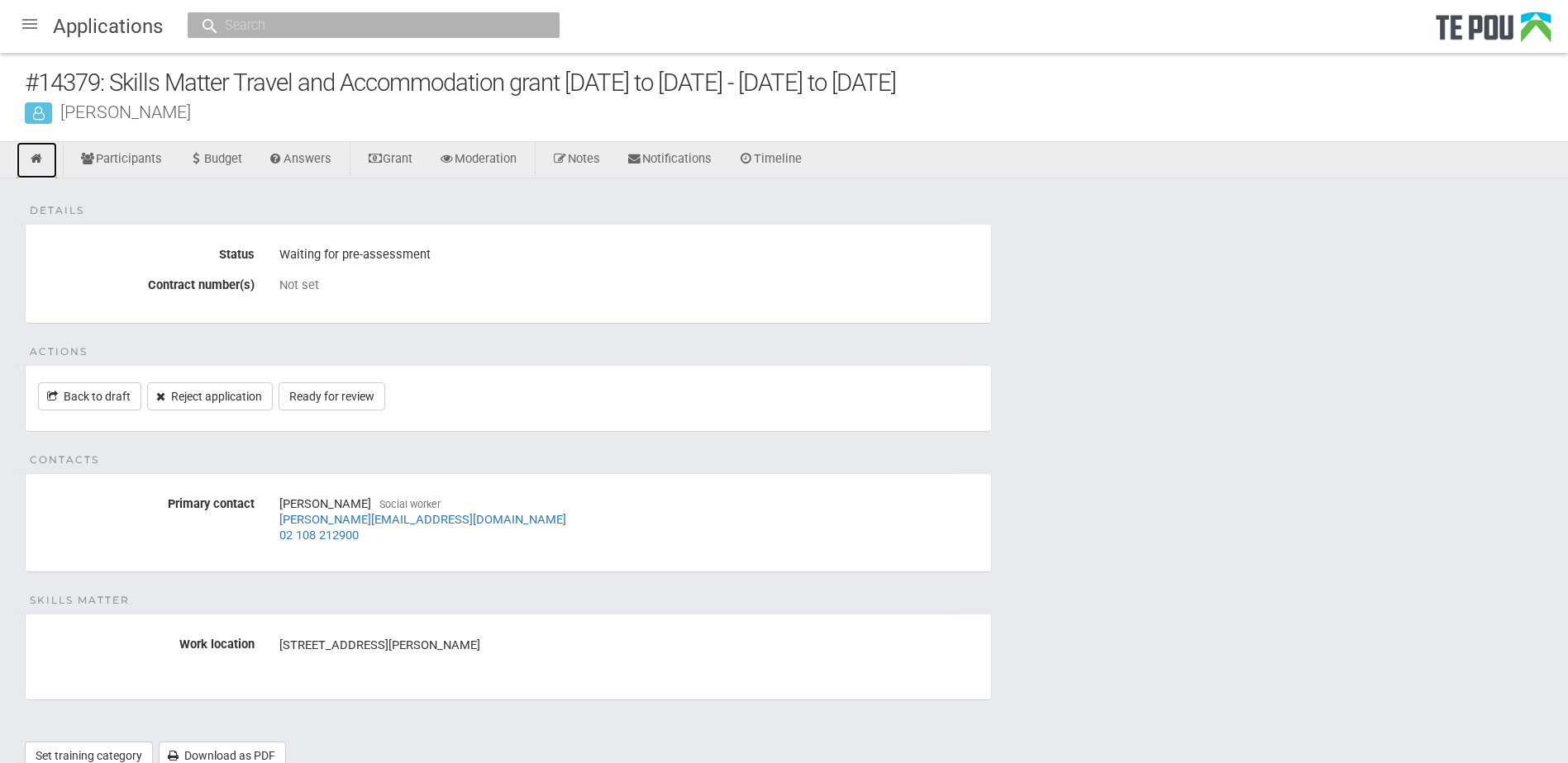
click at [28, 159] on link at bounding box center [37, 160] width 41 height 36
click at [36, 17] on div at bounding box center [29, 23] width 40 height 40
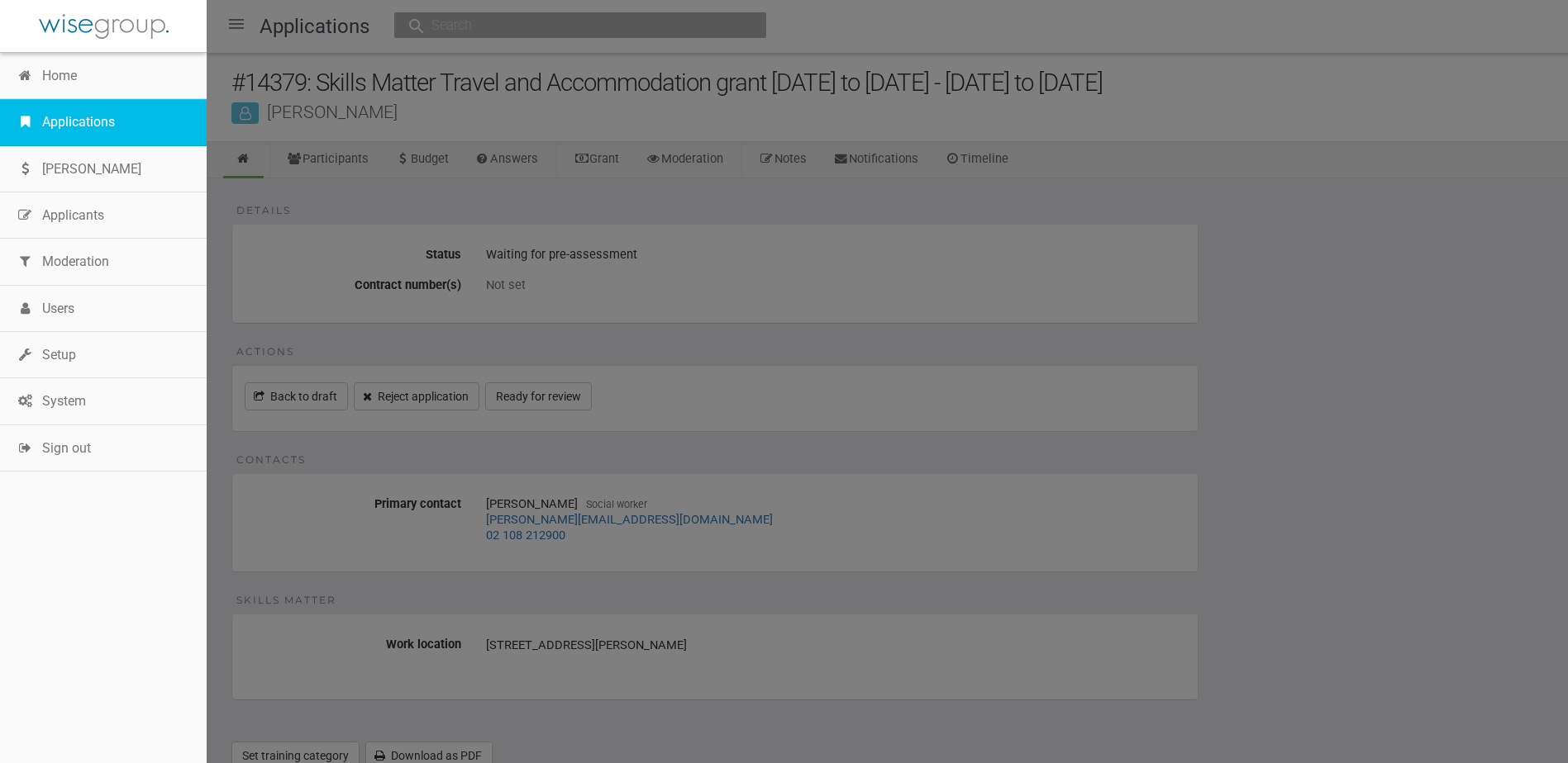
click at [78, 121] on link "Applications" at bounding box center [103, 122] width 207 height 47
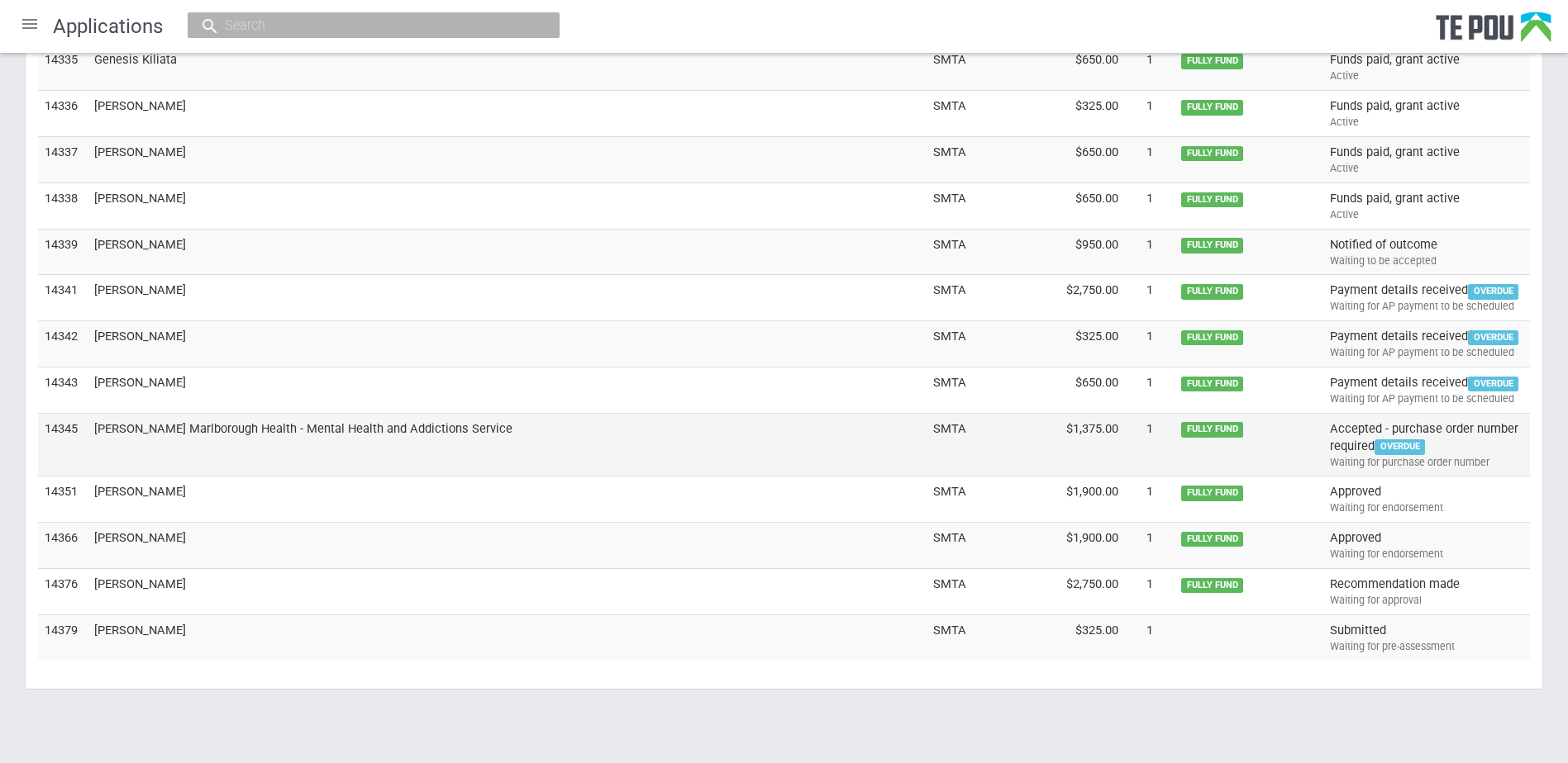
scroll to position [5309, 0]
click at [1438, 254] on div "Waiting to be accepted" at bounding box center [1425, 260] width 193 height 15
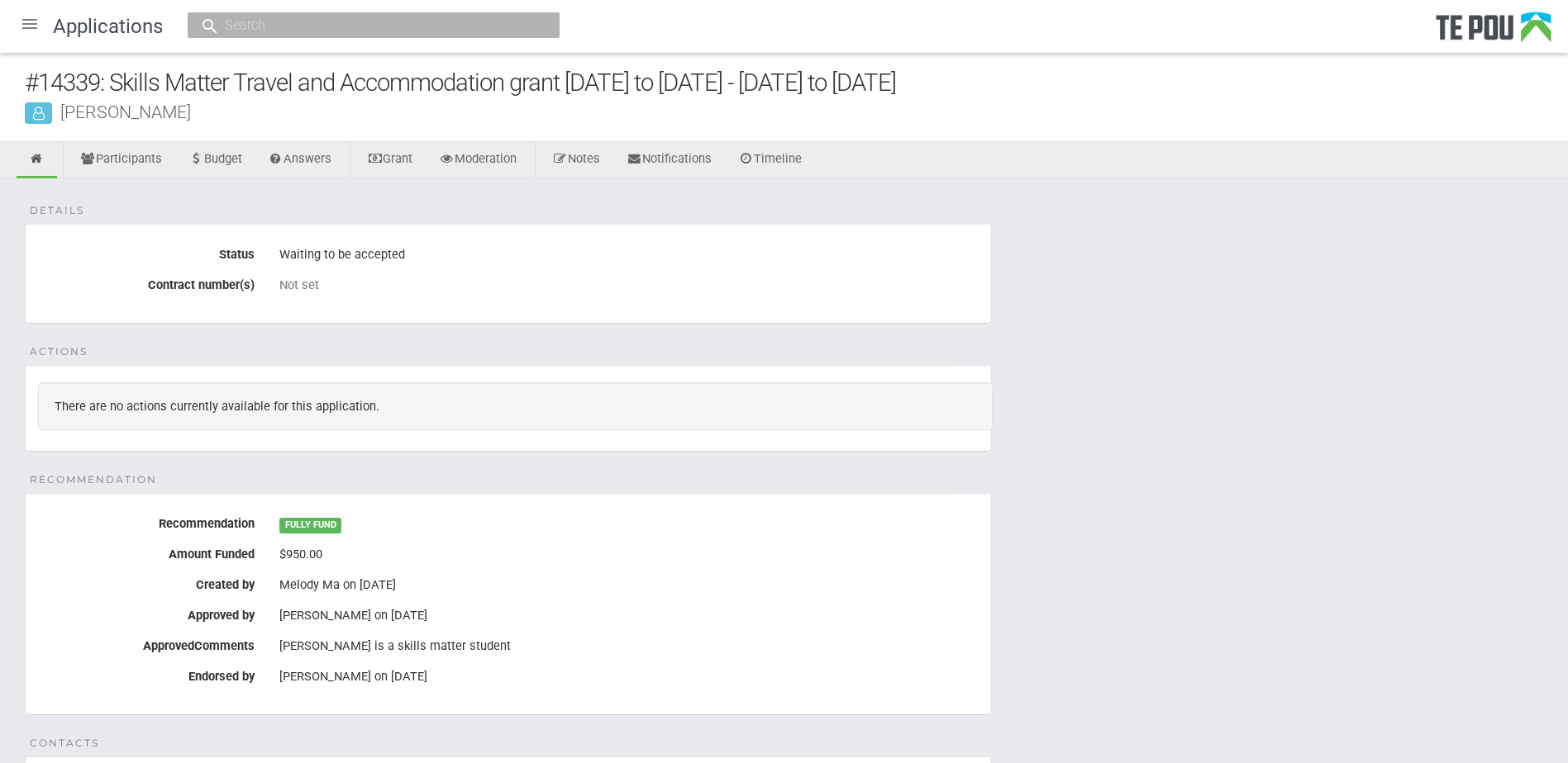
click at [1190, 445] on div "Details Status Waiting to be accepted Contract number(s) Not set Actions There …" at bounding box center [784, 623] width 1568 height 891
click at [1221, 613] on div "Details Status Waiting to be accepted Contract number(s) Not set Actions There …" at bounding box center [784, 623] width 1568 height 891
click at [814, 156] on link "Timeline" at bounding box center [769, 160] width 88 height 36
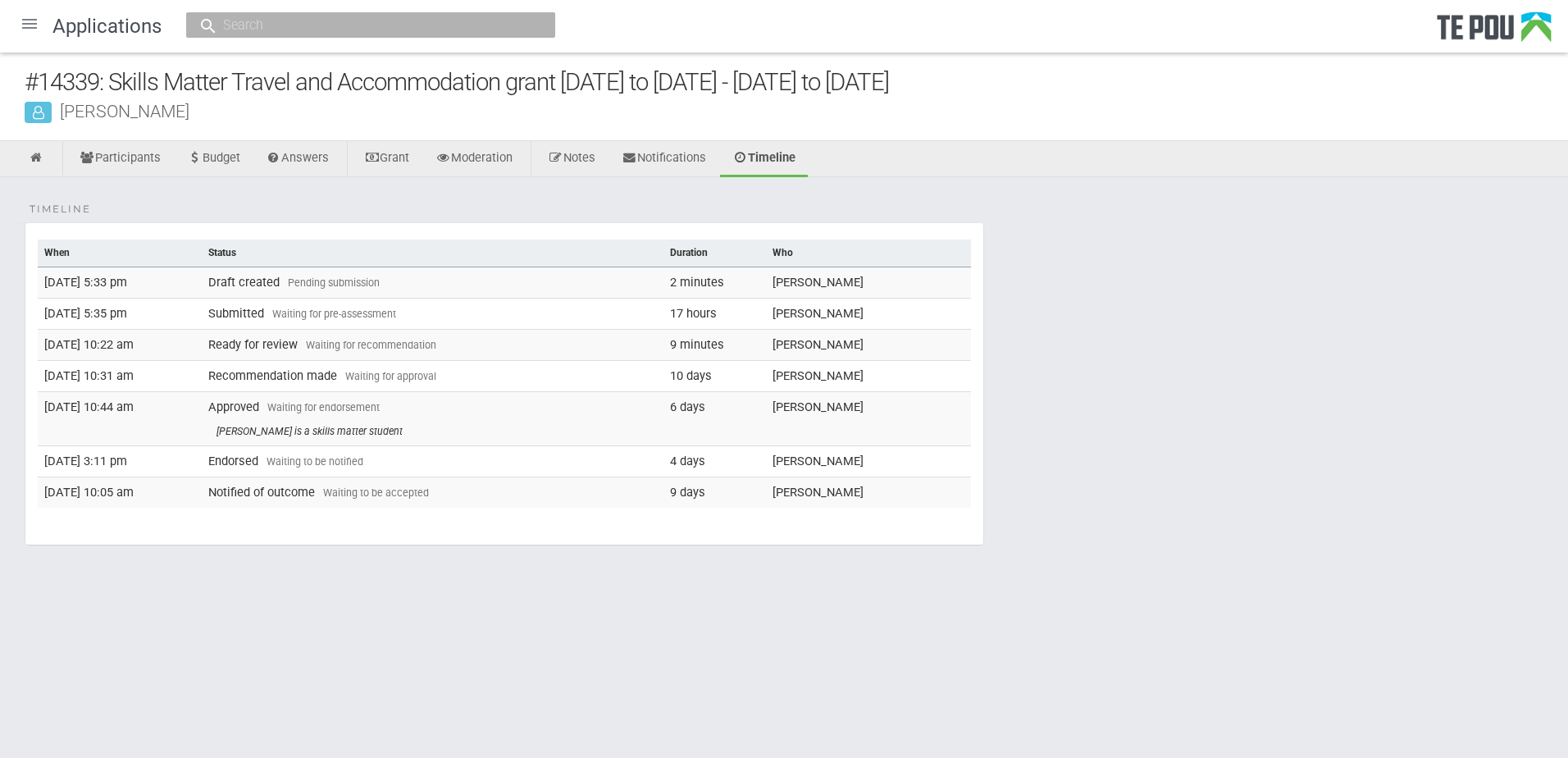
click at [432, 496] on td "Notified of outcome Waiting to be accepted" at bounding box center [433, 492] width 462 height 31
click at [125, 495] on td "[DATE] 10:05 am" at bounding box center [119, 492] width 164 height 31
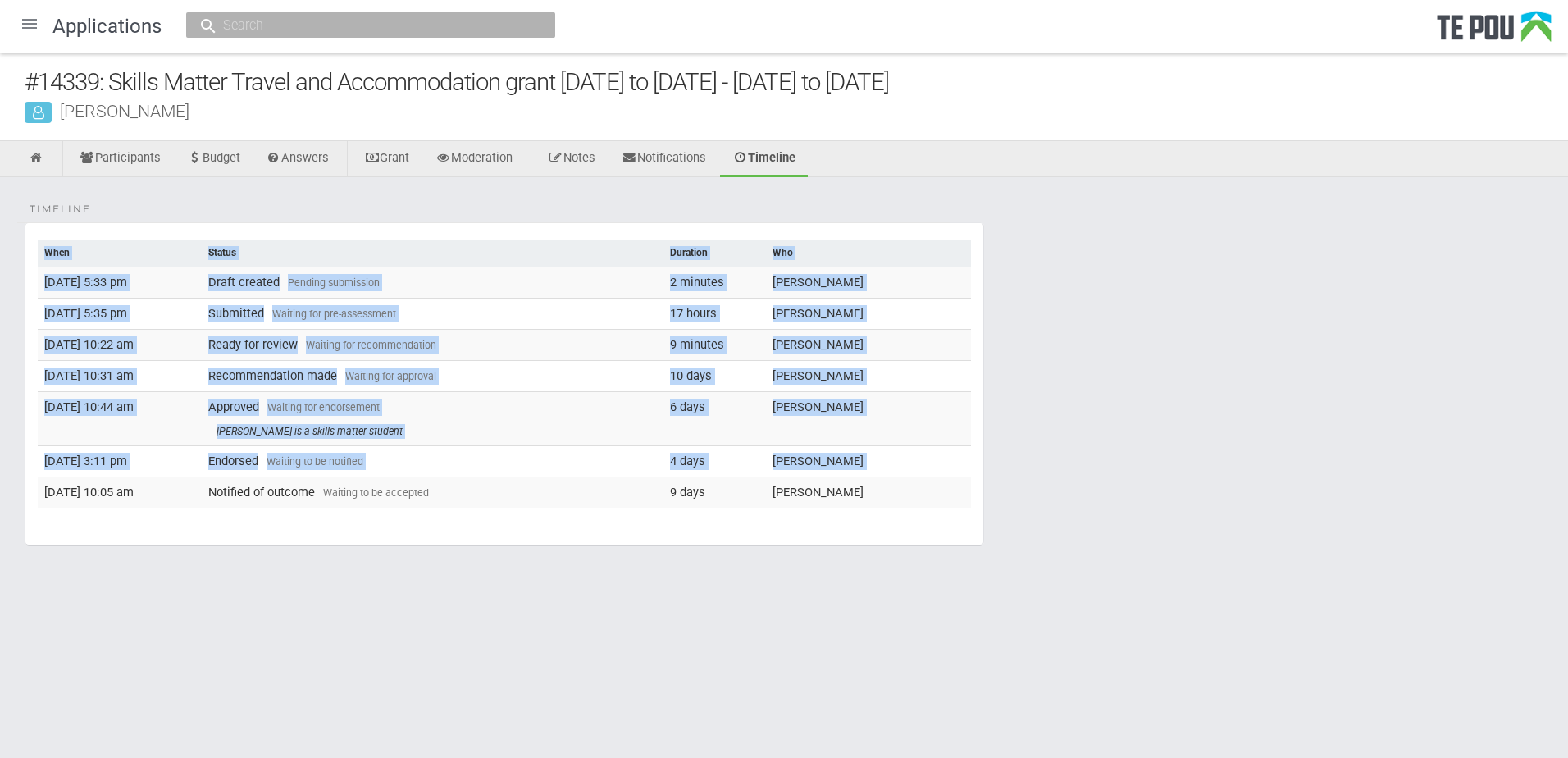
drag, startPoint x: 886, startPoint y: 509, endPoint x: 42, endPoint y: 488, distance: 844.3
click at [42, 488] on fieldset "Timeline When Status Duration Who [DATE] 5:33 pm Draft created Pending submissi…" at bounding box center [504, 384] width 960 height 324
copy table "When Status Duration Who [DATE] 5:33 pm Draft created Pending submission 2 minu…"
click at [1224, 418] on div "Timeline When Status Duration Who [DATE] 5:33 pm Draft created Pending submissi…" at bounding box center [784, 390] width 1568 height 426
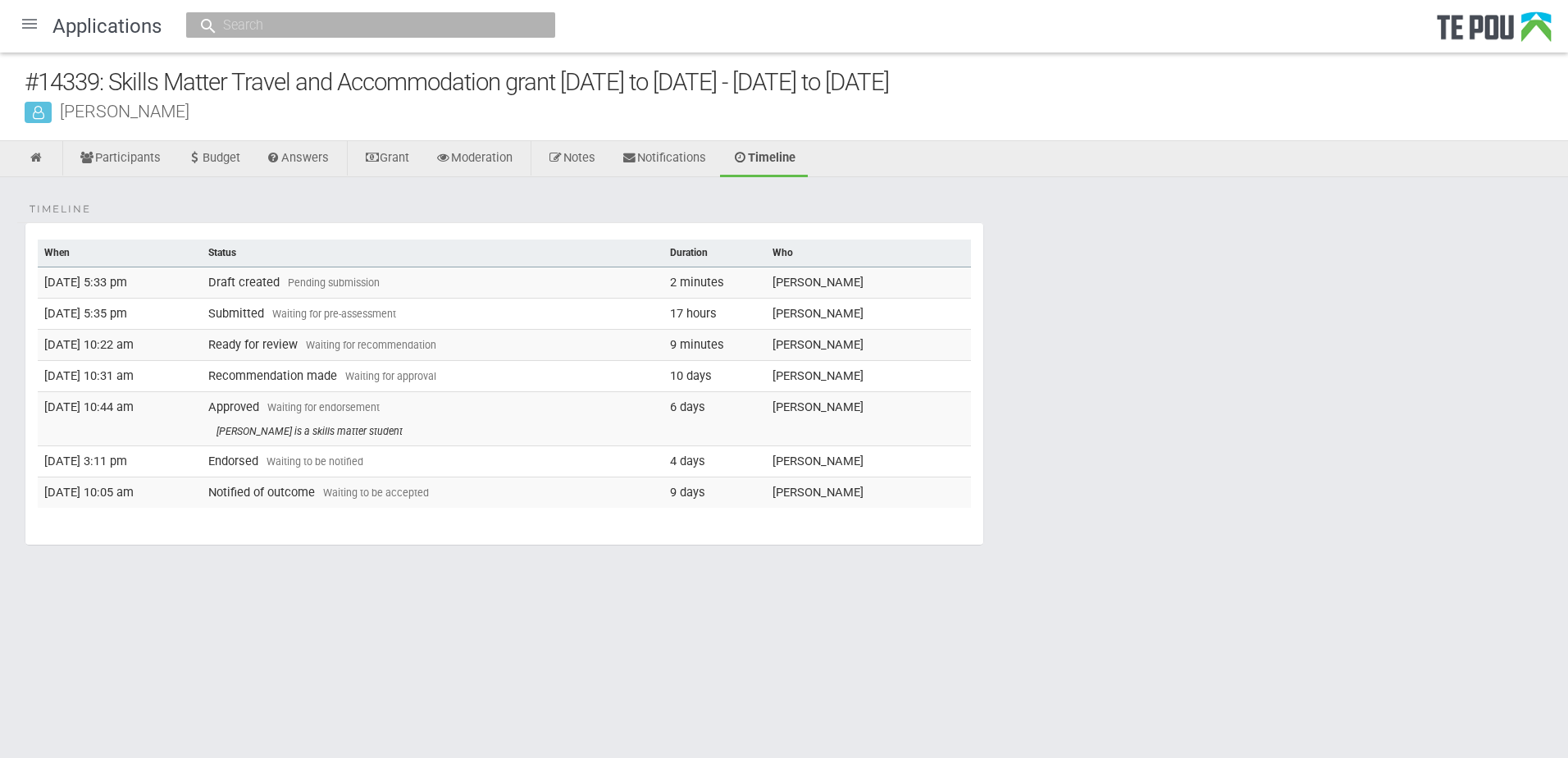
click at [1102, 432] on div "Timeline When Status Duration Who [DATE] 5:33 pm Draft created Pending submissi…" at bounding box center [784, 390] width 1568 height 426
drag, startPoint x: 1053, startPoint y: 642, endPoint x: 808, endPoint y: 758, distance: 271.1
click at [1053, 642] on body "Home Applications [PERSON_NAME] Applicants Organisations Individuals Moderation…" at bounding box center [784, 322] width 1568 height 644
click at [347, 29] on input "text" at bounding box center [363, 25] width 289 height 17
paste input "[PERSON_NAME][EMAIL_ADDRESS][DOMAIN_NAME]"
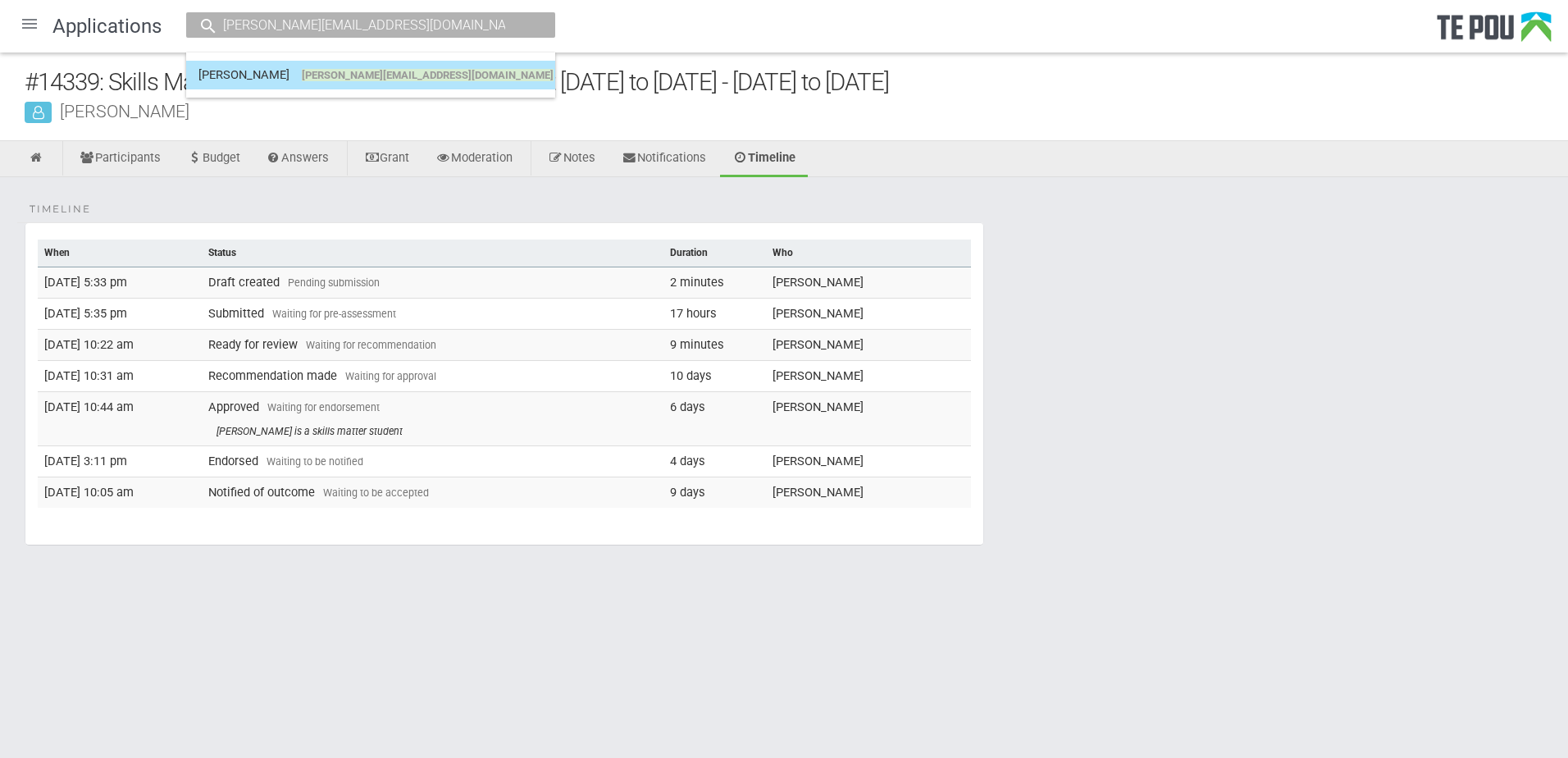
type input "[PERSON_NAME][EMAIL_ADDRESS][DOMAIN_NAME]"
click at [287, 75] on link "[PERSON_NAME] [PERSON_NAME][EMAIL_ADDRESS][DOMAIN_NAME]" at bounding box center [371, 75] width 345 height 25
